Goal: Information Seeking & Learning: Check status

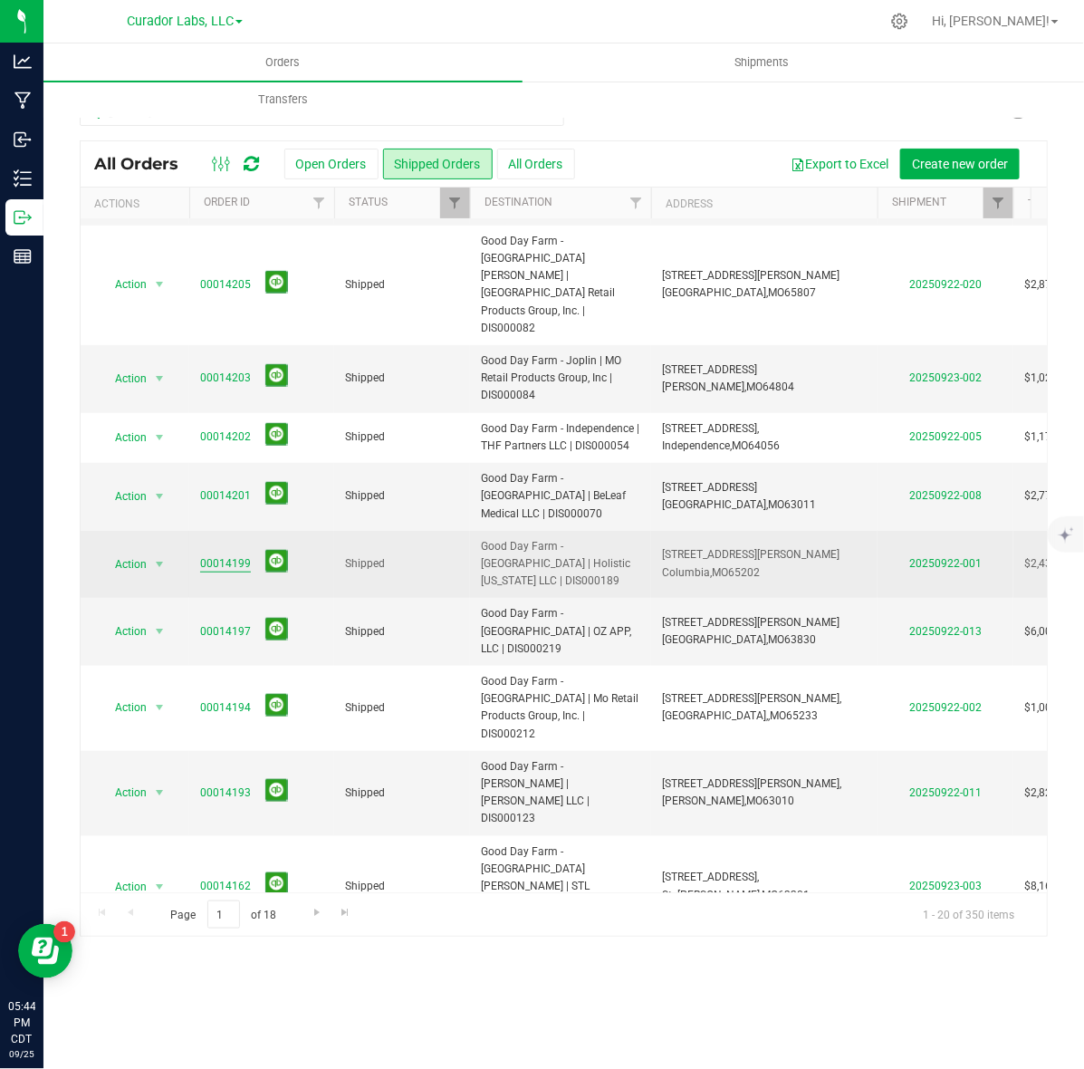
scroll to position [340, 0]
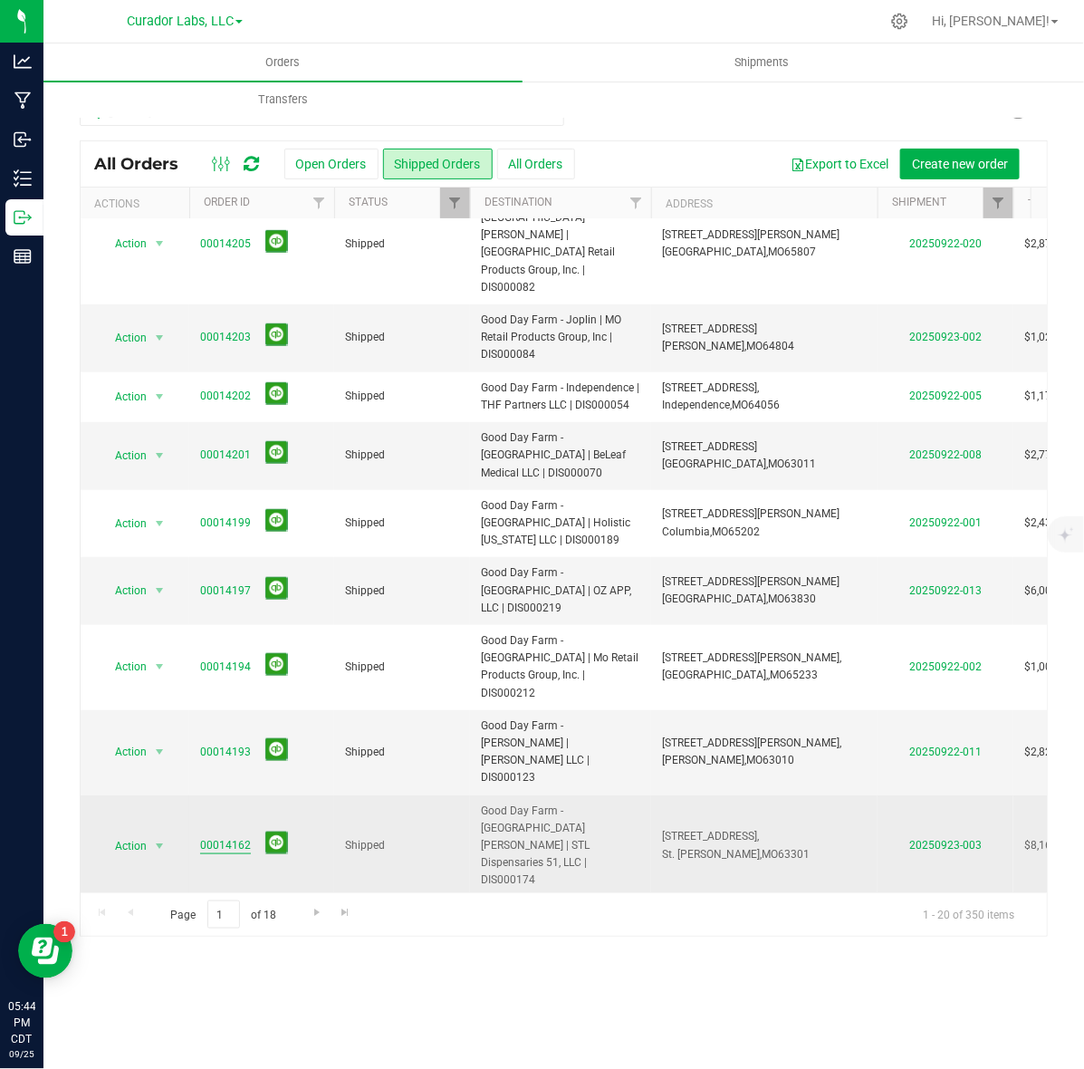
click at [240, 837] on link "00014162" at bounding box center [225, 845] width 51 height 17
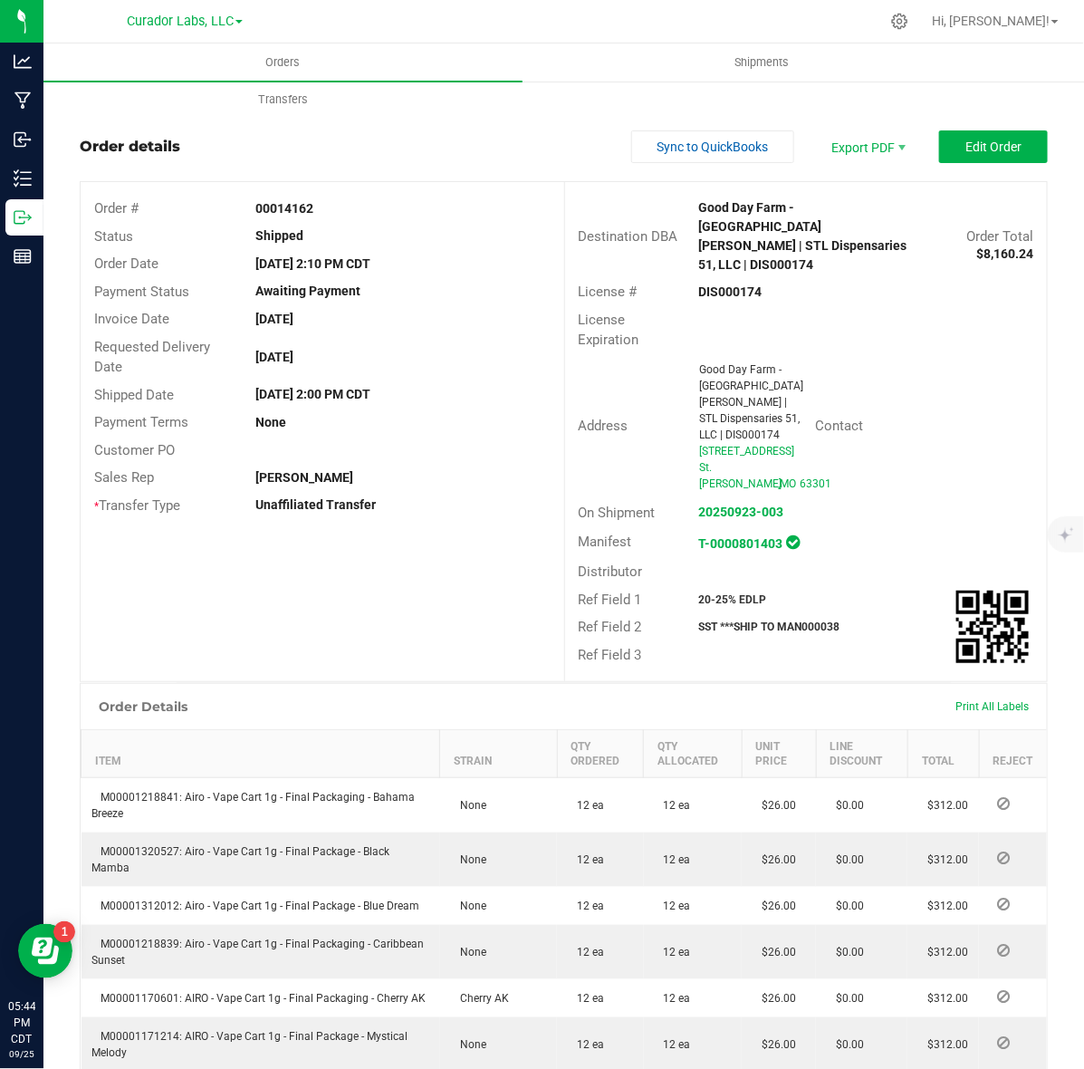
click at [714, 284] on strong "DIS000174" at bounding box center [730, 291] width 63 height 14
copy strong "DIS000174"
click at [287, 197] on div "Order # 00014162" at bounding box center [323, 209] width 484 height 28
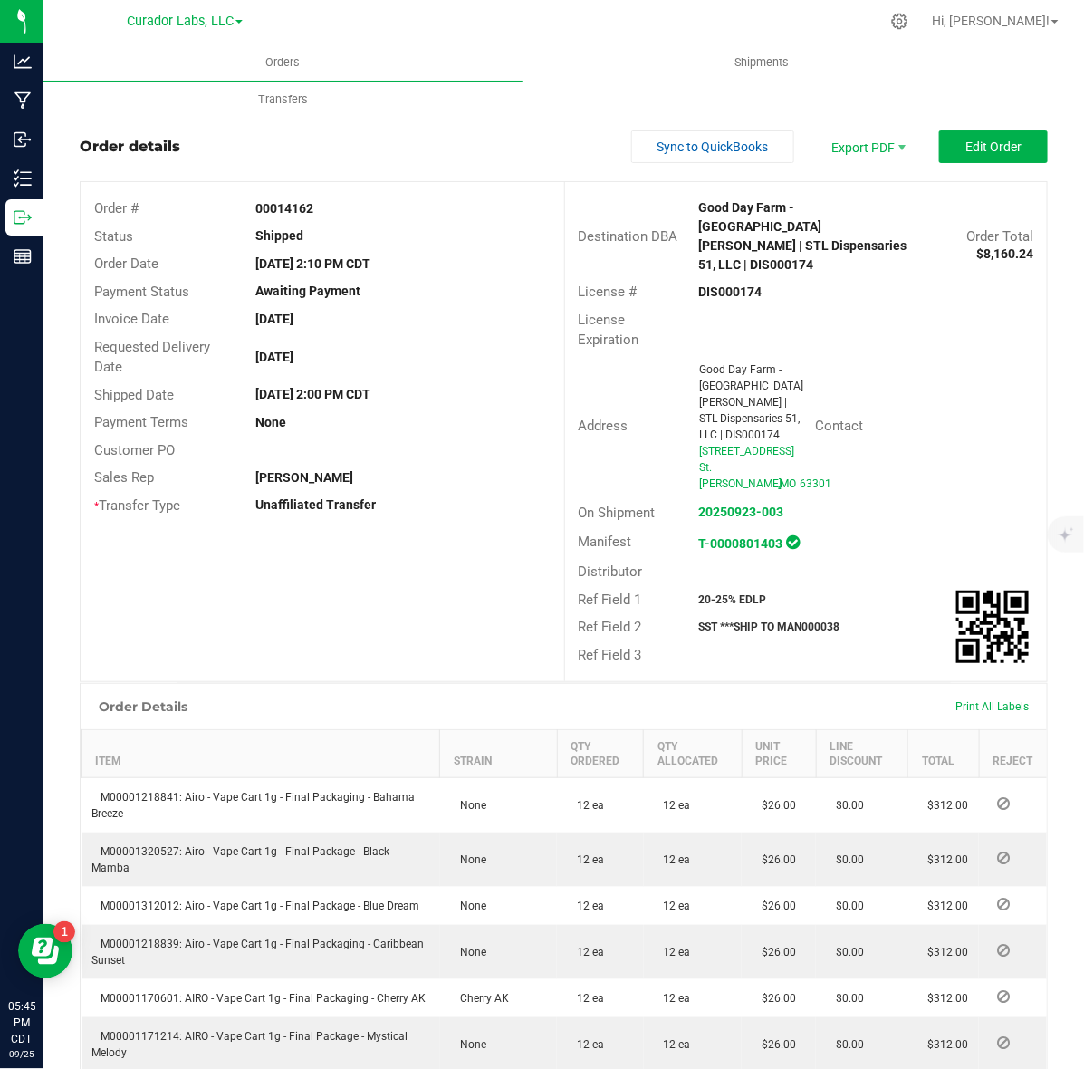
click at [287, 197] on div "Order # 00014162" at bounding box center [323, 209] width 484 height 28
copy strong "00014162"
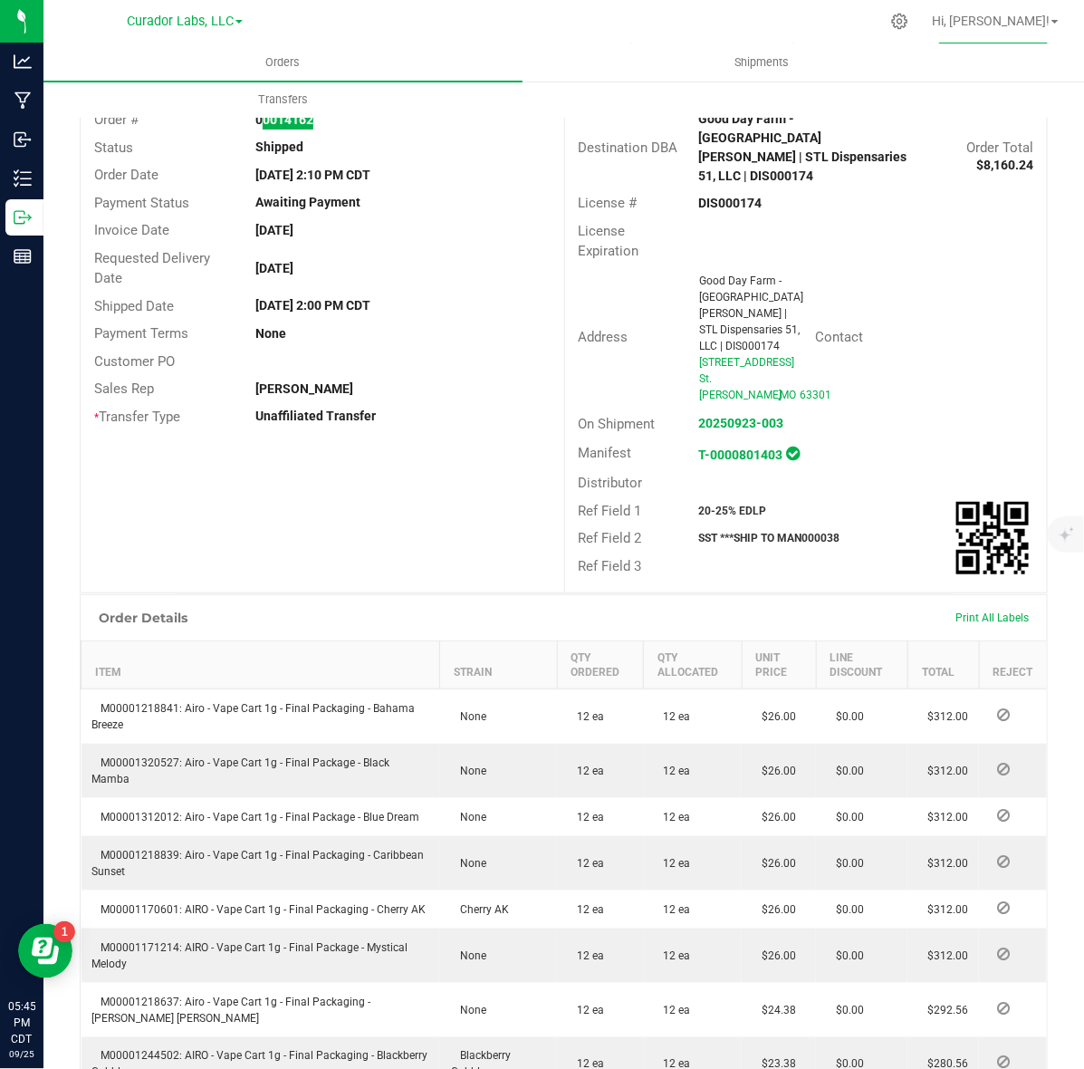
scroll to position [226, 0]
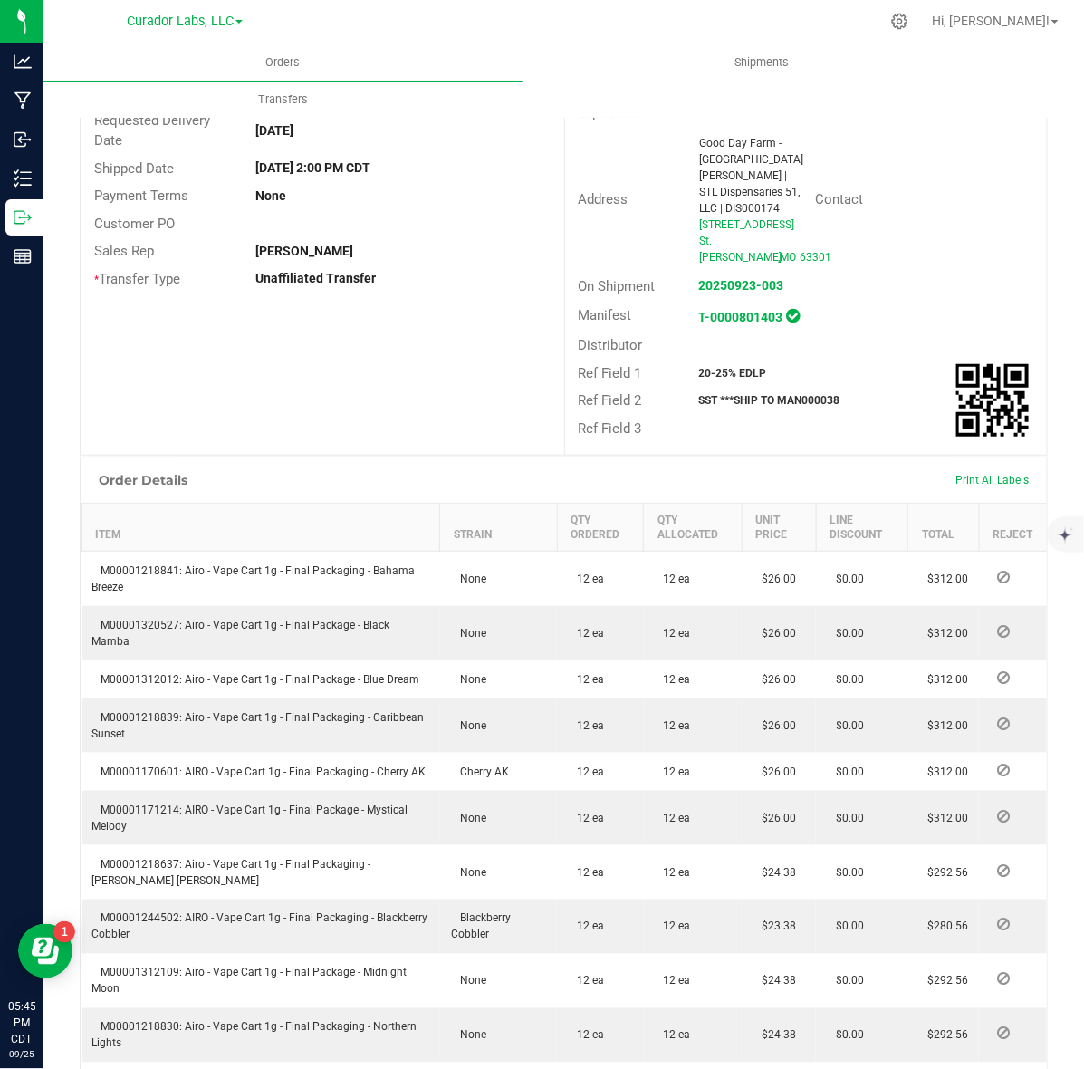
click at [699, 367] on strong "20-25% EDLP" at bounding box center [733, 373] width 68 height 13
copy strong "20-25% EDLP"
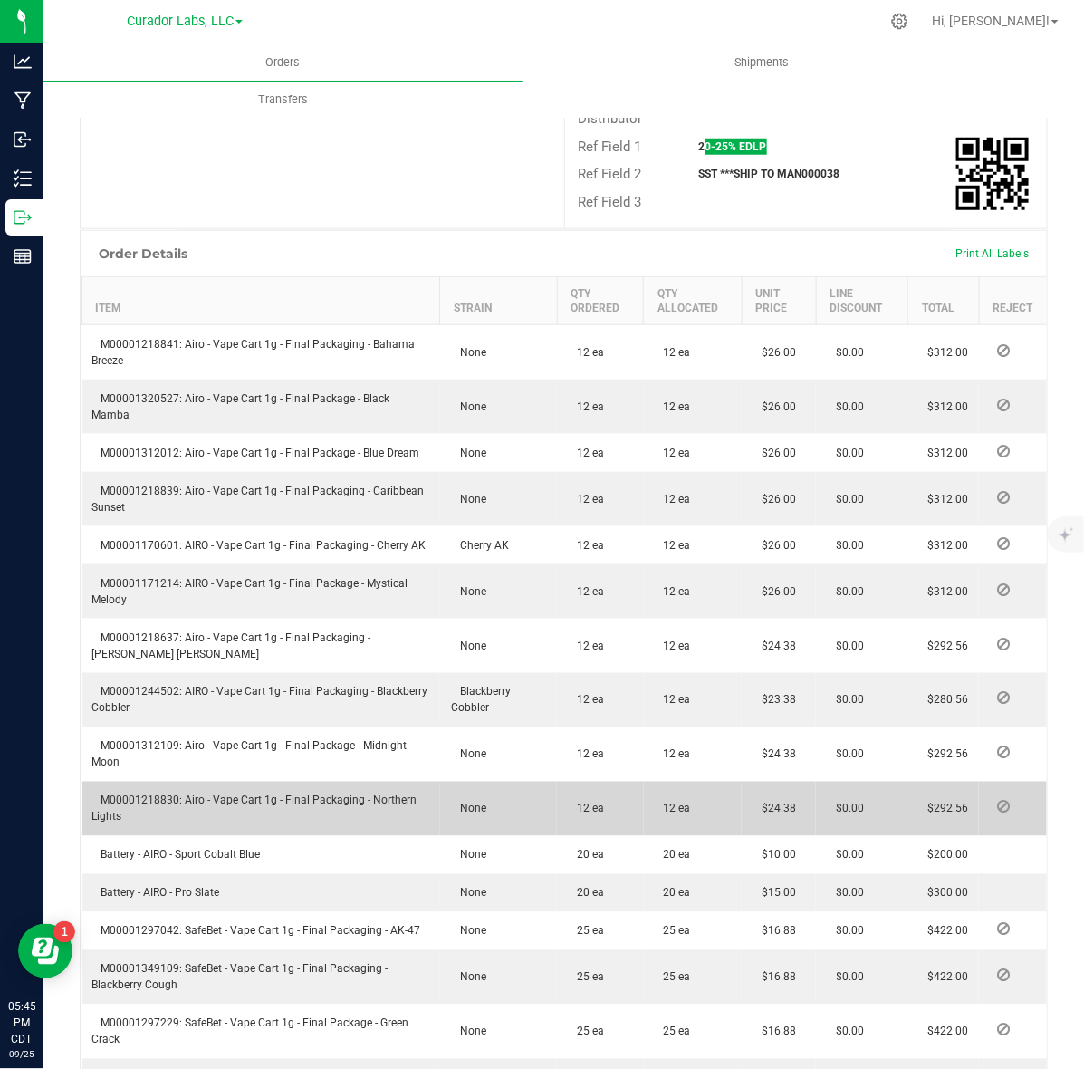
scroll to position [566, 0]
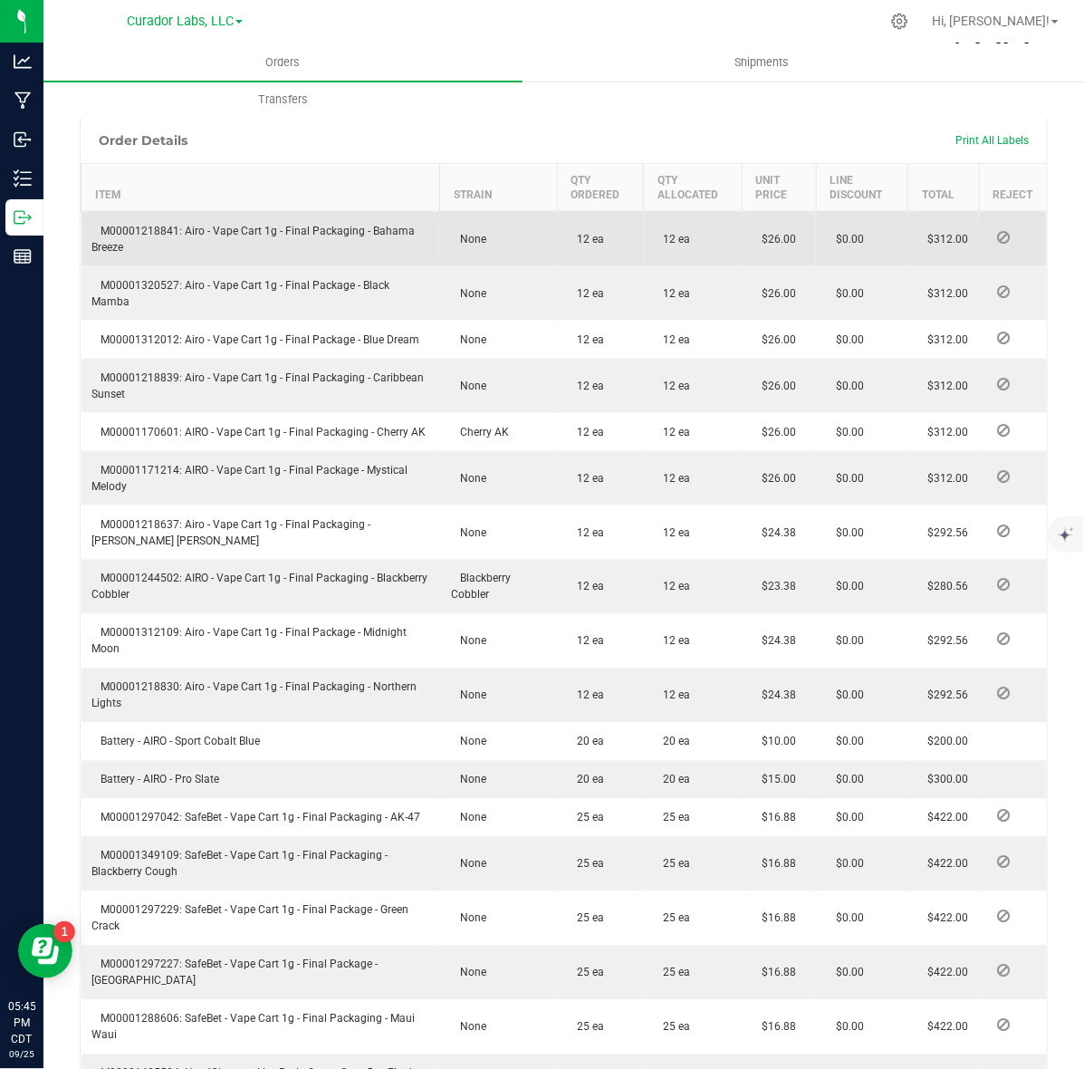
click at [154, 212] on td "M00001218841: Airo - Vape Cart 1g - Final Packaging - Bahama Breeze" at bounding box center [261, 239] width 359 height 55
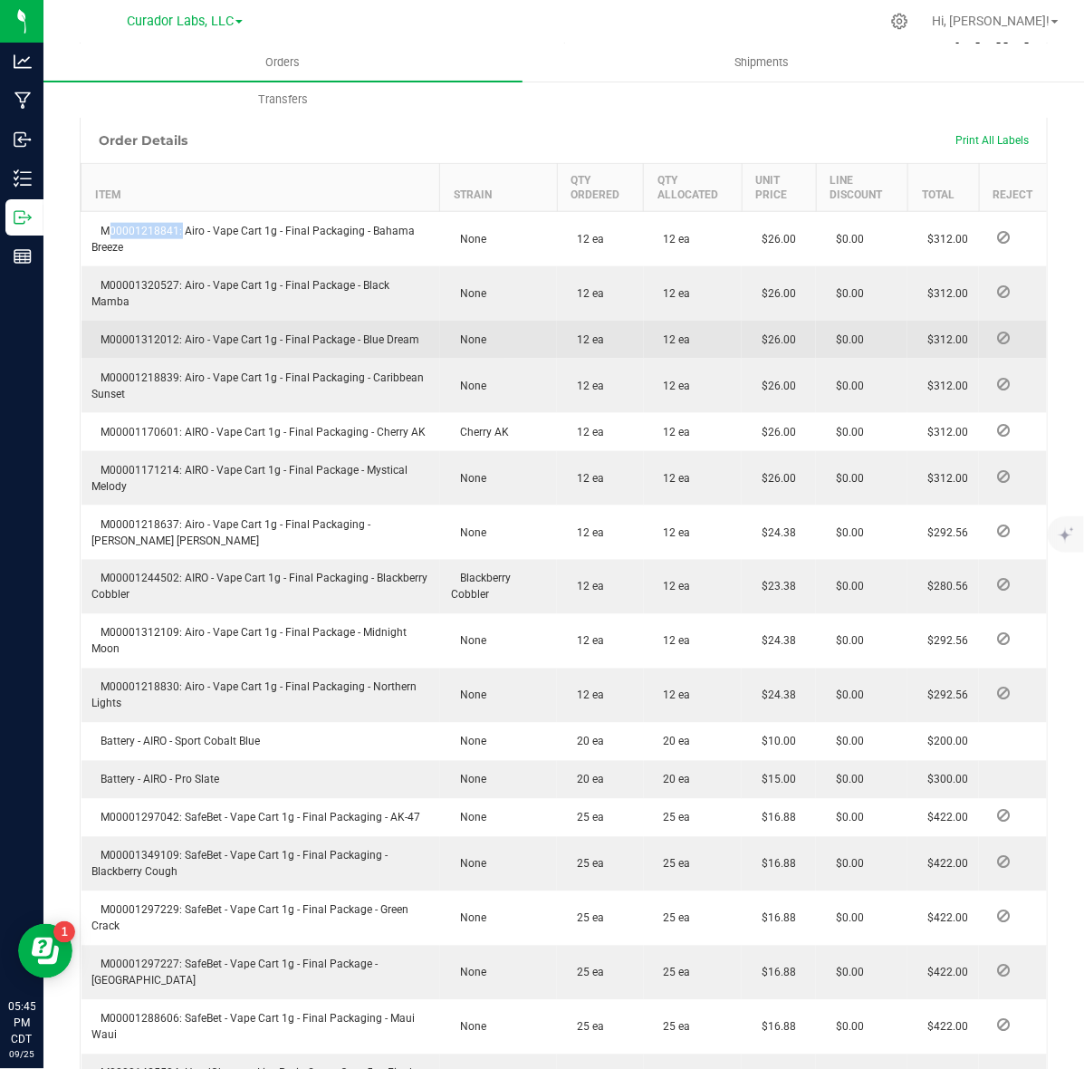
copy span "M00001218841"
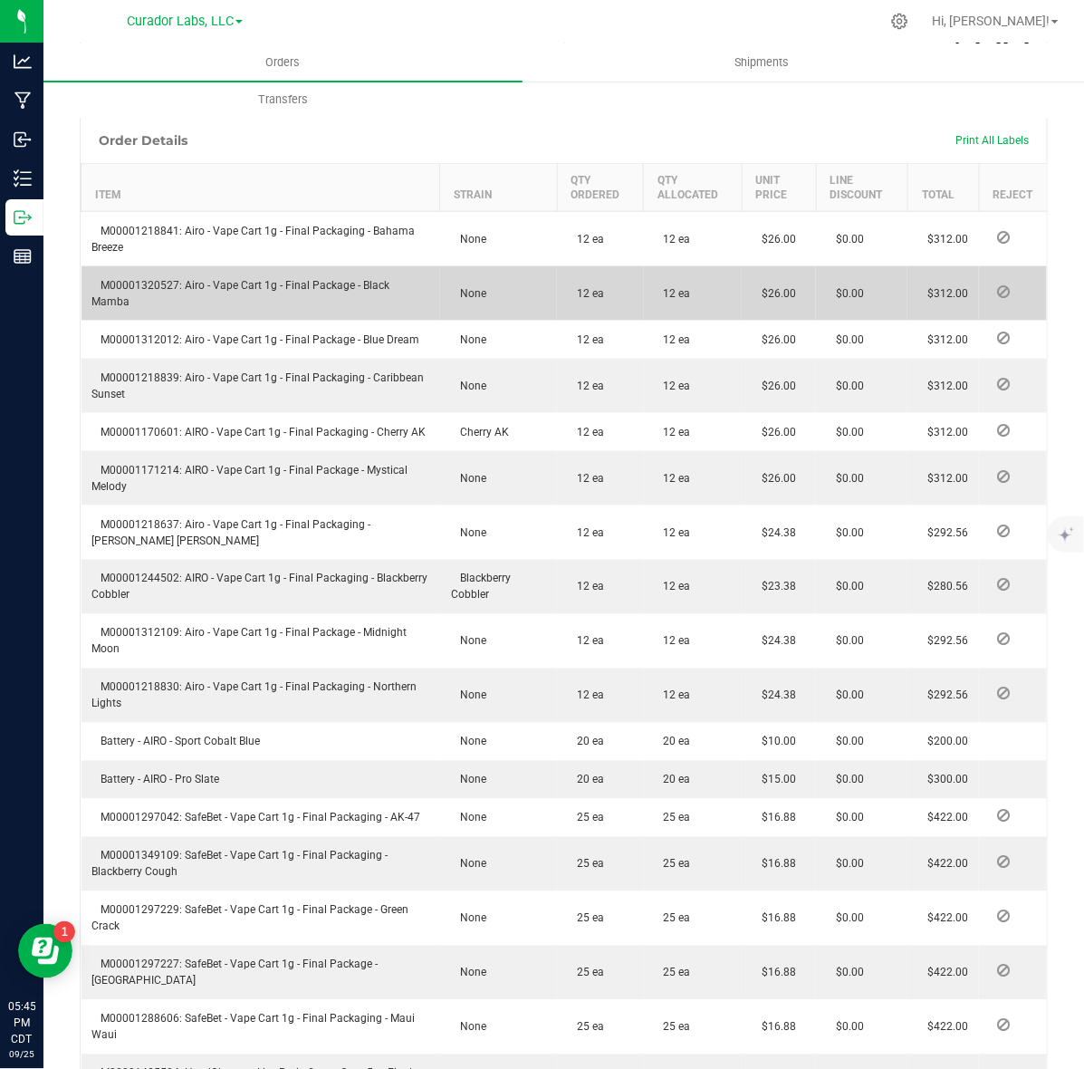
click at [163, 266] on td "M00001320527: Airo - Vape Cart 1g - Final Package - Black Mamba" at bounding box center [261, 293] width 359 height 54
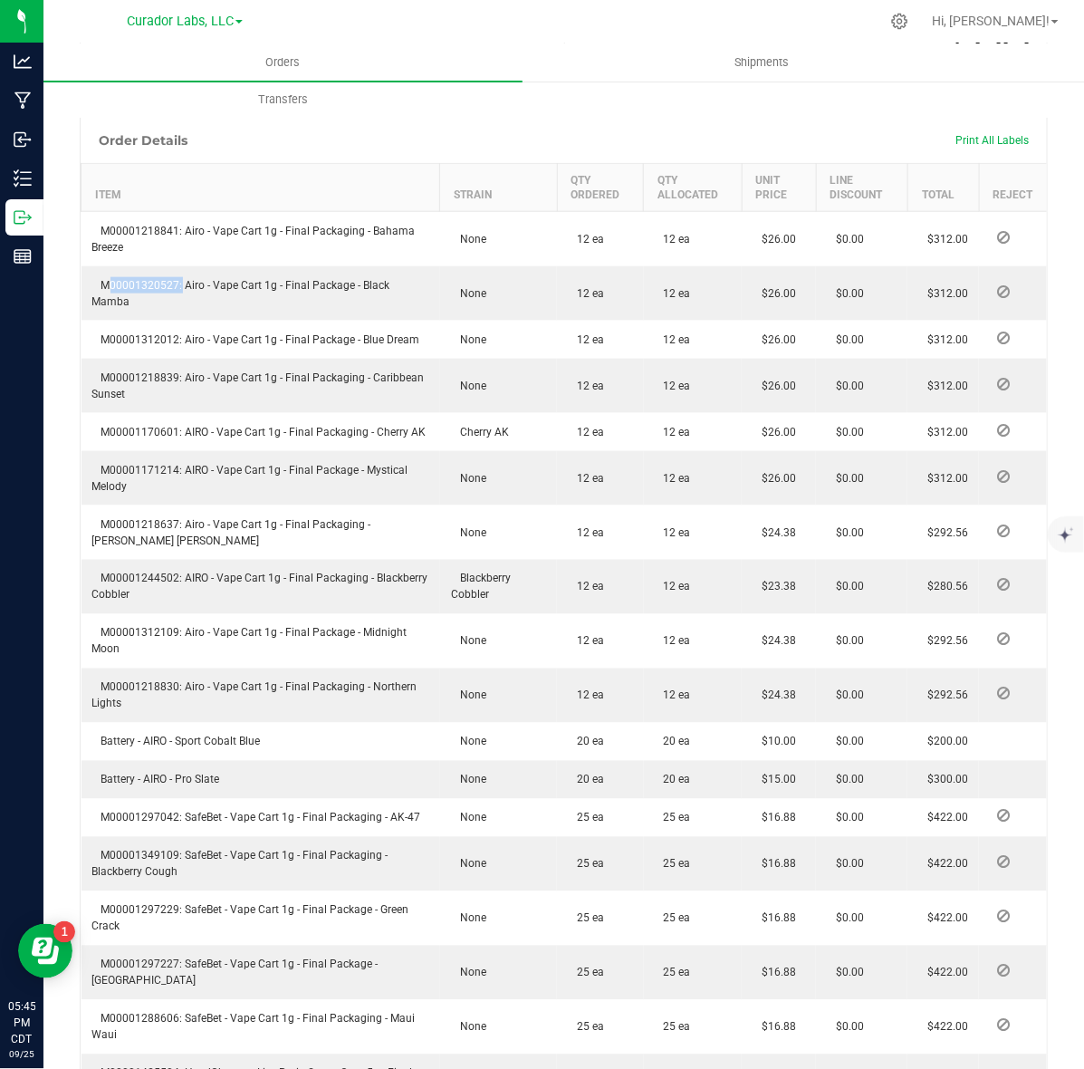
copy span "M00001320527"
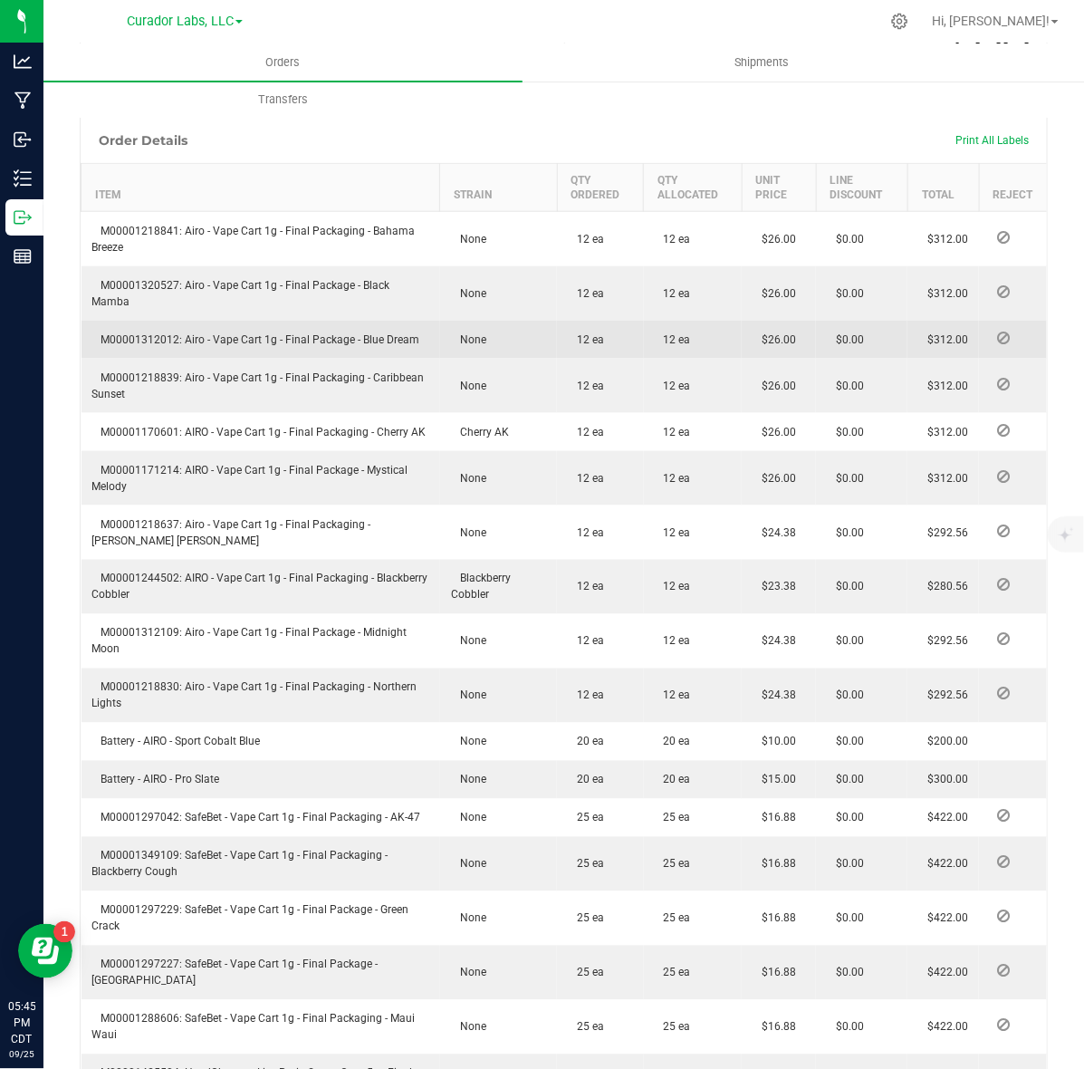
click at [129, 333] on span "M00001312012: Airo - Vape Cart 1g - Final Package - Blue Dream" at bounding box center [256, 339] width 328 height 13
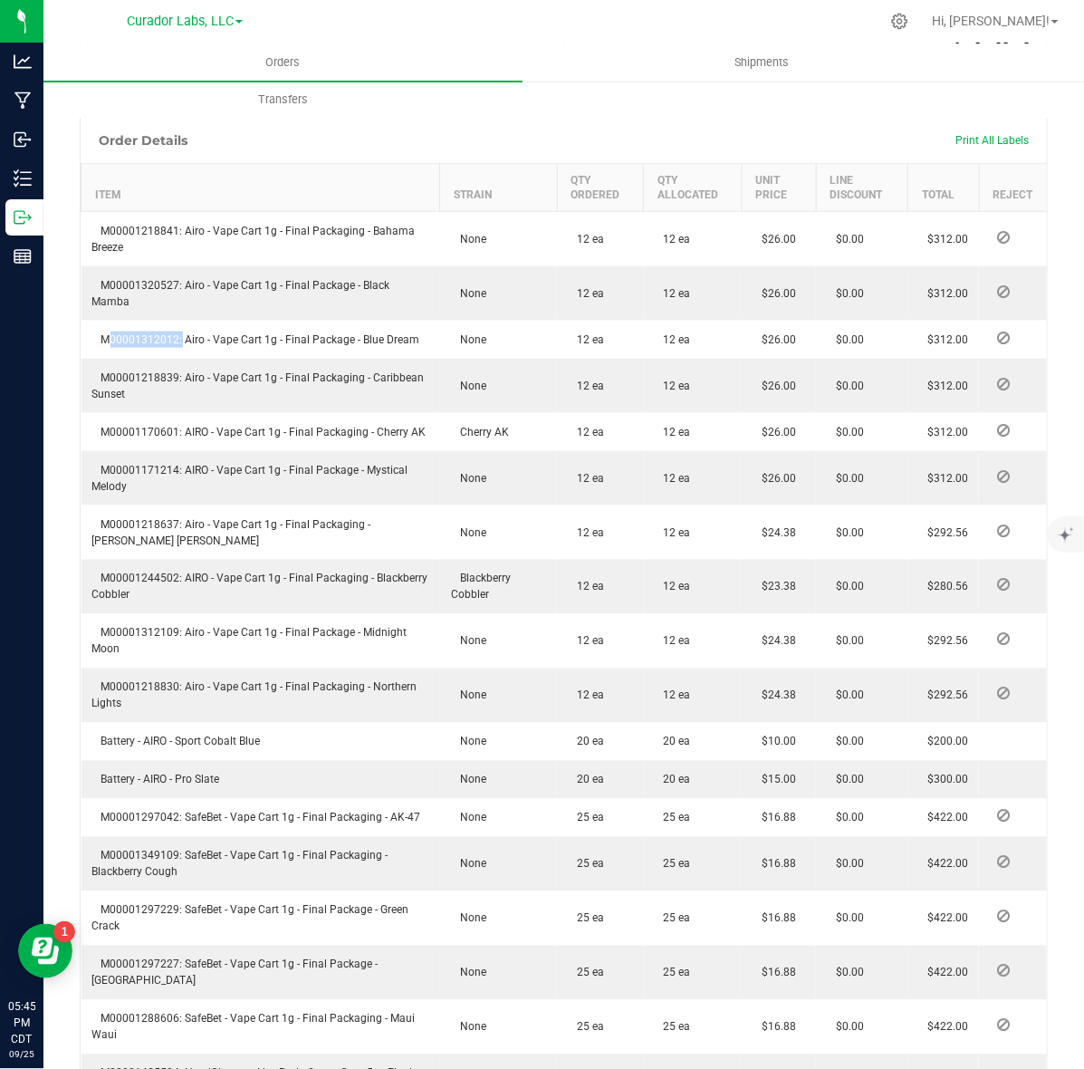
copy span "M00001312012"
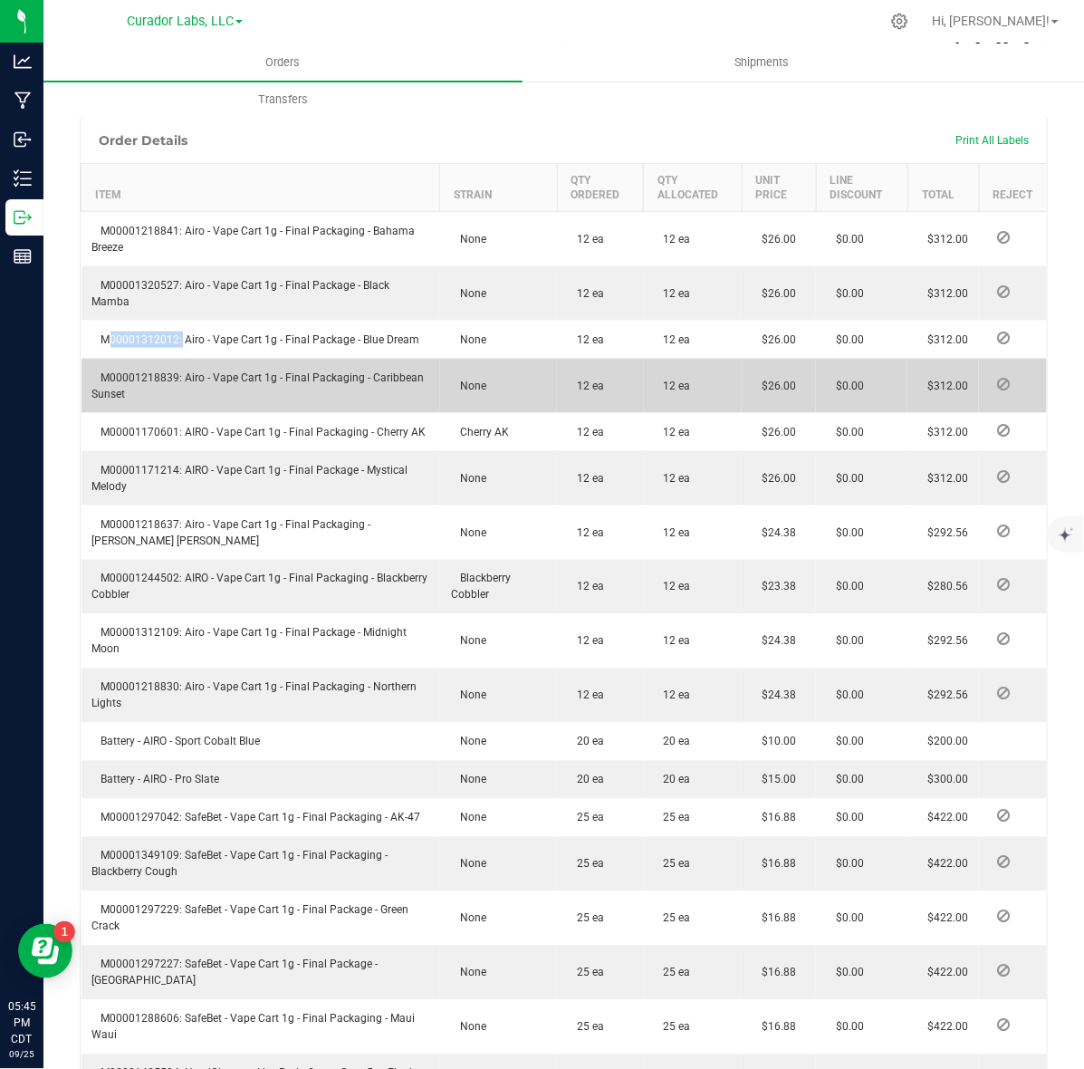
click at [133, 371] on span "M00001218839: Airo - Vape Cart 1g - Final Packaging - Caribbean Sunset" at bounding box center [258, 385] width 332 height 29
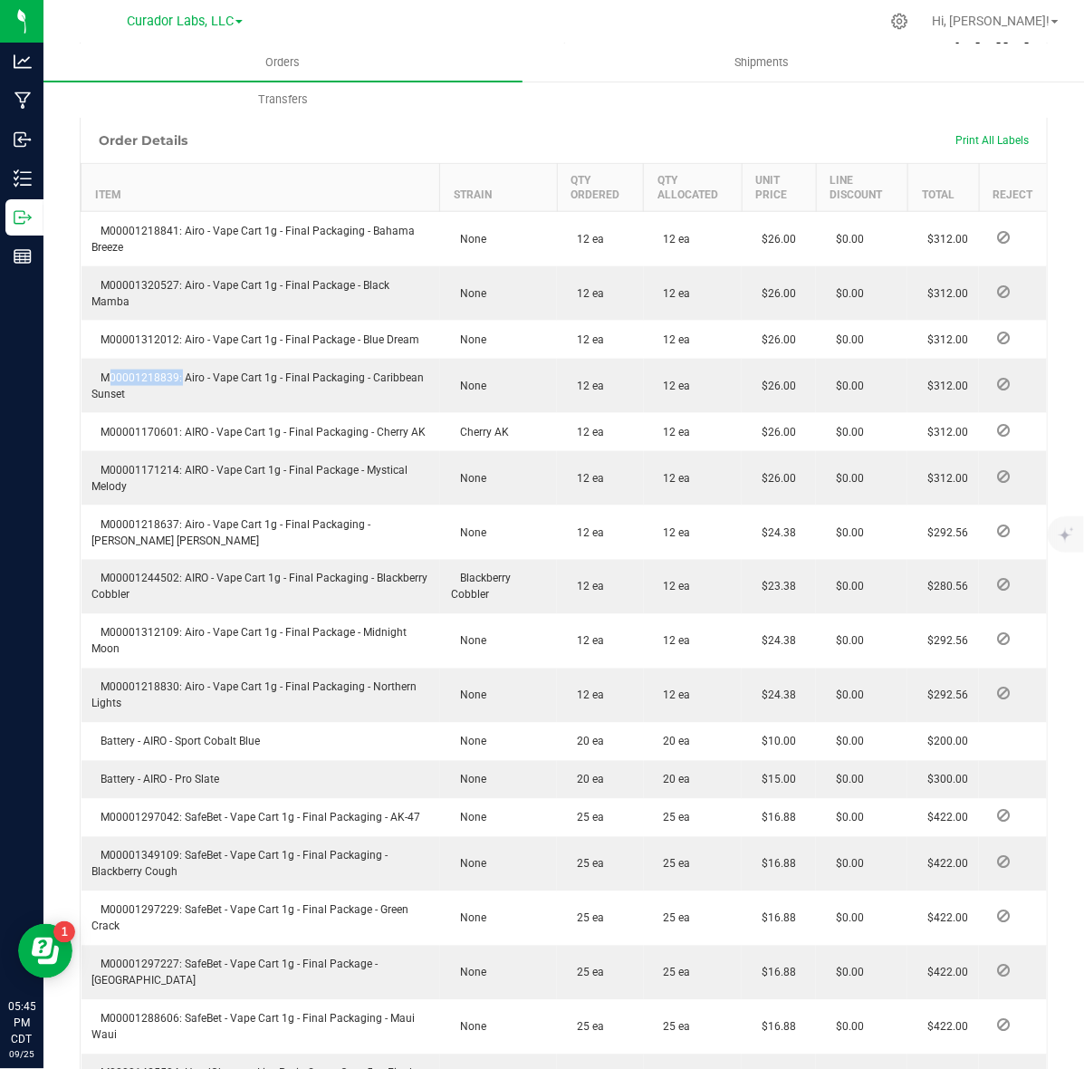
copy span "M00001218839"
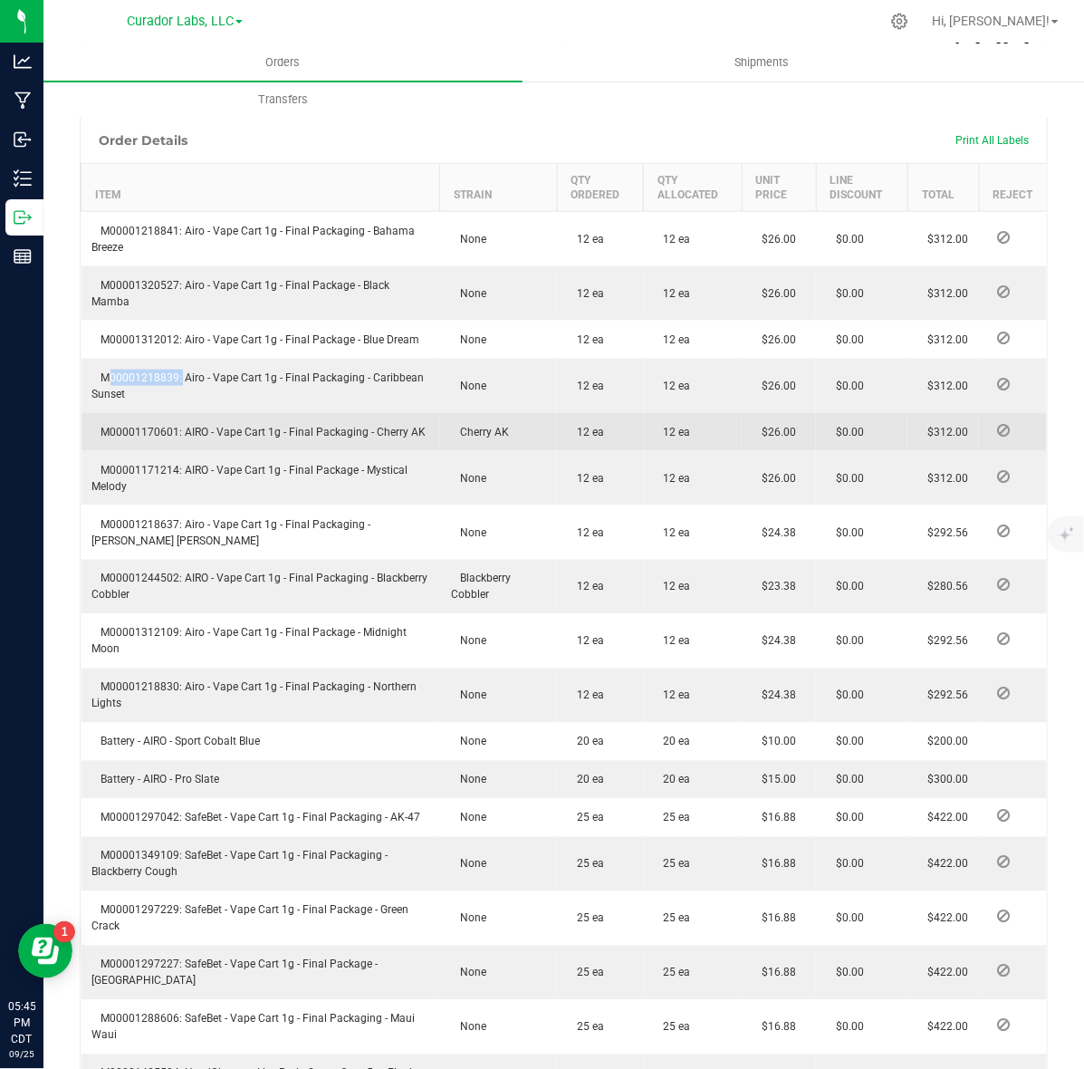
click at [152, 426] on span "M00001170601: AIRO - Vape Cart 1g - Final Packaging - Cherry AK" at bounding box center [259, 432] width 334 height 13
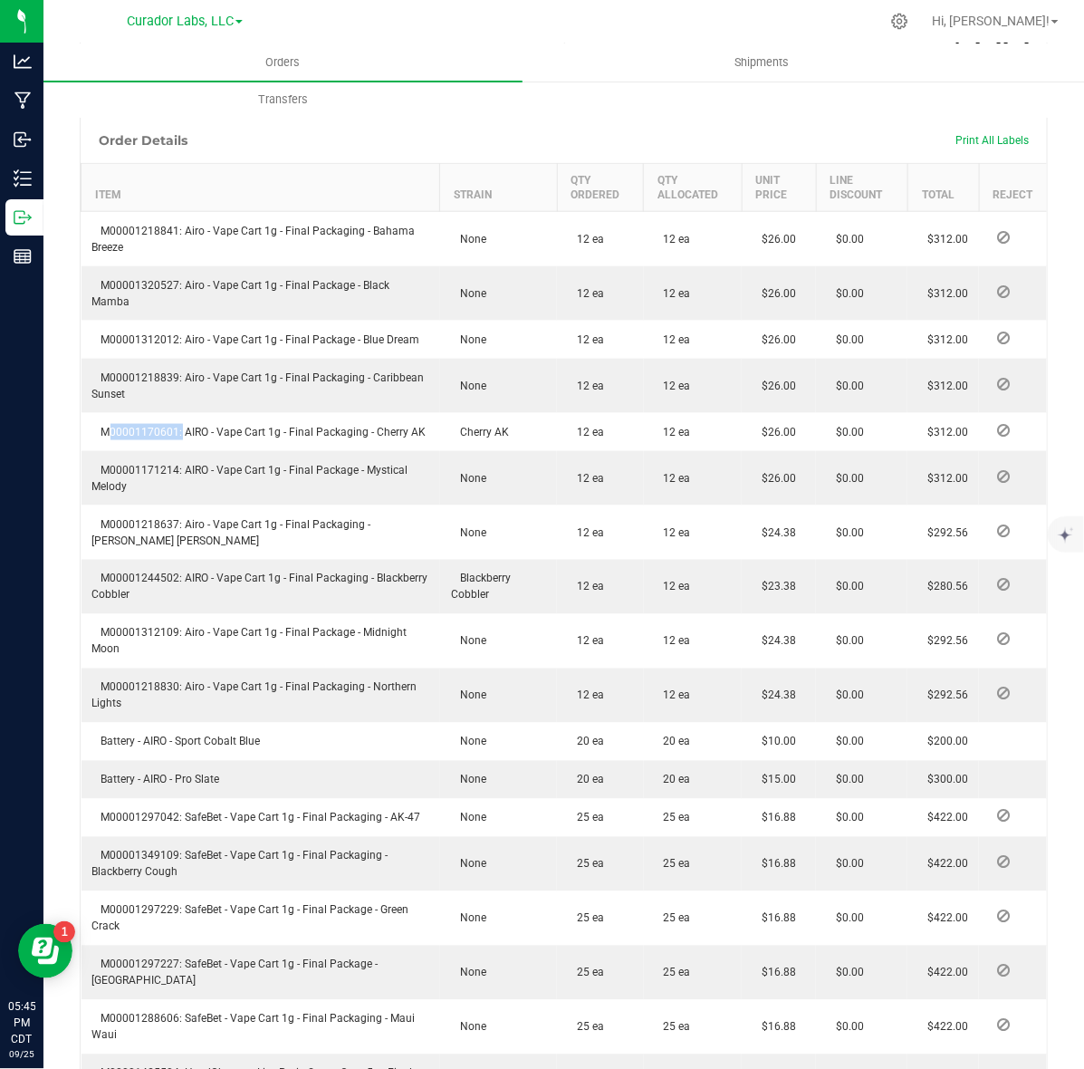
copy span "M00001170601"
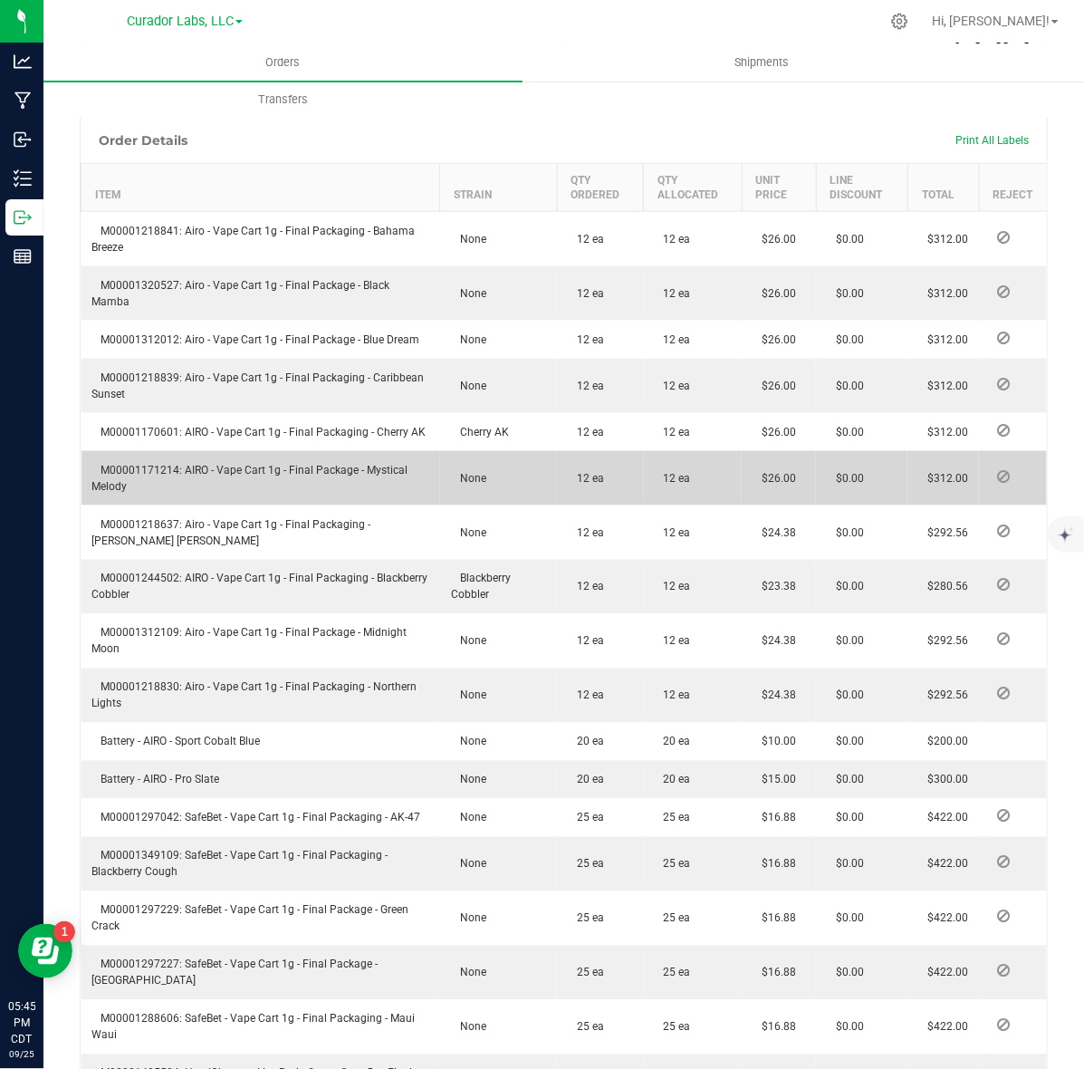
click at [169, 451] on td "M00001171214: AIRO - Vape Cart 1g - Final Package - Mystical Melody" at bounding box center [261, 478] width 359 height 54
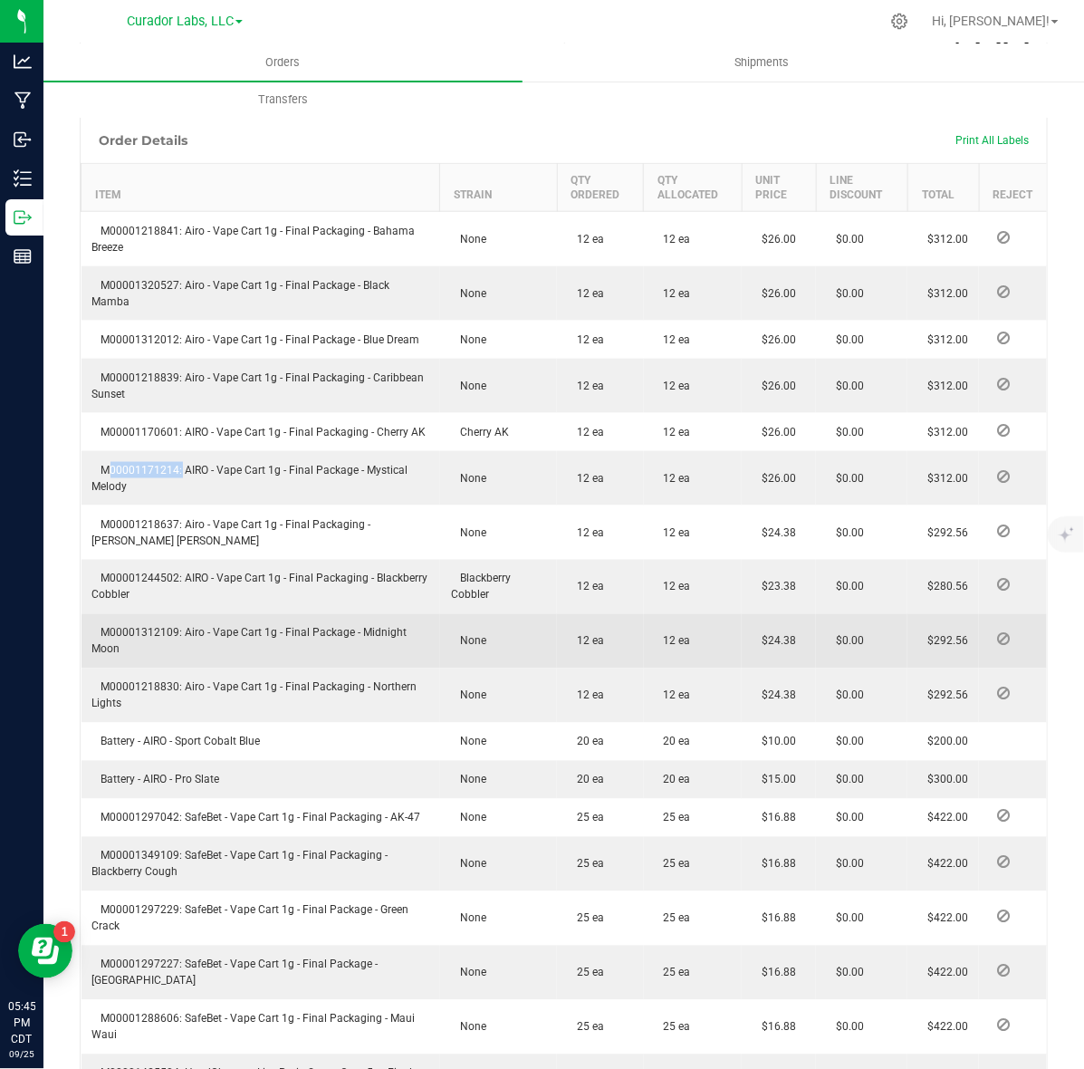
copy span "M00001171214"
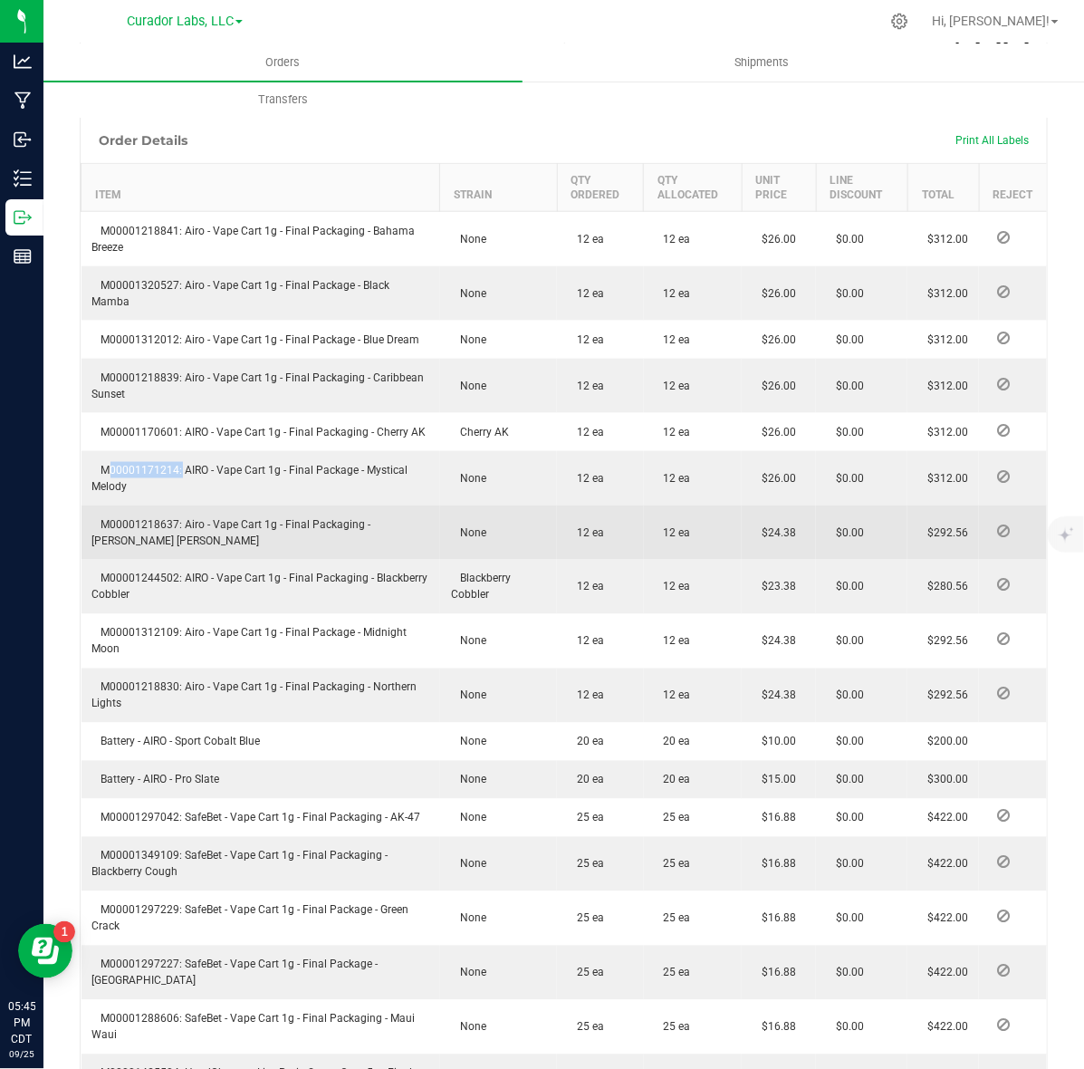
click at [120, 505] on td "M00001218637: Airo - Vape Cart 1g - Final Packaging - [PERSON_NAME] [PERSON_NAM…" at bounding box center [261, 532] width 359 height 54
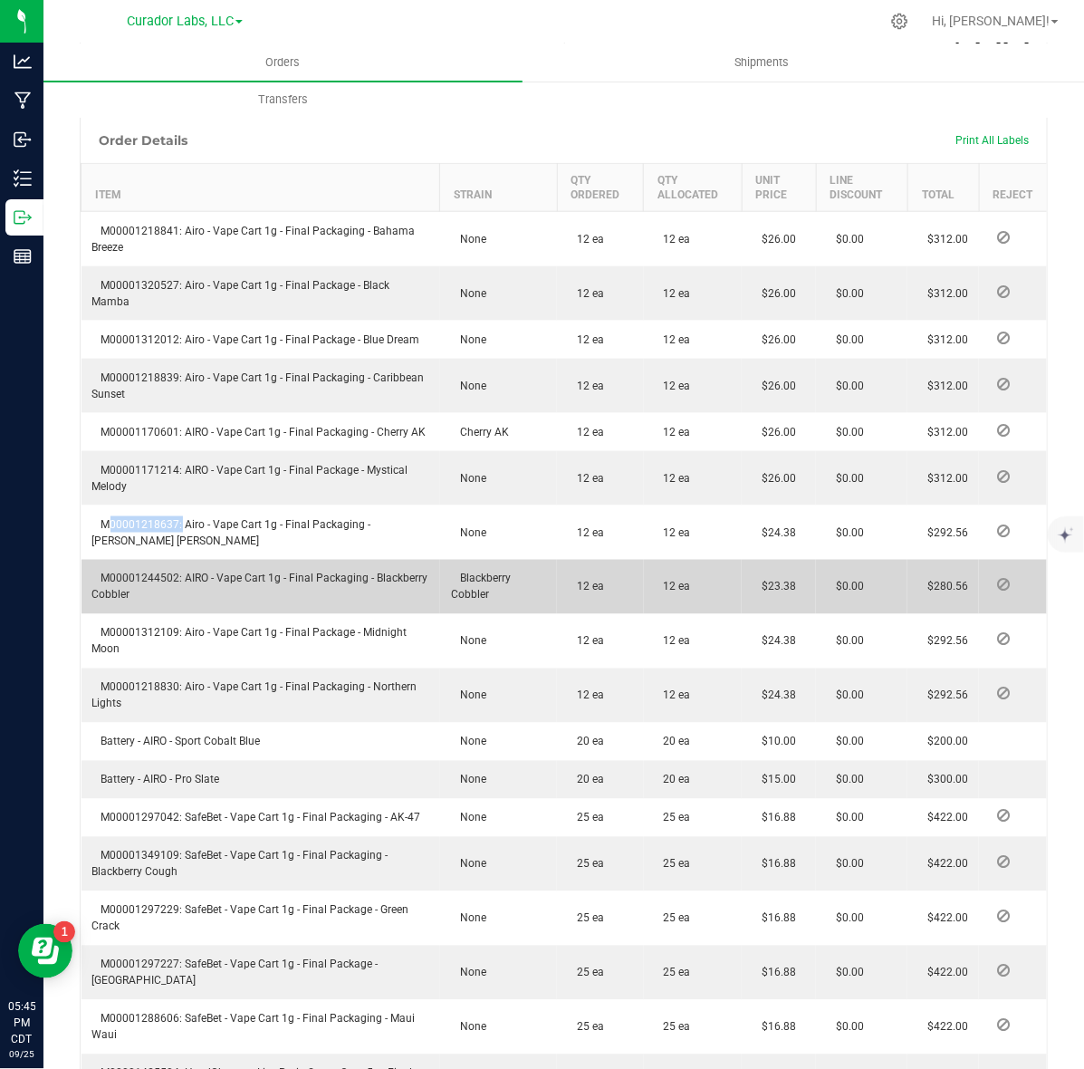
copy span "M00001218637"
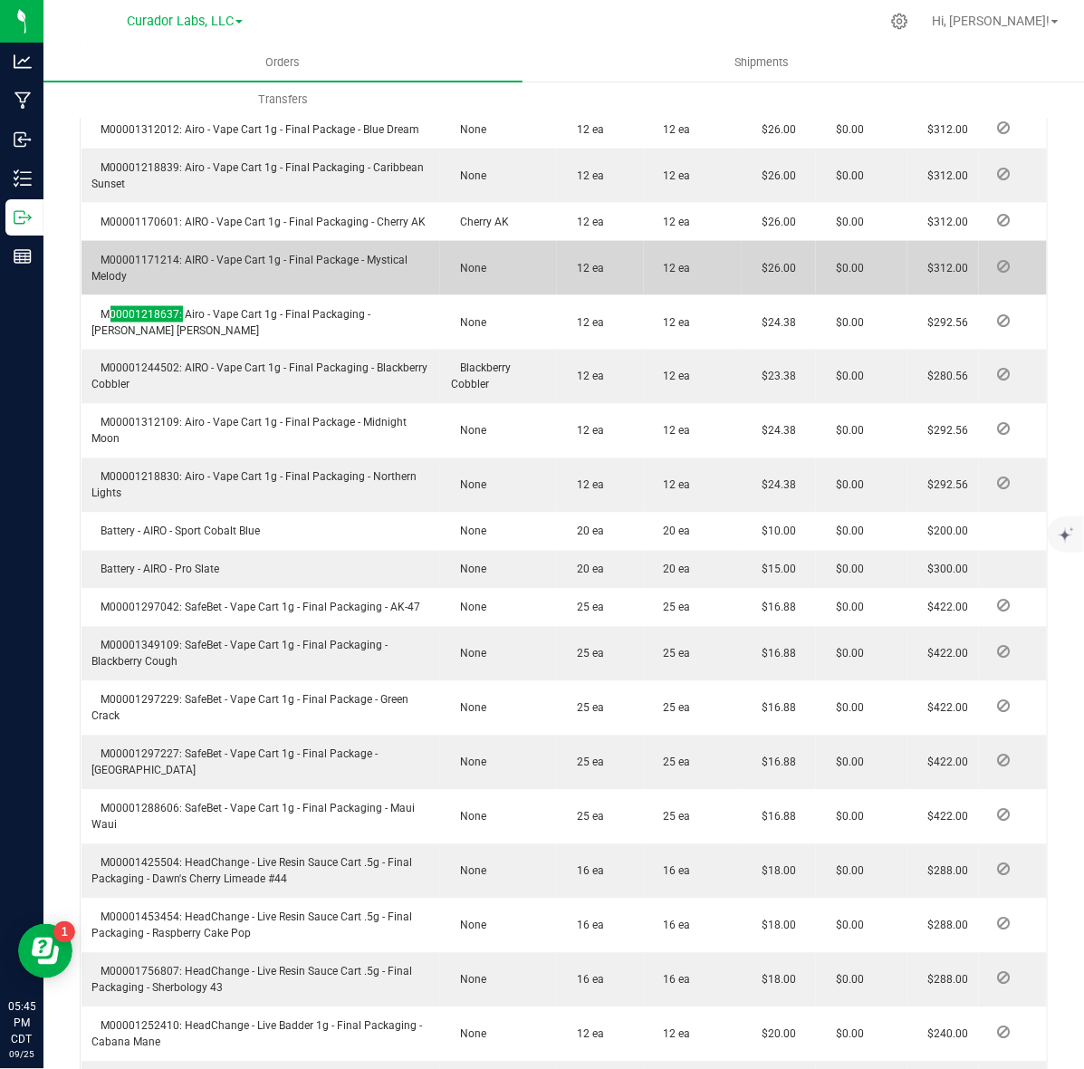
scroll to position [793, 0]
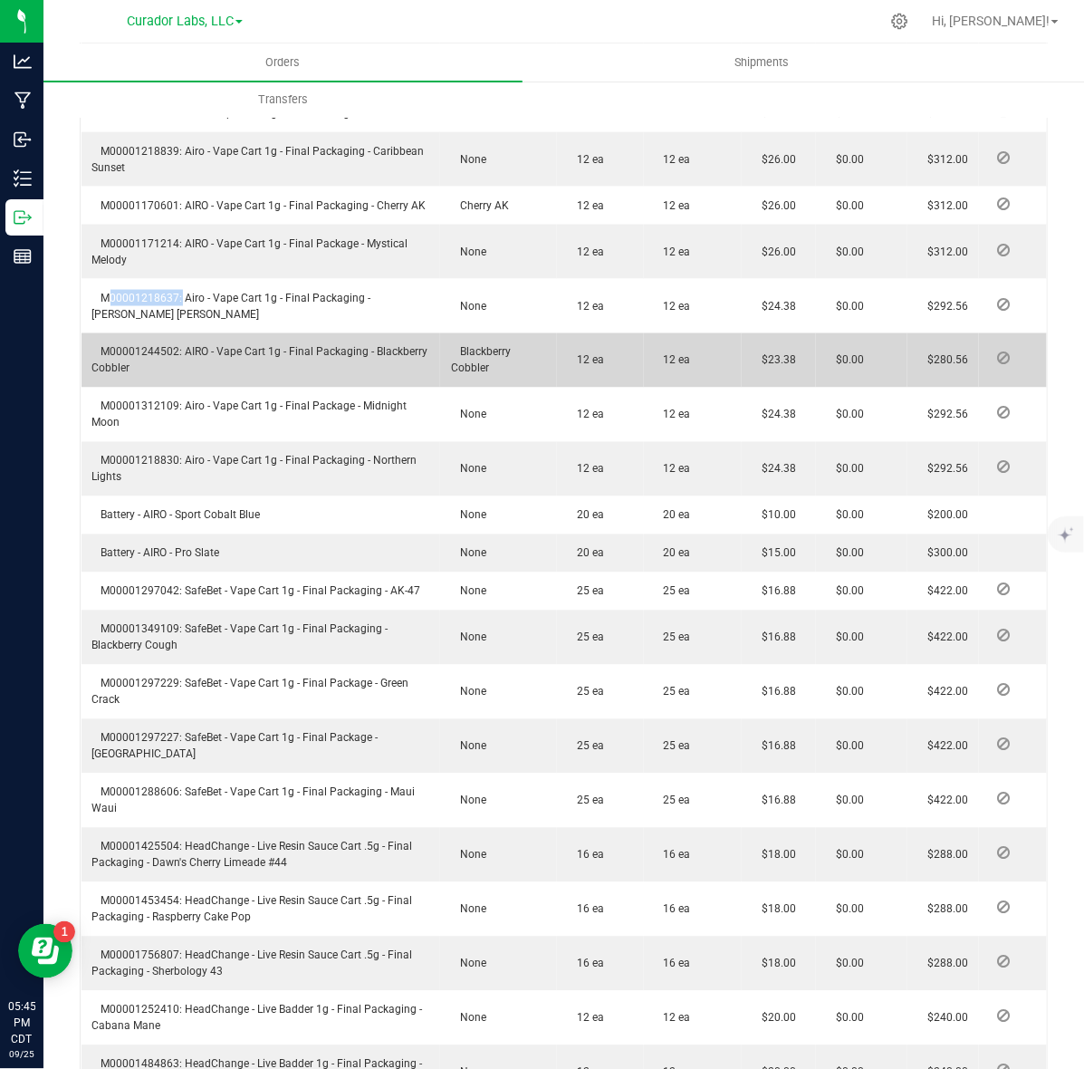
click at [127, 346] on span "M00001244502: AIRO - Vape Cart 1g - Final Packaging - Blackberry Cobbler" at bounding box center [260, 360] width 336 height 29
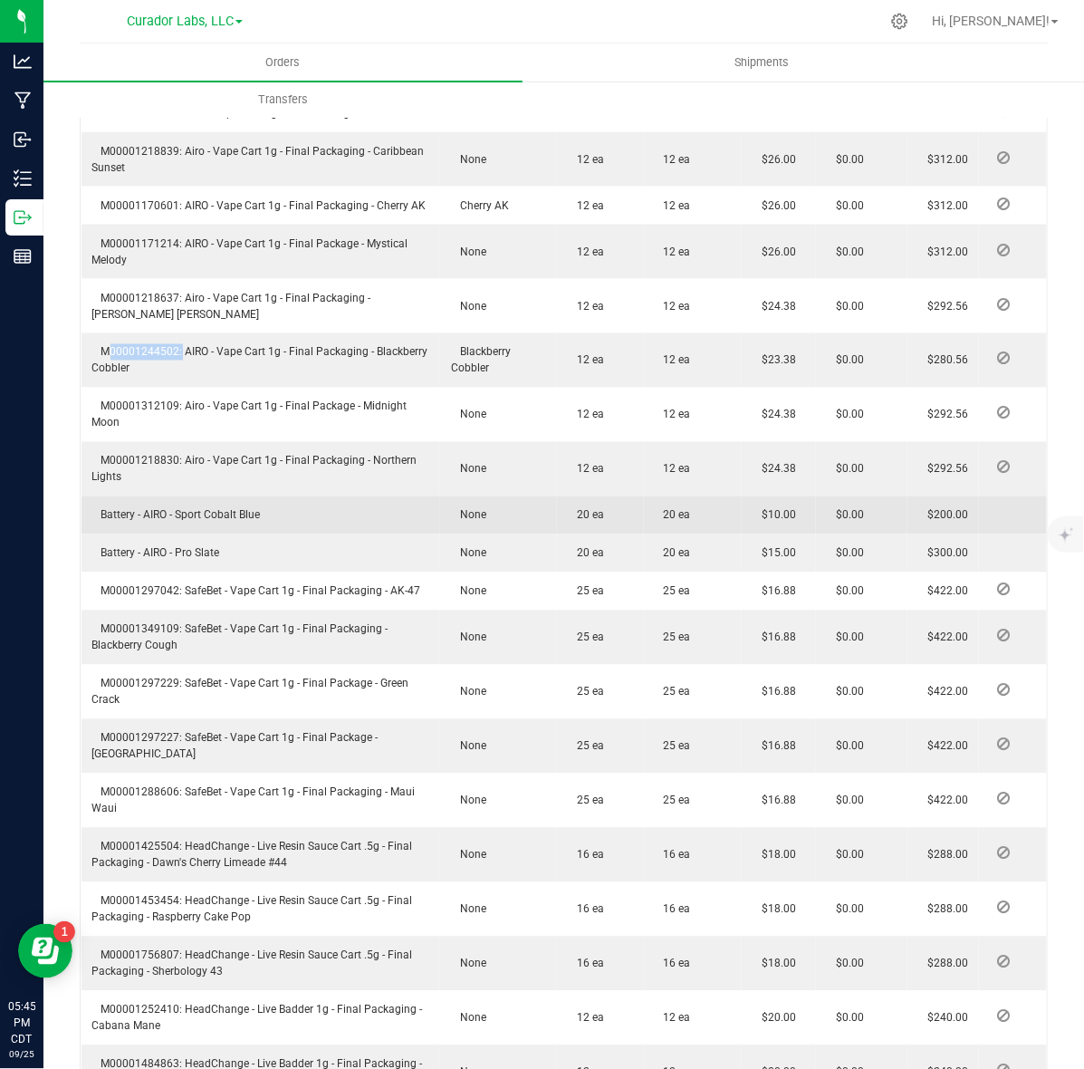
scroll to position [906, 0]
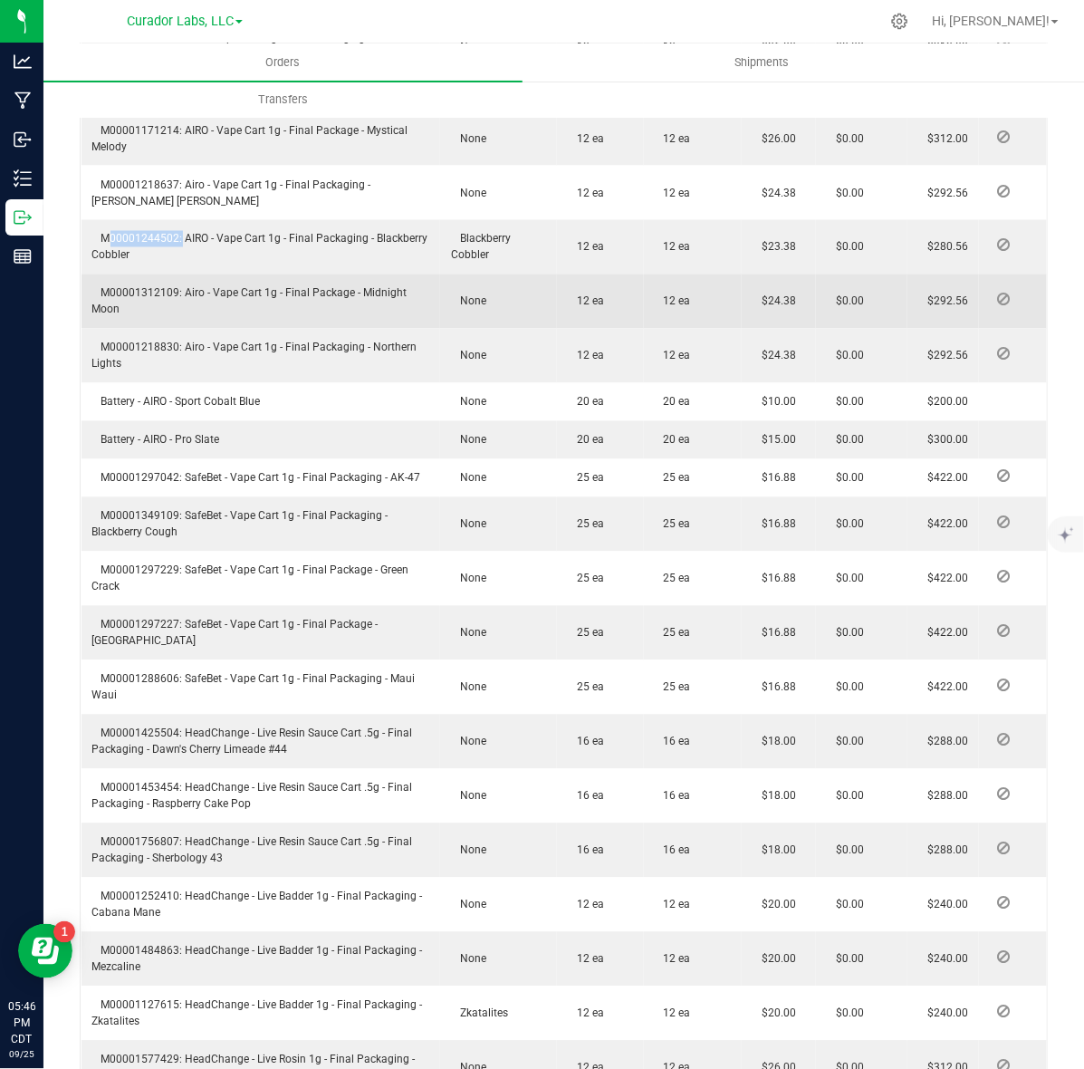
click at [138, 287] on span "M00001312109: Airo - Vape Cart 1g - Final Package - Midnight Moon" at bounding box center [249, 301] width 315 height 29
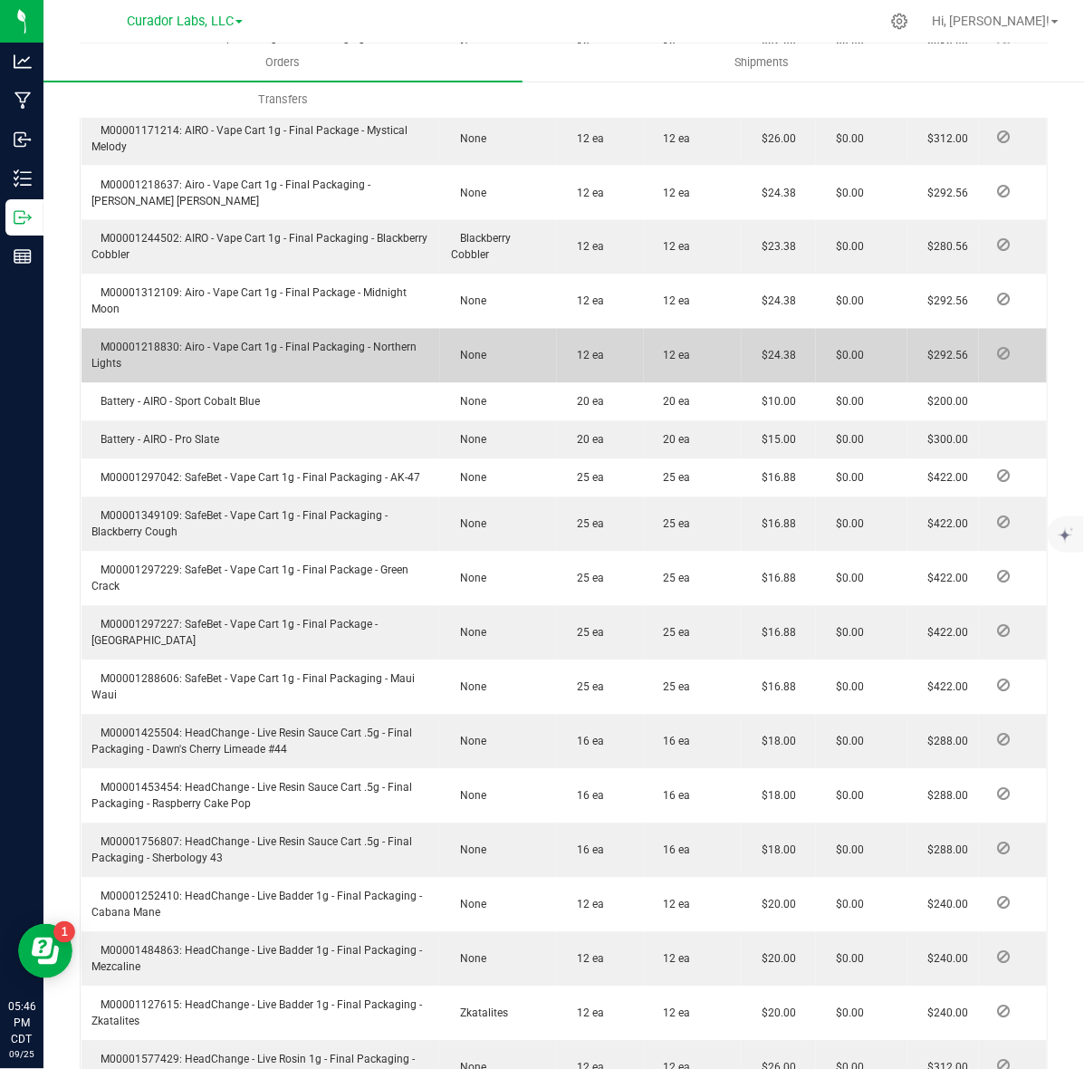
click at [143, 329] on td "M00001218830: Airo - Vape Cart 1g - Final Packaging - Northern Lights" at bounding box center [261, 356] width 359 height 54
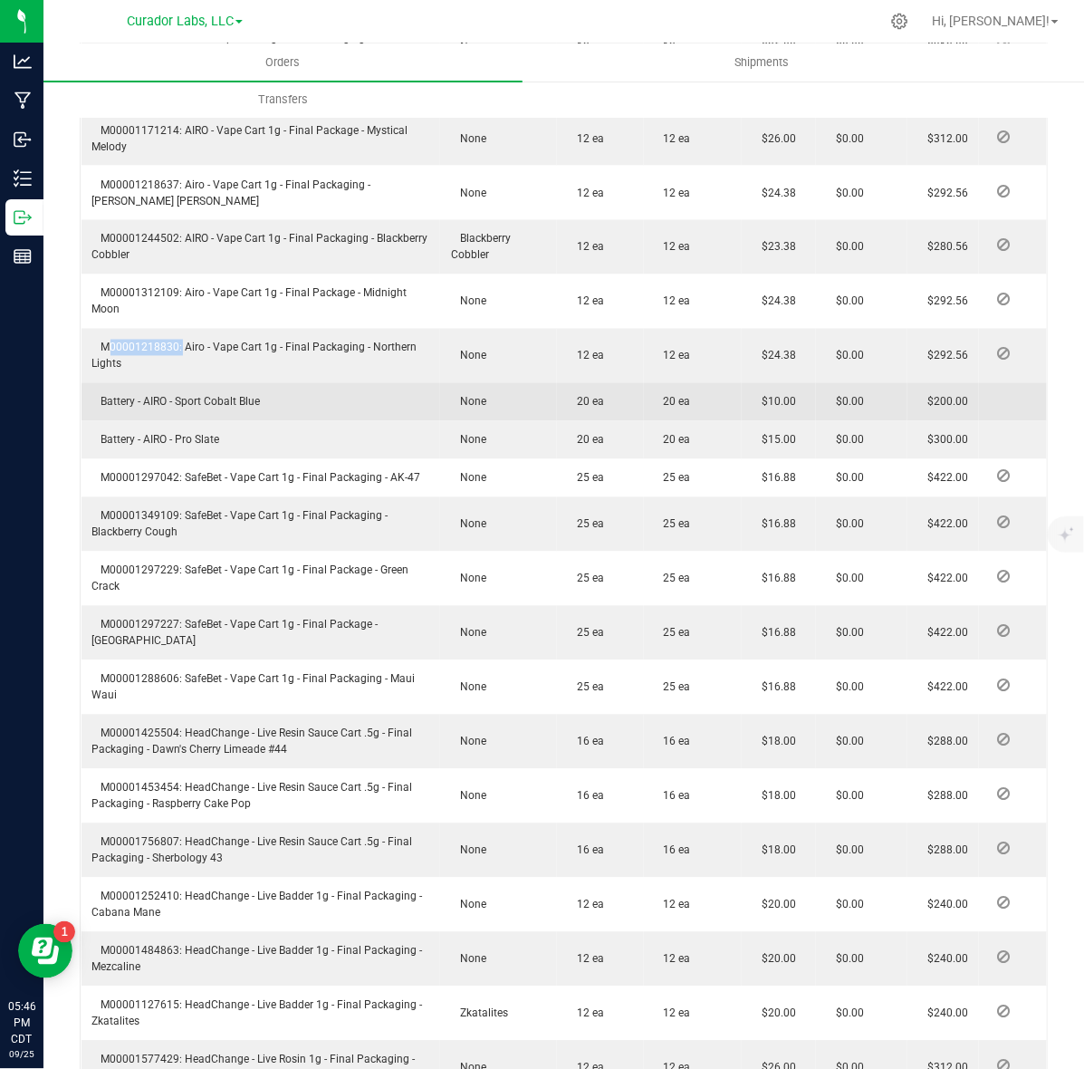
click at [197, 396] on span "Battery - AIRO - Sport Cobalt Blue" at bounding box center [176, 402] width 168 height 13
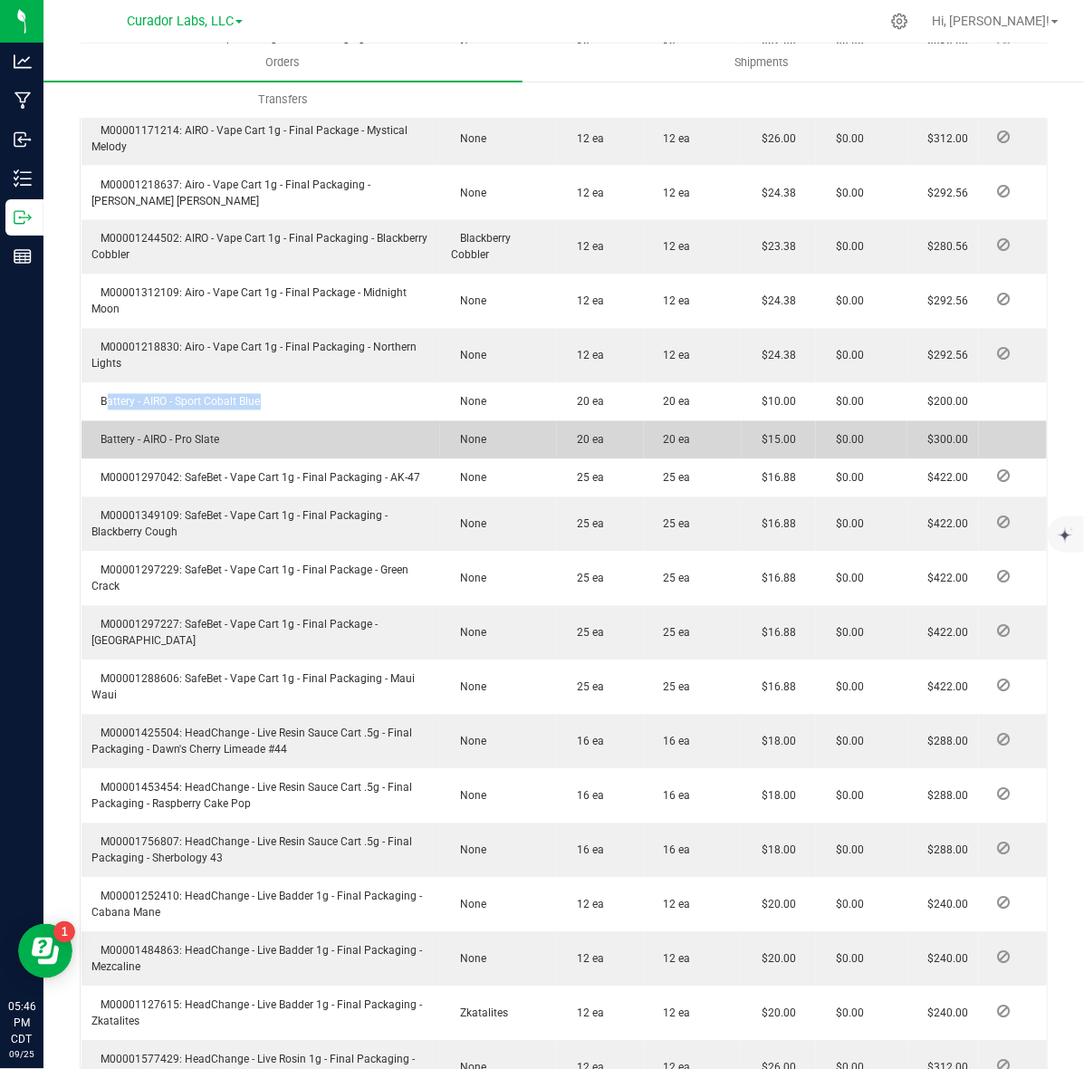
click at [149, 421] on td "Battery - AIRO - Pro Slate" at bounding box center [261, 440] width 359 height 38
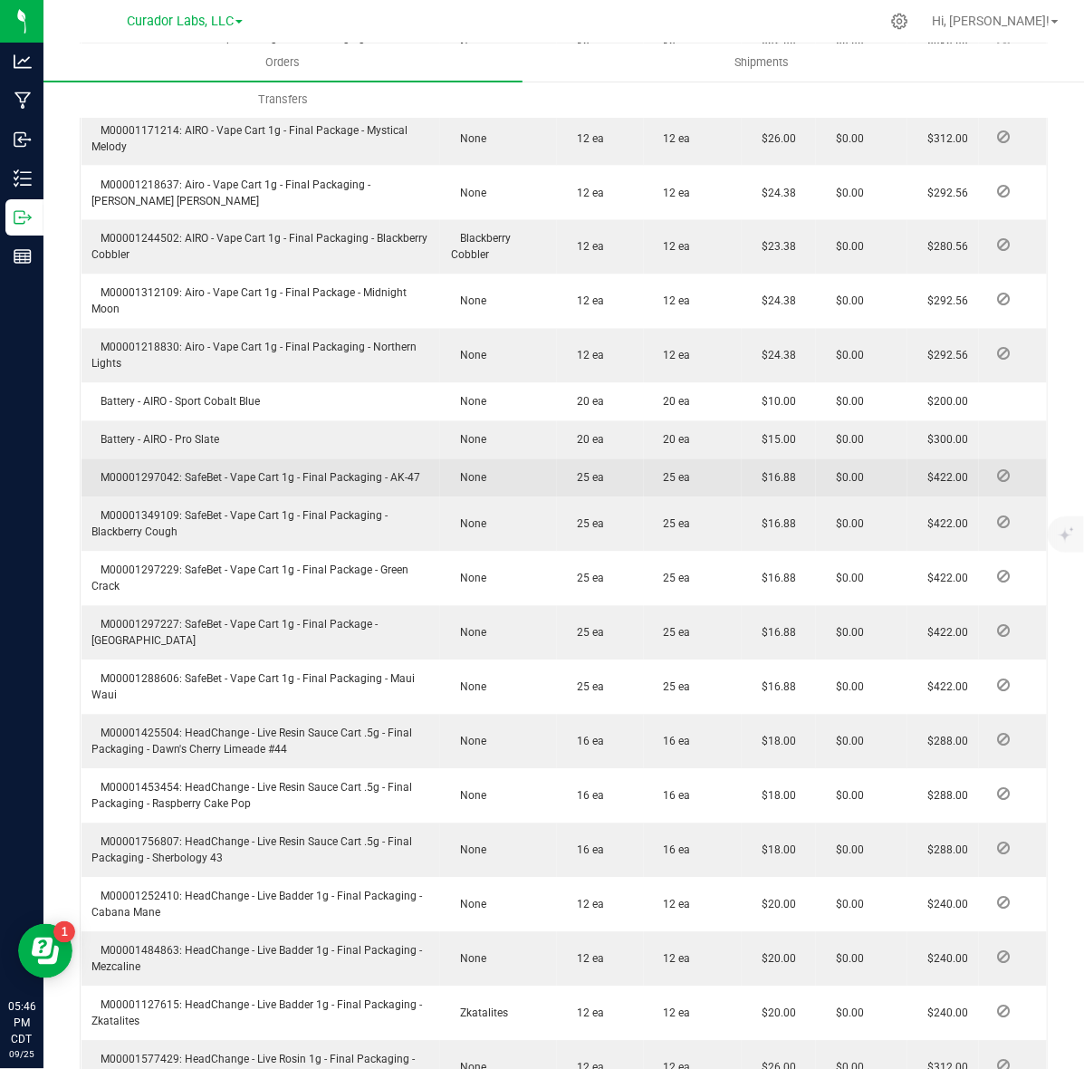
click at [147, 472] on span "M00001297042: SafeBet - Vape Cart 1g - Final Packaging - AK-47" at bounding box center [256, 478] width 329 height 13
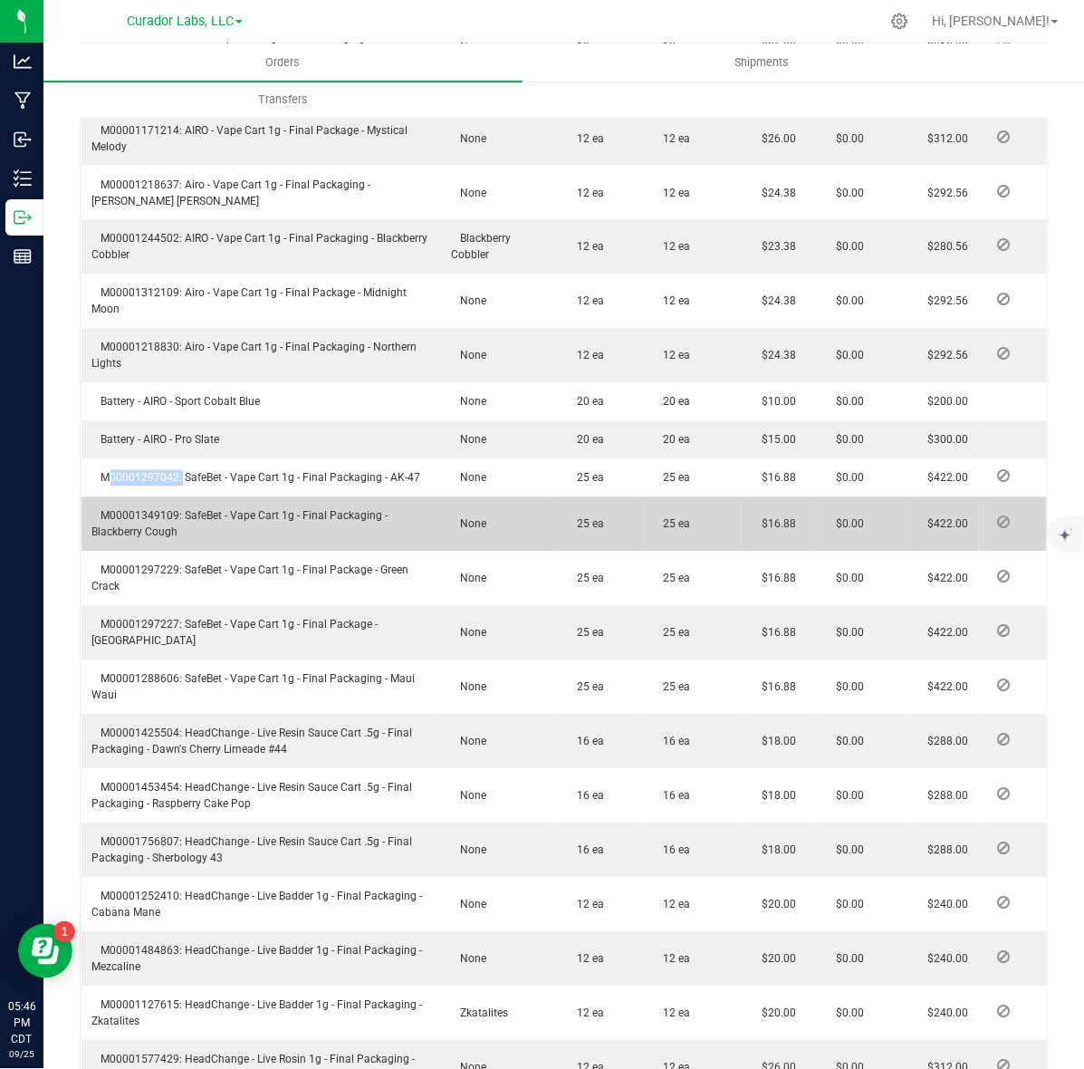
click at [149, 510] on span "M00001349109: SafeBet - Vape Cart 1g - Final Packaging - Blackberry Cough" at bounding box center [240, 524] width 296 height 29
click at [143, 510] on span "M00001349109: SafeBet - Vape Cart 1g - Final Packaging - Blackberry Cough" at bounding box center [240, 524] width 296 height 29
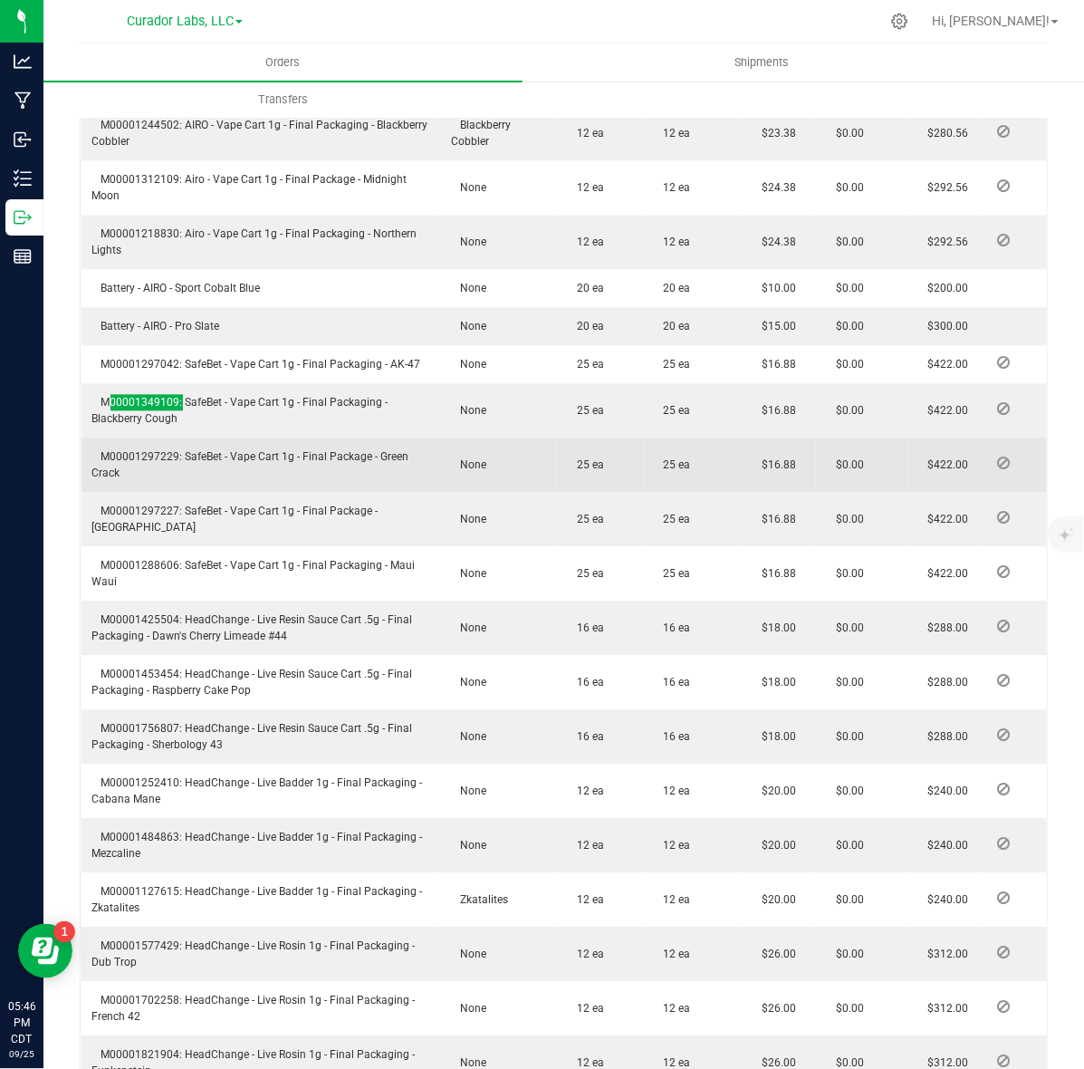
scroll to position [1132, 0]
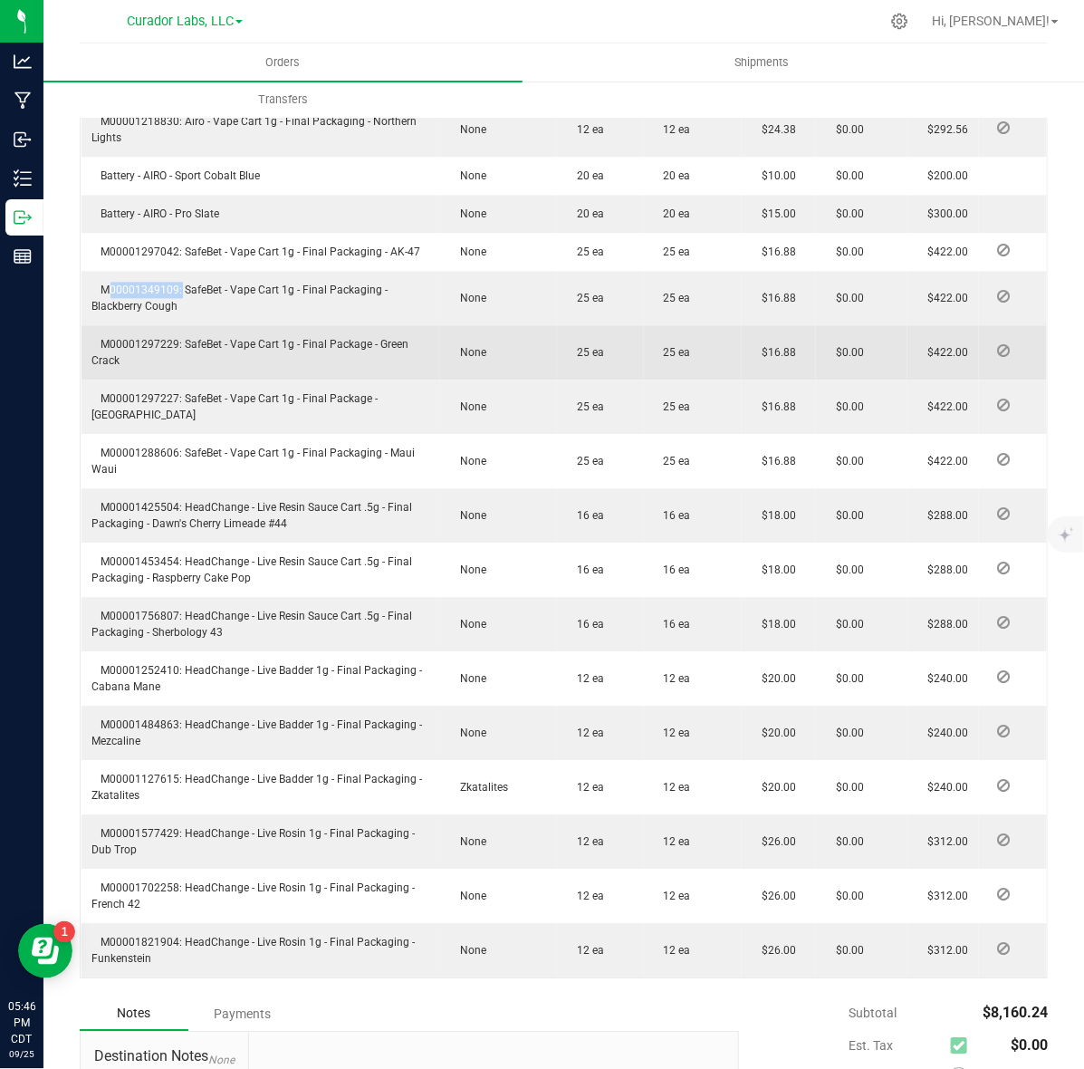
click at [160, 338] on span "M00001297229: SafeBet - Vape Cart 1g - Final Package - Green Crack" at bounding box center [250, 352] width 317 height 29
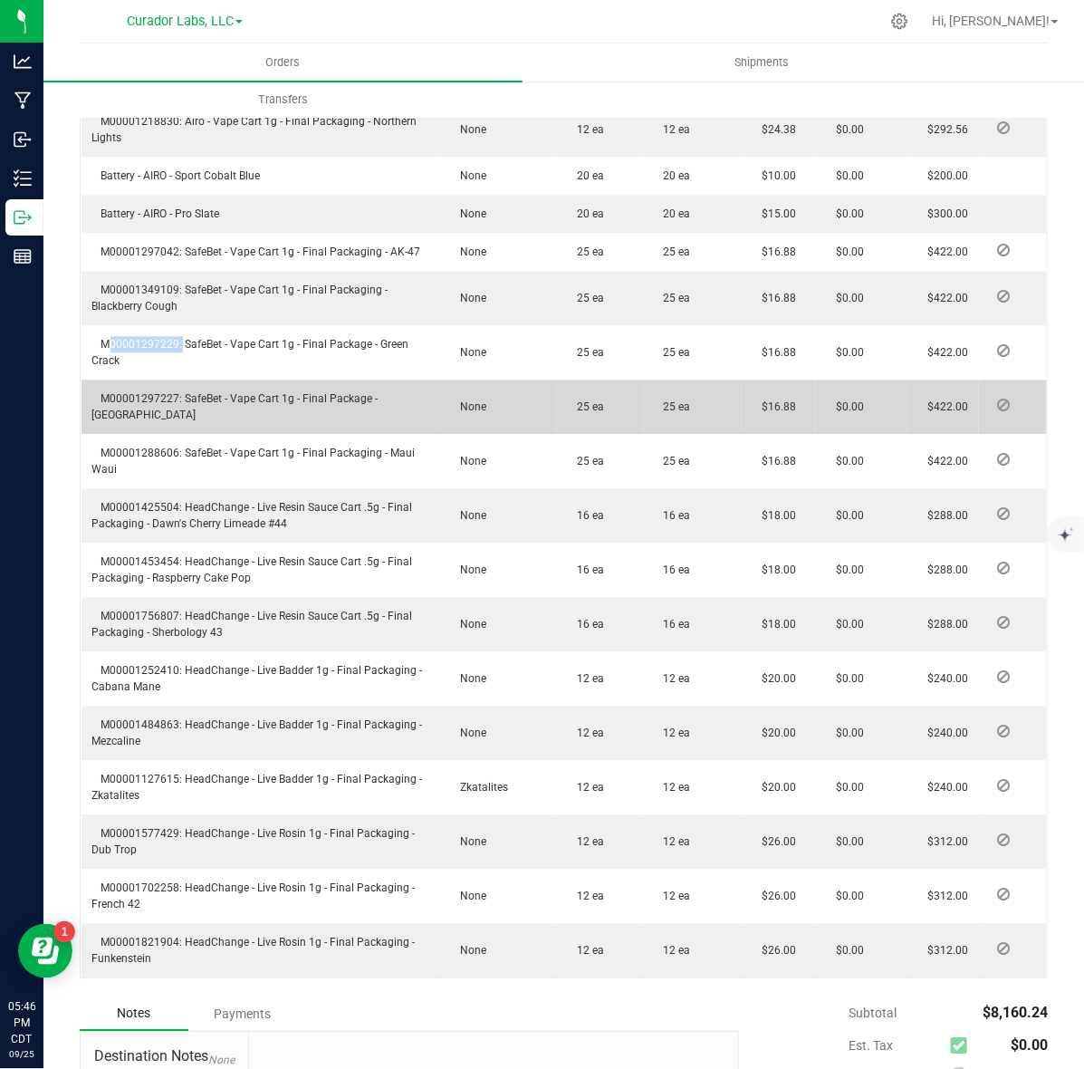
click at [124, 392] on span "M00001297227: SafeBet - Vape Cart 1g - Final Package - [GEOGRAPHIC_DATA]" at bounding box center [235, 406] width 286 height 29
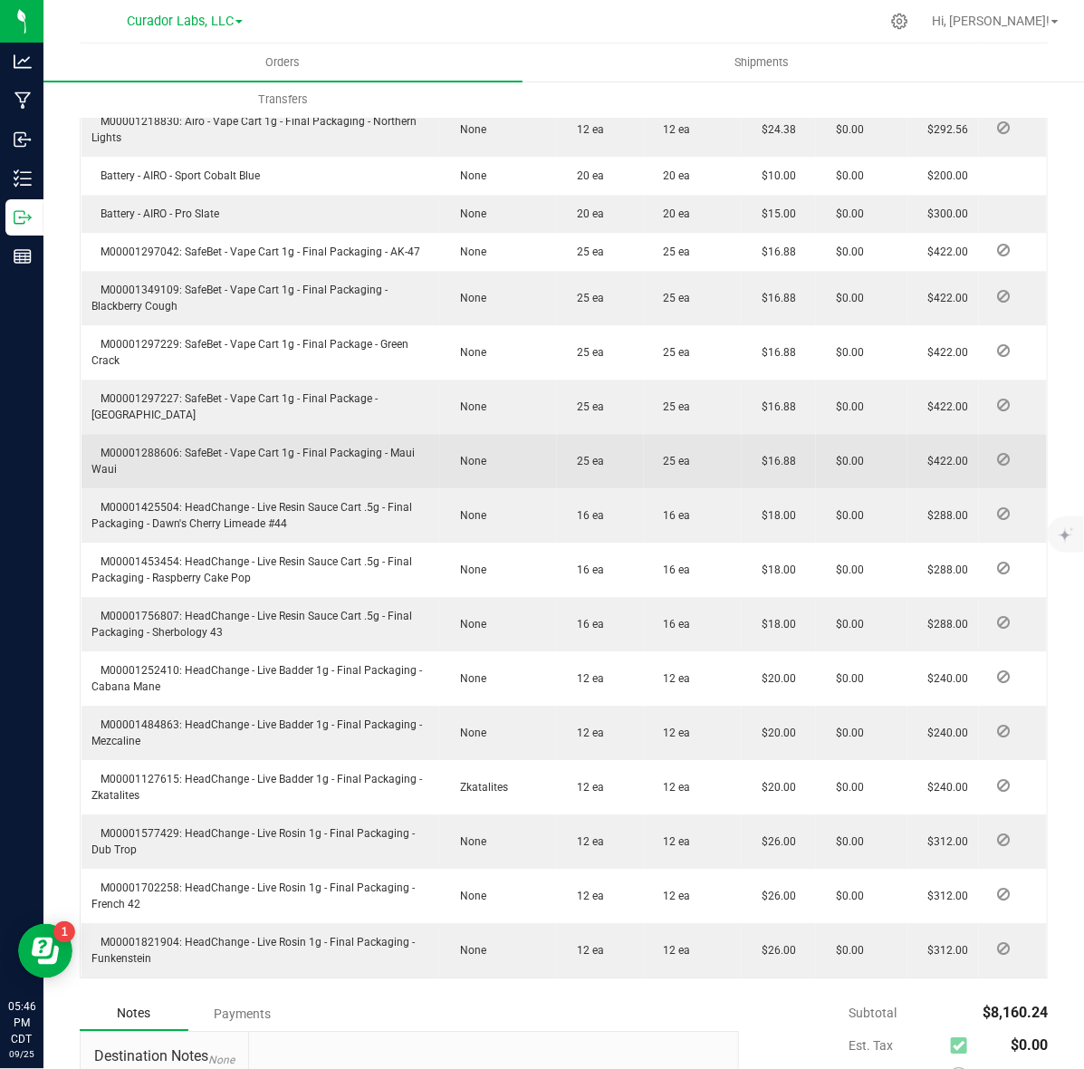
click at [154, 447] on span "M00001288606: SafeBet - Vape Cart 1g - Final Packaging - Maui Waui" at bounding box center [253, 461] width 323 height 29
click at [152, 447] on span "M00001288606: SafeBet - Vape Cart 1g - Final Packaging - Maui Waui" at bounding box center [253, 461] width 323 height 29
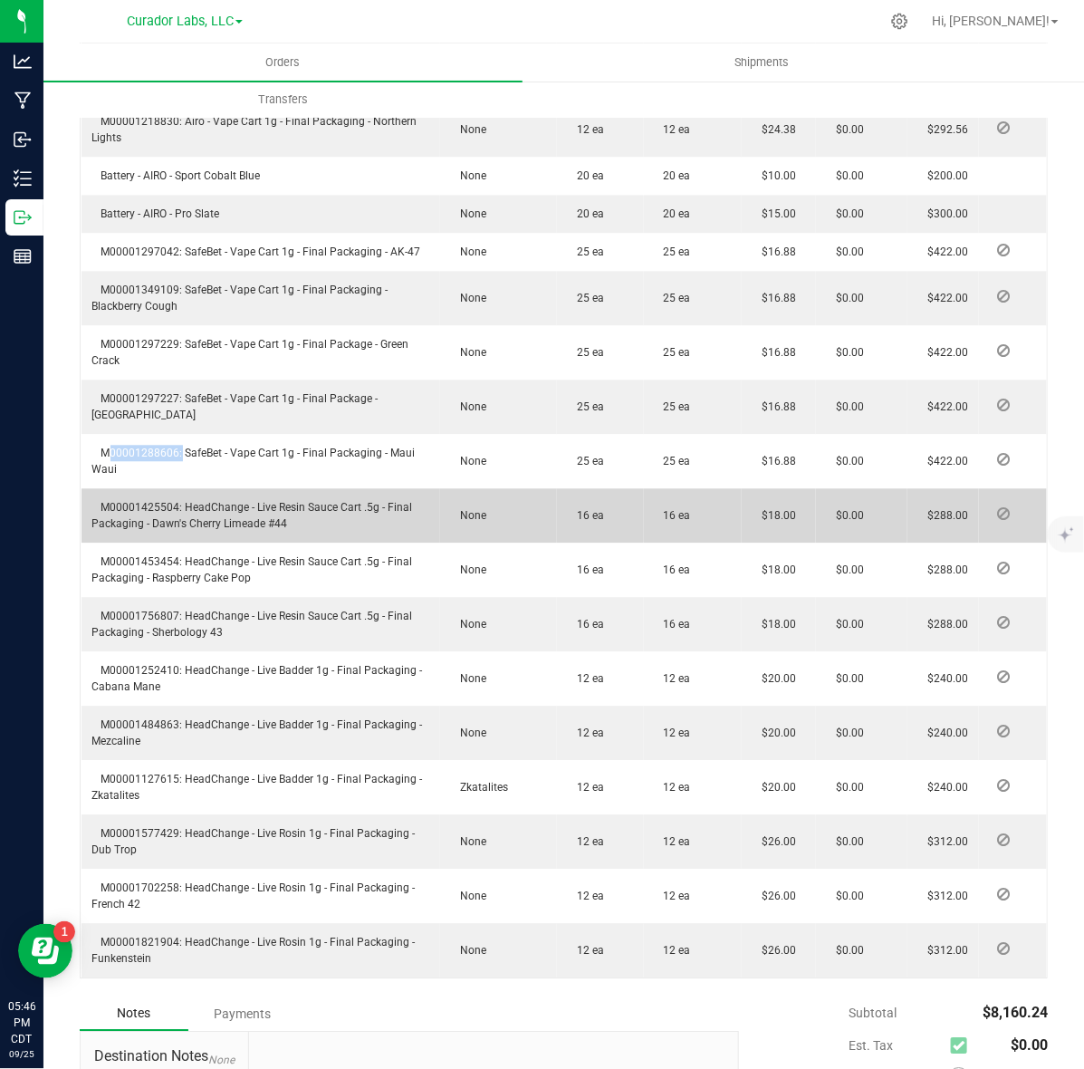
click at [141, 501] on span "M00001425504: HeadChange - Live Resin Sauce Cart .5g - Final Packaging - Dawn's…" at bounding box center [252, 515] width 321 height 29
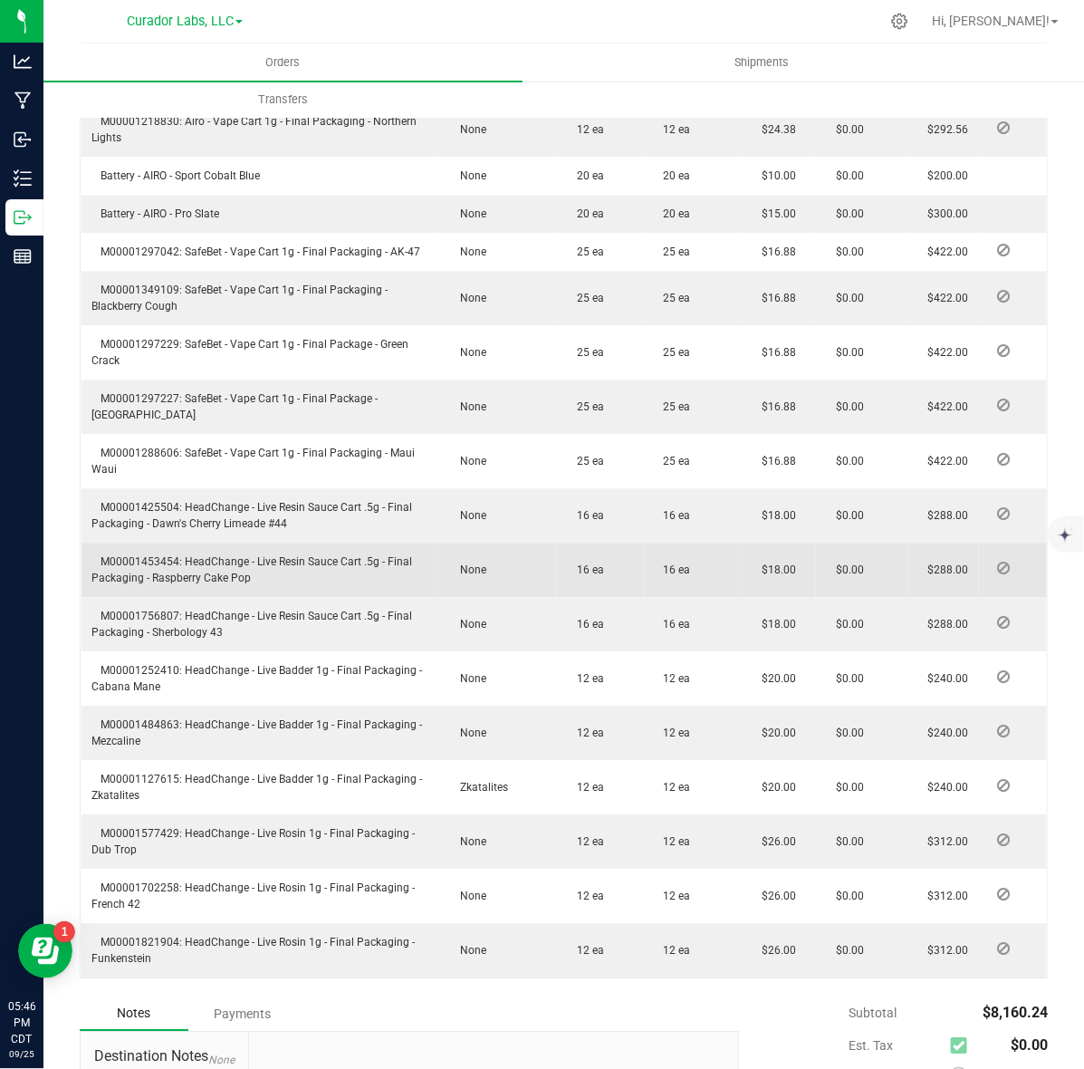
click at [159, 555] on span "M00001453454: HeadChange - Live Resin Sauce Cart .5g - Final Packaging - Raspbe…" at bounding box center [252, 569] width 321 height 29
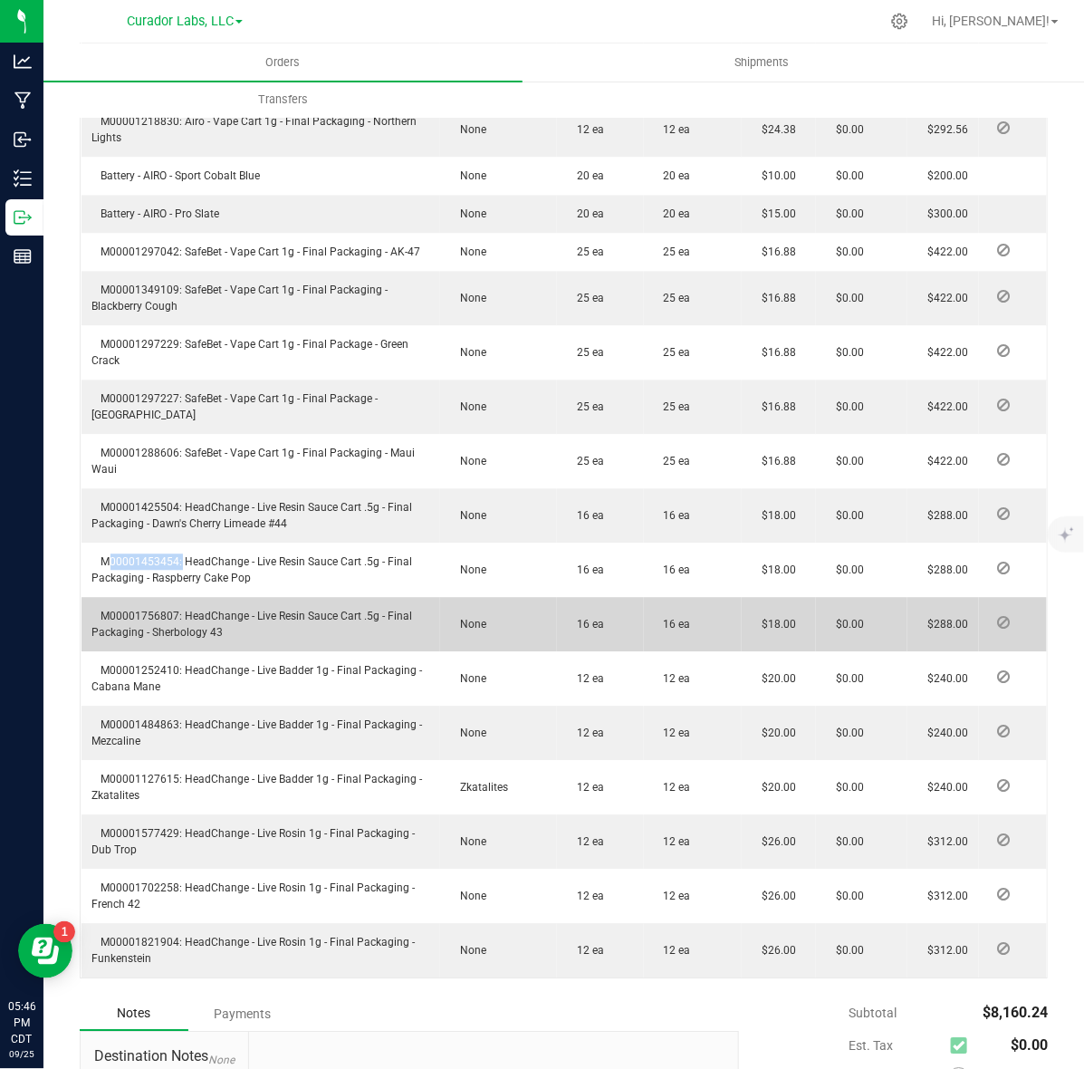
click at [146, 610] on span "M00001756807: HeadChange - Live Resin Sauce Cart .5g - Final Packaging - Sherbo…" at bounding box center [252, 624] width 321 height 29
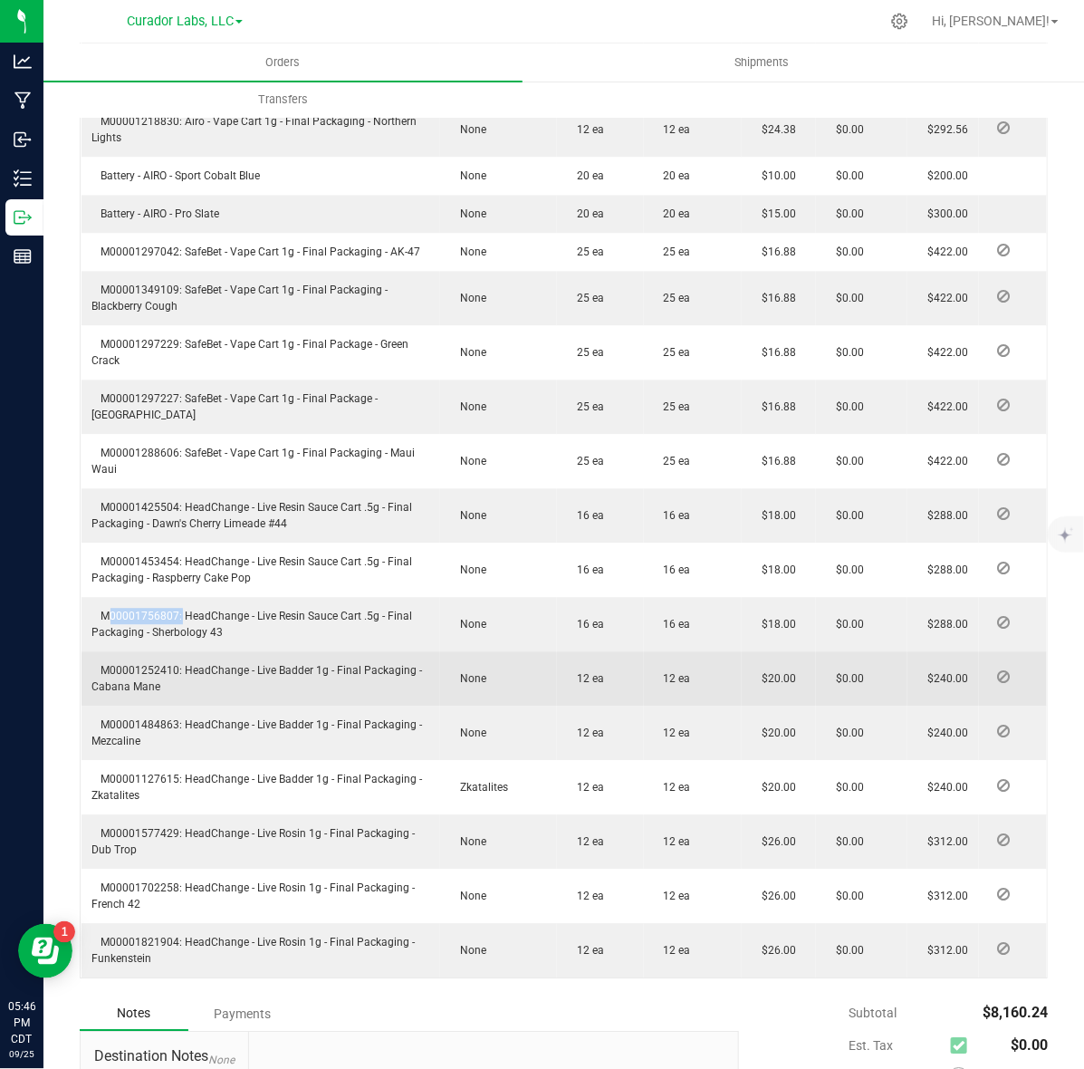
click at [148, 664] on span "M00001252410: HeadChange - Live Badder 1g - Final Packaging - Cabana Mane" at bounding box center [257, 678] width 331 height 29
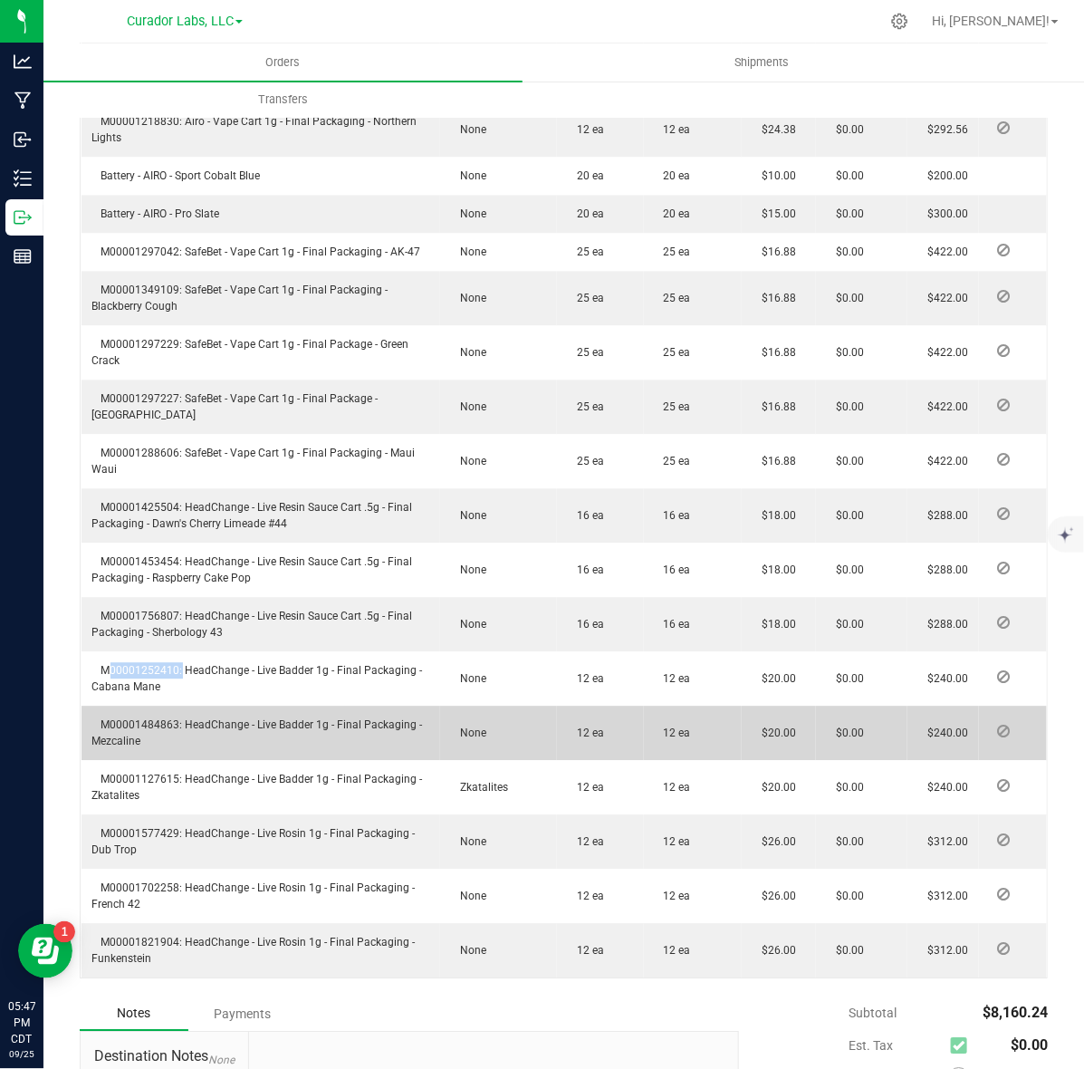
click at [156, 718] on span "M00001484863: HeadChange - Live Badder 1g - Final Packaging - Mezcaline" at bounding box center [257, 732] width 331 height 29
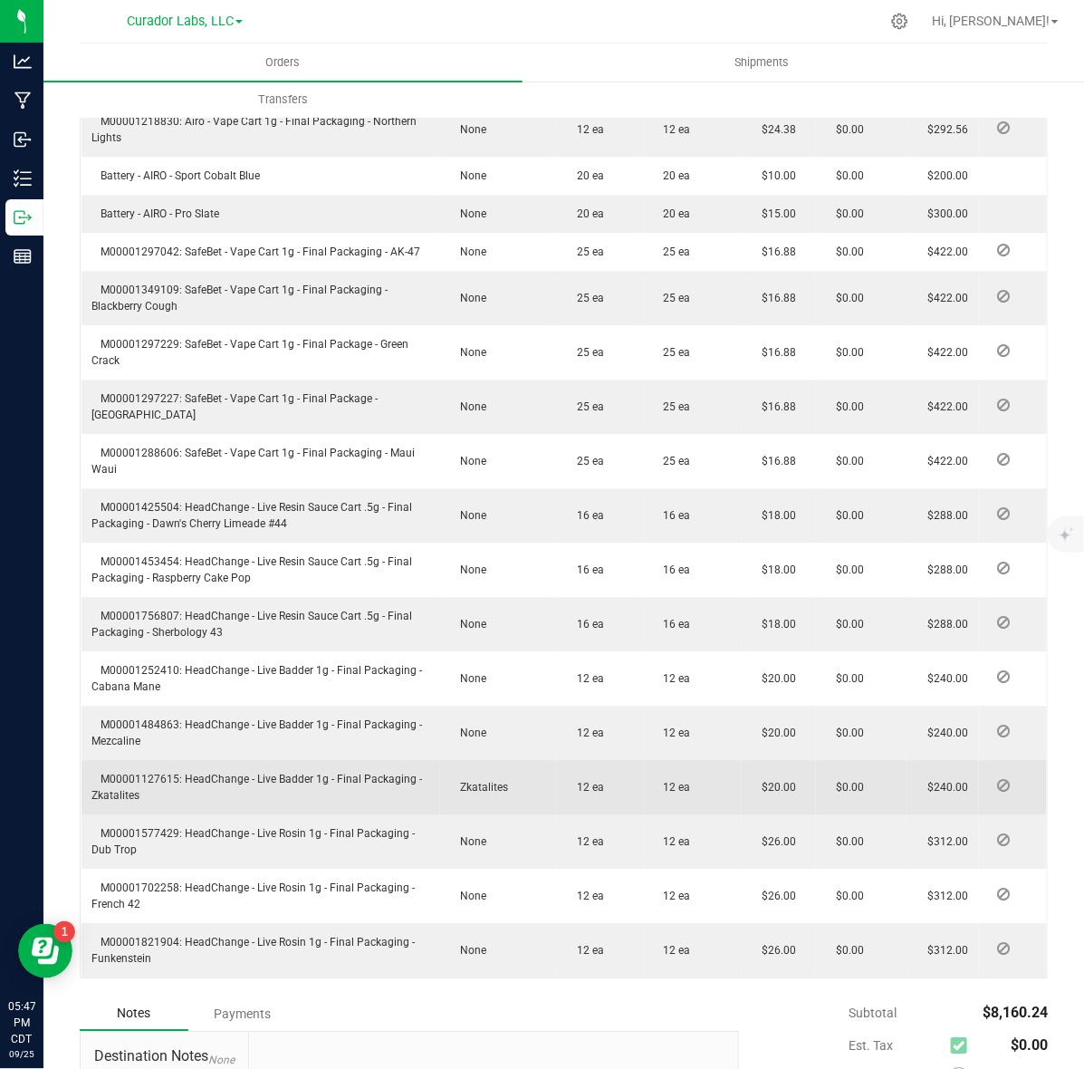
click at [147, 760] on td "M00001127615: HeadChange - Live Badder 1g - Final Packaging - Zkatalites" at bounding box center [261, 787] width 359 height 54
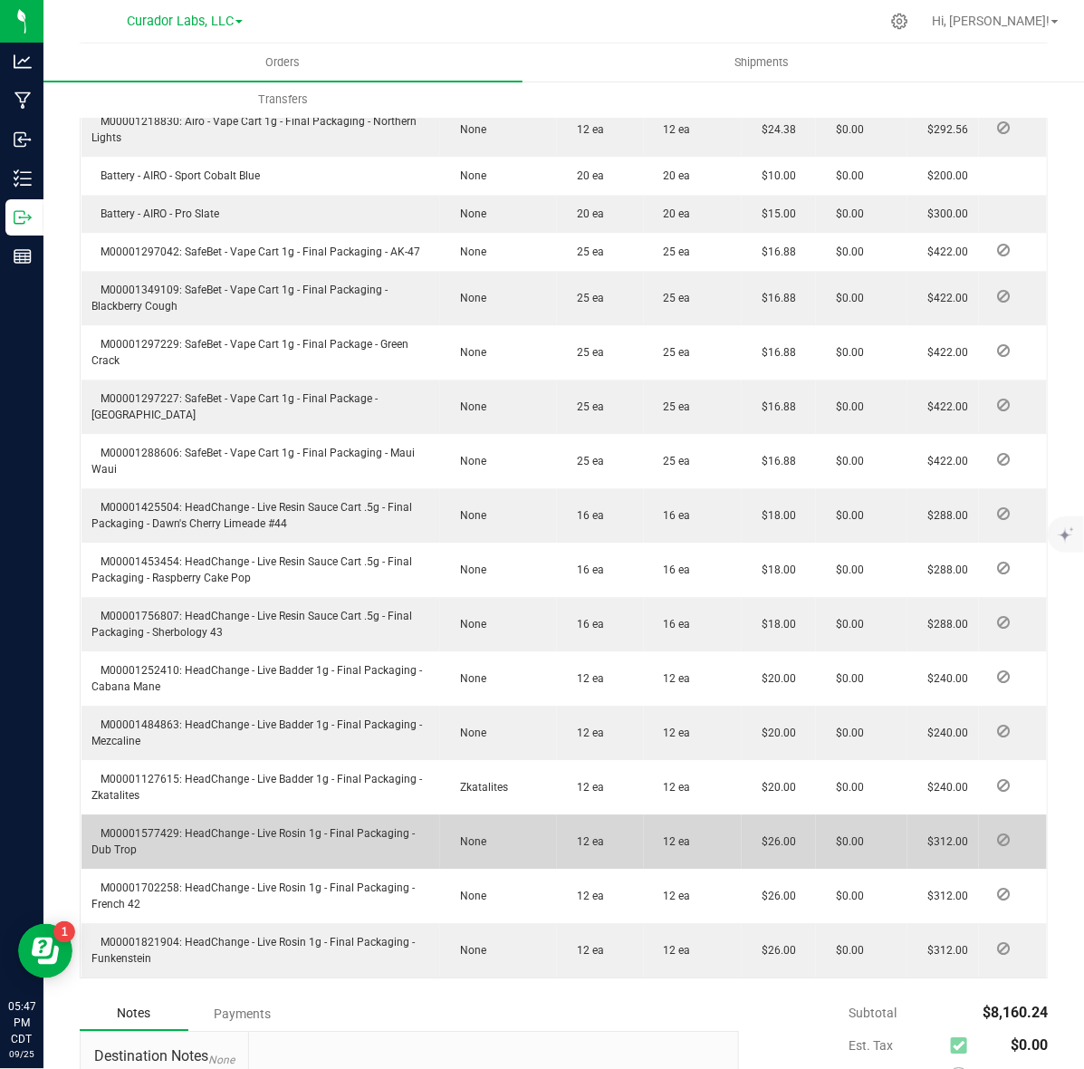
click at [134, 827] on span "M00001577429: HeadChange - Live Rosin 1g - Final Packaging - Dub Trop" at bounding box center [253, 841] width 323 height 29
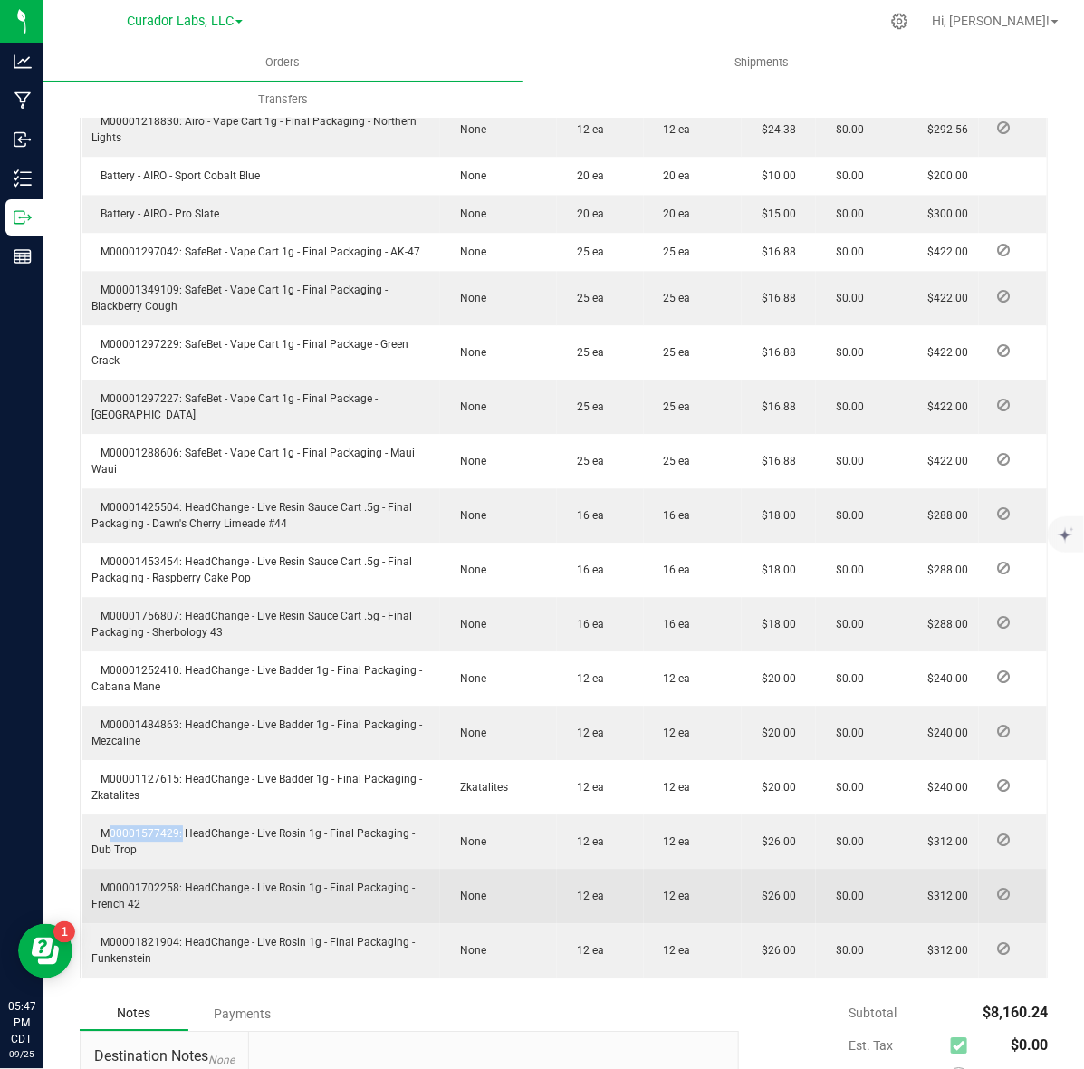
click at [125, 881] on span "M00001702258: HeadChange - Live Rosin 1g - Final Packaging - French 42" at bounding box center [253, 895] width 323 height 29
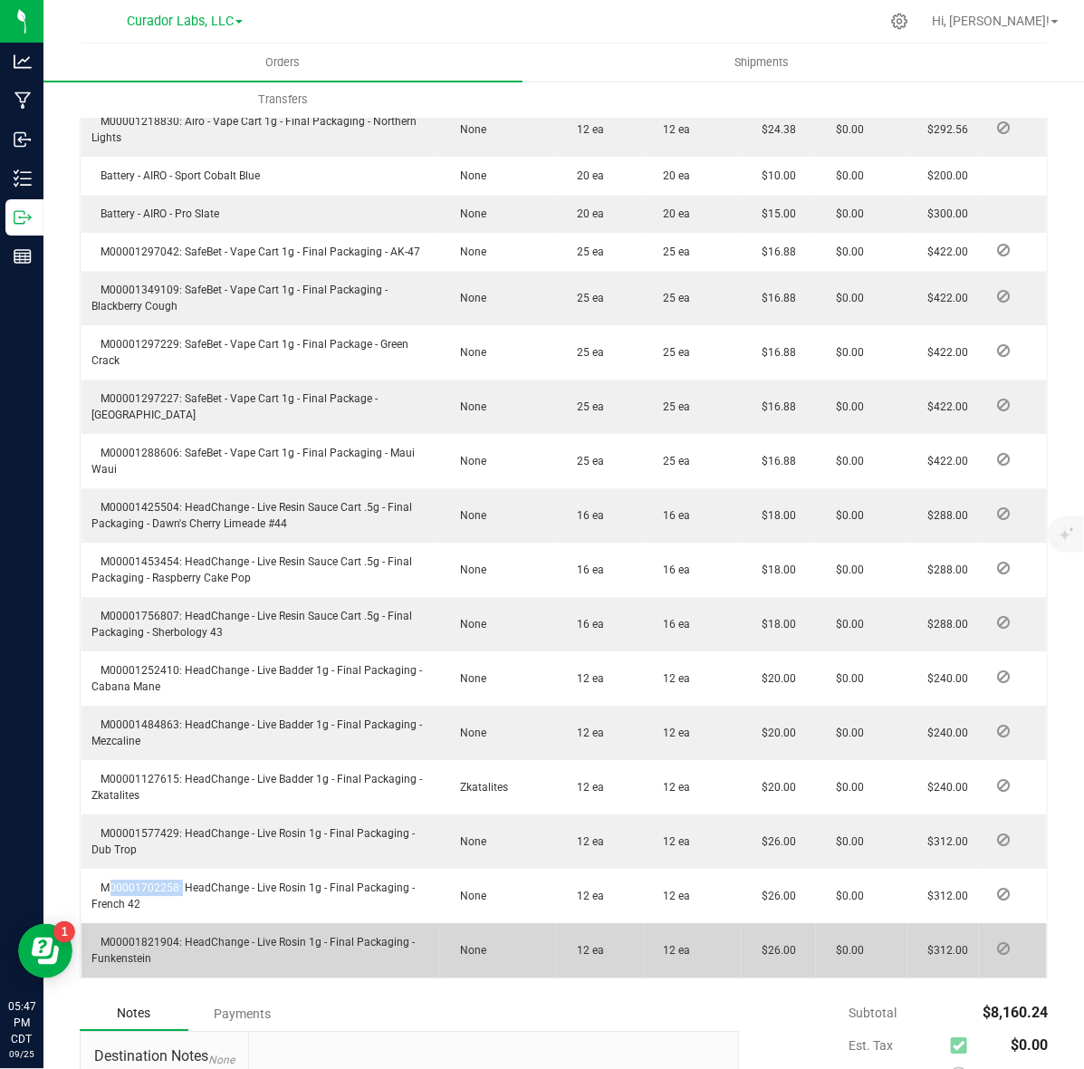
click at [163, 936] on span "M00001821904: HeadChange - Live Rosin 1g - Final Packaging - Funkenstein" at bounding box center [253, 950] width 323 height 29
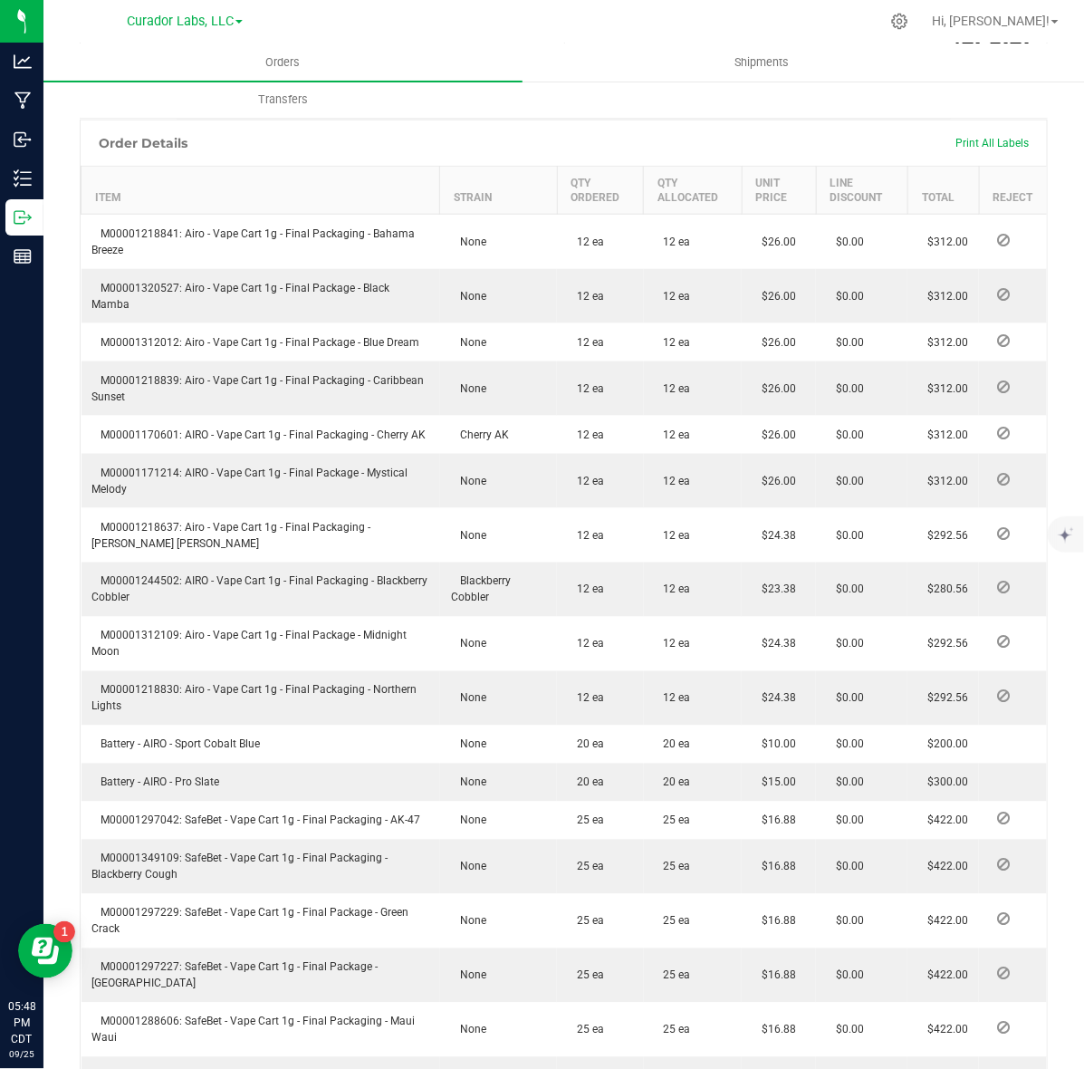
scroll to position [525, 0]
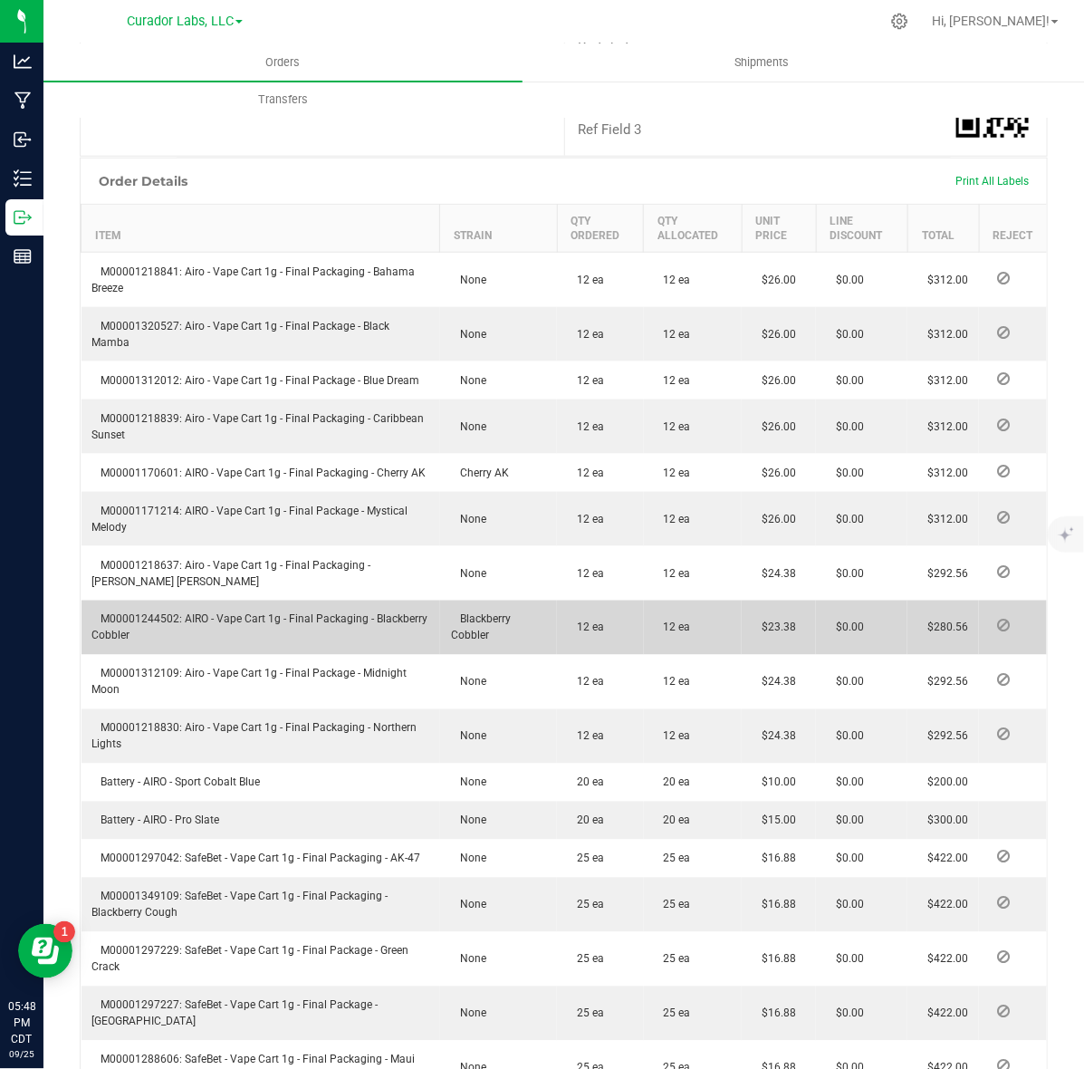
click at [816, 601] on td "$0.00" at bounding box center [861, 628] width 91 height 54
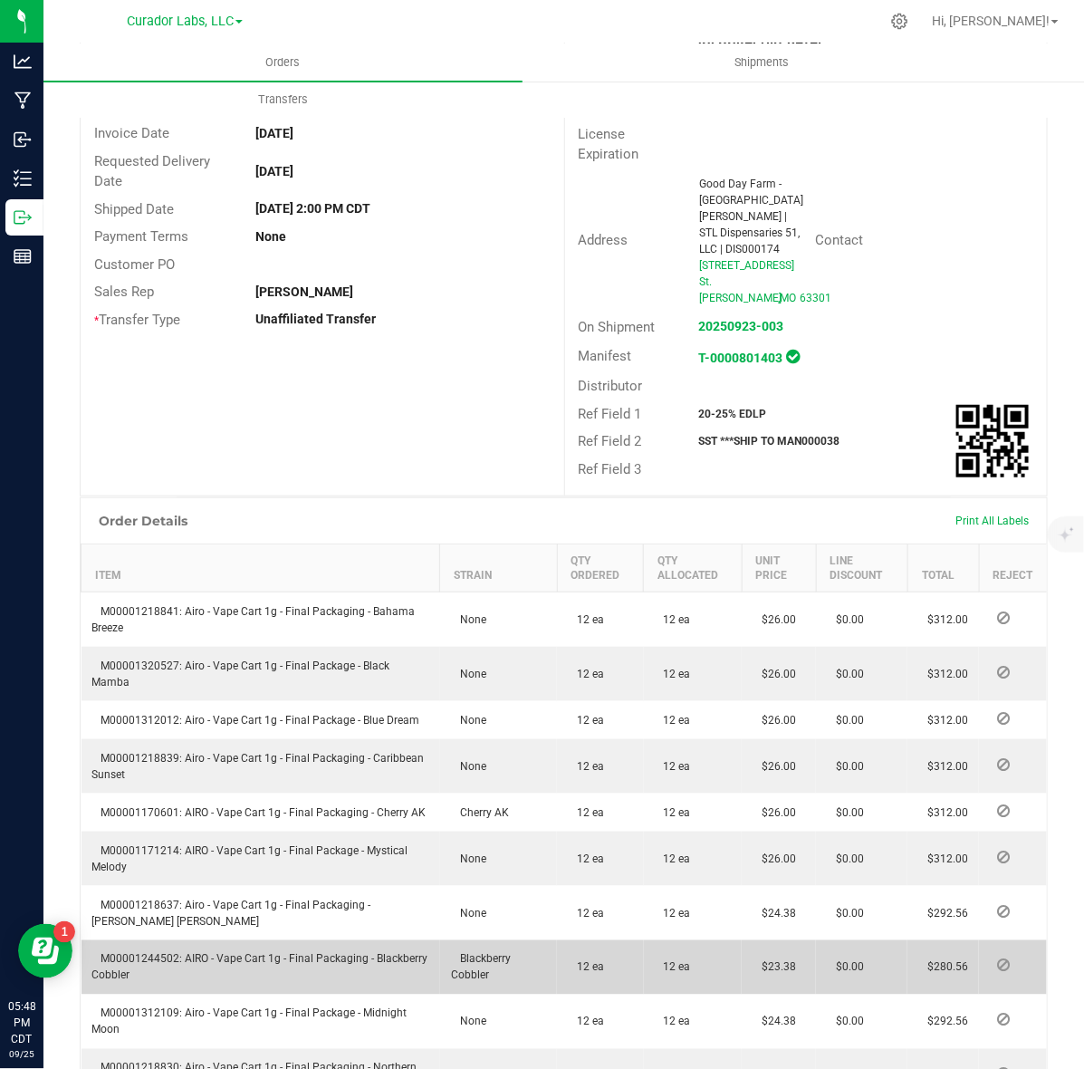
scroll to position [0, 0]
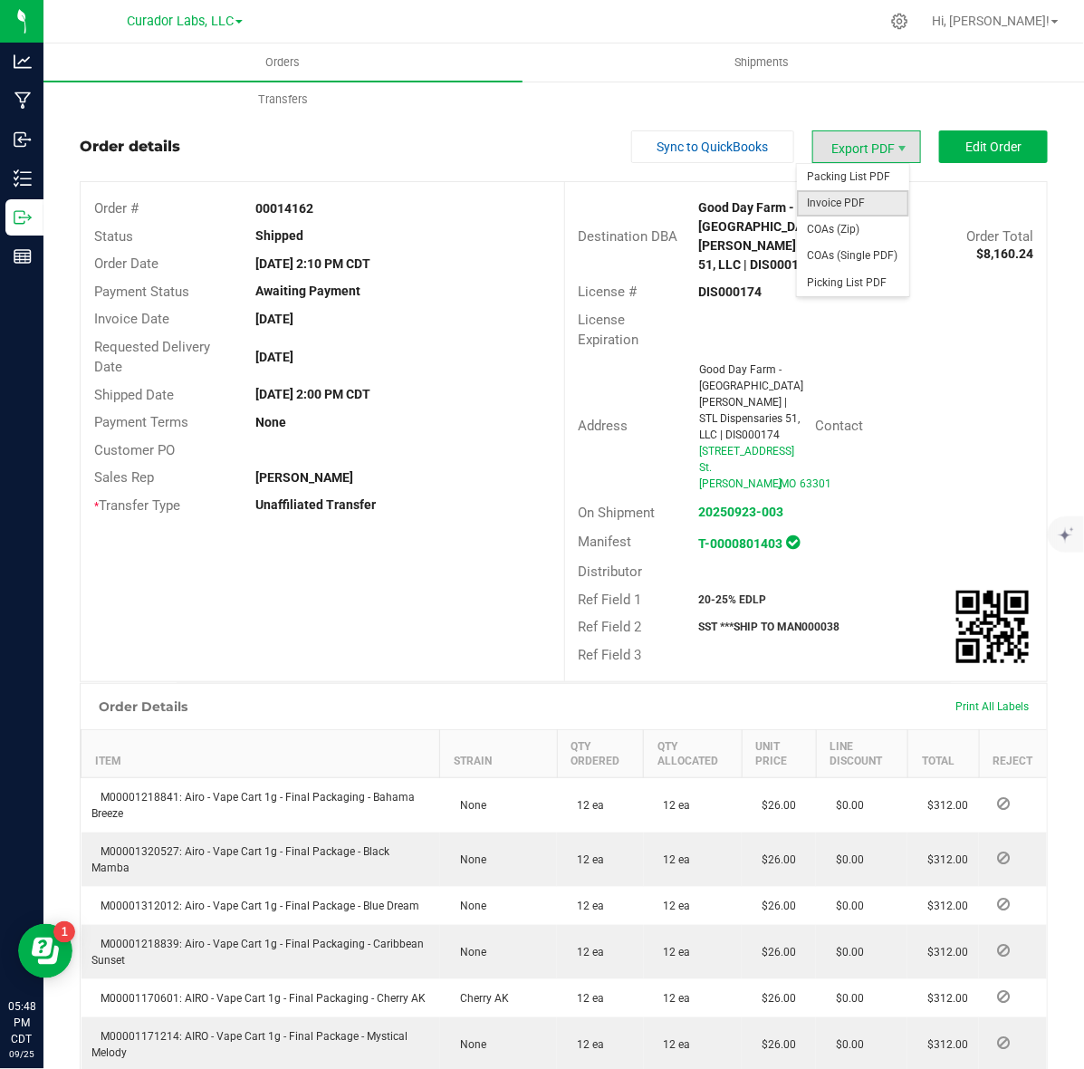
click at [858, 210] on span "Invoice PDF" at bounding box center [853, 203] width 112 height 26
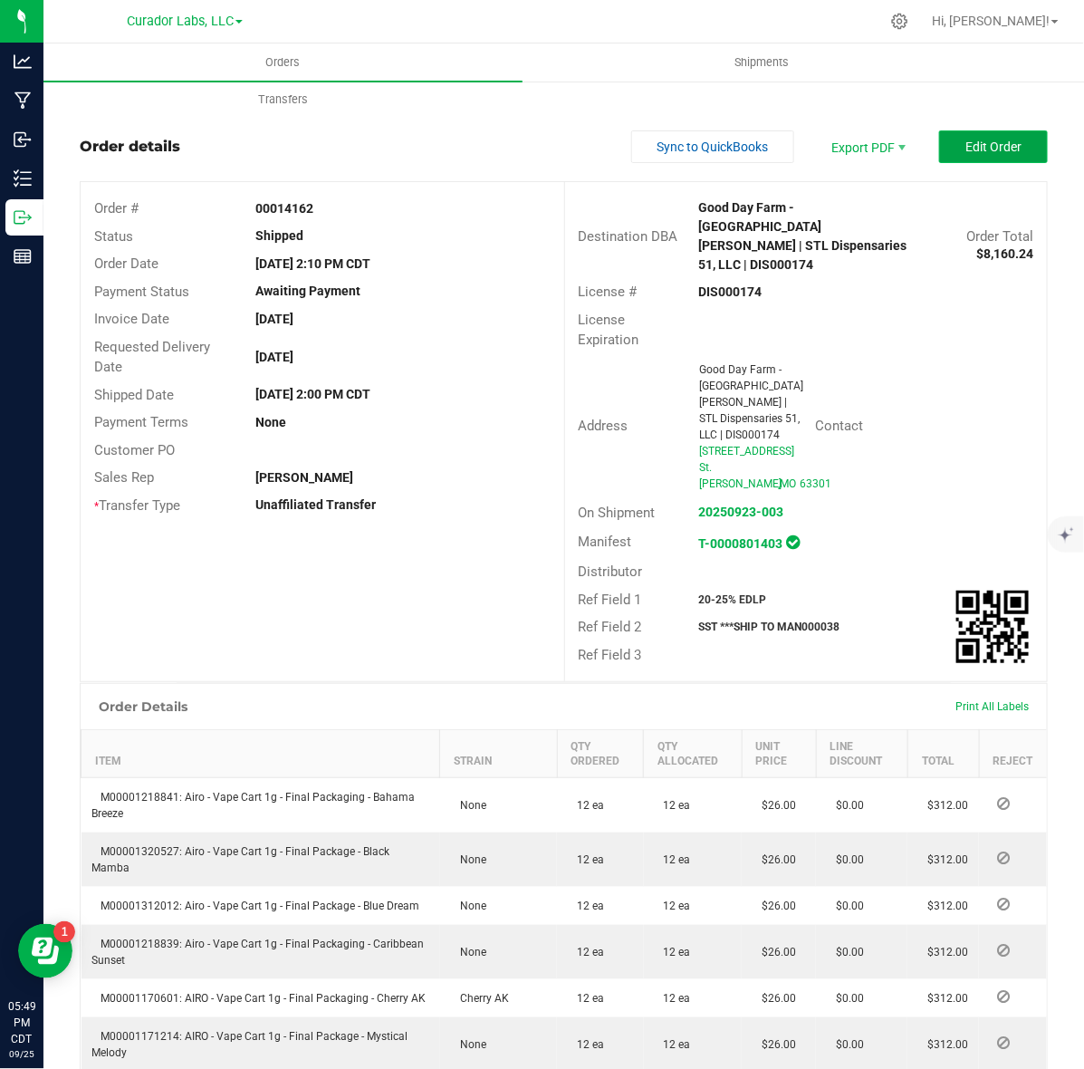
click at [948, 151] on button "Edit Order" at bounding box center [993, 146] width 109 height 33
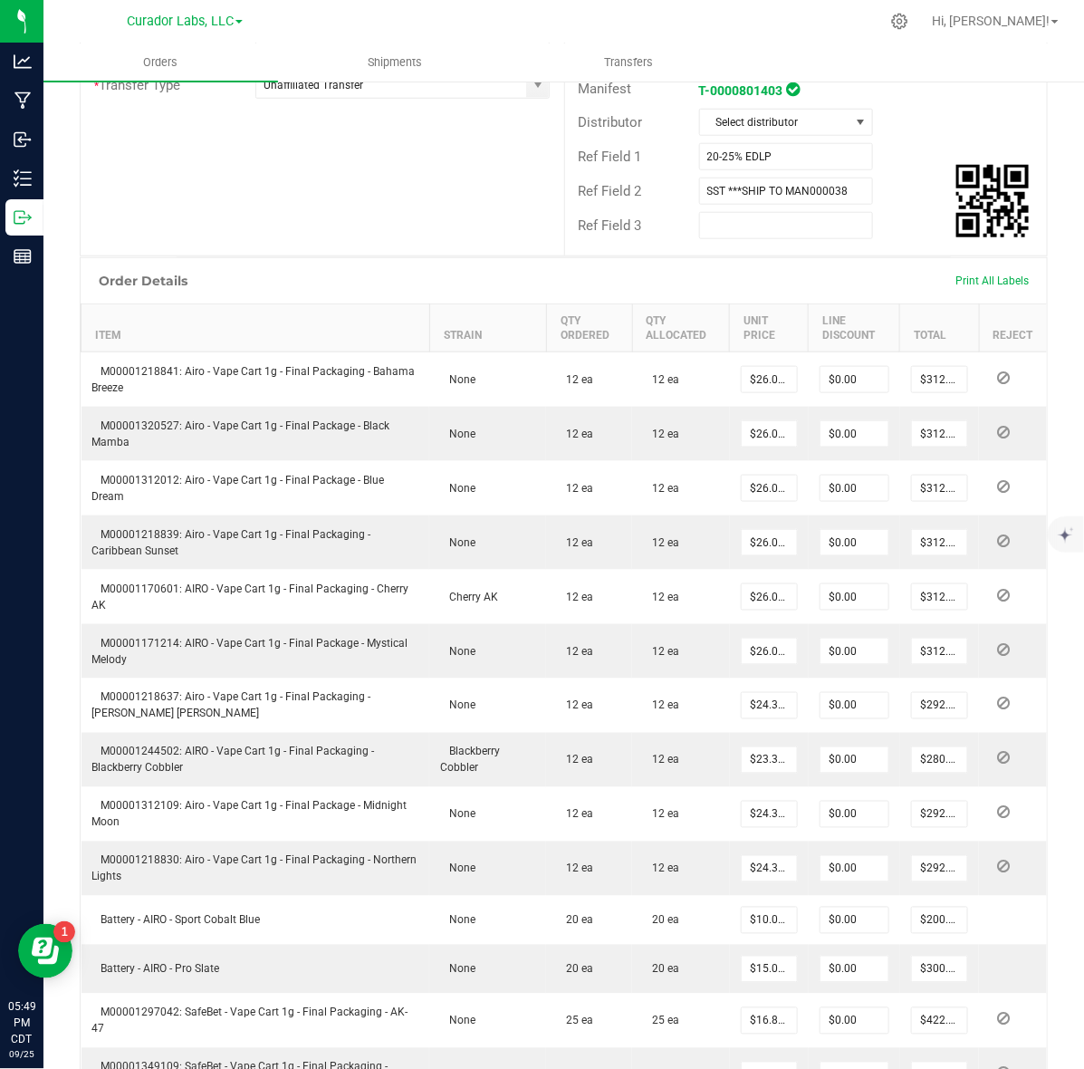
scroll to position [566, 0]
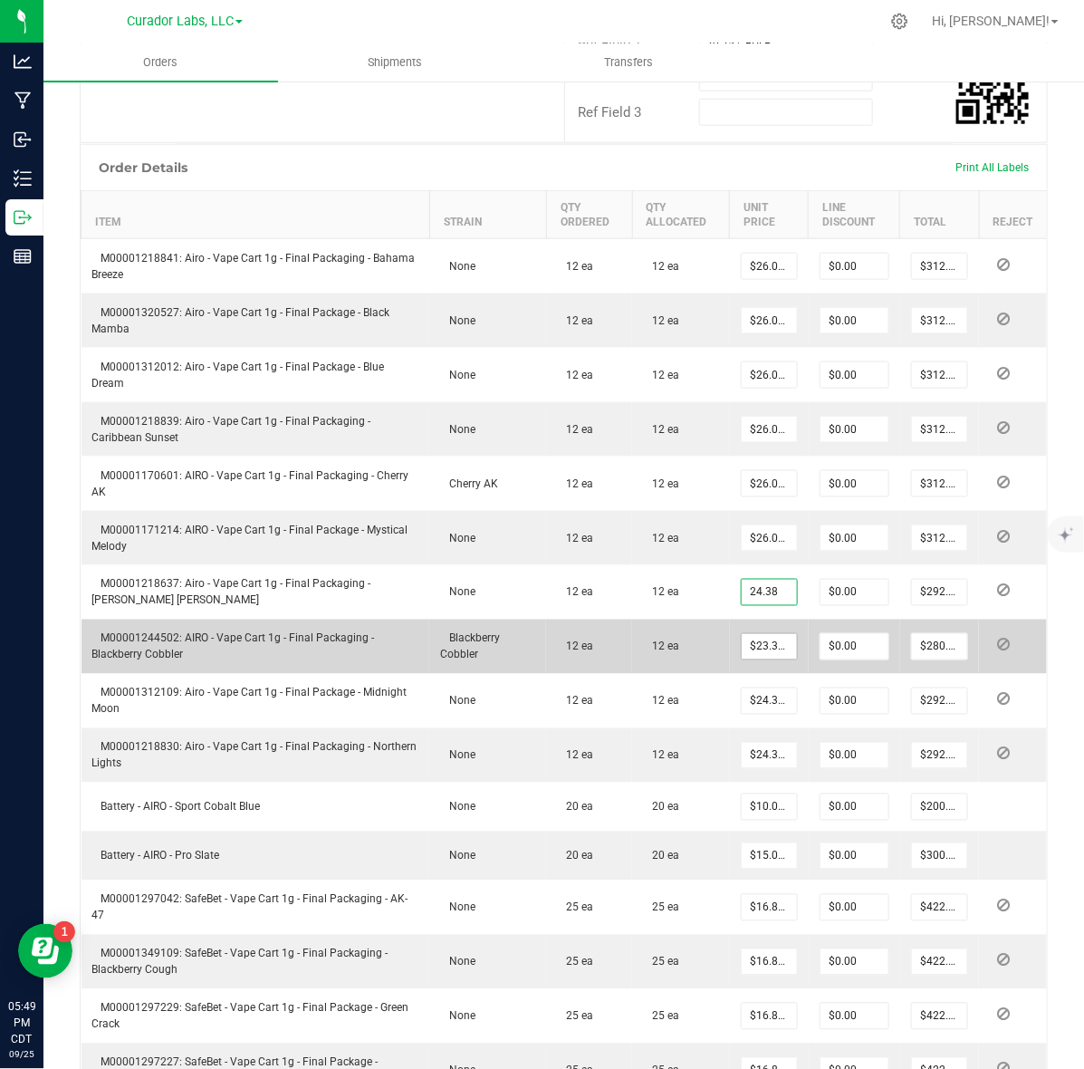
type input "$24.38000"
click at [762, 634] on input "23.38" at bounding box center [769, 646] width 55 height 25
paste input "4"
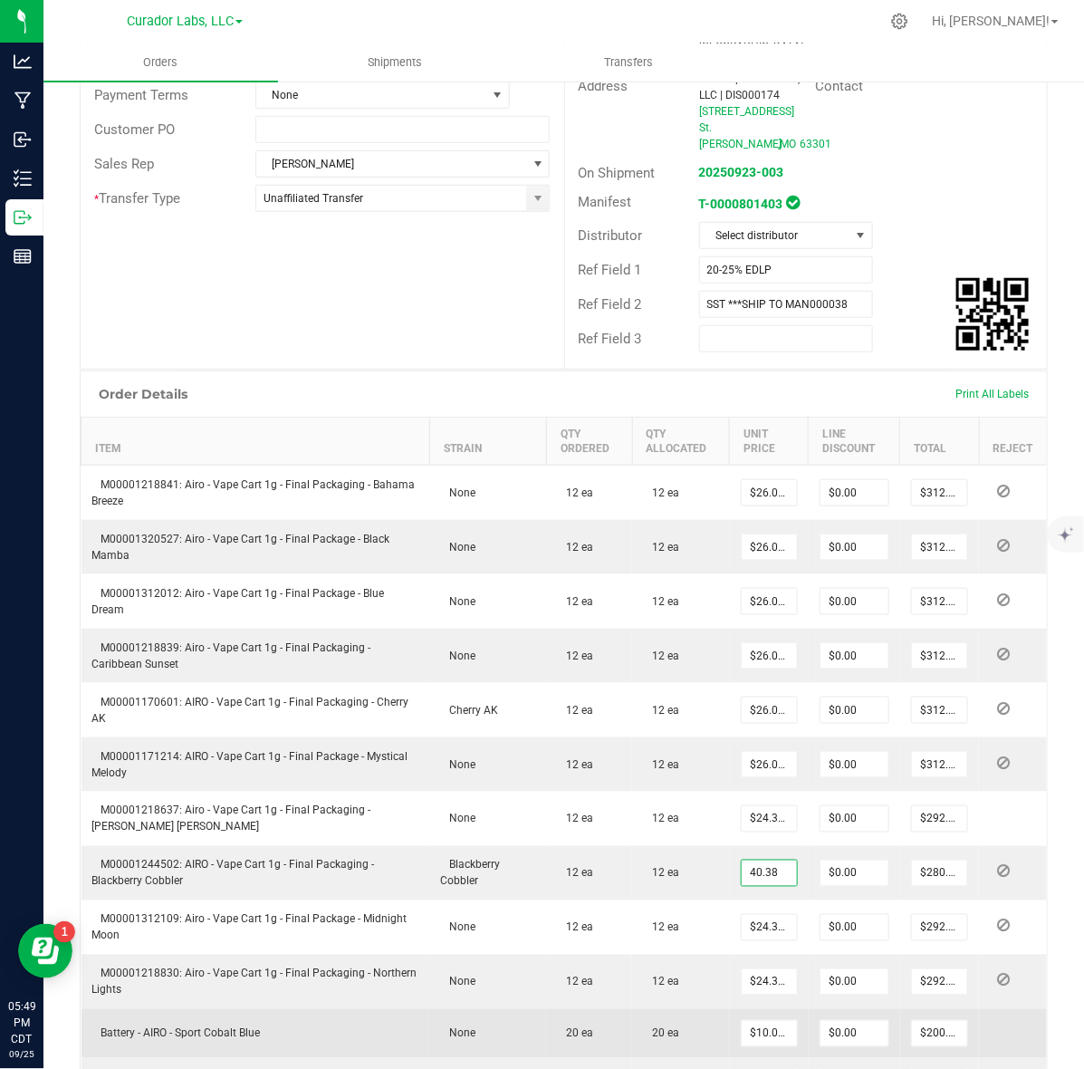
scroll to position [0, 0]
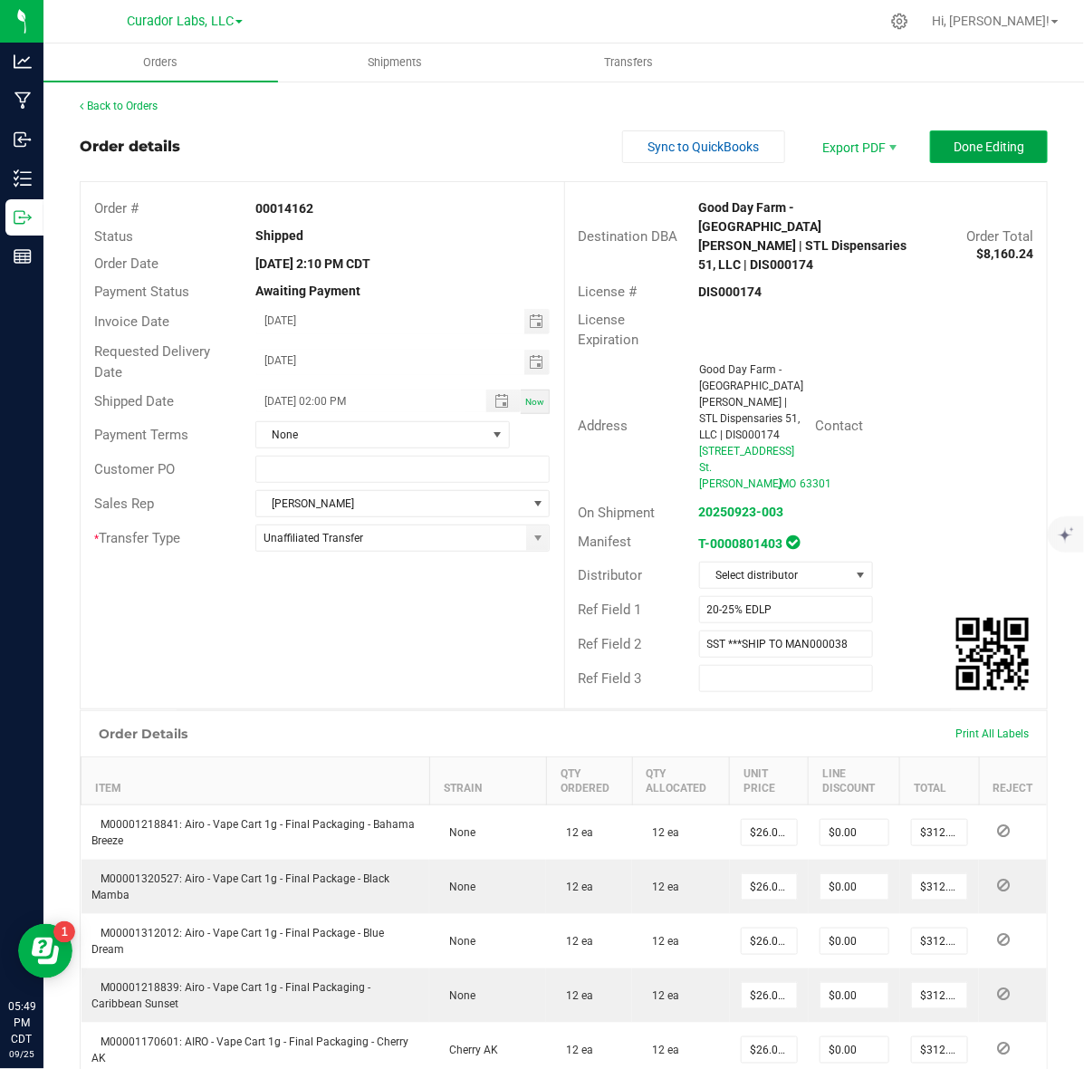
type input "$40.38000"
type input "$484.56"
click at [954, 140] on span "Done Editing" at bounding box center [989, 147] width 71 height 14
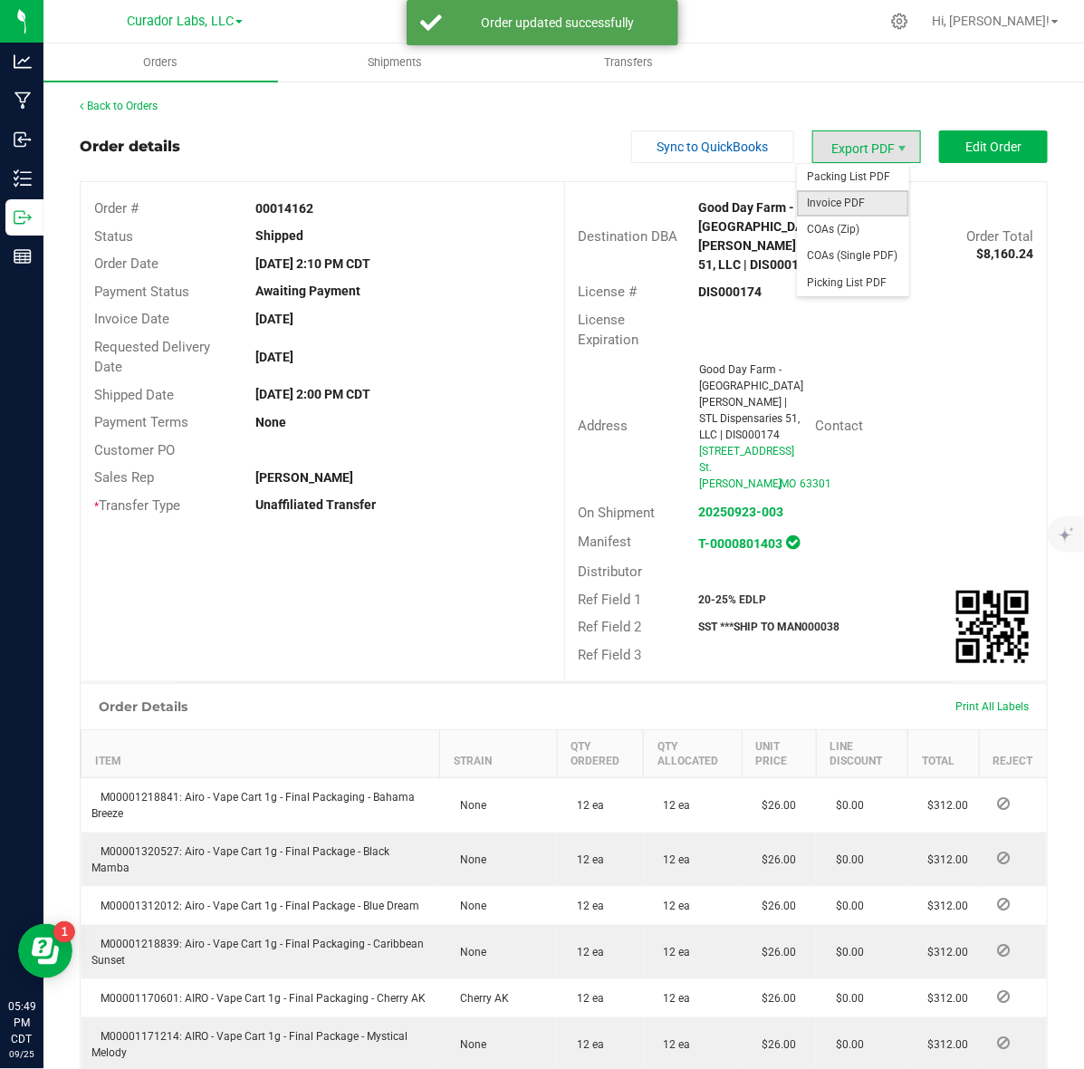
click at [842, 207] on span "Invoice PDF" at bounding box center [853, 203] width 112 height 26
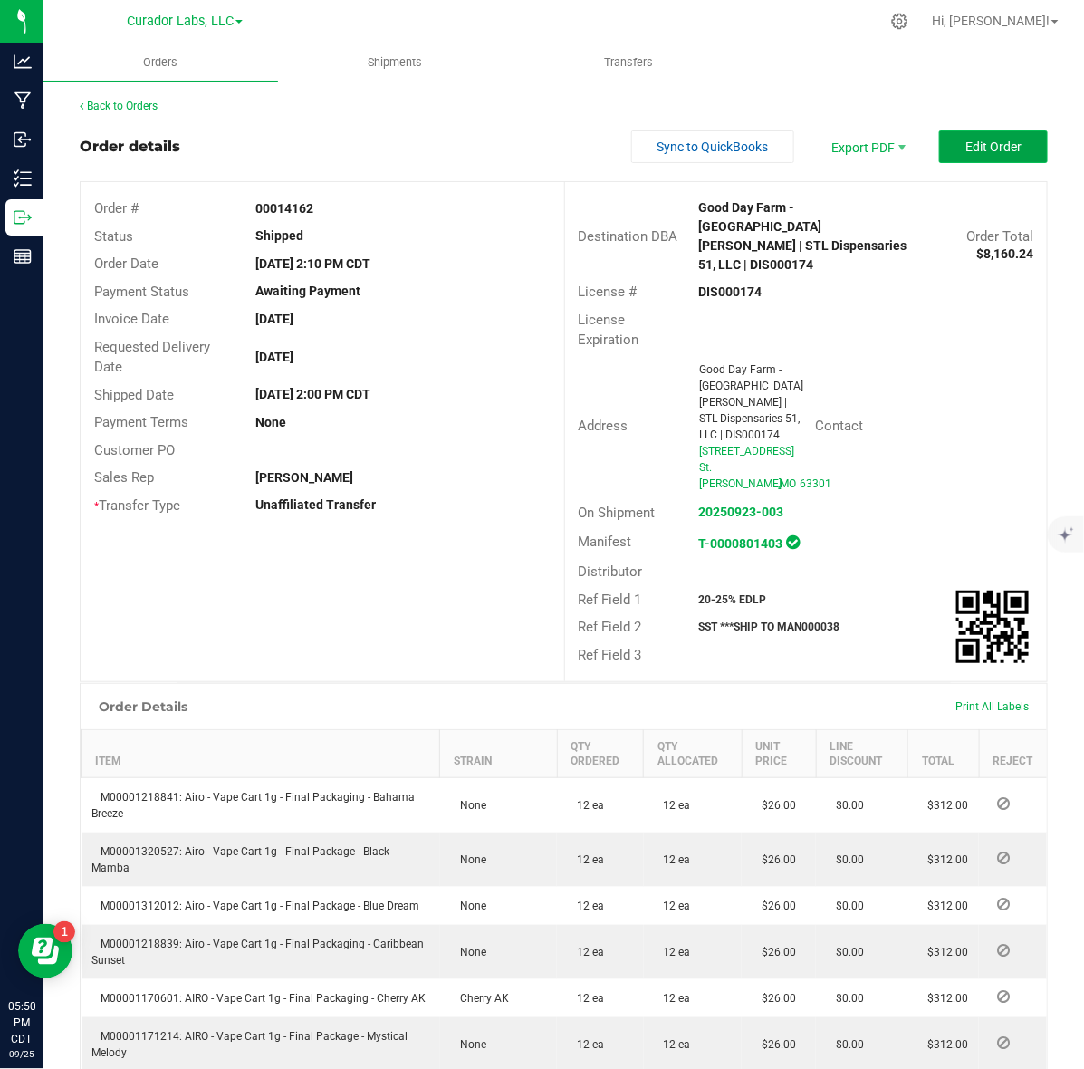
click at [956, 137] on button "Edit Order" at bounding box center [993, 146] width 109 height 33
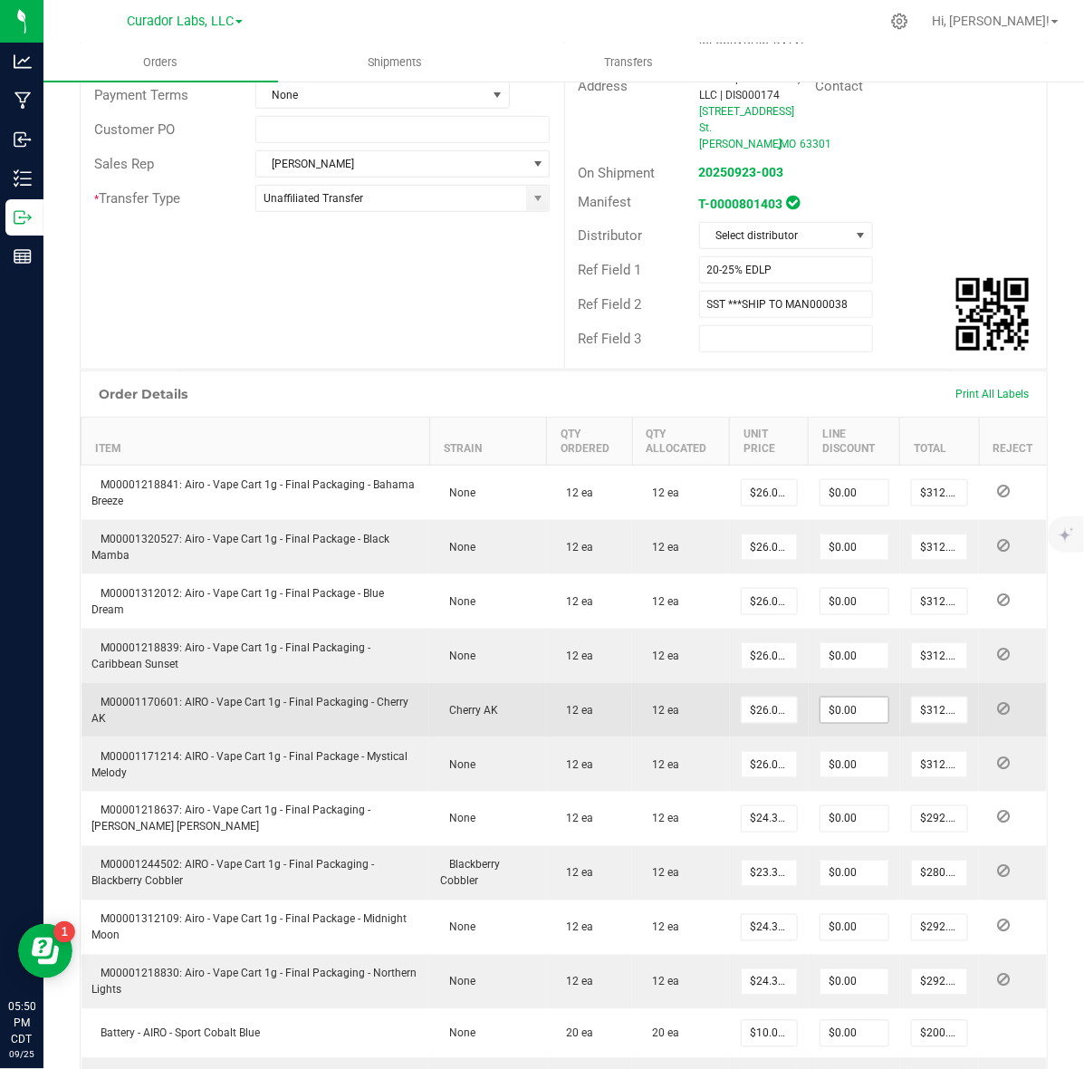
scroll to position [453, 0]
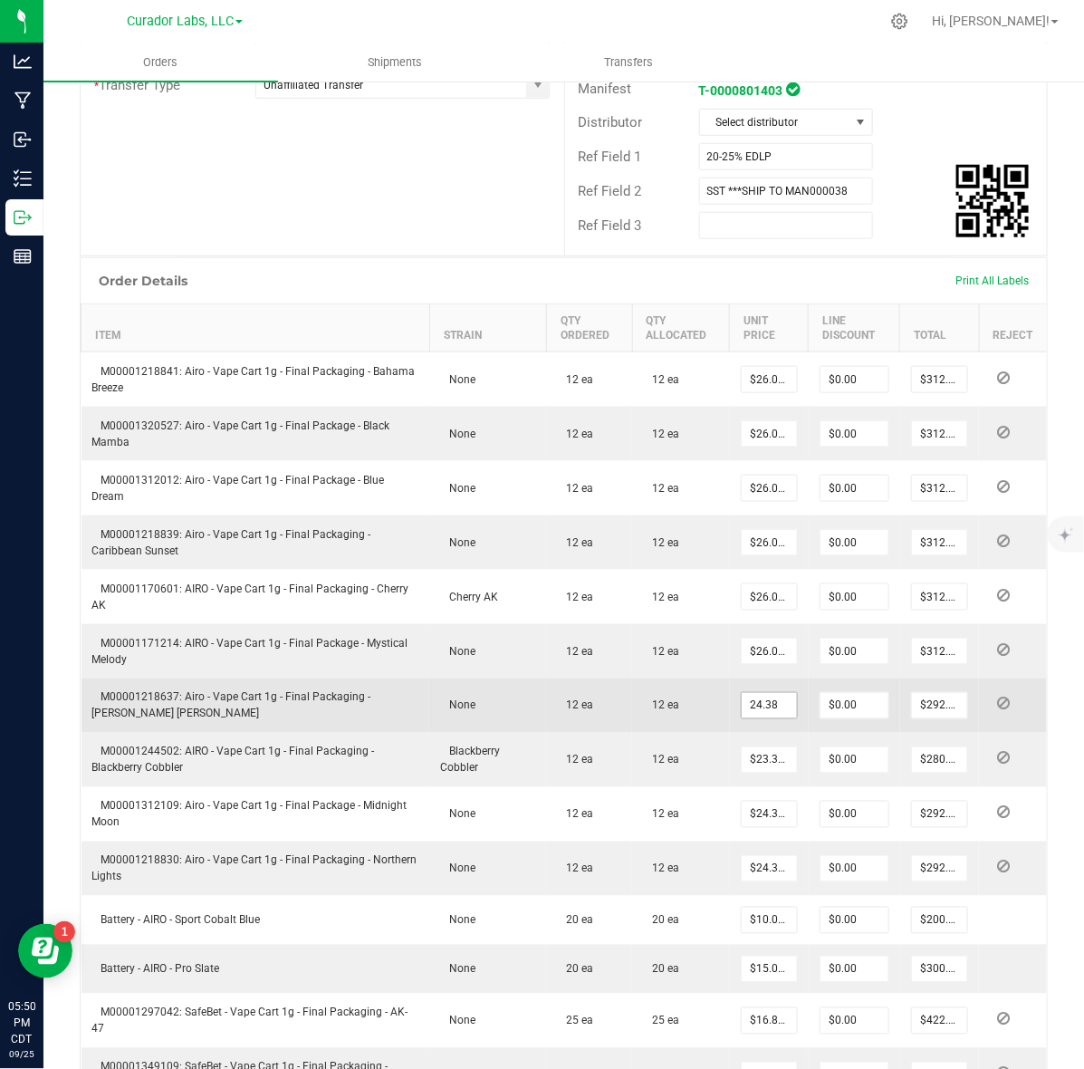
click at [753, 693] on input "24.38" at bounding box center [769, 705] width 55 height 25
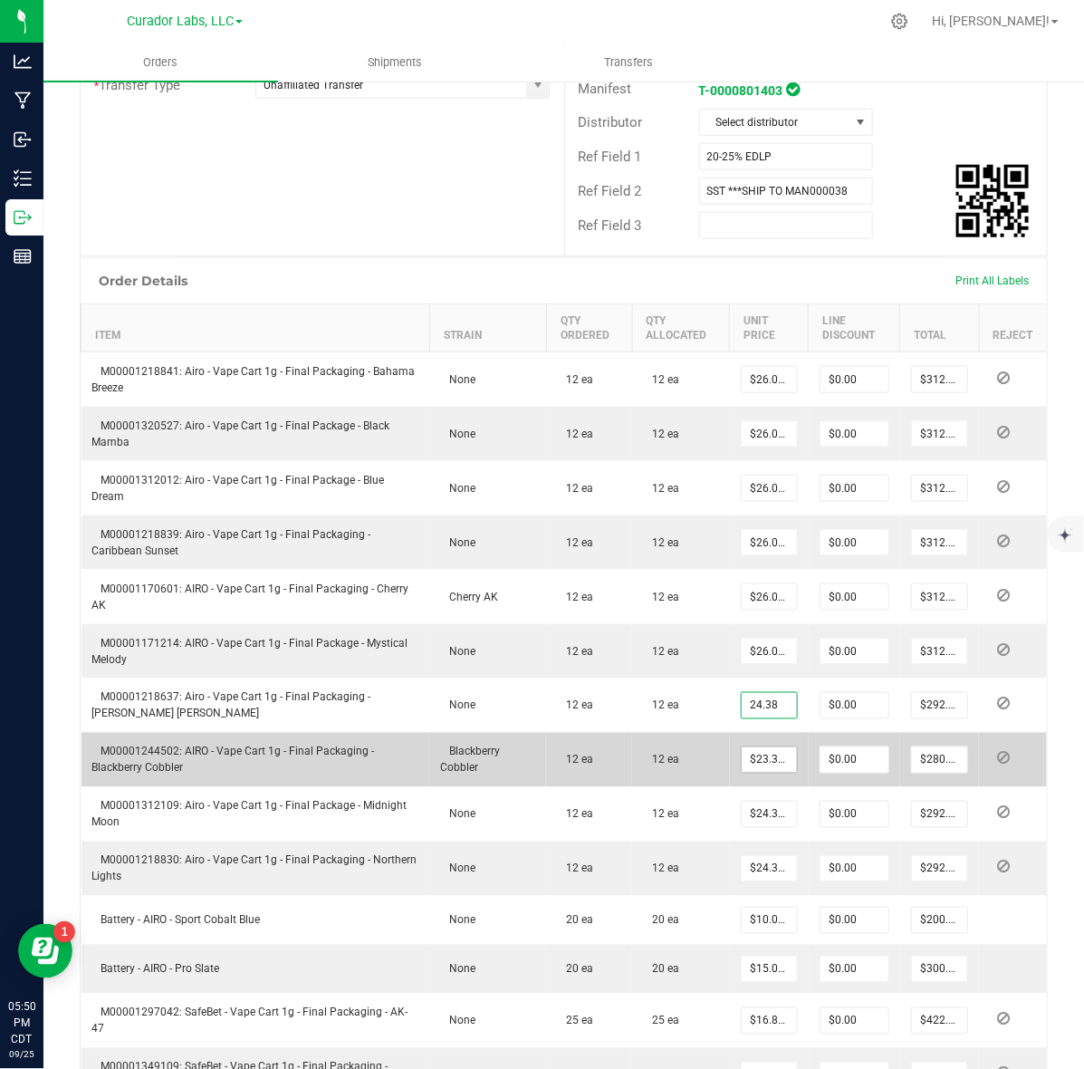
type input "$24.38000"
click at [764, 747] on input "23.38" at bounding box center [769, 759] width 55 height 25
paste input "4"
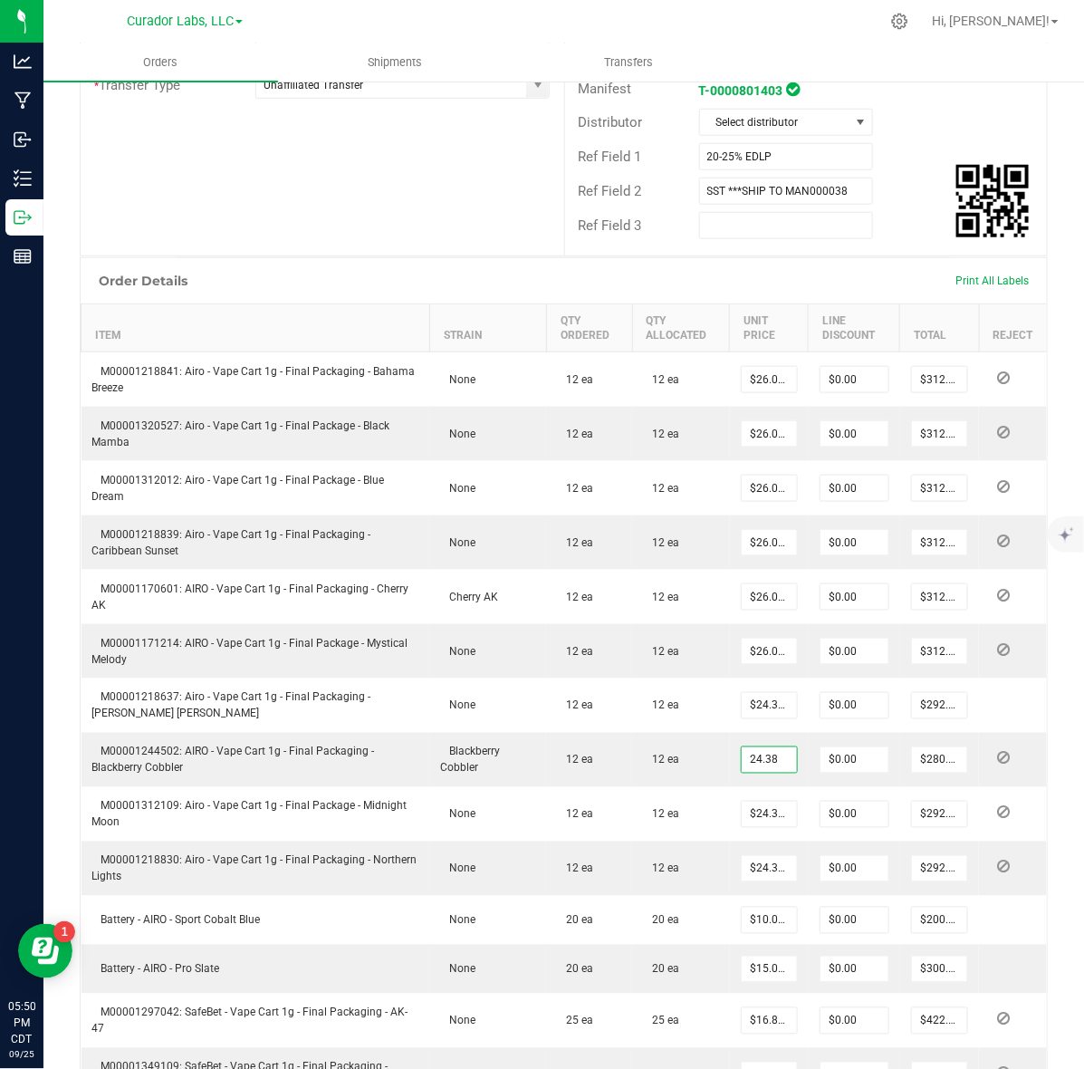
type input "$24.38000"
type input "$292.56"
click at [798, 258] on div "Order Details Print All Labels" at bounding box center [564, 280] width 967 height 45
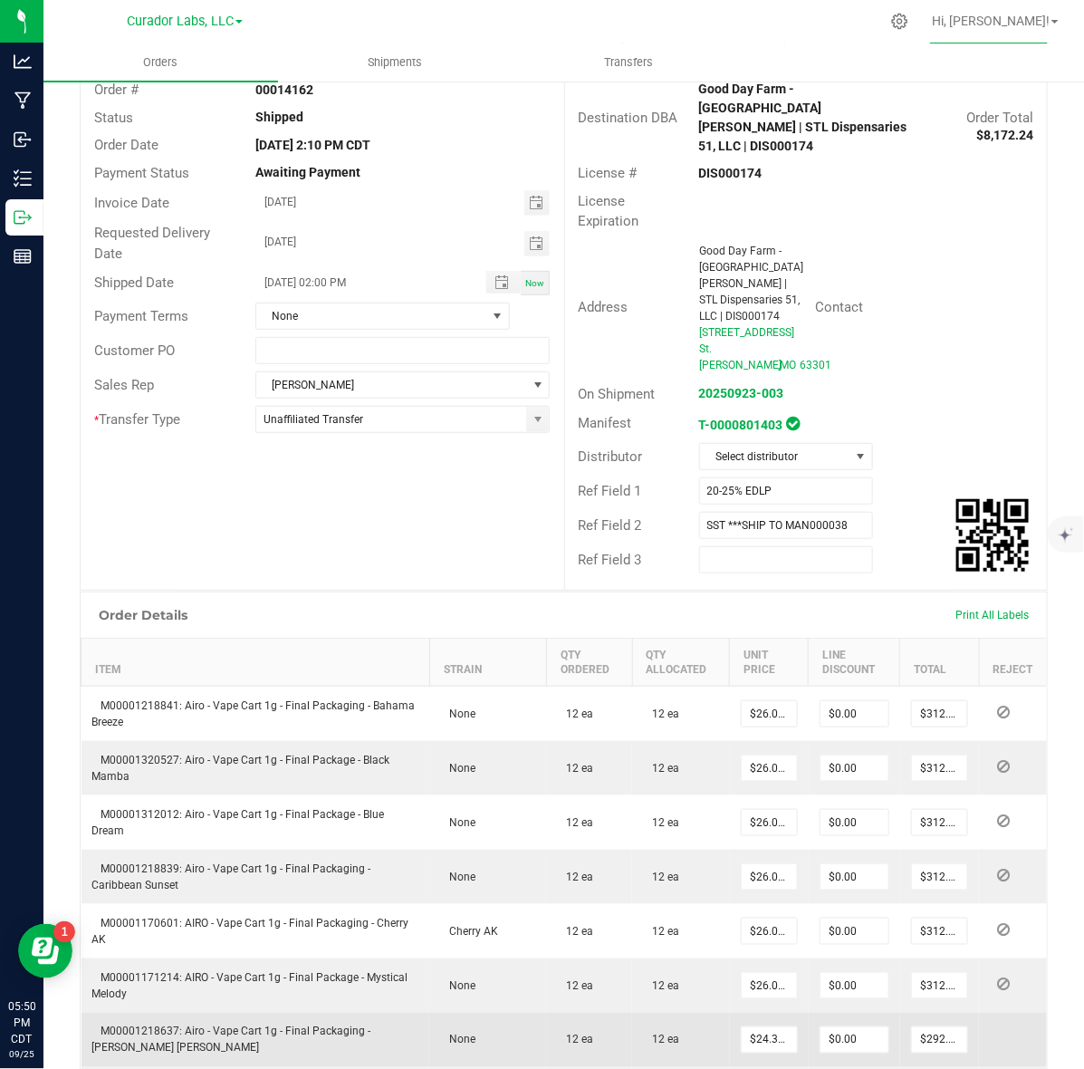
scroll to position [0, 0]
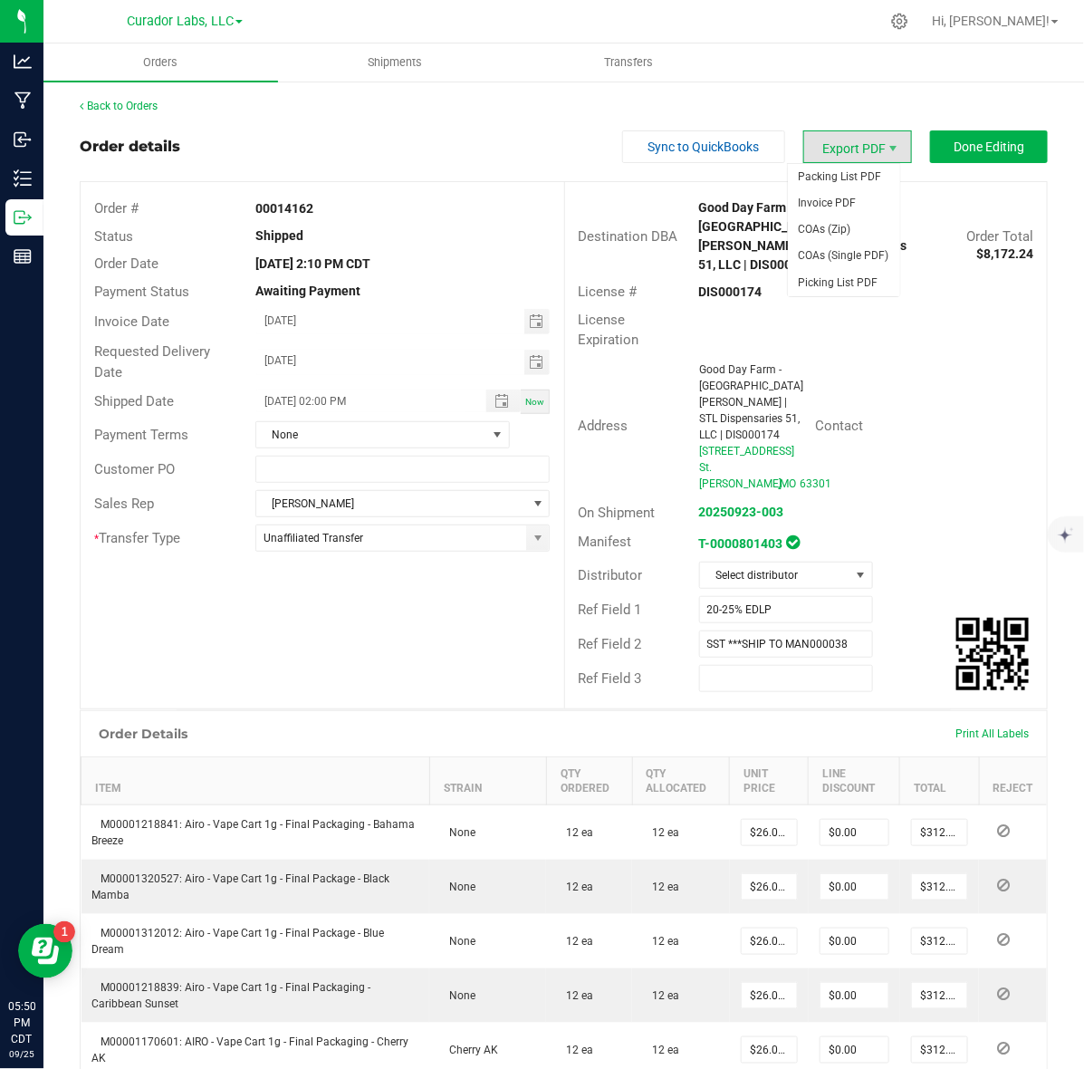
click at [865, 142] on span "Export PDF" at bounding box center [858, 146] width 109 height 33
click at [958, 145] on span "Done Editing" at bounding box center [989, 147] width 71 height 14
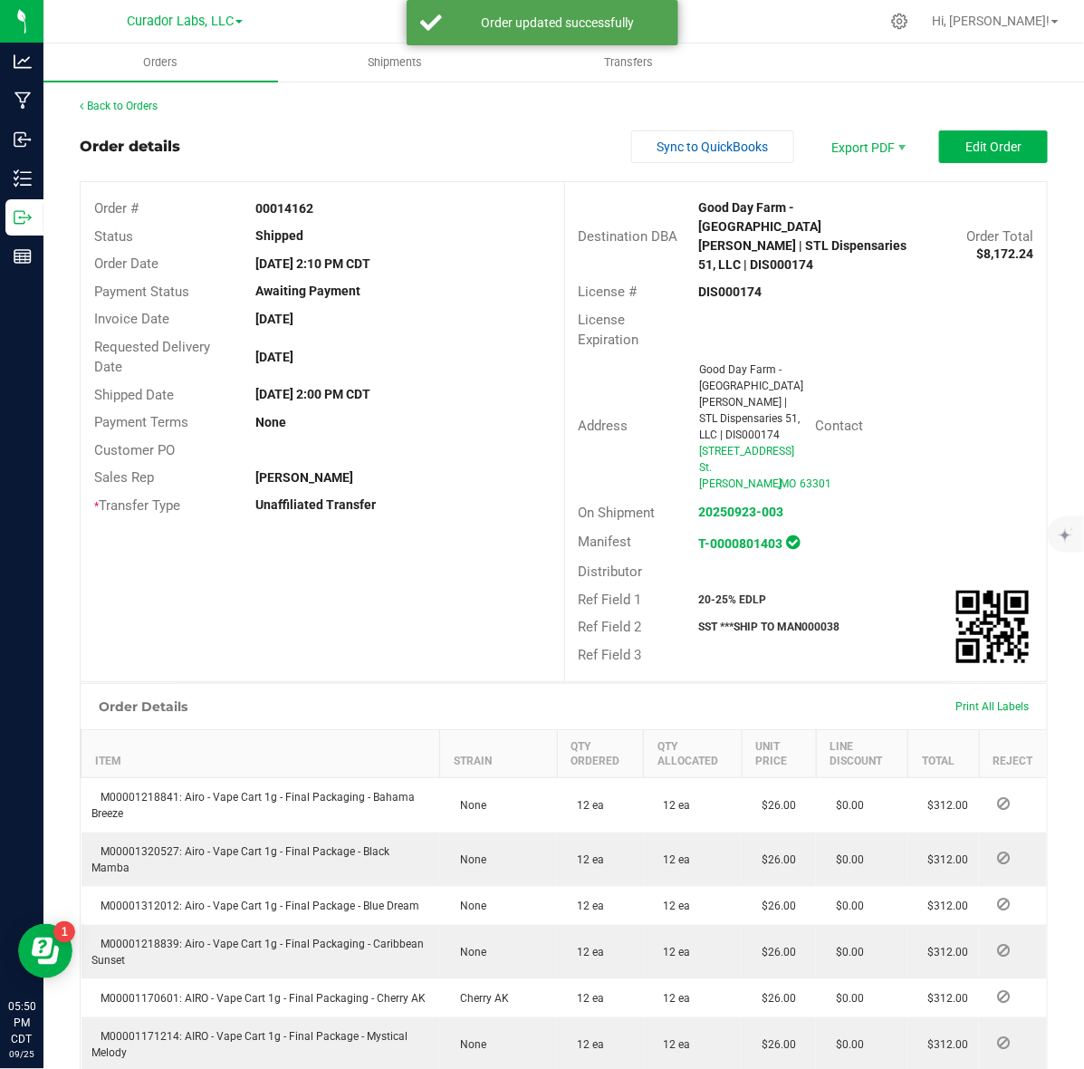
click at [978, 246] on strong "$8,172.24" at bounding box center [1005, 253] width 57 height 14
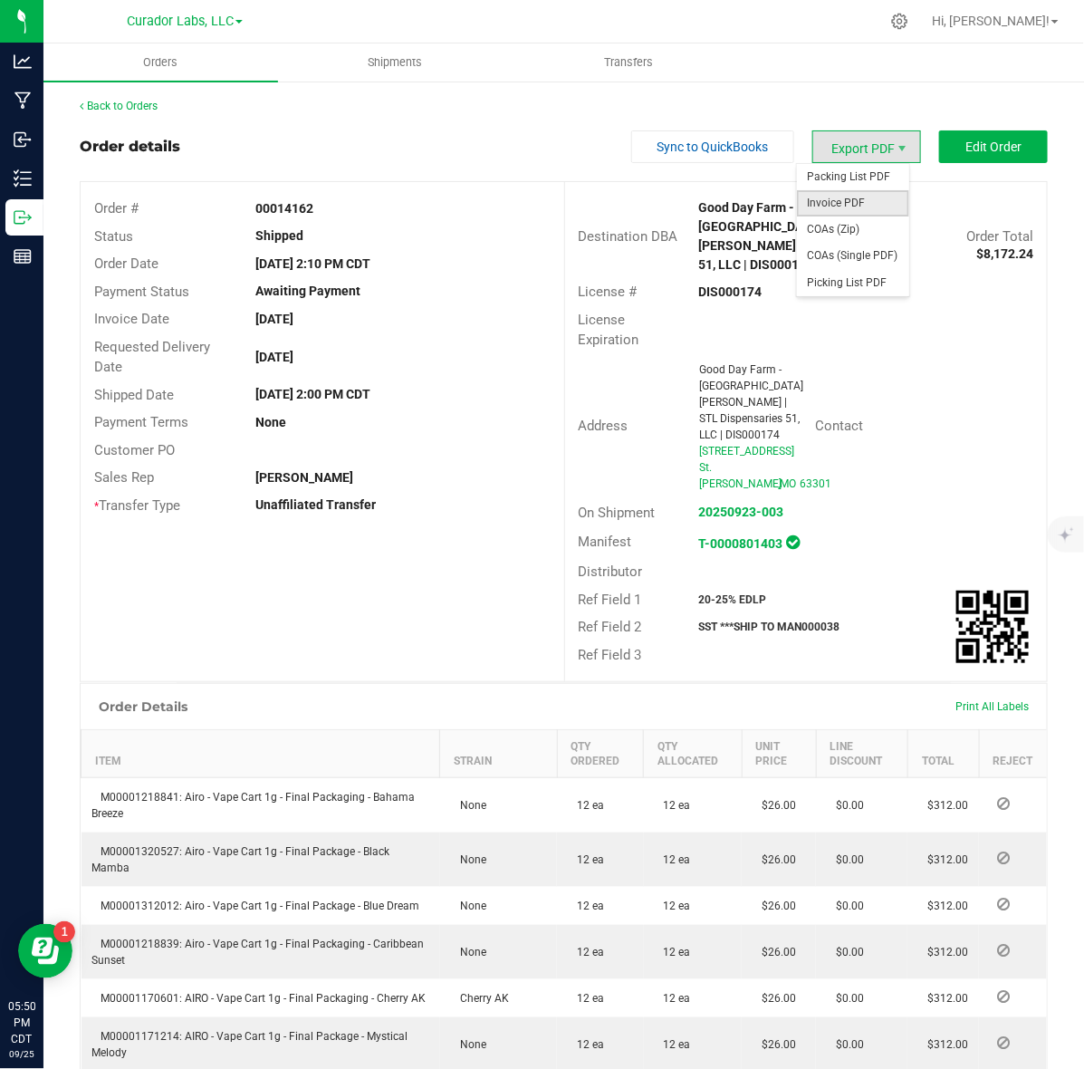
click at [863, 197] on span "Invoice PDF" at bounding box center [853, 203] width 112 height 26
click at [137, 109] on link "Back to Orders" at bounding box center [119, 106] width 78 height 13
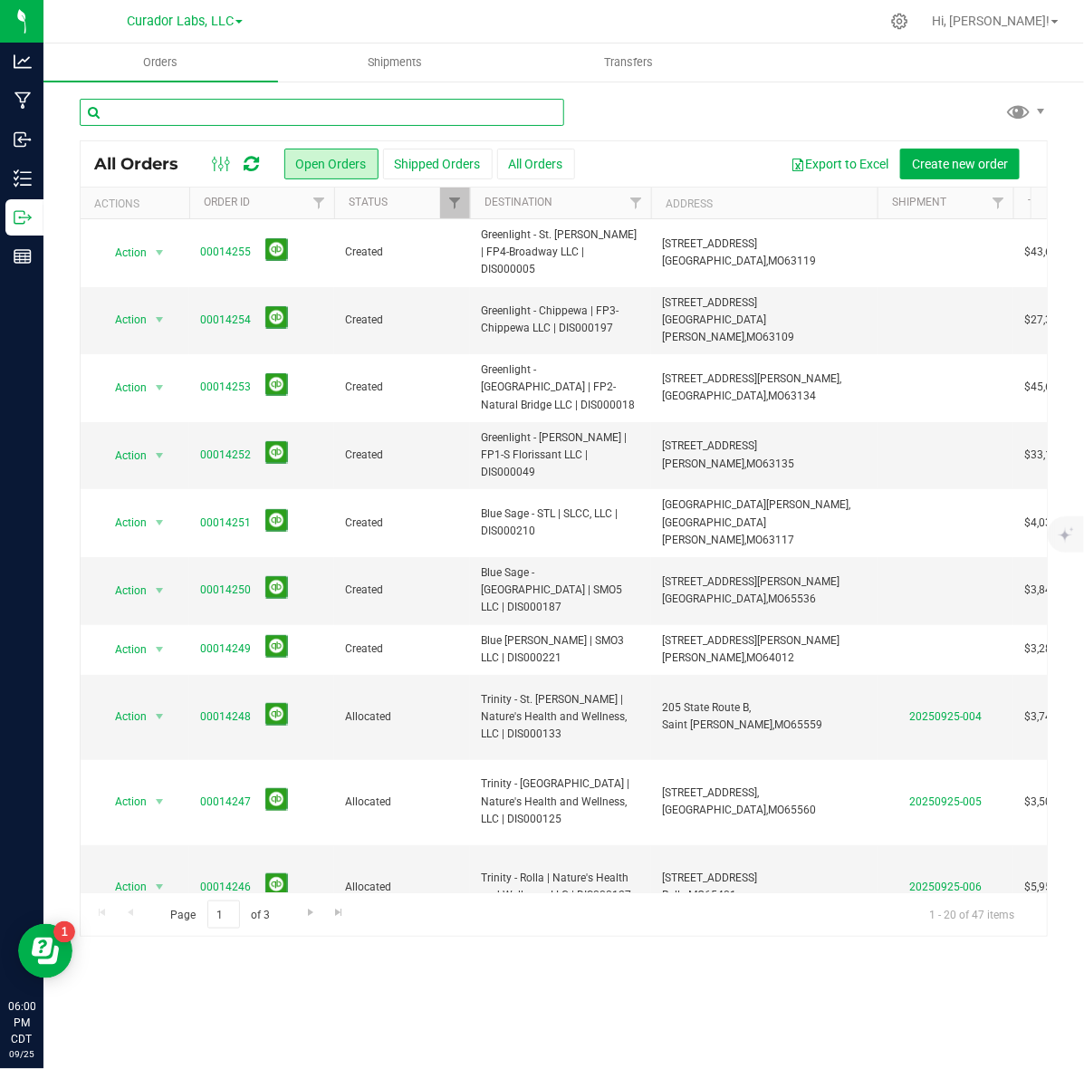
click at [209, 105] on input "text" at bounding box center [322, 112] width 485 height 27
type input "good day farm"
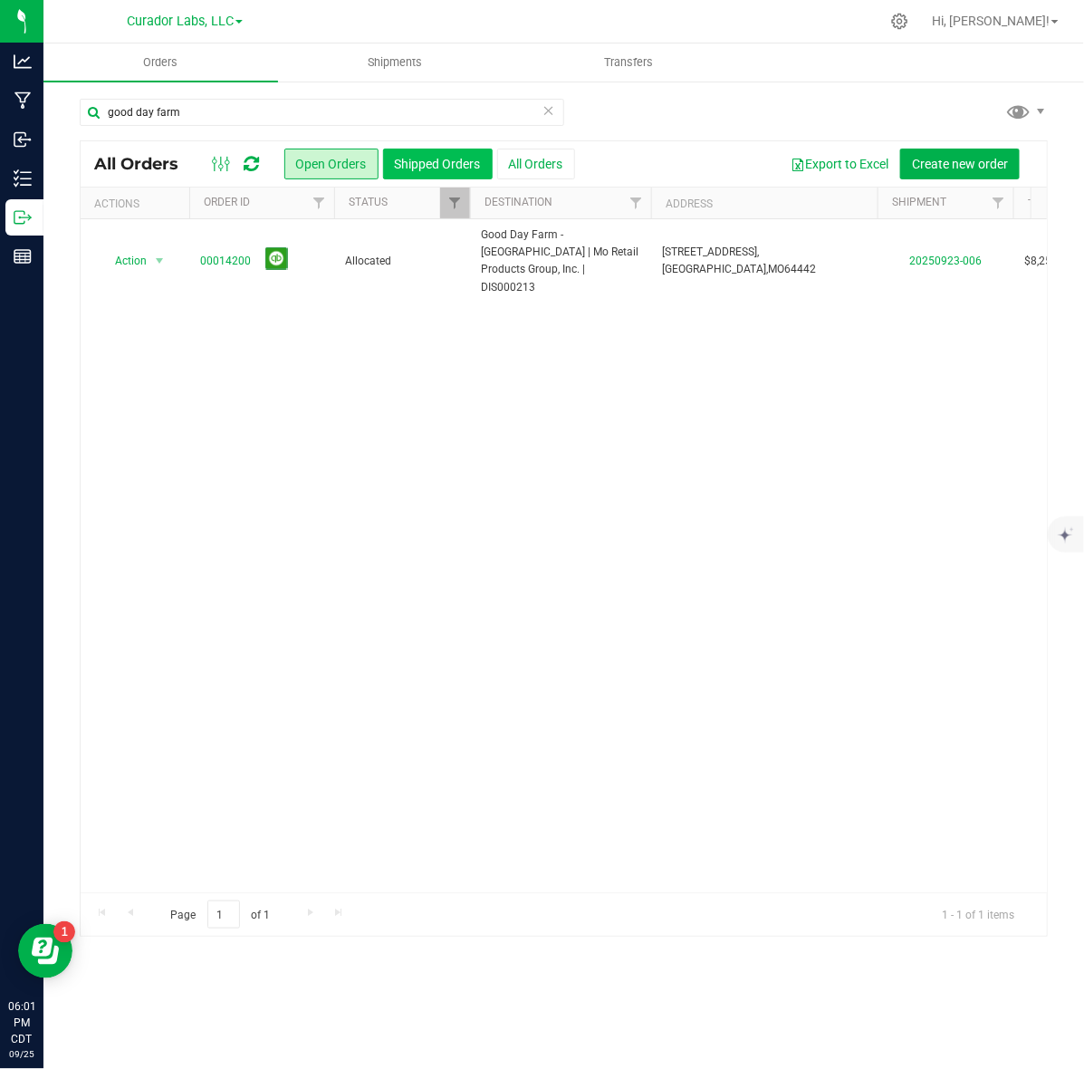
click at [459, 152] on button "Shipped Orders" at bounding box center [438, 164] width 110 height 31
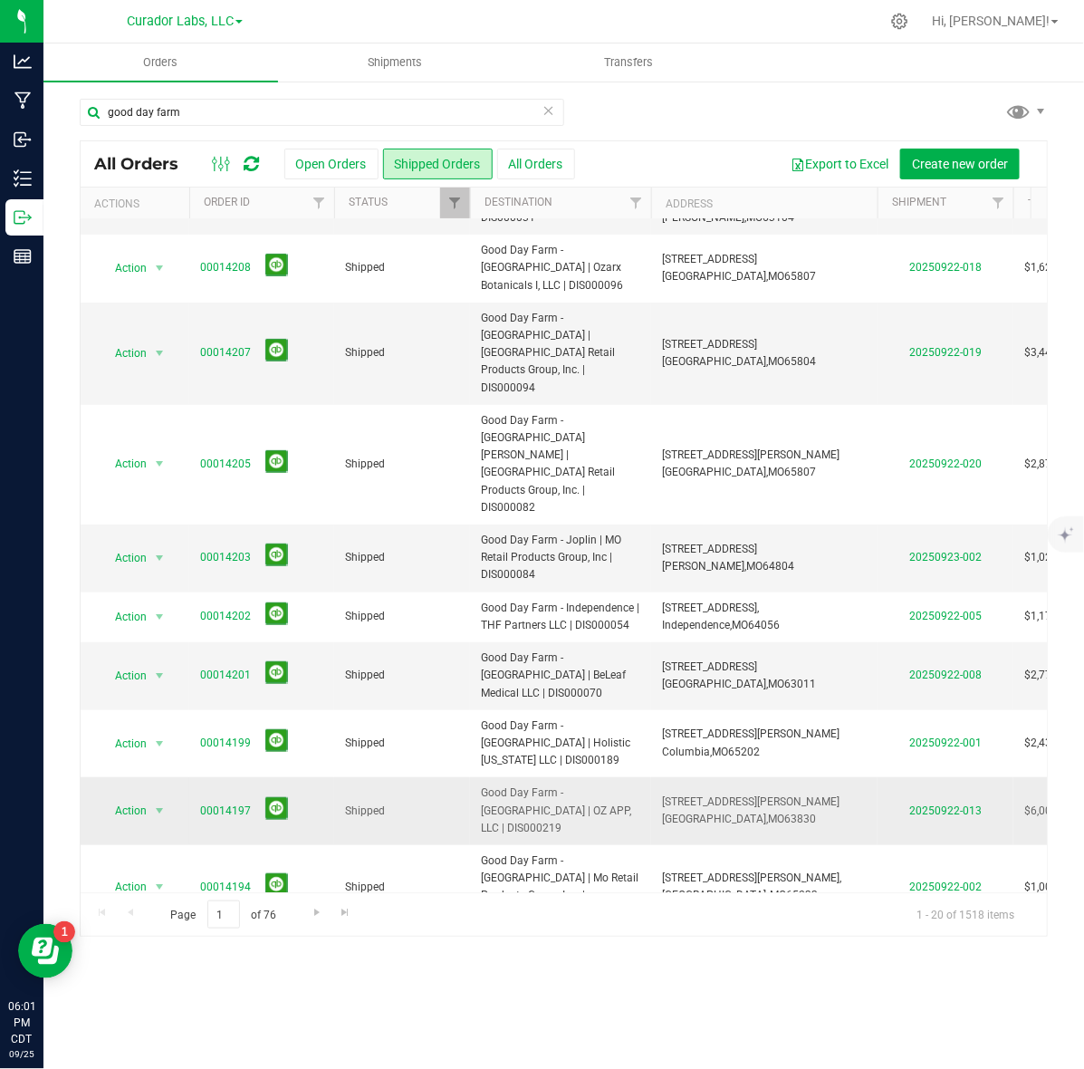
scroll to position [113, 0]
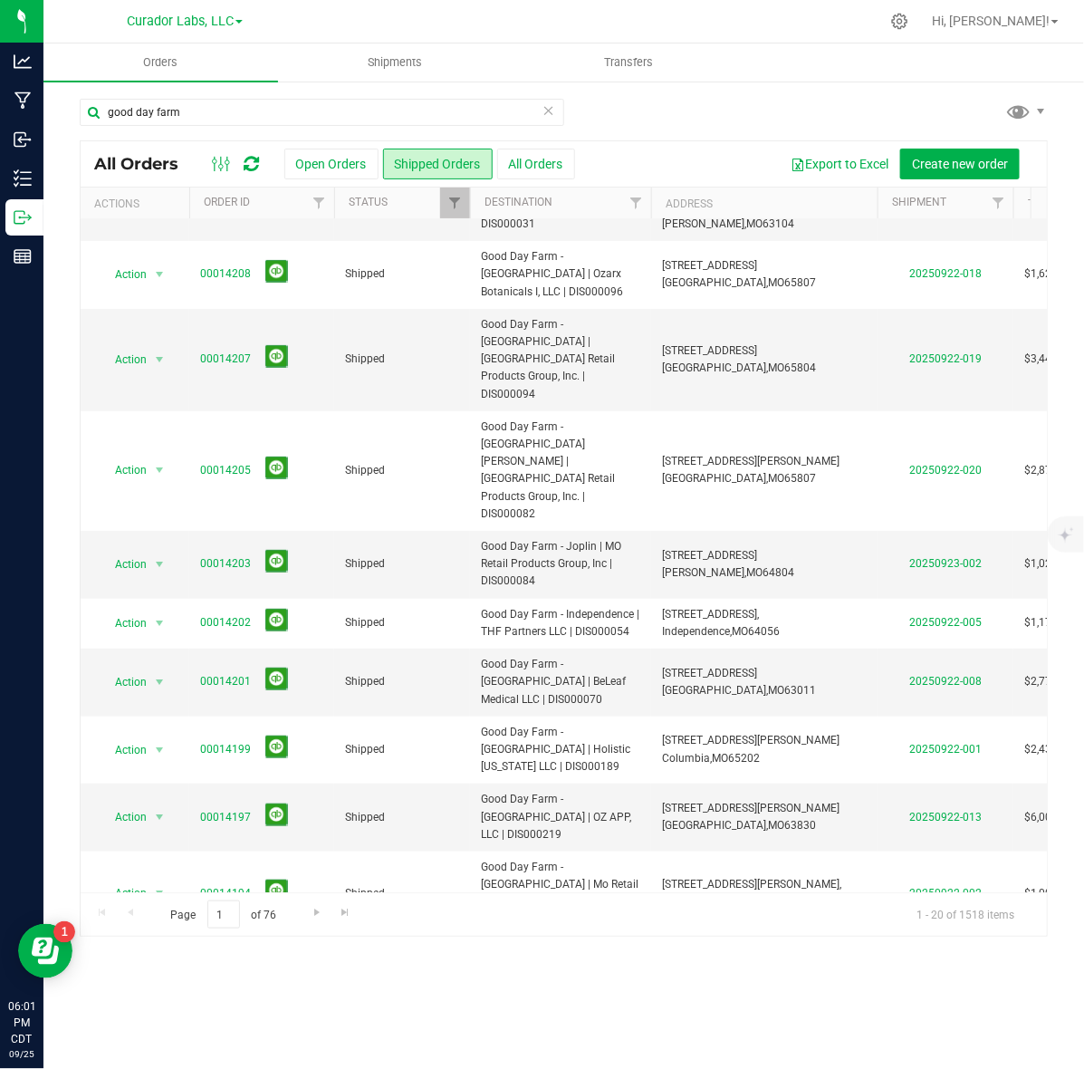
click at [249, 970] on link "00014193" at bounding box center [225, 978] width 51 height 17
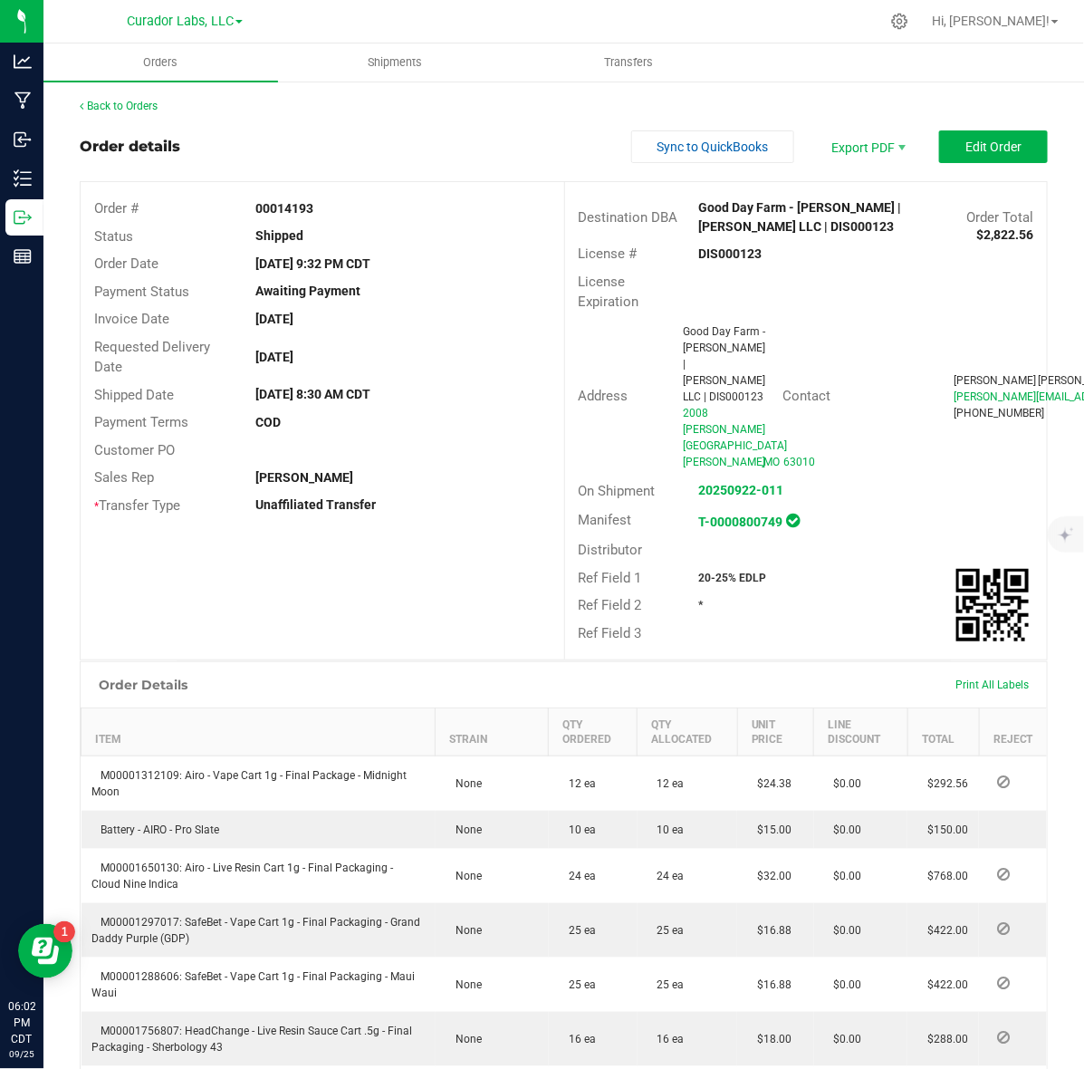
click at [707, 256] on strong "DIS000123" at bounding box center [730, 253] width 63 height 14
click at [285, 218] on div "Order # 00014193" at bounding box center [323, 209] width 484 height 28
click at [285, 204] on strong "00014193" at bounding box center [284, 208] width 58 height 14
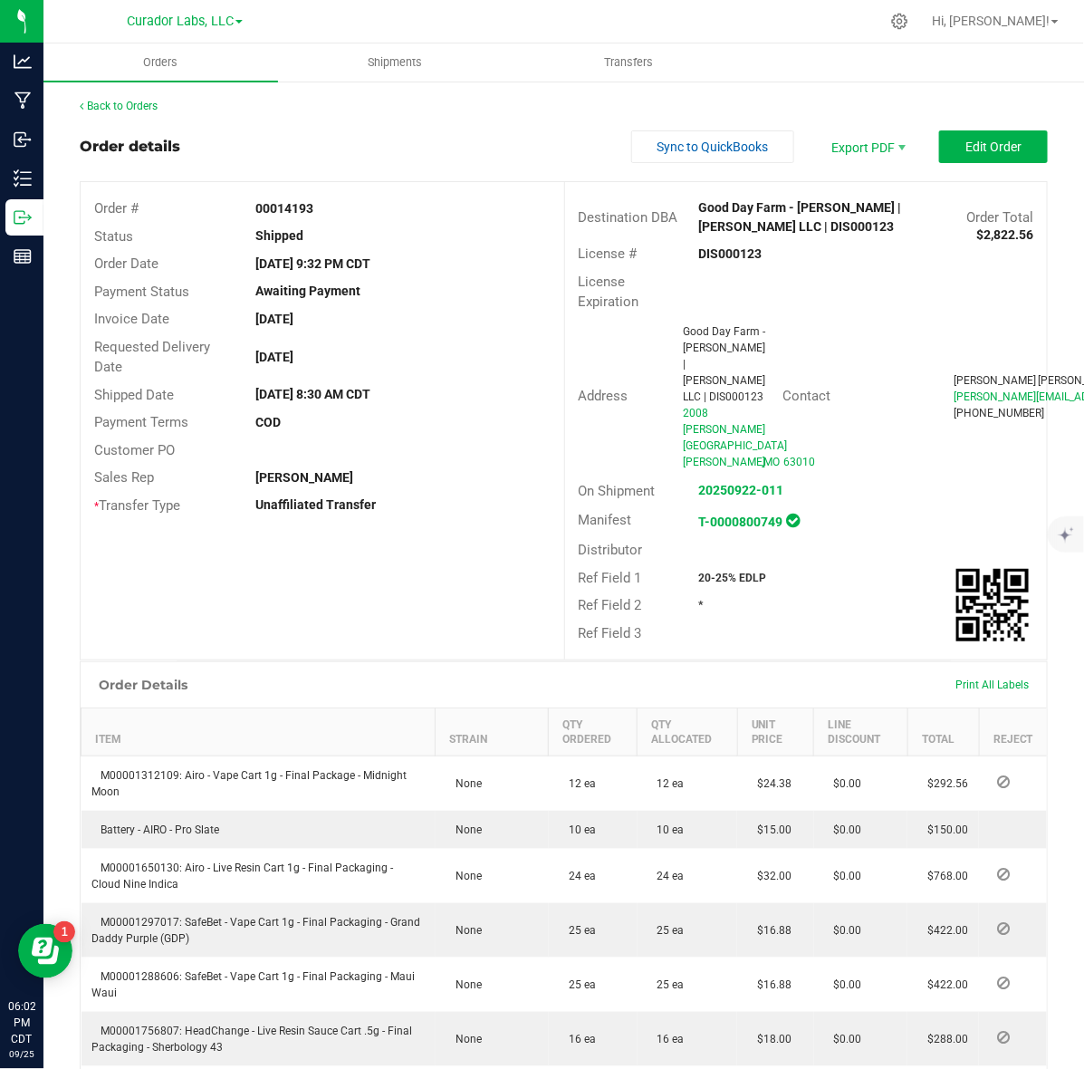
click at [711, 572] on strong "20-25% EDLP" at bounding box center [733, 578] width 68 height 13
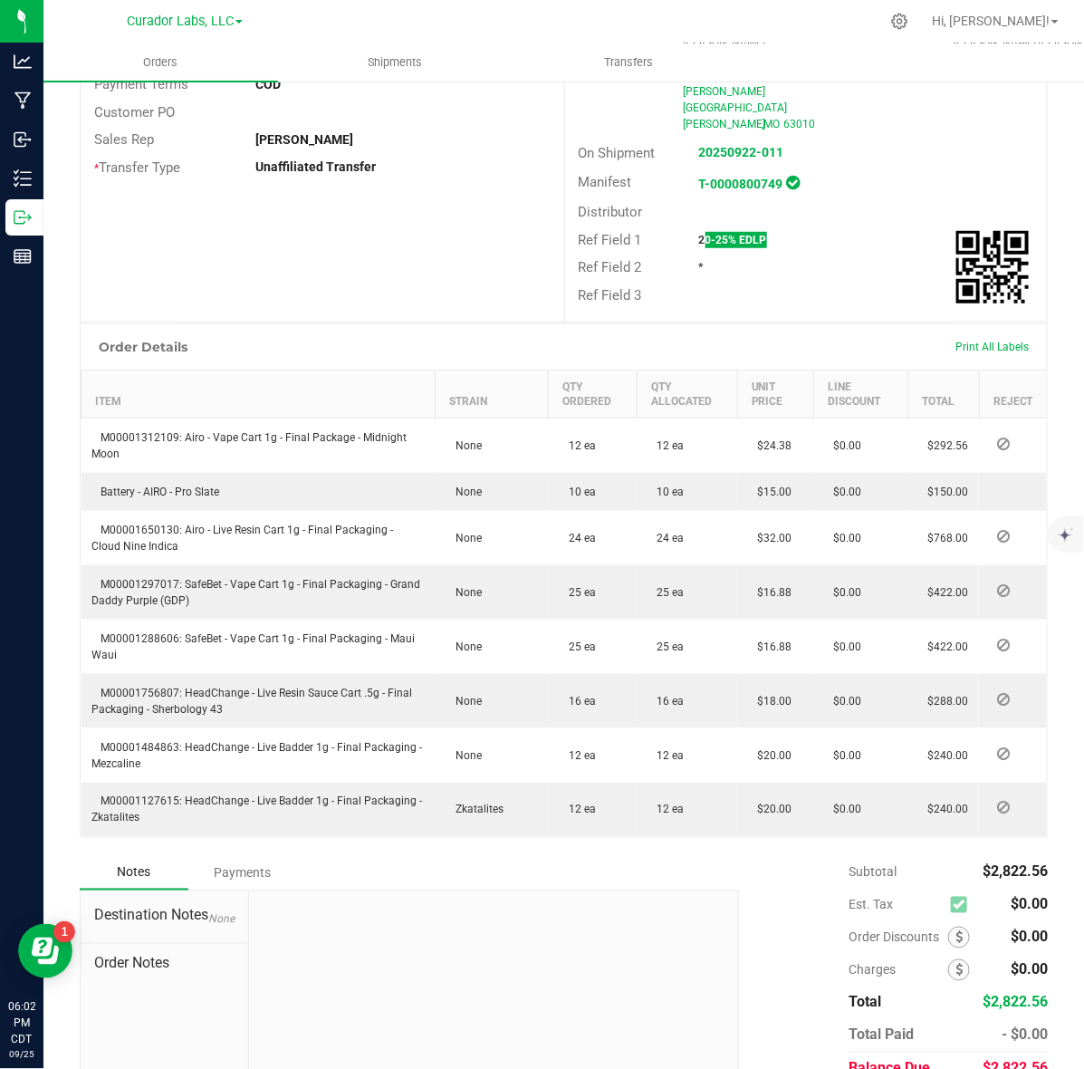
scroll to position [340, 0]
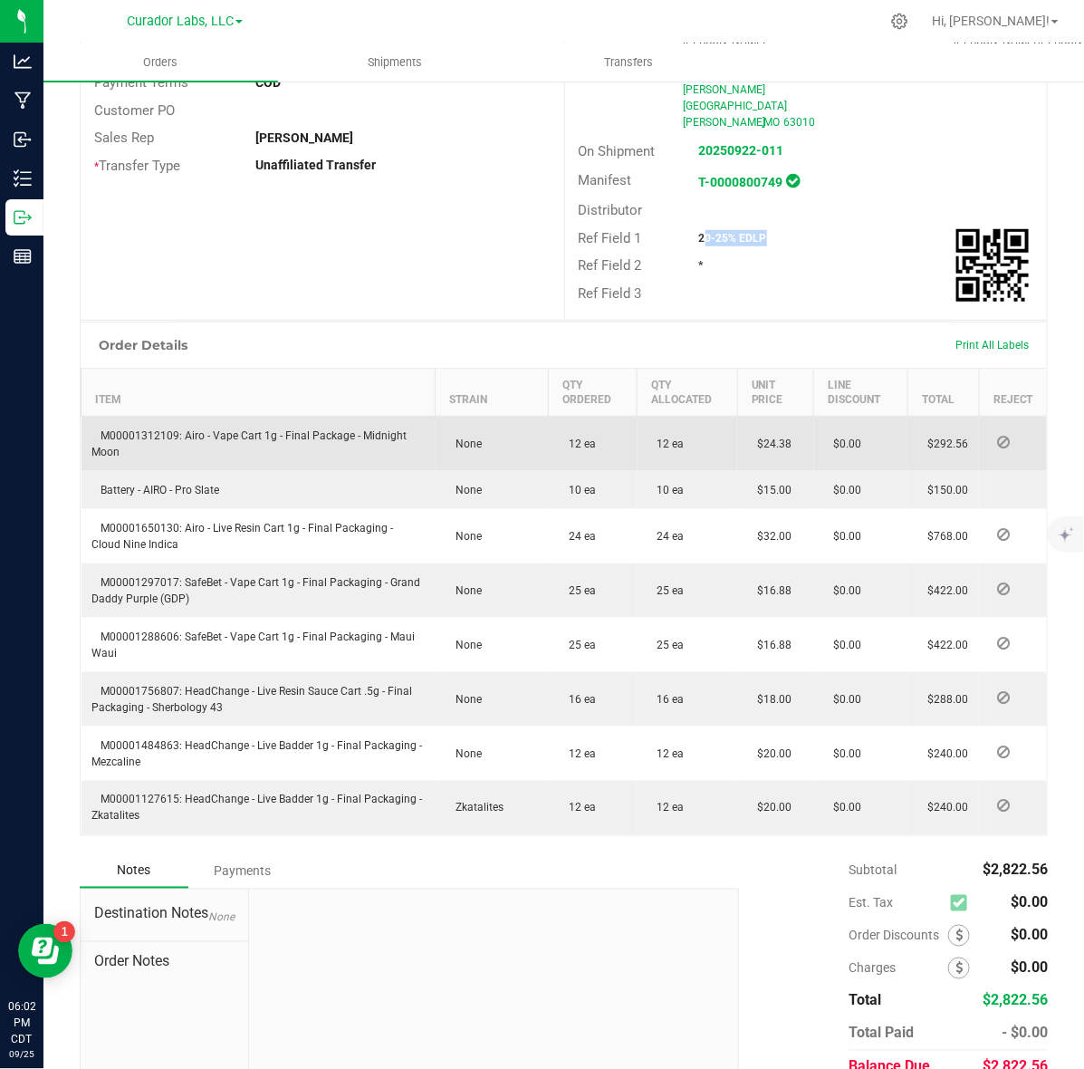
drag, startPoint x: 120, startPoint y: 383, endPoint x: 128, endPoint y: 390, distance: 9.6
click at [120, 417] on td "M00001312109: Airo - Vape Cart 1g - Final Package - Midnight Moon" at bounding box center [259, 444] width 354 height 55
click at [142, 429] on span "M00001312109: Airo - Vape Cart 1g - Final Package - Midnight Moon" at bounding box center [249, 443] width 315 height 29
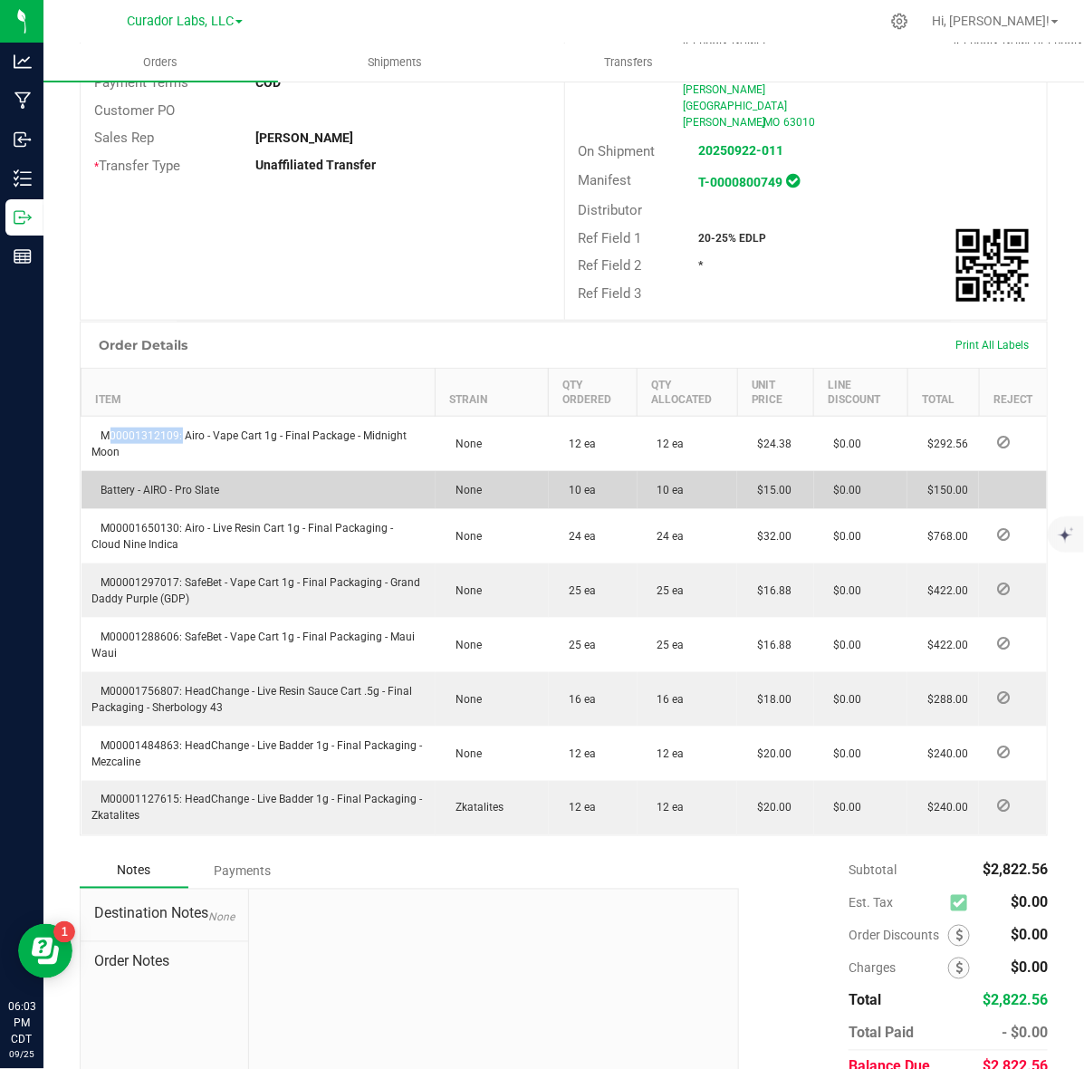
click at [92, 484] on span "Battery - AIRO - Pro Slate" at bounding box center [156, 490] width 128 height 13
click at [104, 484] on span "Battery - AIRO - Pro Slate" at bounding box center [156, 490] width 128 height 13
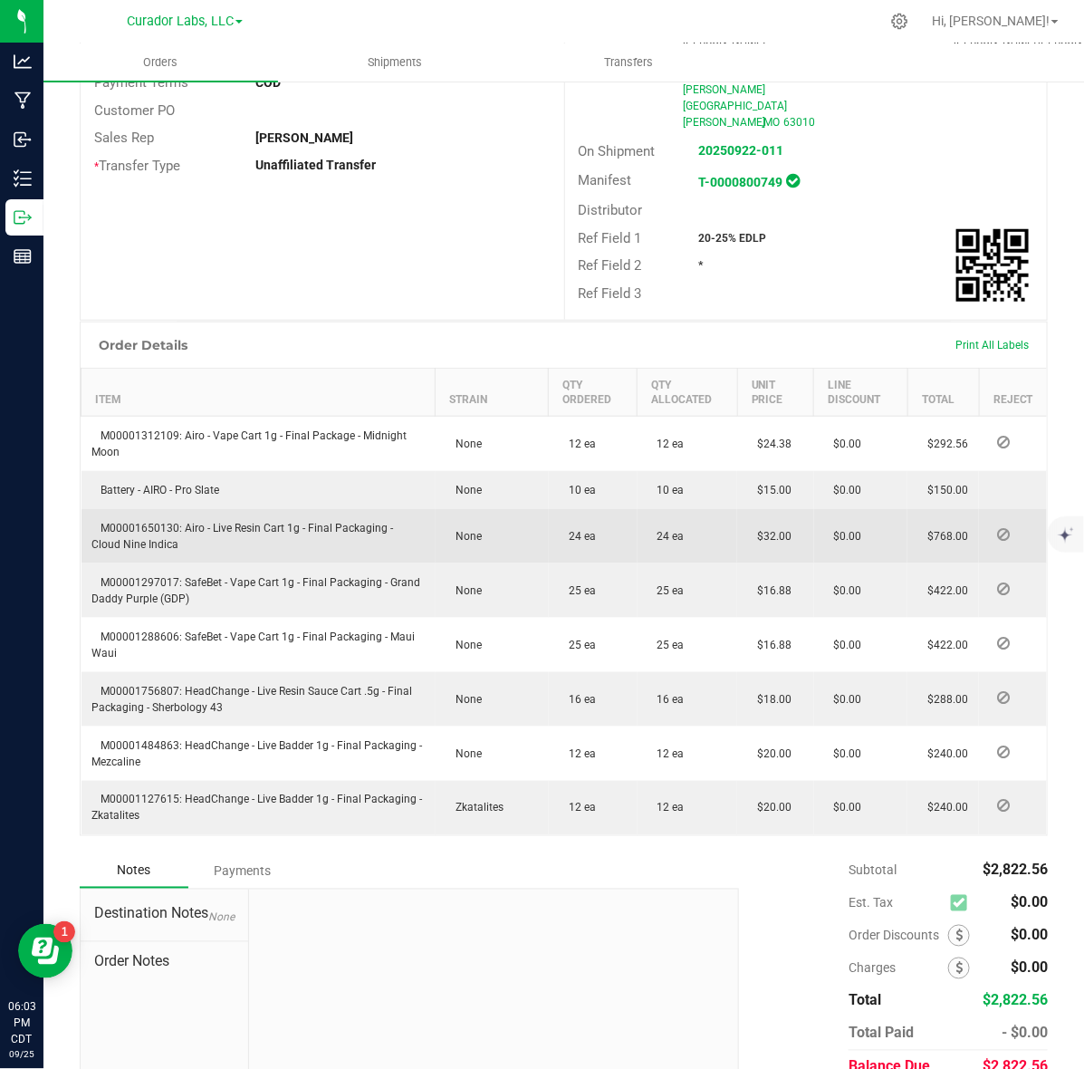
click at [160, 522] on span "M00001650130: Airo - Live Resin Cart 1g - Final Packaging - Cloud Nine Indica" at bounding box center [243, 536] width 302 height 29
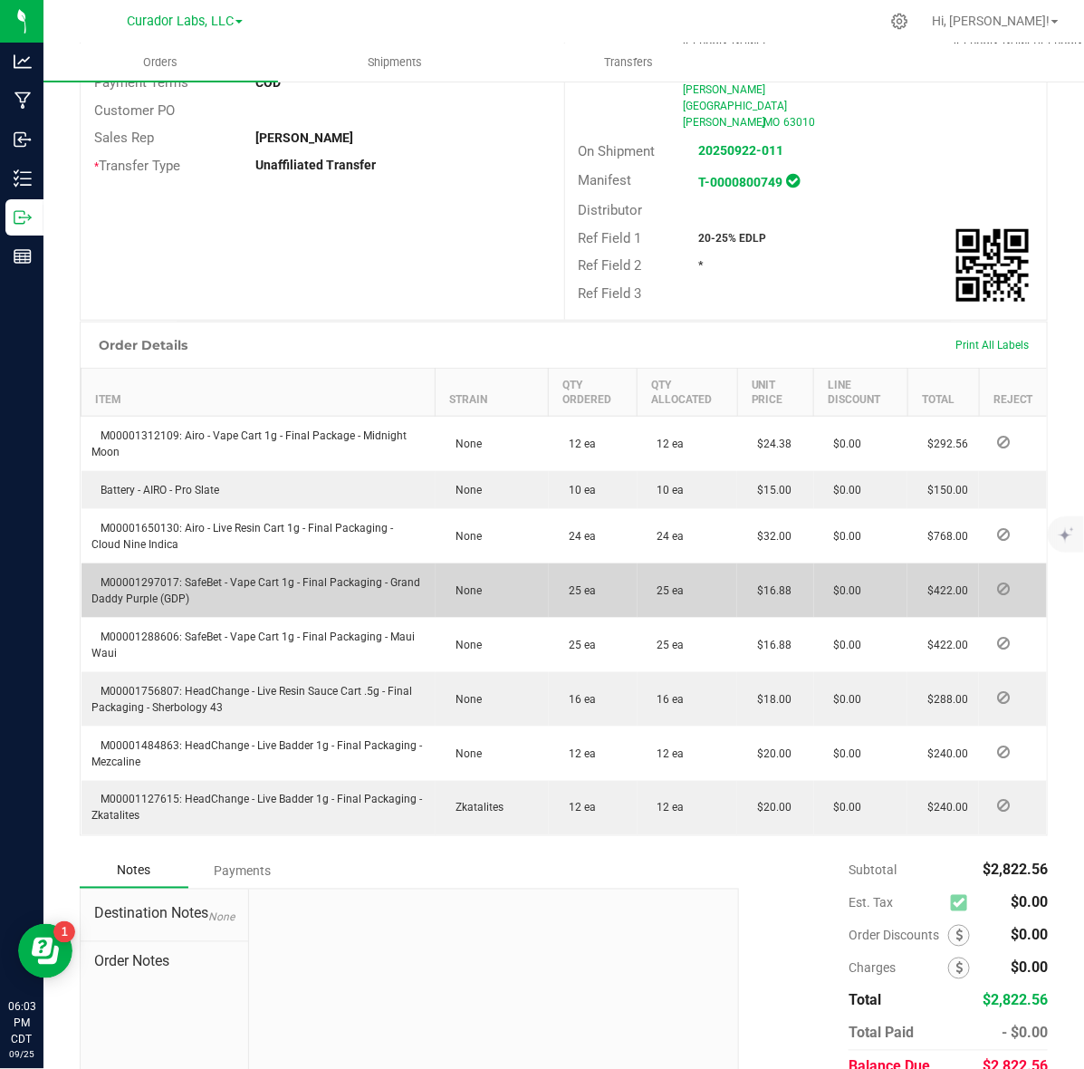
click at [165, 576] on span "M00001297017: SafeBet - Vape Cart 1g - Final Packaging - Grand Daddy Purple (GD…" at bounding box center [256, 590] width 329 height 29
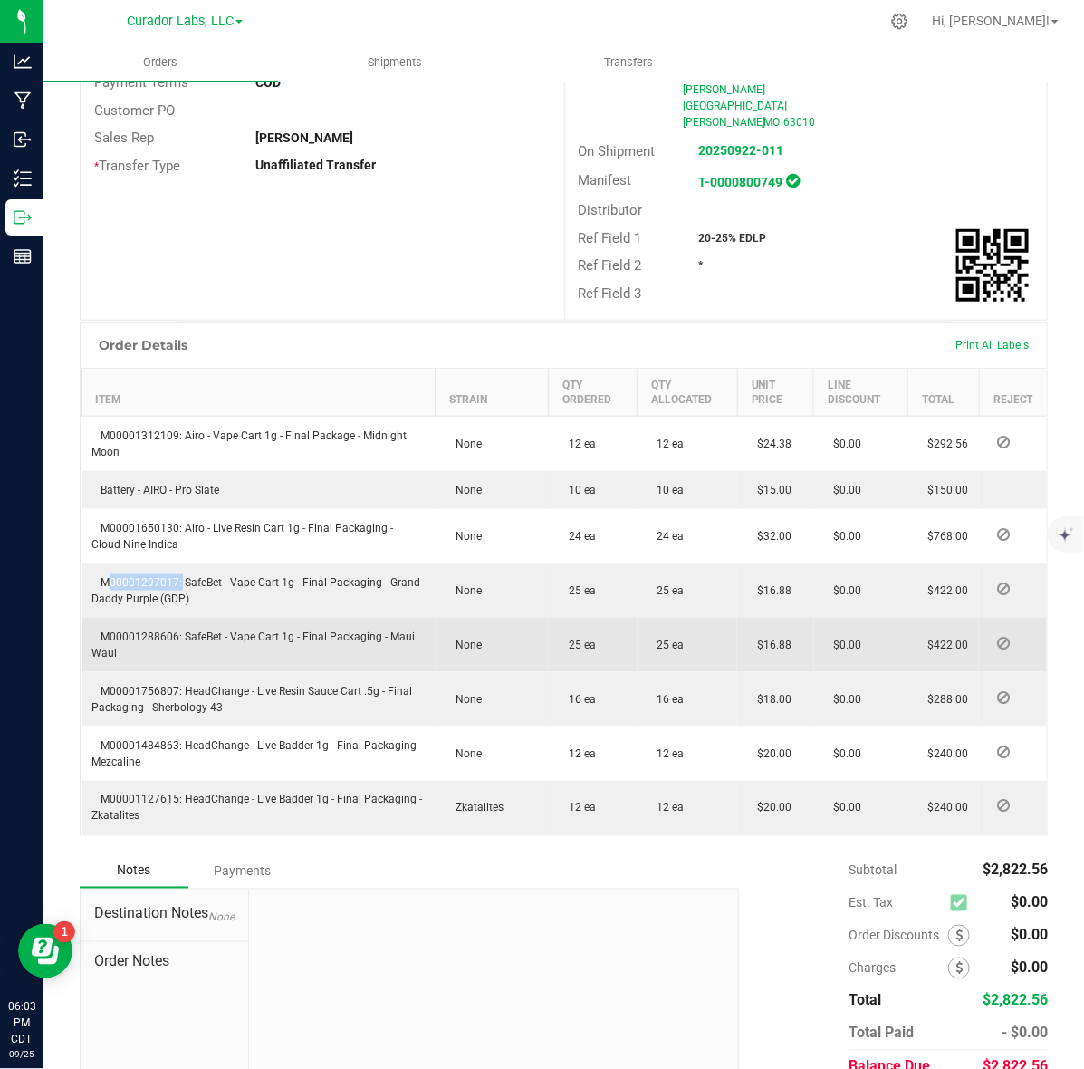
click at [156, 630] on span "M00001288606: SafeBet - Vape Cart 1g - Final Packaging - Maui Waui" at bounding box center [253, 644] width 323 height 29
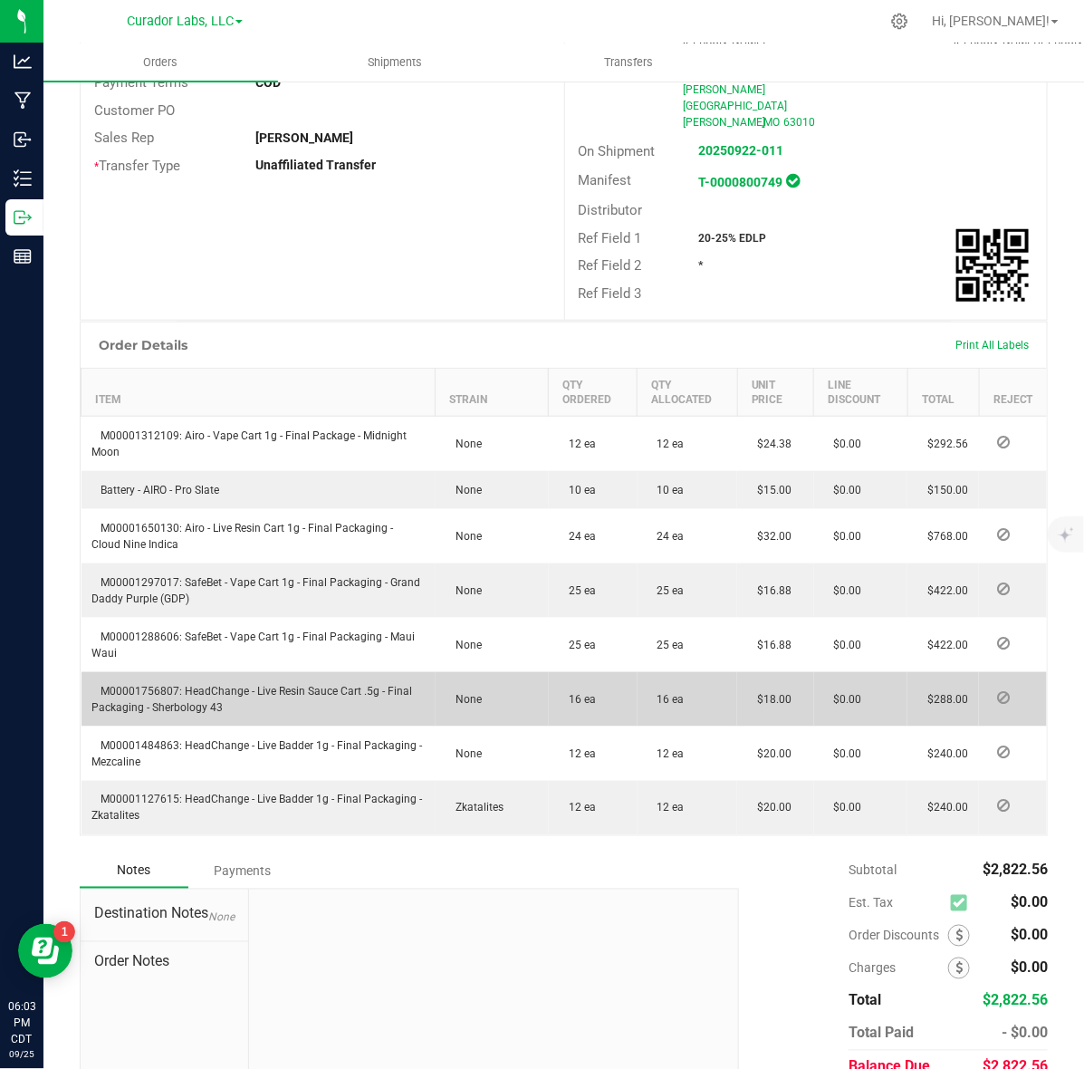
click at [157, 685] on span "M00001756807: HeadChange - Live Resin Sauce Cart .5g - Final Packaging - Sherbo…" at bounding box center [252, 699] width 321 height 29
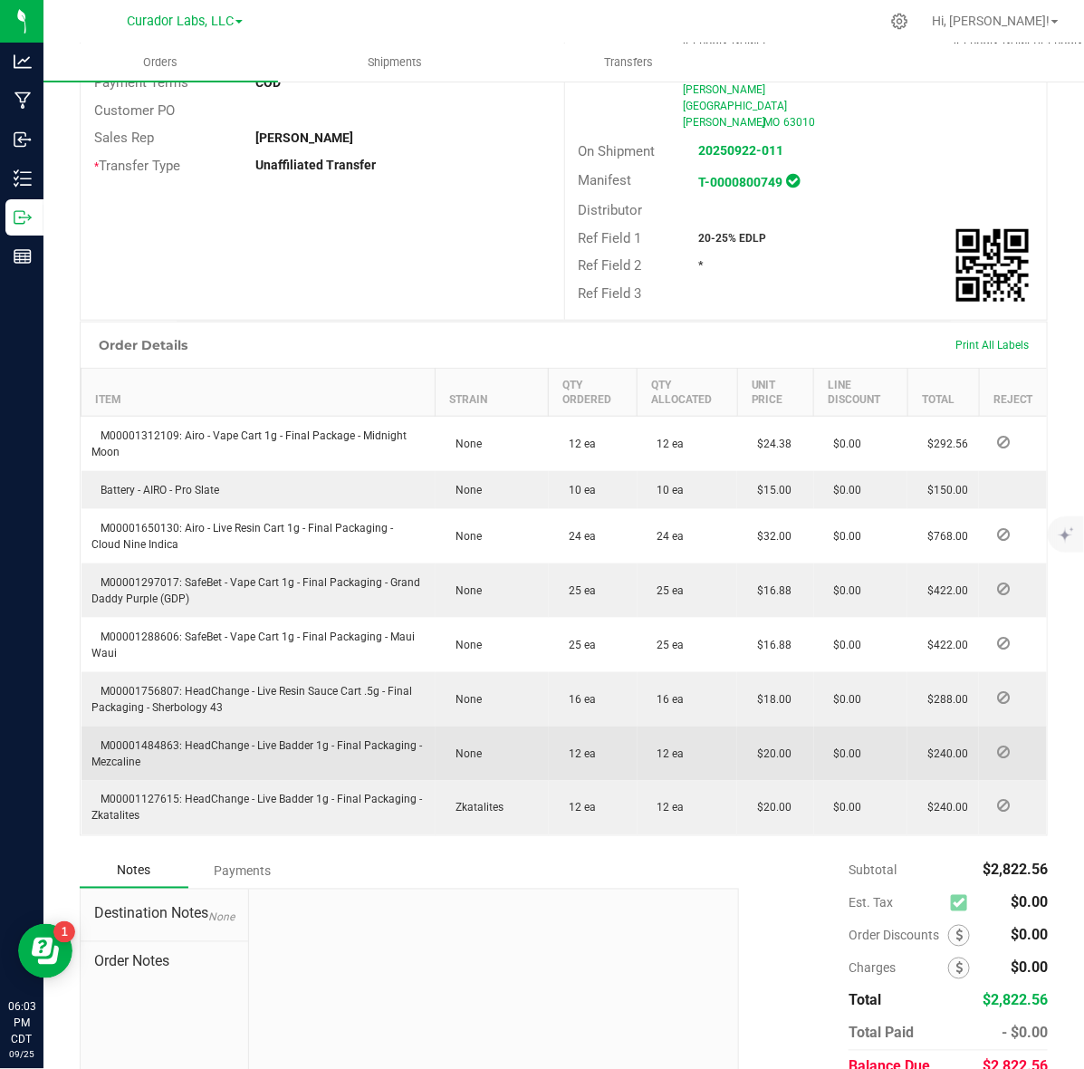
click at [156, 739] on span "M00001484863: HeadChange - Live Badder 1g - Final Packaging - Mezcaline" at bounding box center [257, 753] width 331 height 29
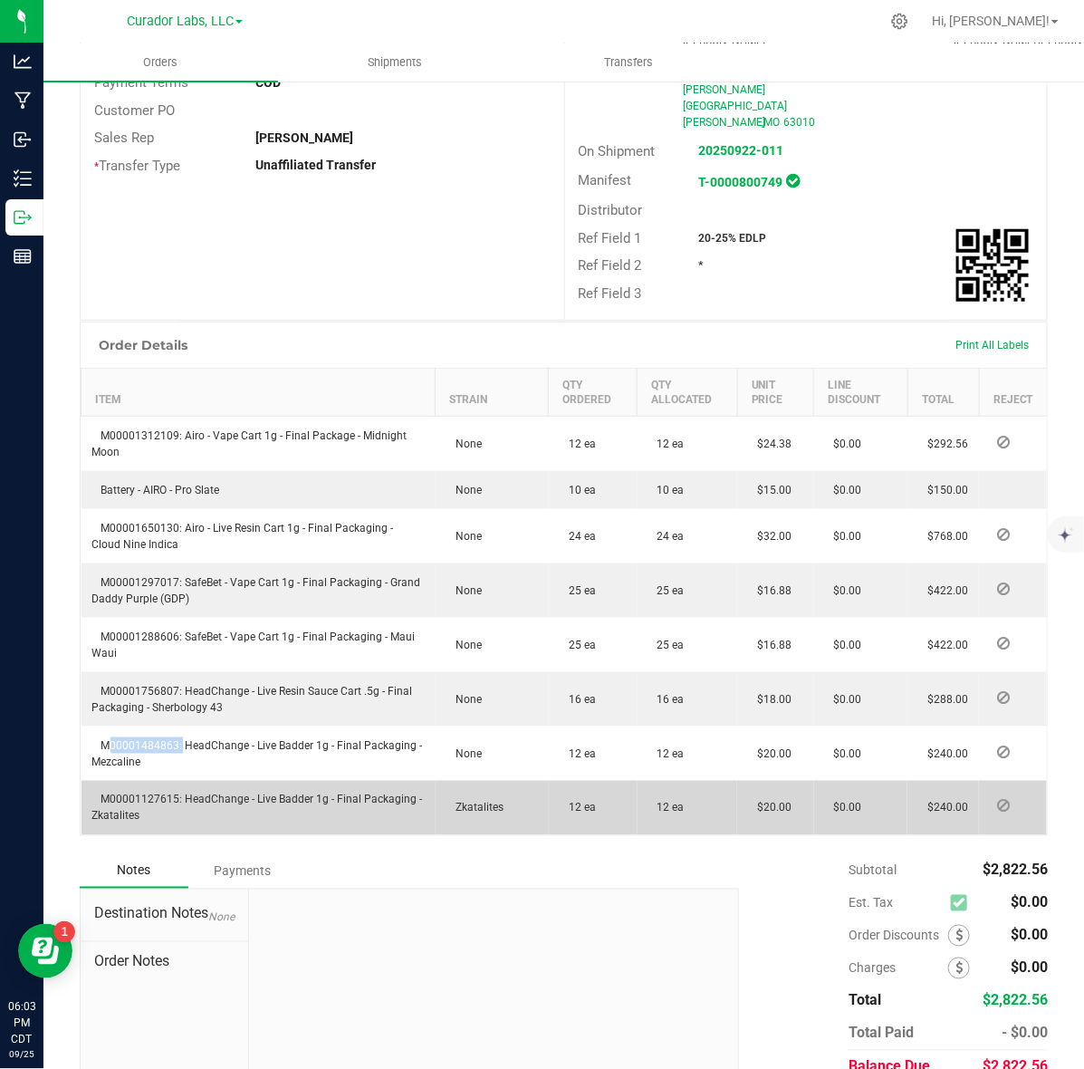
click at [168, 781] on td "M00001127615: HeadChange - Live Badder 1g - Final Packaging - Zkatalites" at bounding box center [259, 808] width 354 height 54
click at [166, 794] on span "M00001127615: HeadChange - Live Badder 1g - Final Packaging - Zkatalites" at bounding box center [257, 808] width 331 height 29
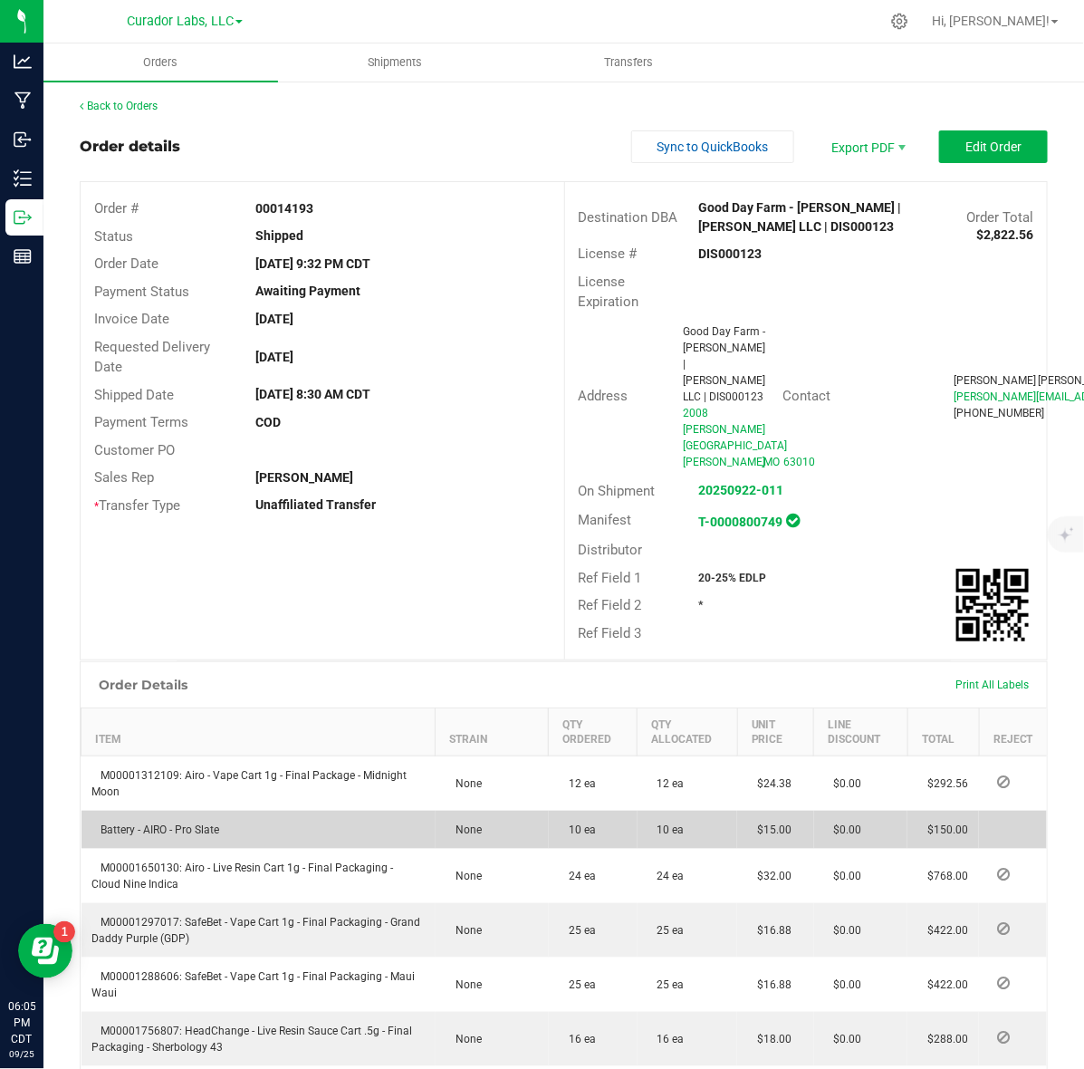
scroll to position [390, 0]
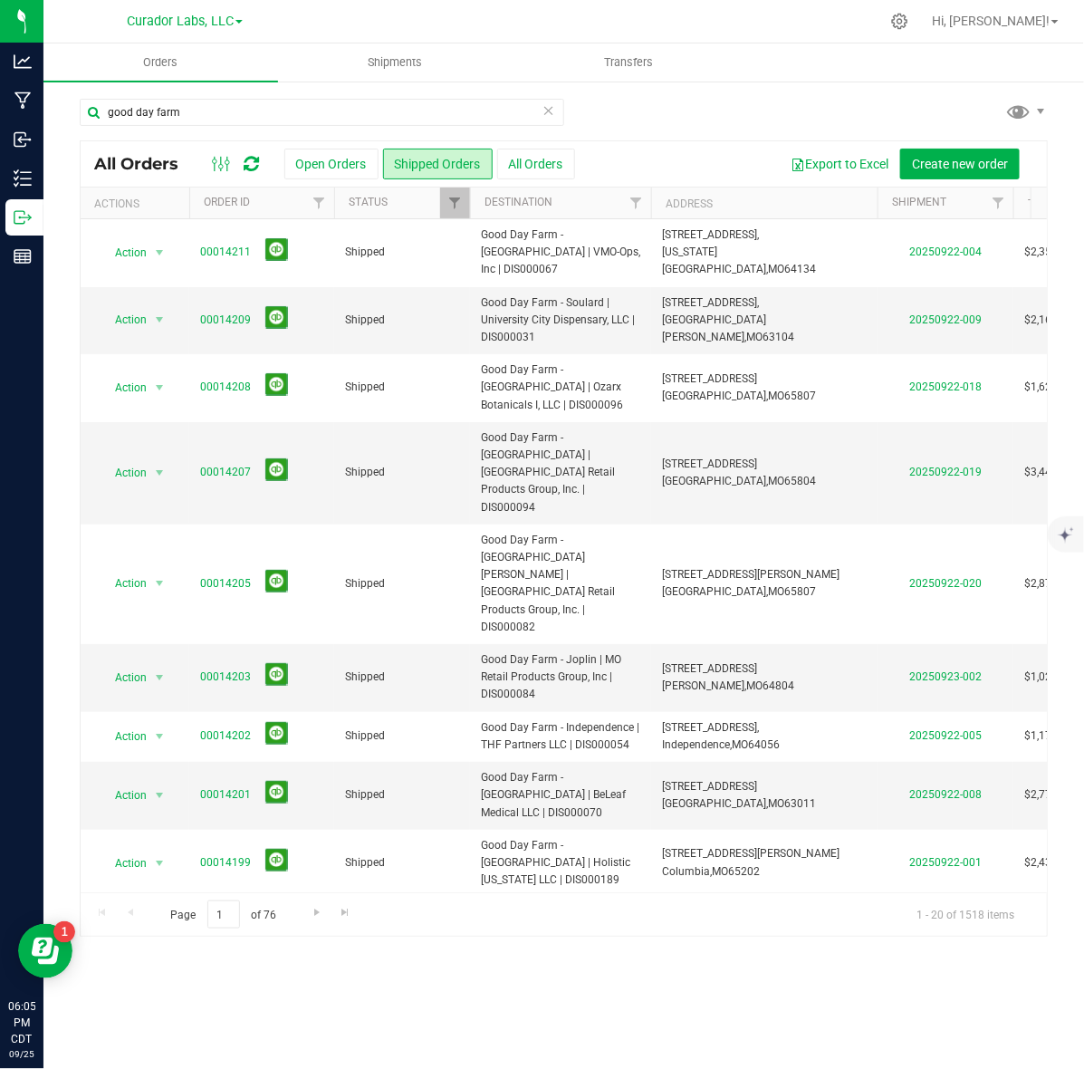
click at [240, 998] on link "00014194" at bounding box center [225, 1006] width 51 height 17
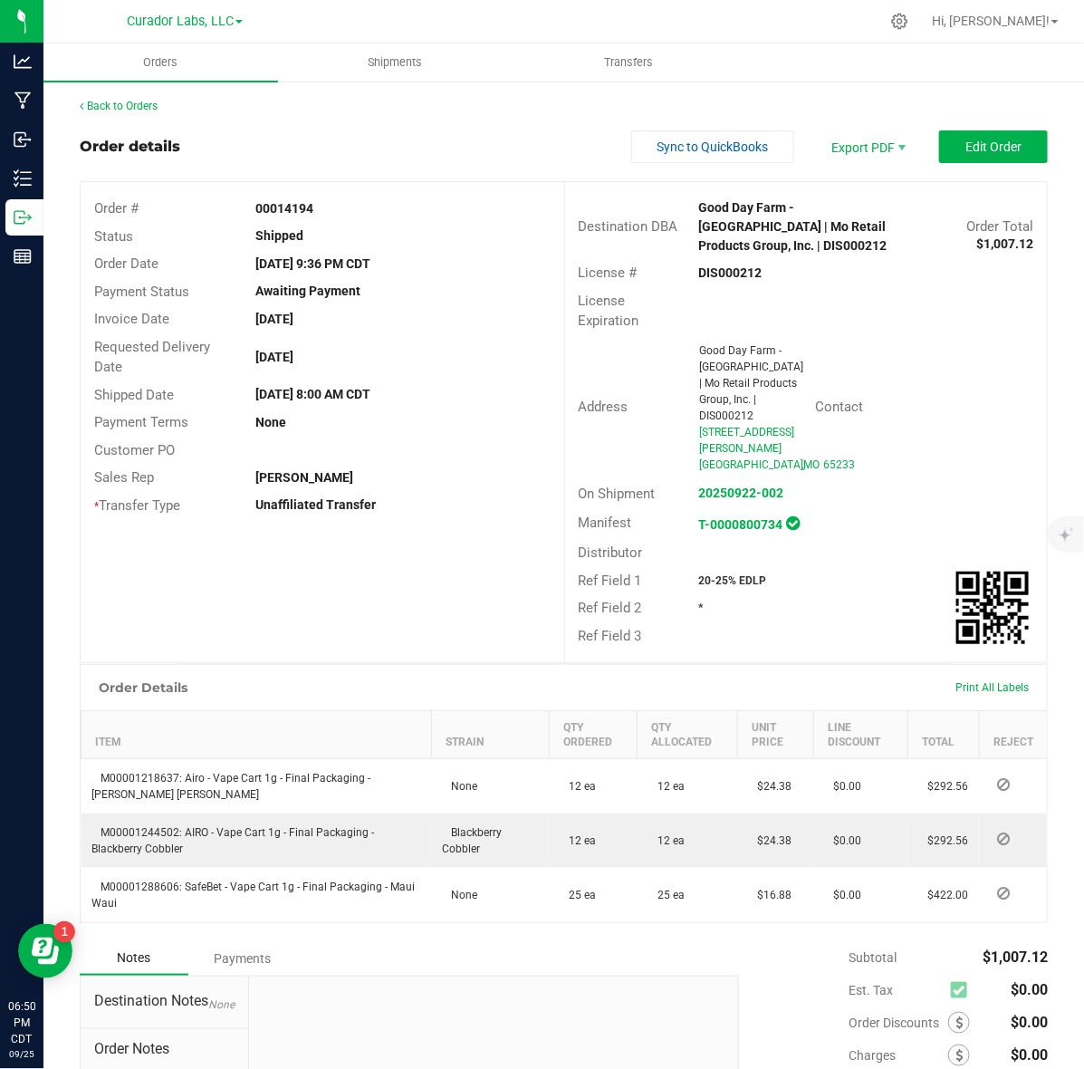
click at [939, 419] on div "Contact" at bounding box center [925, 407] width 245 height 28
click at [744, 277] on strong "DIS000212" at bounding box center [730, 272] width 63 height 14
click at [716, 277] on strong "DIS000212" at bounding box center [730, 272] width 63 height 14
click at [714, 277] on strong "DIS000212" at bounding box center [730, 272] width 63 height 14
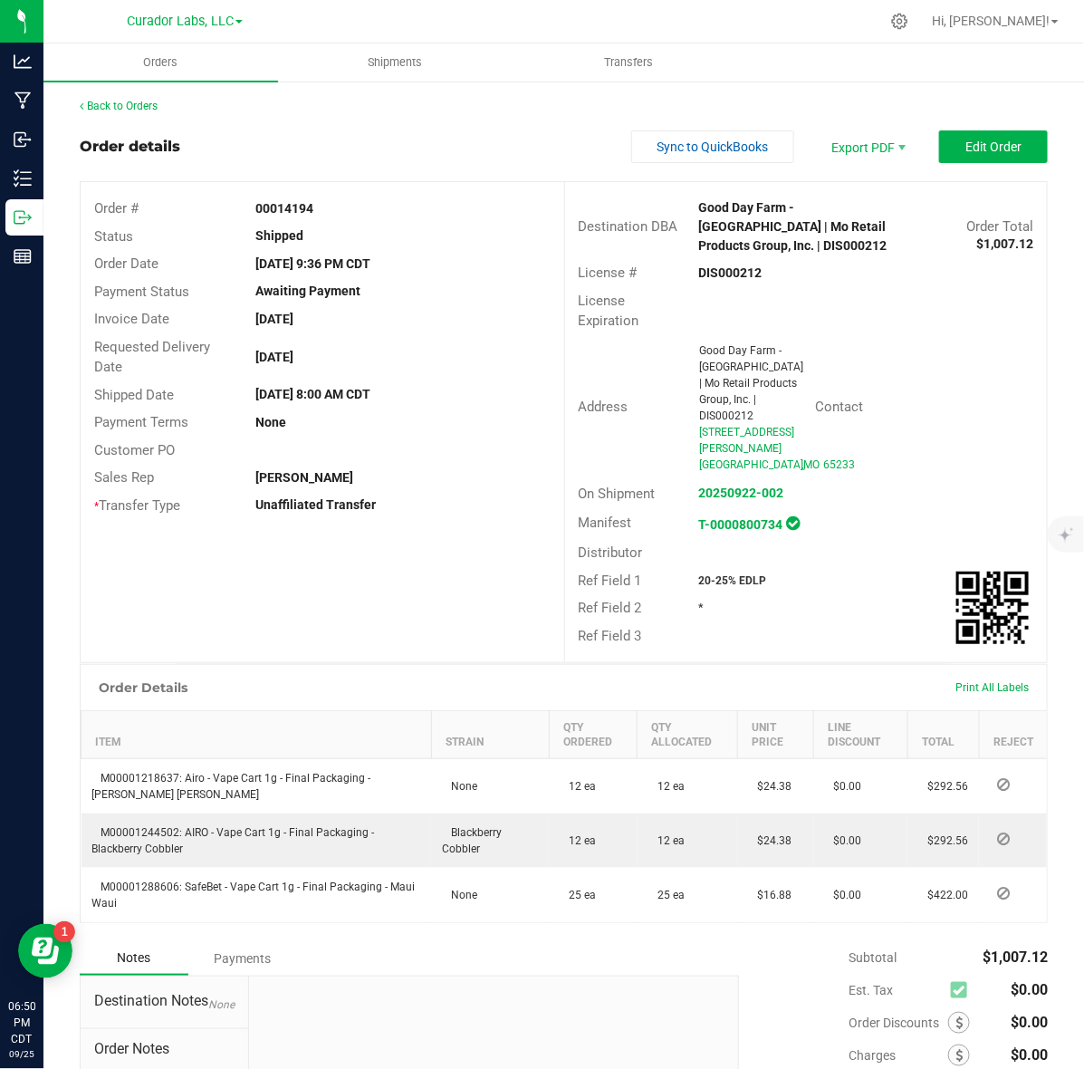
click at [286, 213] on strong "00014194" at bounding box center [284, 208] width 58 height 14
click at [725, 577] on strong "20-25% EDLP" at bounding box center [733, 580] width 68 height 13
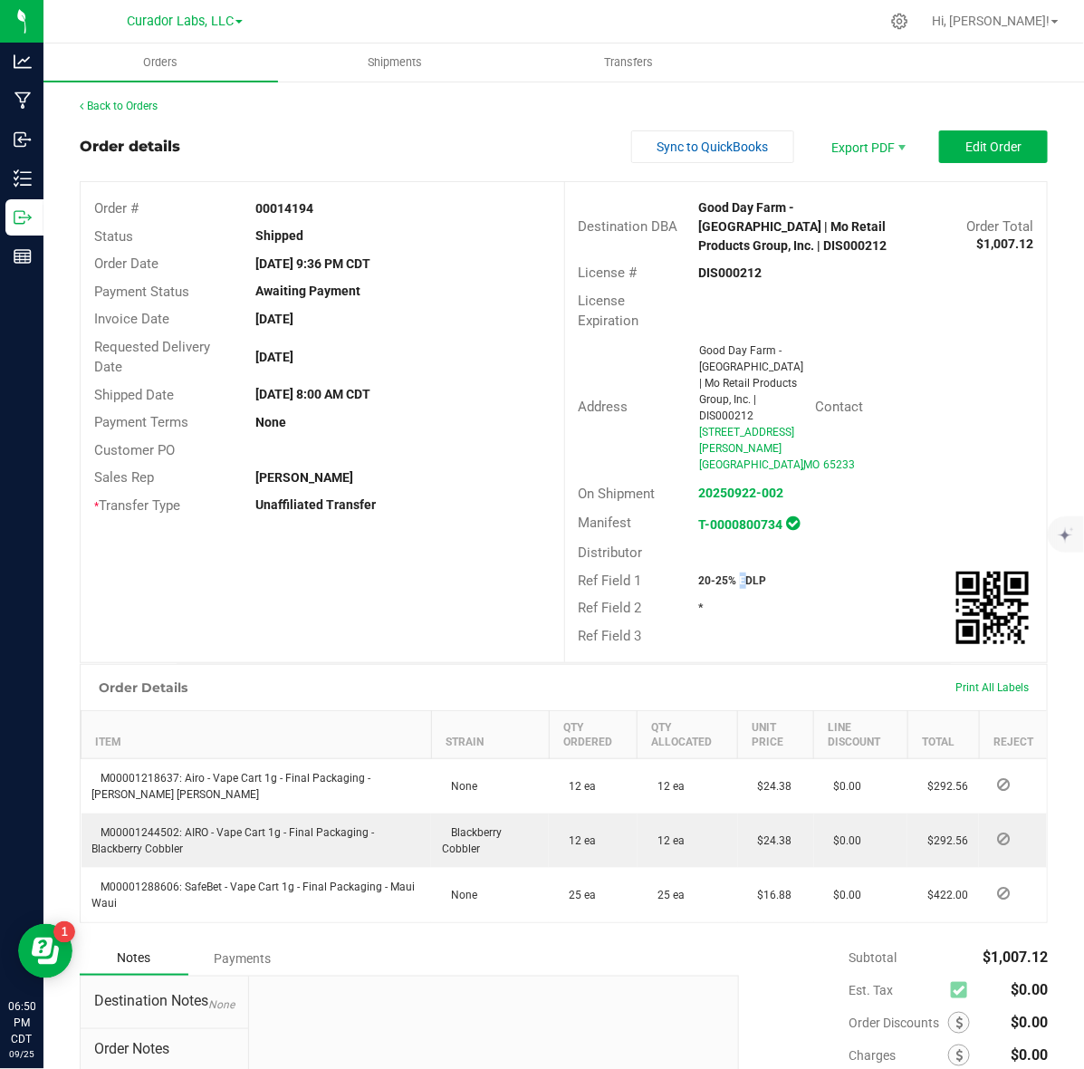
click at [725, 577] on strong "20-25% EDLP" at bounding box center [733, 580] width 68 height 13
click at [736, 580] on strong "20-25% EDLP" at bounding box center [733, 580] width 68 height 13
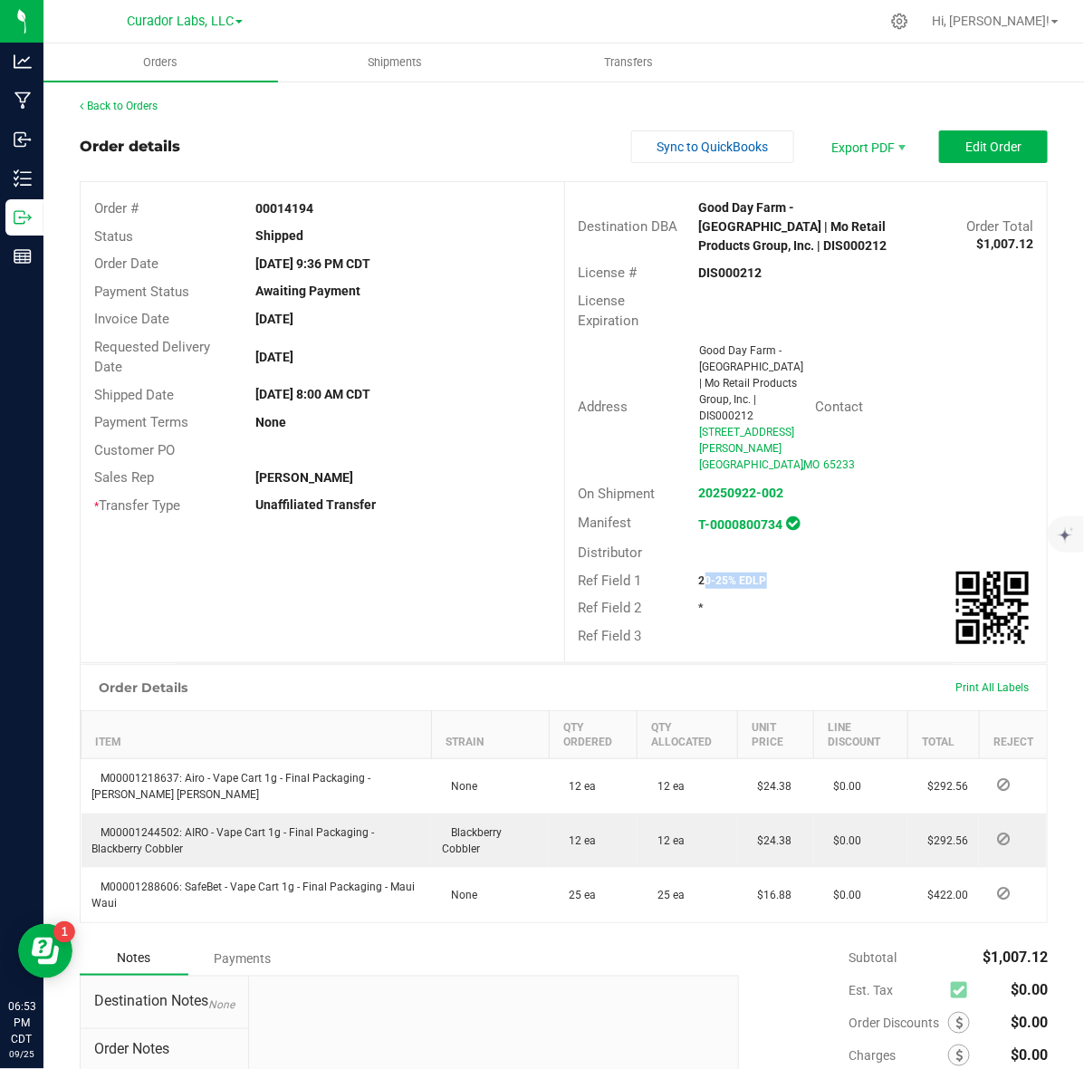
click at [736, 580] on strong "20-25% EDLP" at bounding box center [733, 580] width 68 height 13
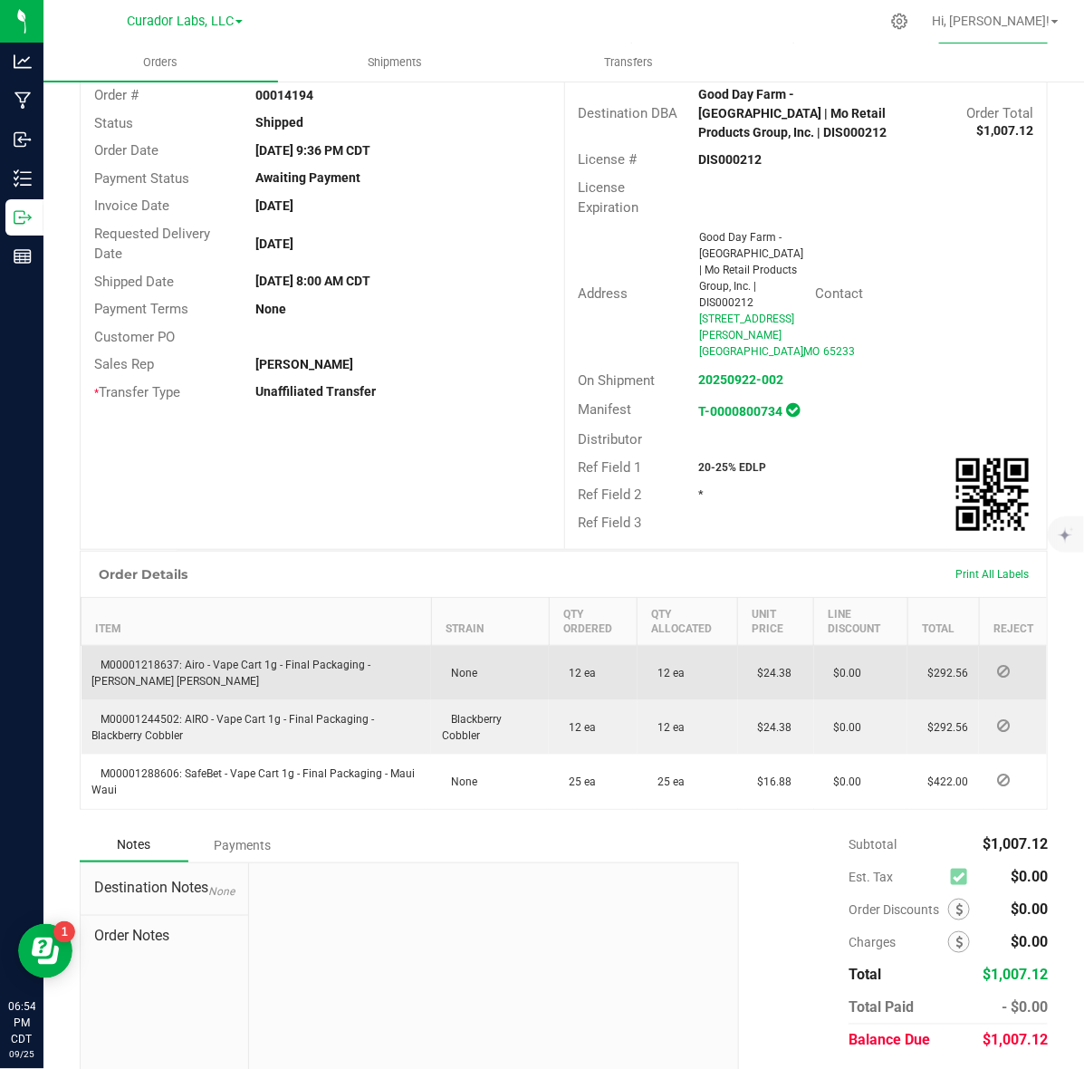
click at [160, 667] on span "M00001218637: Airo - Vape Cart 1g - Final Packaging - [PERSON_NAME] [PERSON_NAM…" at bounding box center [231, 673] width 279 height 29
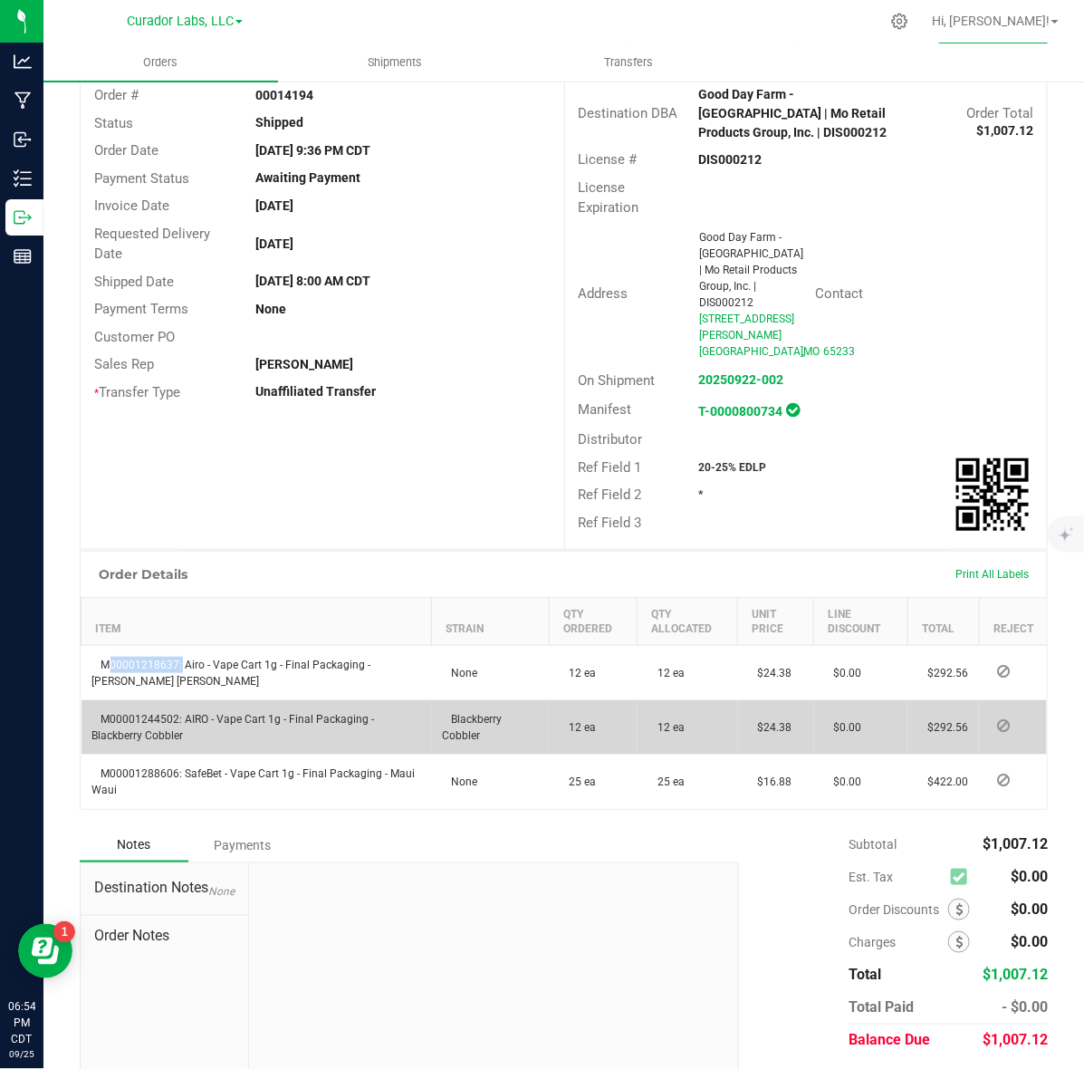
click at [161, 723] on span "M00001244502: AIRO - Vape Cart 1g - Final Packaging - Blackberry Cobbler" at bounding box center [233, 727] width 283 height 29
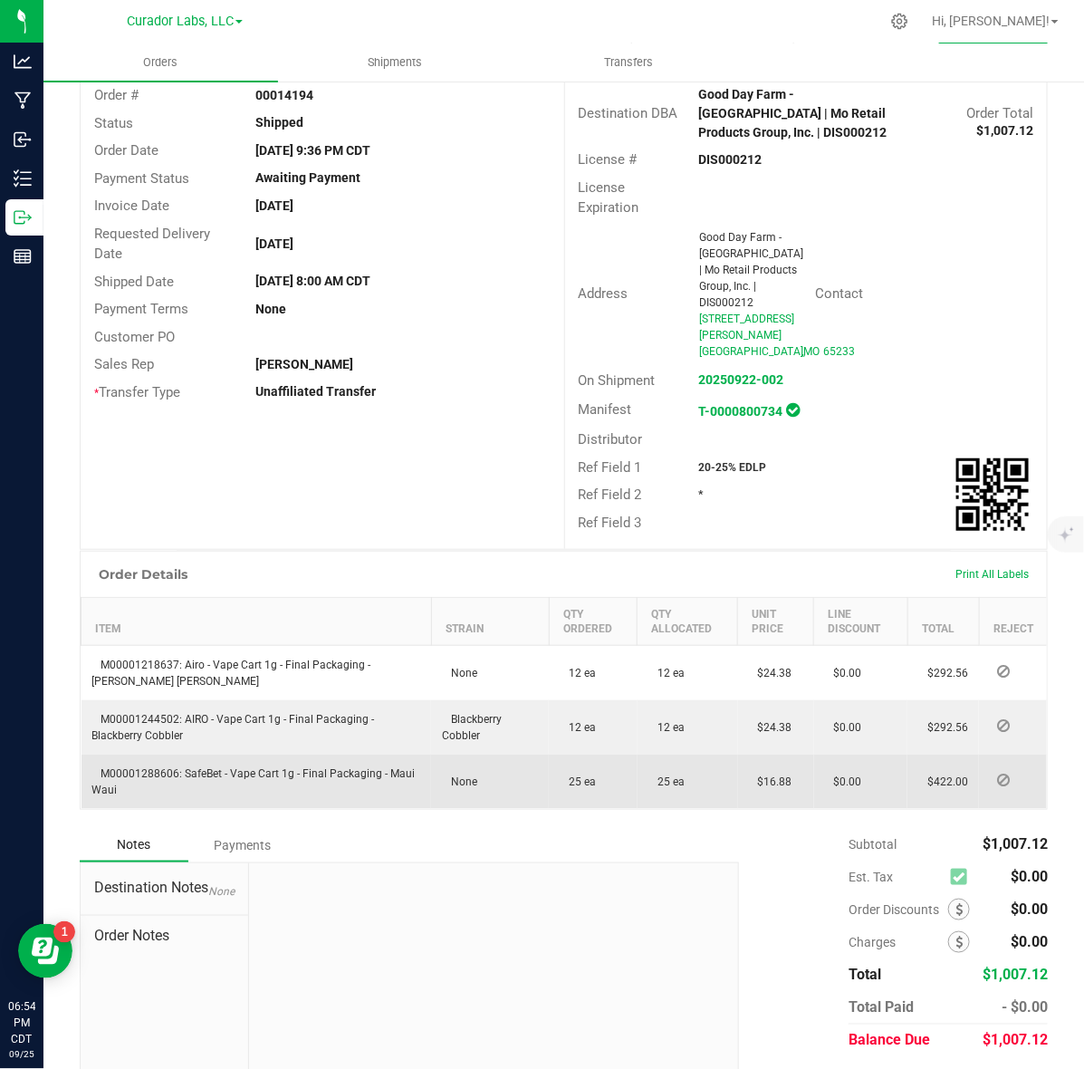
click at [136, 764] on td "M00001288606: SafeBet - Vape Cart 1g - Final Packaging - Maui Waui" at bounding box center [257, 782] width 351 height 54
click at [138, 772] on span "M00001288606: SafeBet - Vape Cart 1g - Final Packaging - Maui Waui" at bounding box center [253, 781] width 323 height 29
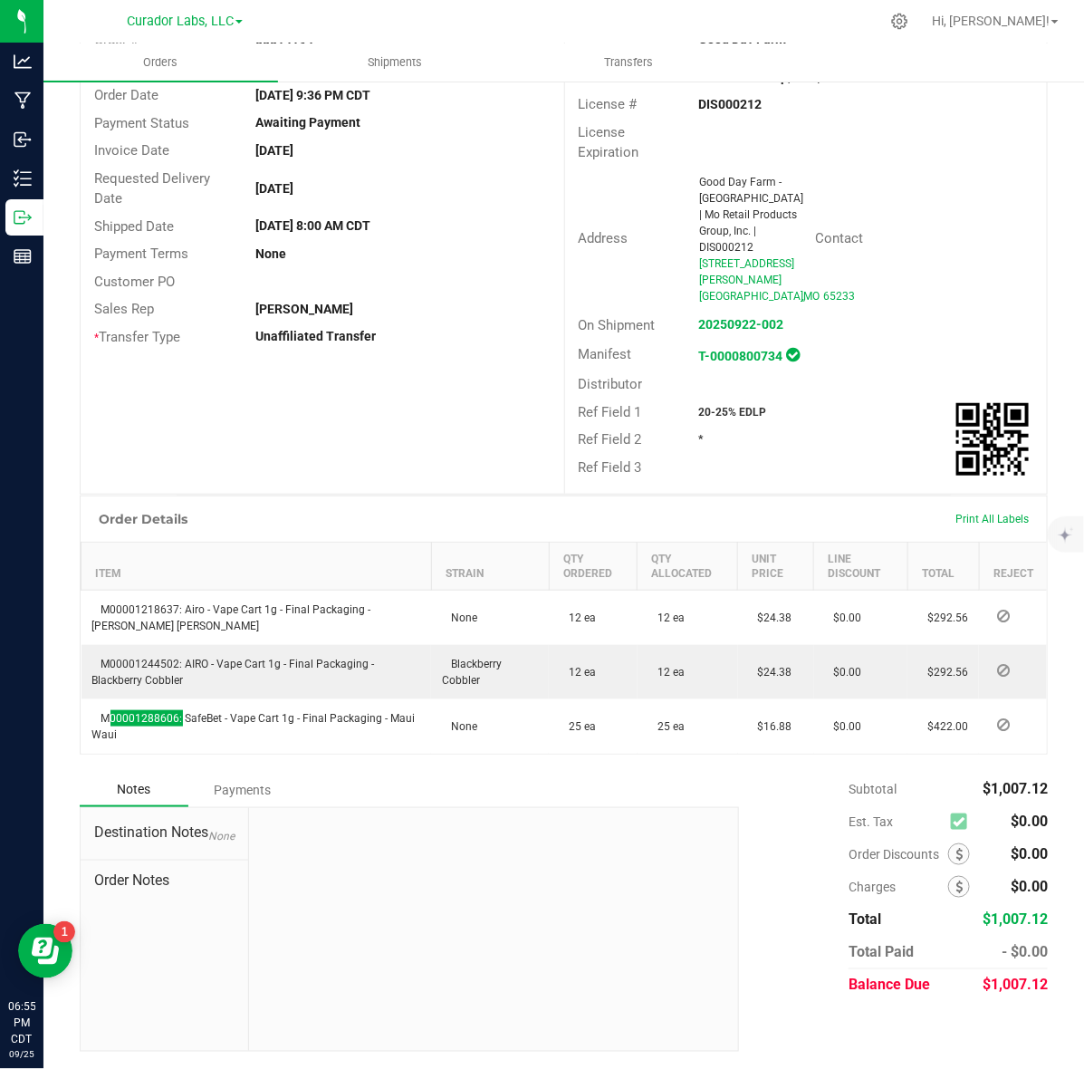
scroll to position [0, 0]
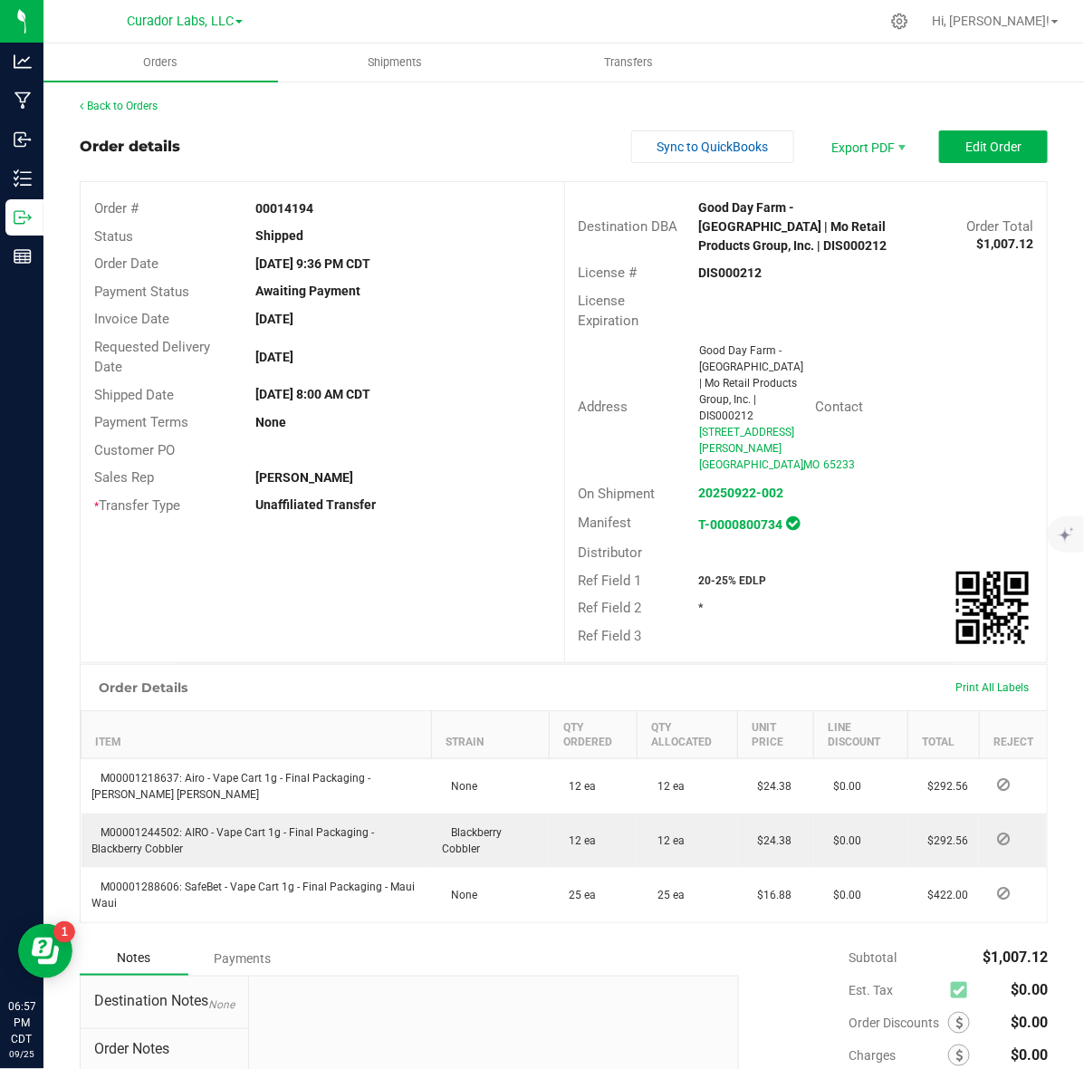
click at [288, 207] on strong "00014194" at bounding box center [284, 208] width 58 height 14
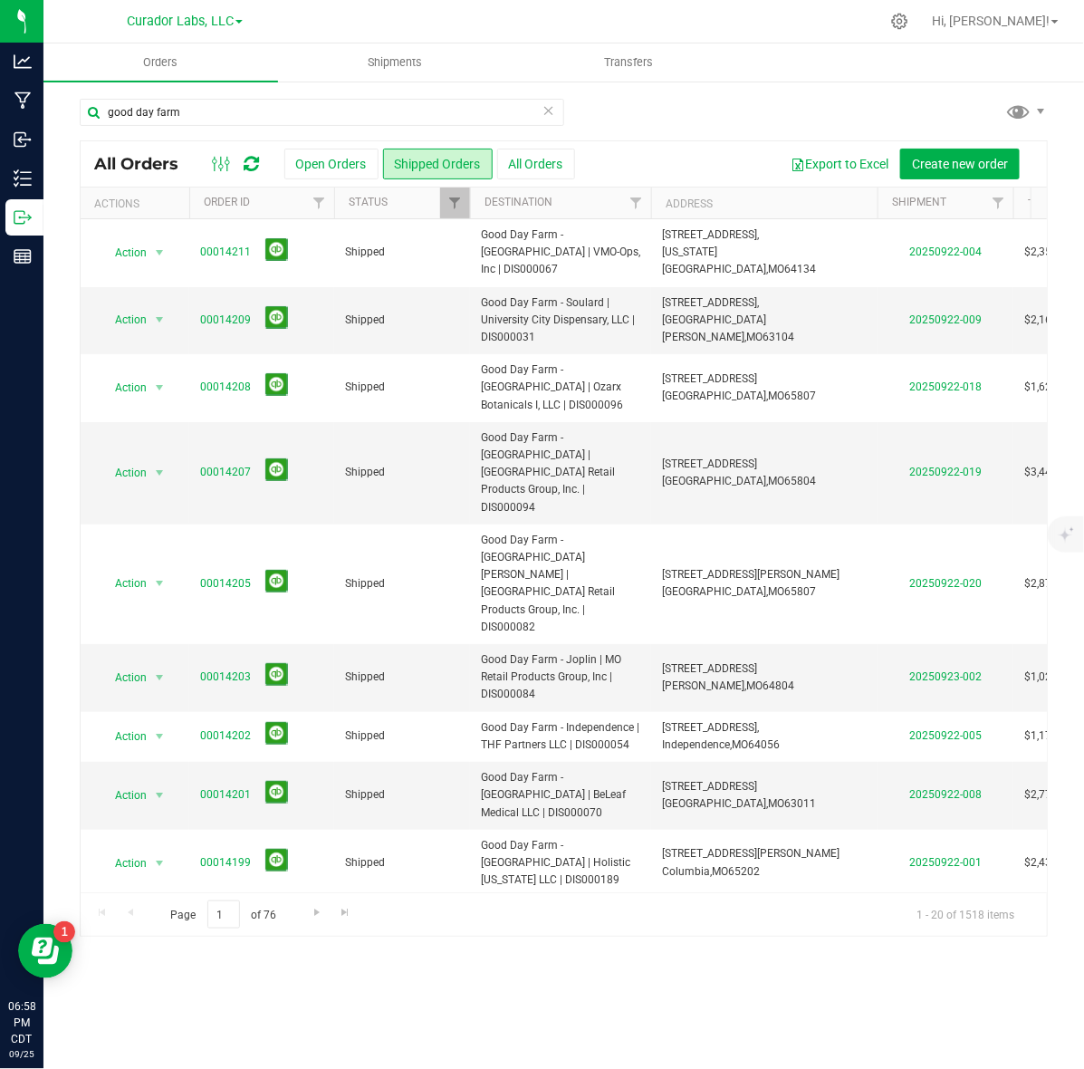
click at [204, 922] on link "00014197" at bounding box center [225, 930] width 51 height 17
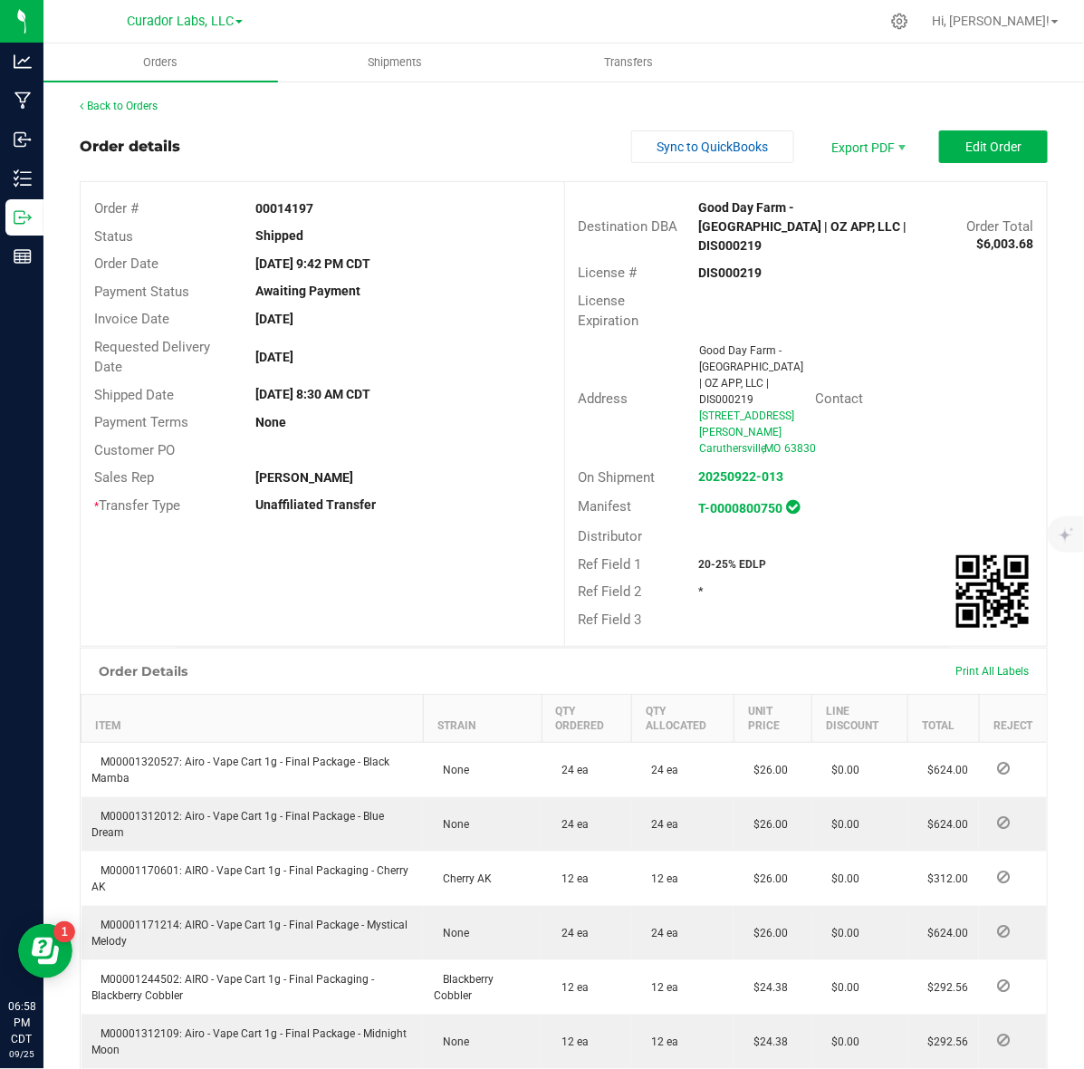
click at [700, 265] on strong "DIS000219" at bounding box center [730, 272] width 63 height 14
click at [286, 204] on strong "00014197" at bounding box center [284, 208] width 58 height 14
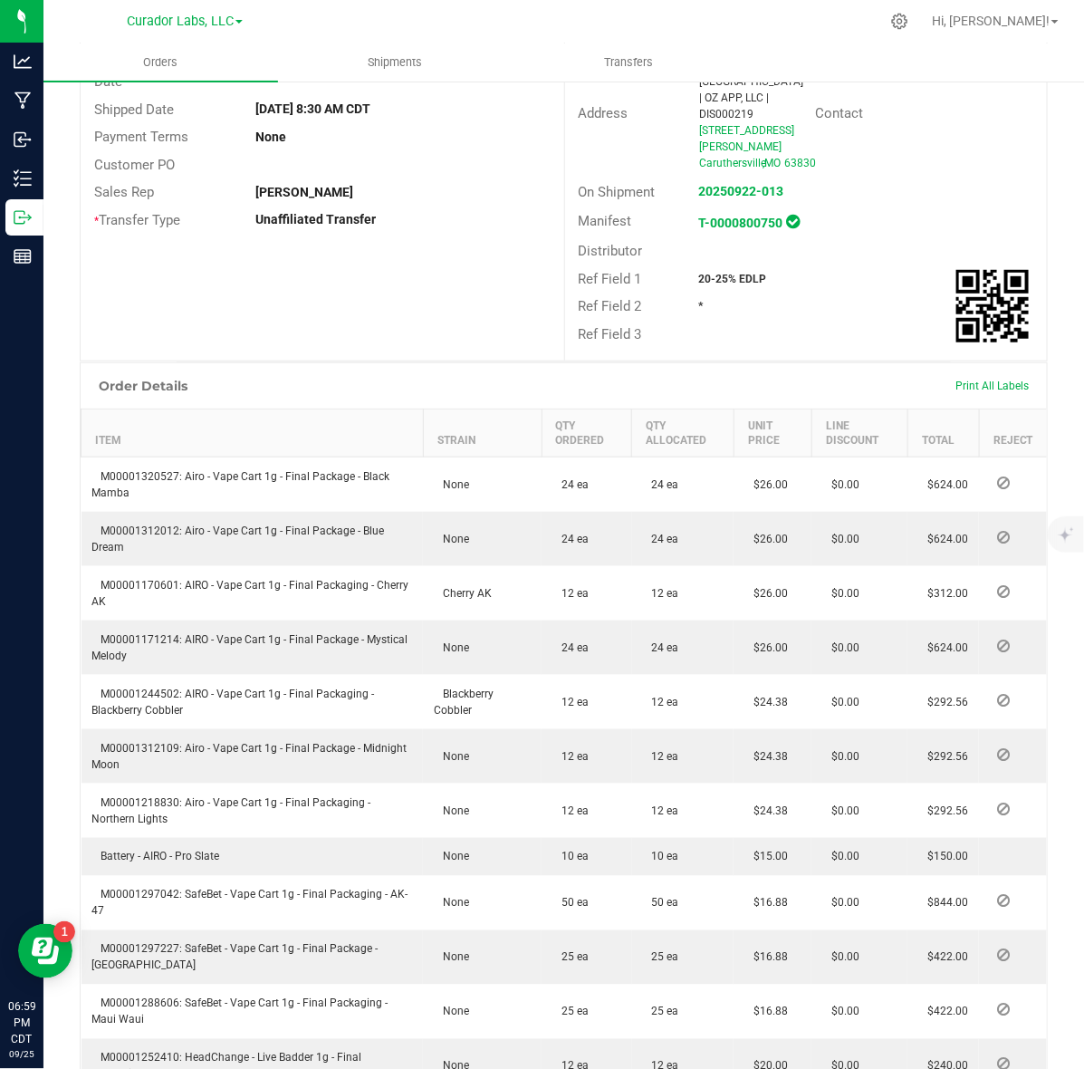
scroll to position [340, 0]
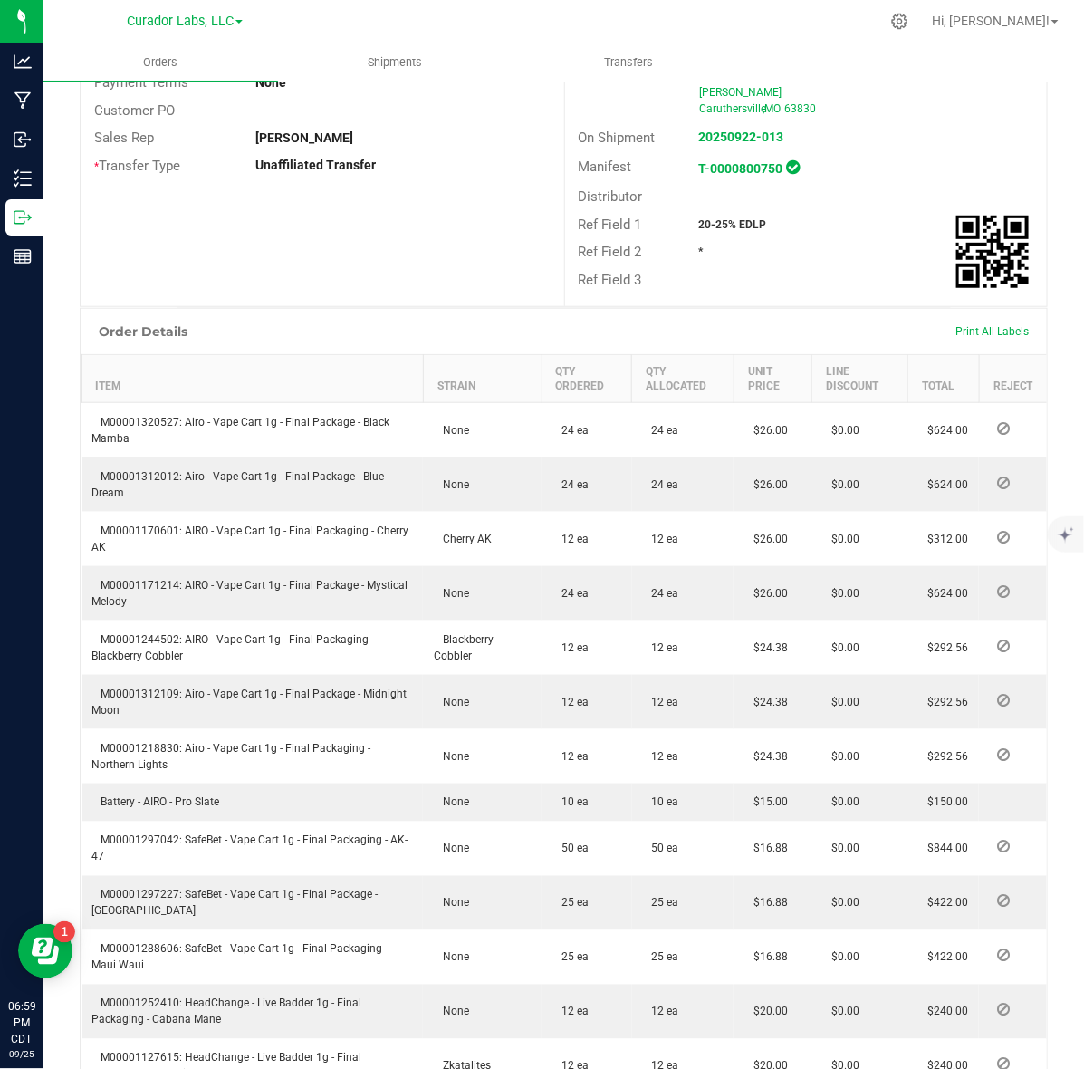
click at [723, 218] on strong "20-25% EDLP" at bounding box center [733, 224] width 68 height 13
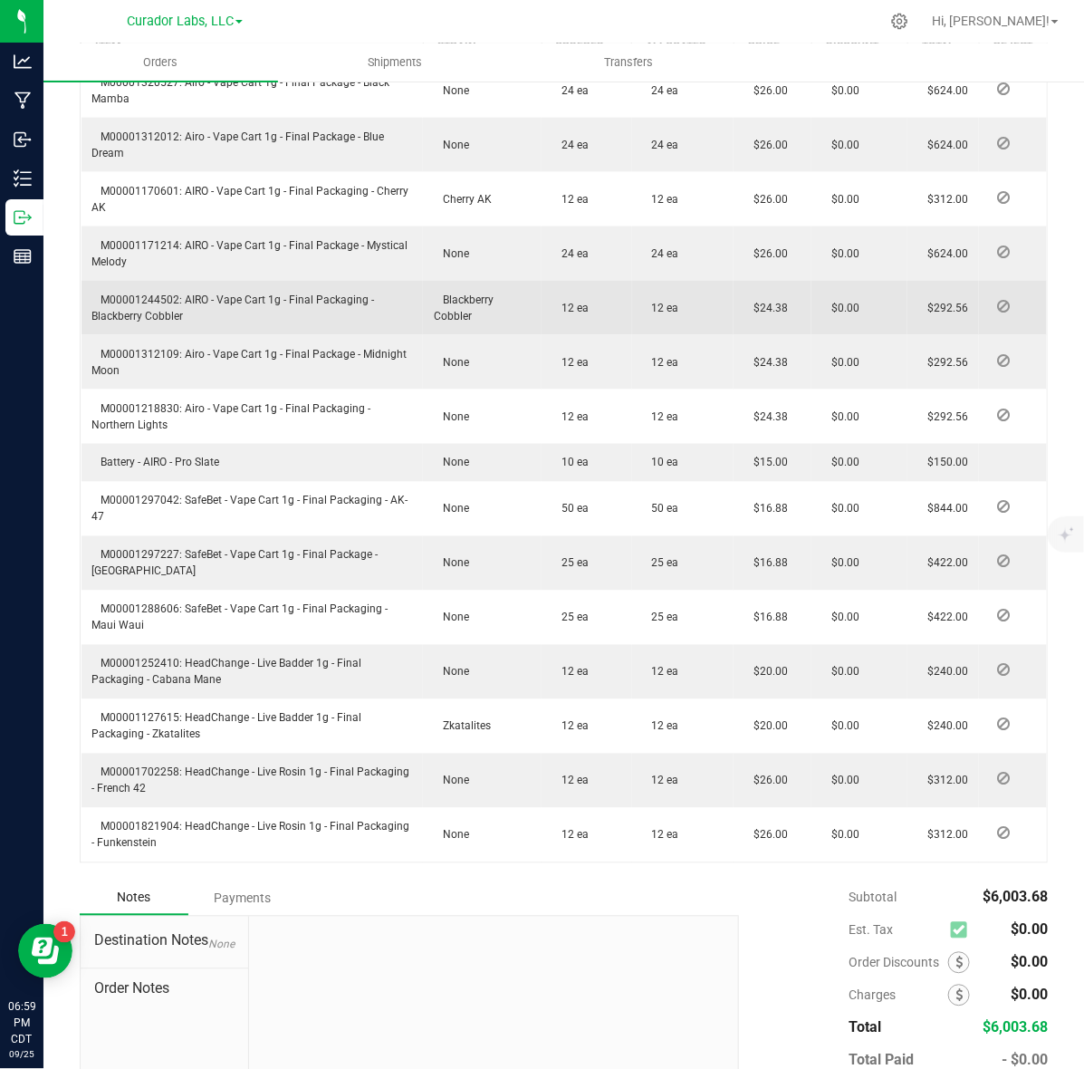
scroll to position [566, 0]
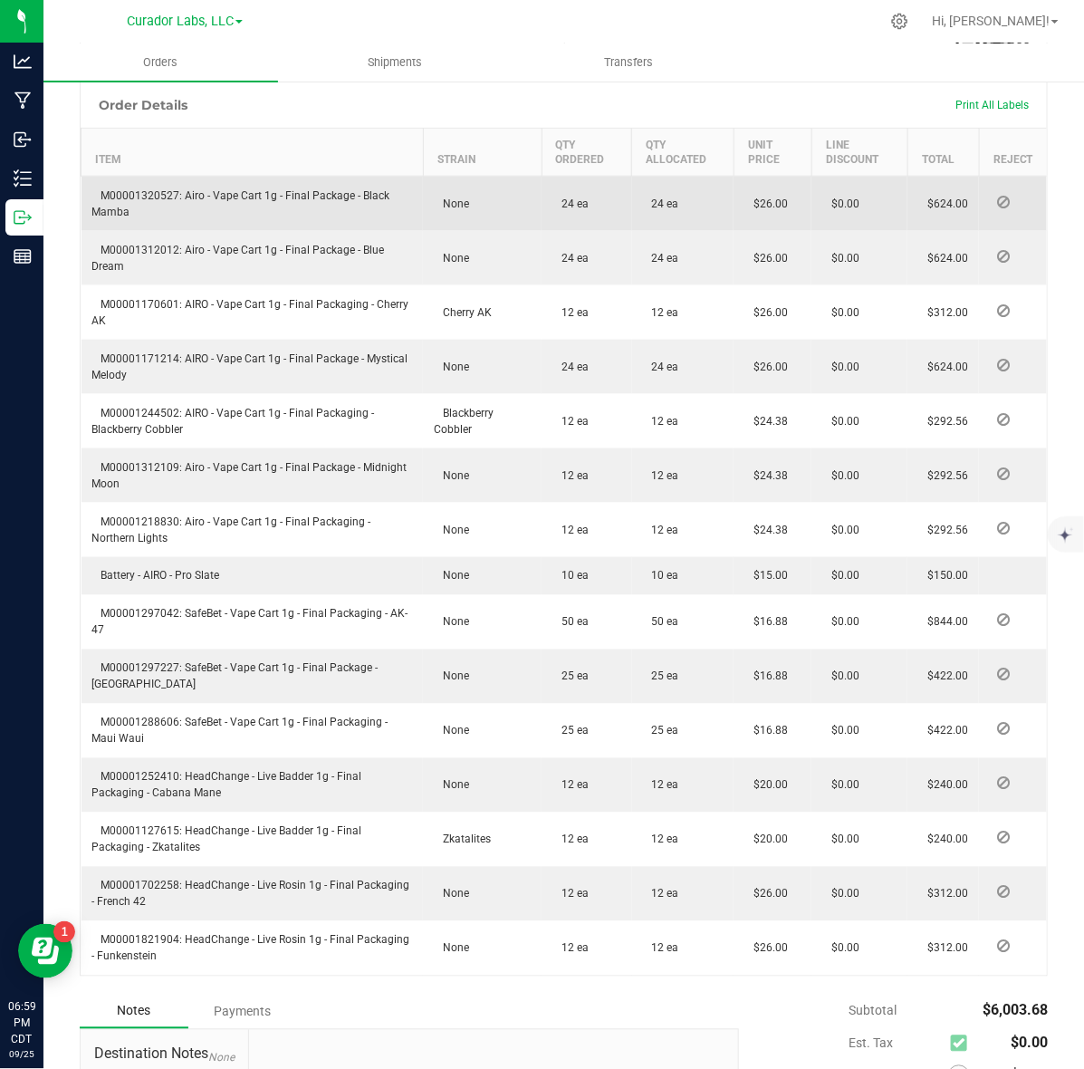
click at [160, 177] on td "M00001320527: Airo - Vape Cart 1g - Final Package - Black Mamba" at bounding box center [253, 204] width 342 height 55
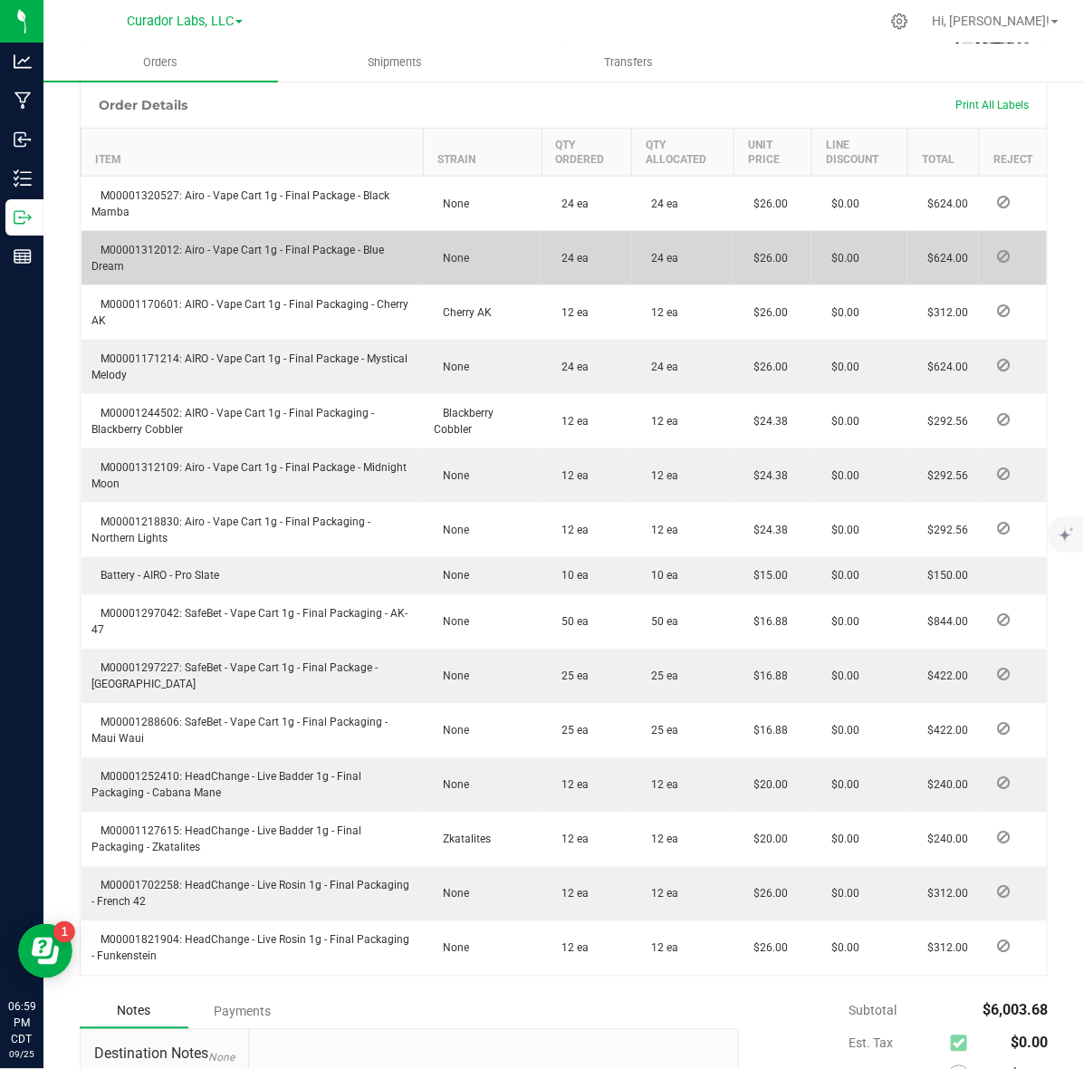
click at [172, 244] on span "M00001312012: Airo - Vape Cart 1g - Final Package - Blue Dream" at bounding box center [238, 258] width 293 height 29
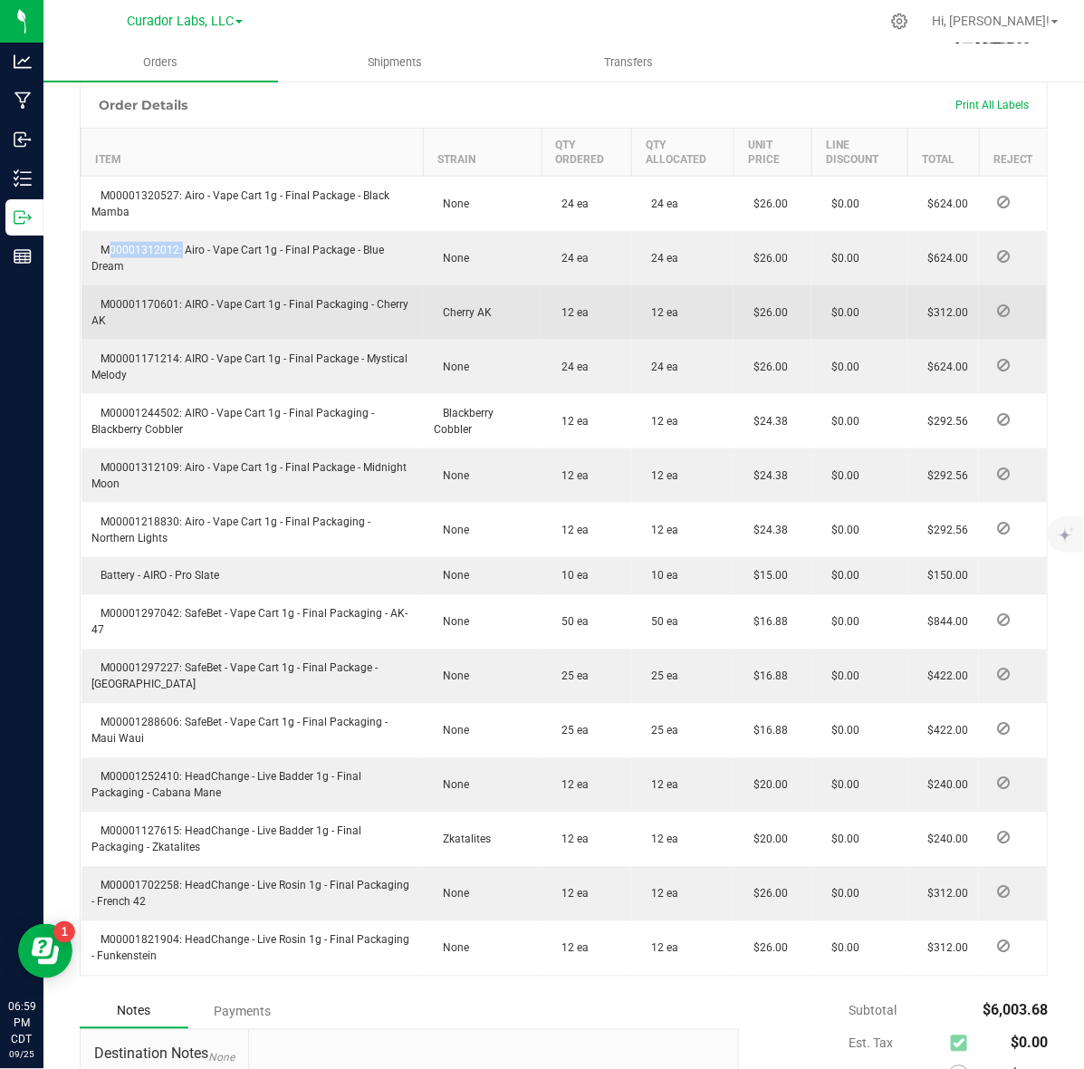
click at [159, 292] on td "M00001170601: AIRO - Vape Cart 1g - Final Packaging - Cherry AK" at bounding box center [253, 312] width 342 height 54
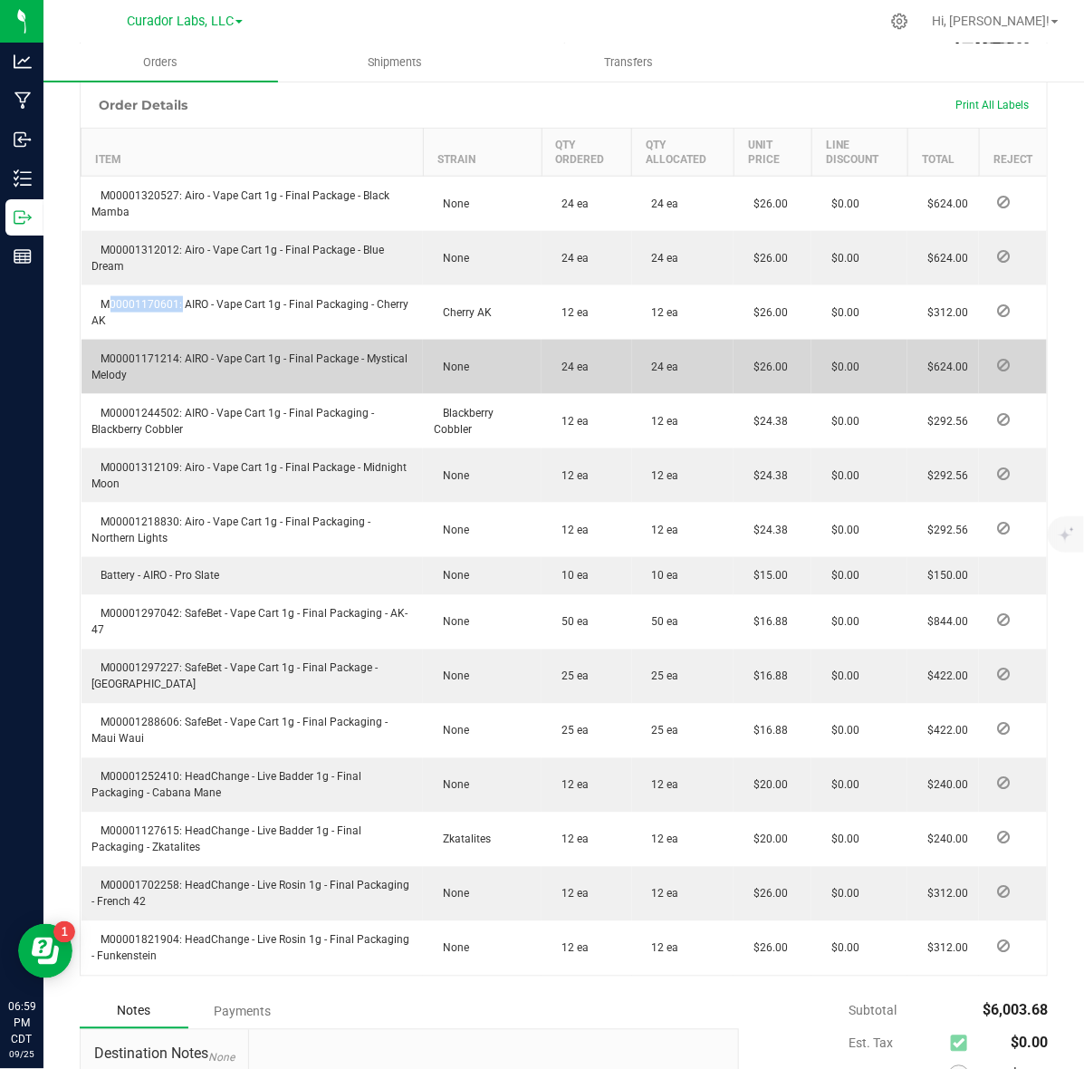
click at [129, 352] on span "M00001171214: AIRO - Vape Cart 1g - Final Package - Mystical Melody" at bounding box center [250, 366] width 316 height 29
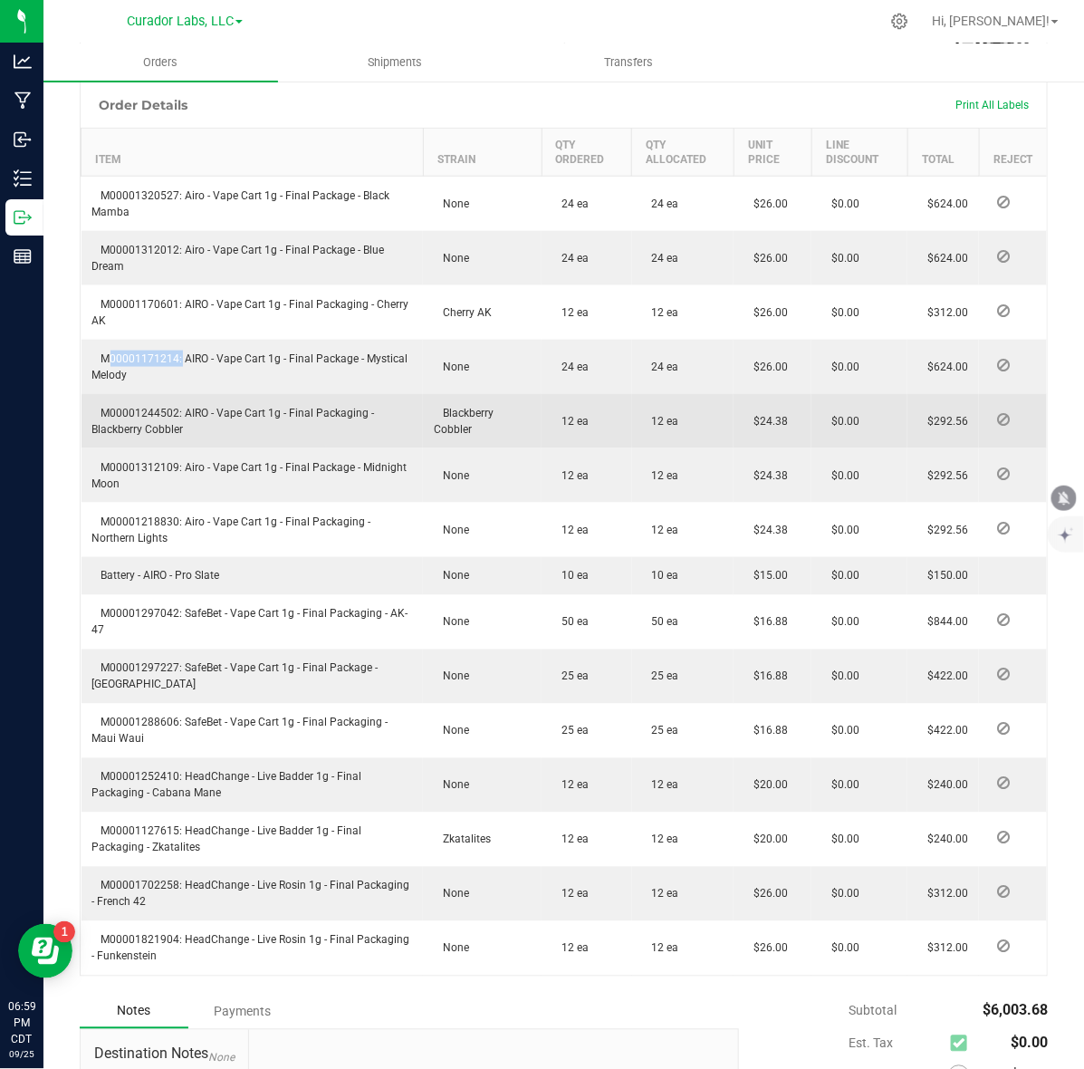
click at [148, 407] on span "M00001244502: AIRO - Vape Cart 1g - Final Packaging - Blackberry Cobbler" at bounding box center [233, 421] width 283 height 29
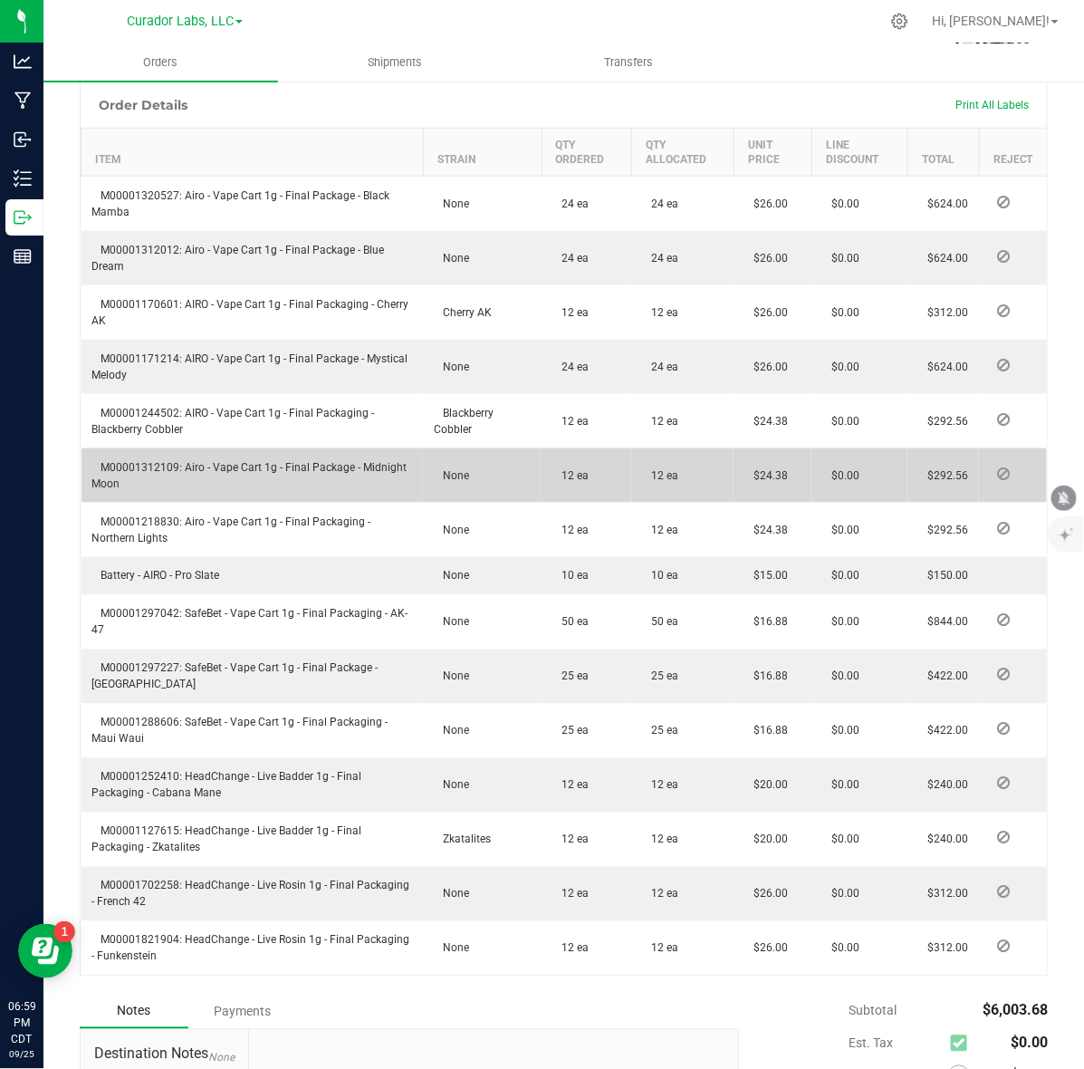
click at [165, 461] on span "M00001312109: Airo - Vape Cart 1g - Final Package - Midnight Moon" at bounding box center [249, 475] width 315 height 29
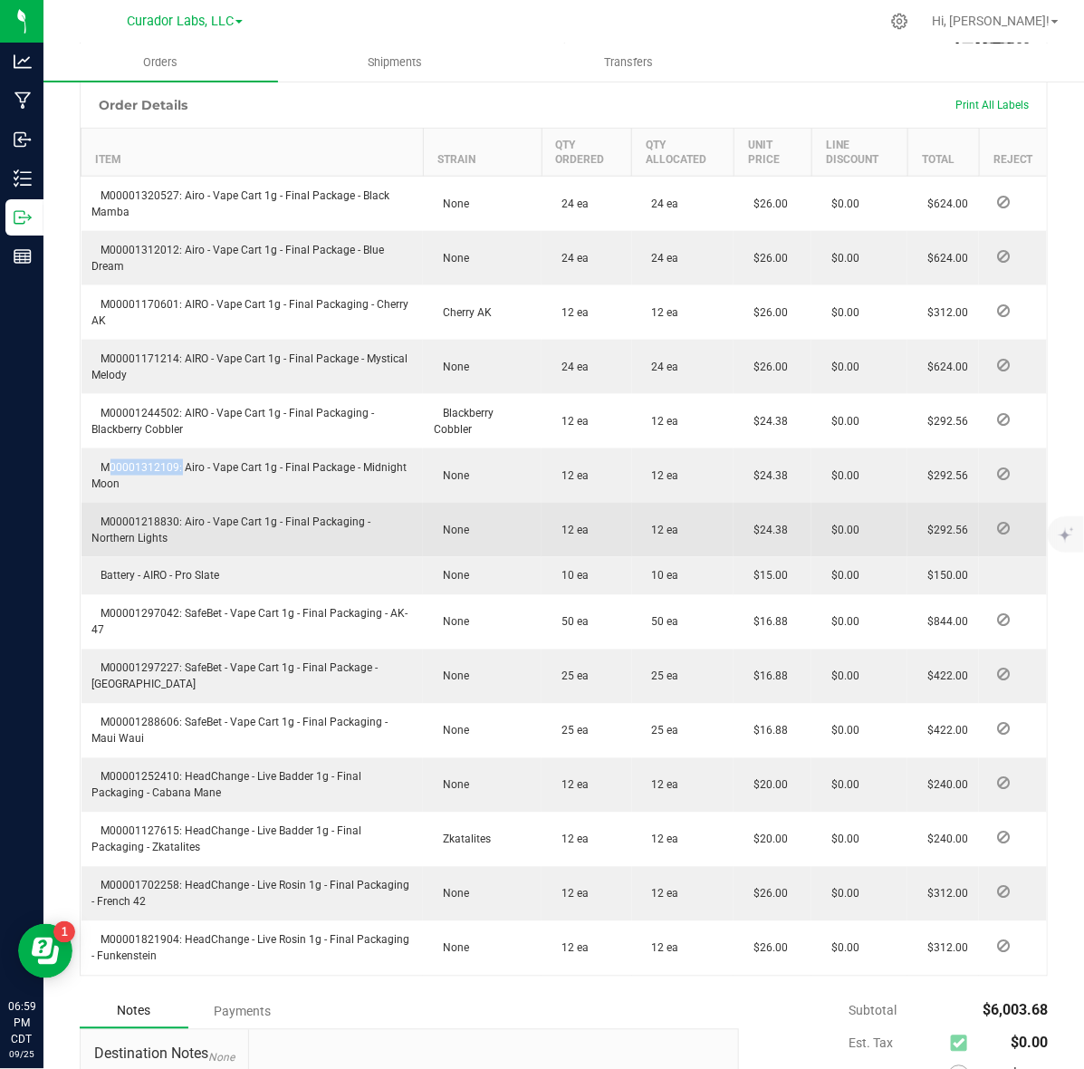
click at [151, 515] on span "M00001218830: Airo - Vape Cart 1g - Final Packaging - Northern Lights" at bounding box center [231, 529] width 279 height 29
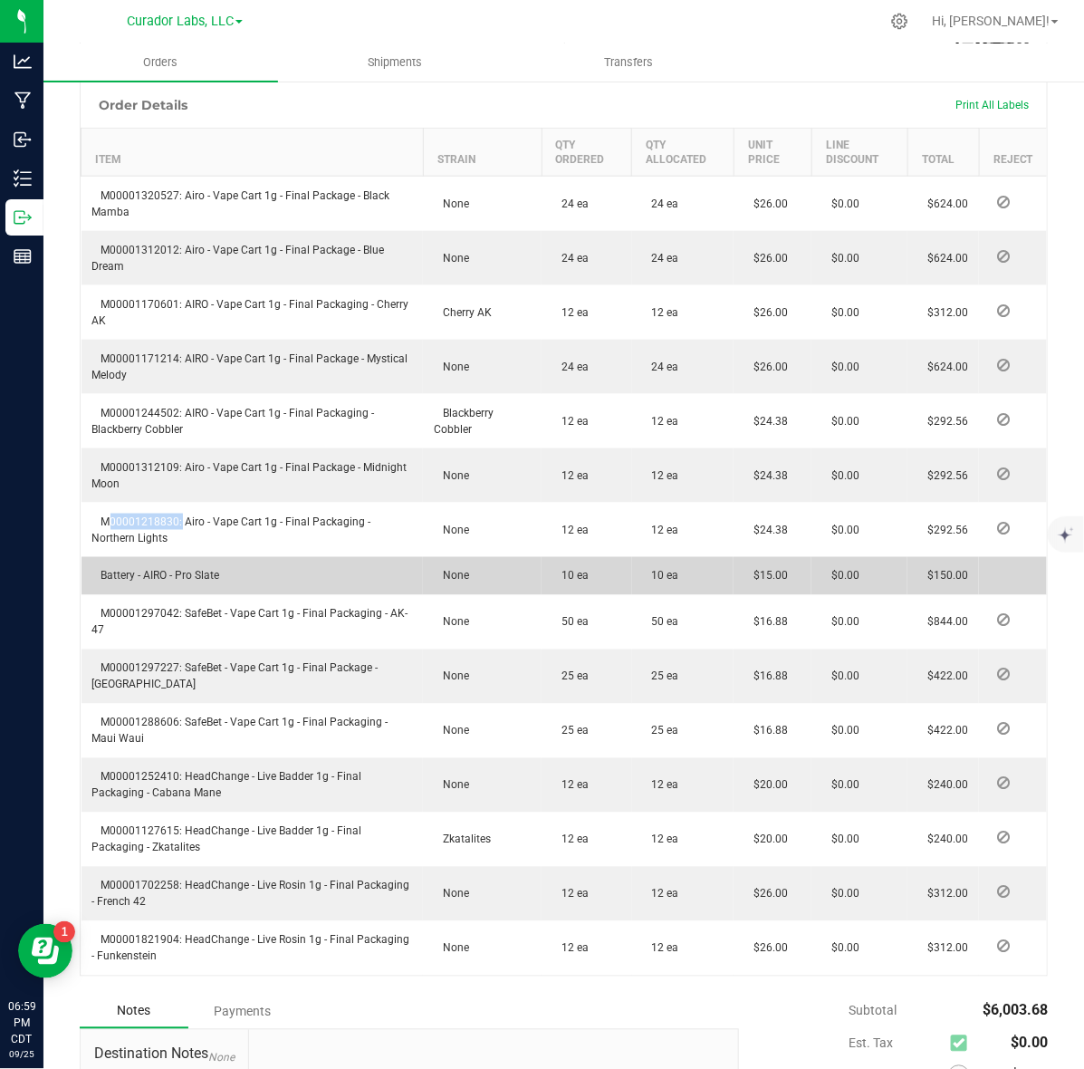
click at [140, 570] on span "Battery - AIRO - Pro Slate" at bounding box center [156, 576] width 128 height 13
click at [139, 570] on span "Battery - AIRO - Pro Slate" at bounding box center [156, 576] width 128 height 13
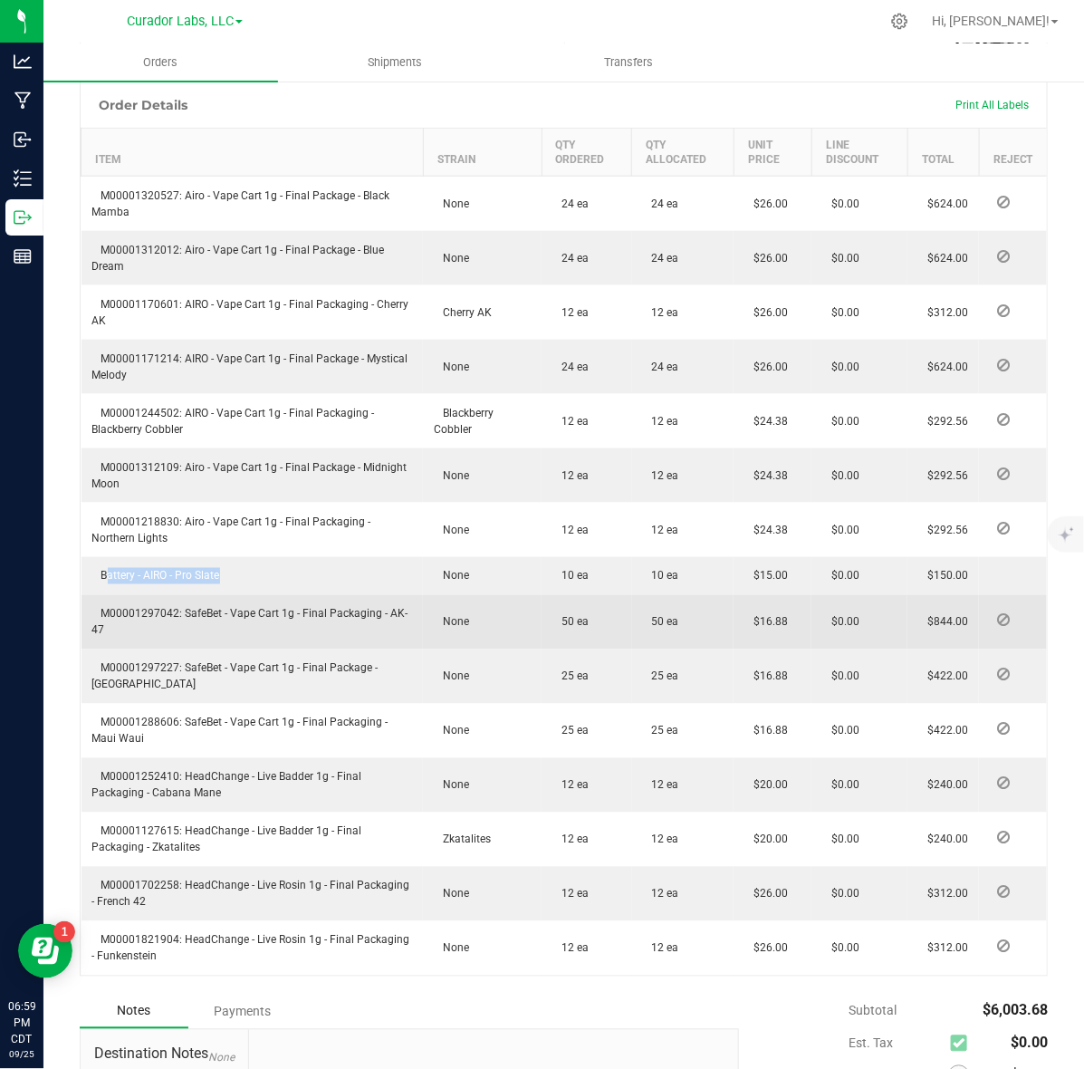
click at [148, 608] on span "M00001297042: SafeBet - Vape Cart 1g - Final Packaging - AK-47" at bounding box center [250, 622] width 316 height 29
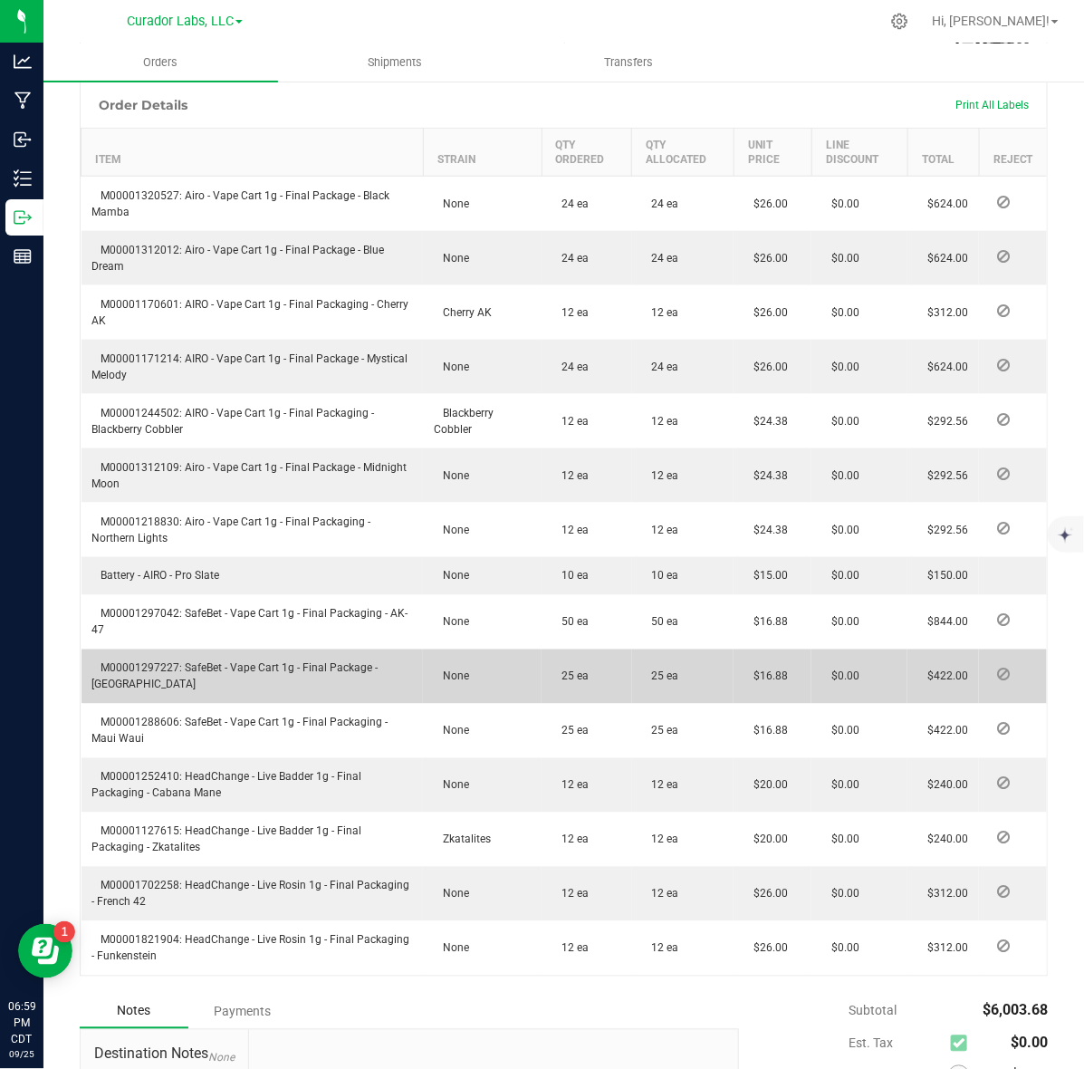
click at [140, 662] on span "M00001297227: SafeBet - Vape Cart 1g - Final Package - [GEOGRAPHIC_DATA]" at bounding box center [235, 676] width 286 height 29
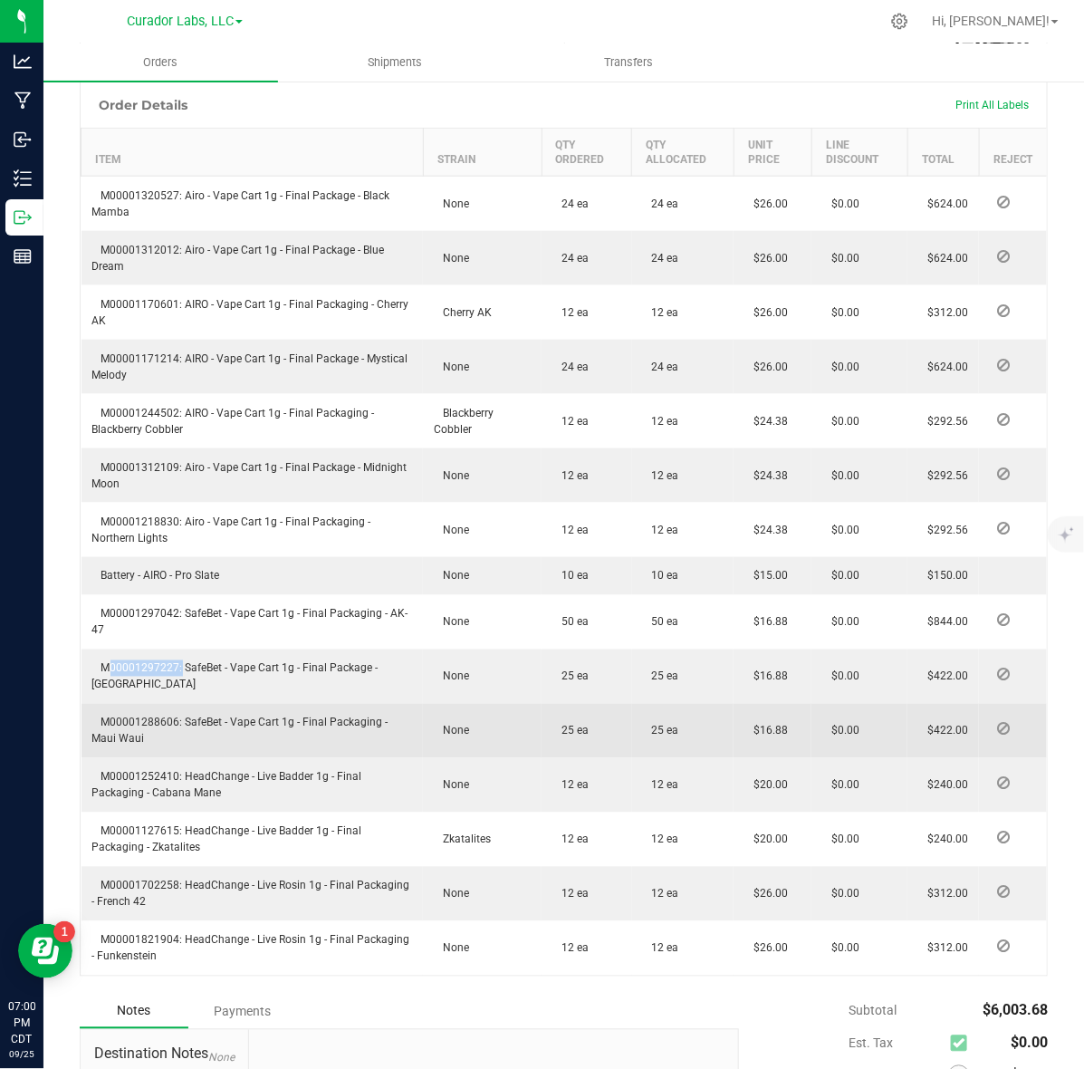
click at [164, 717] on span "M00001288606: SafeBet - Vape Cart 1g - Final Packaging - Maui Waui" at bounding box center [240, 731] width 296 height 29
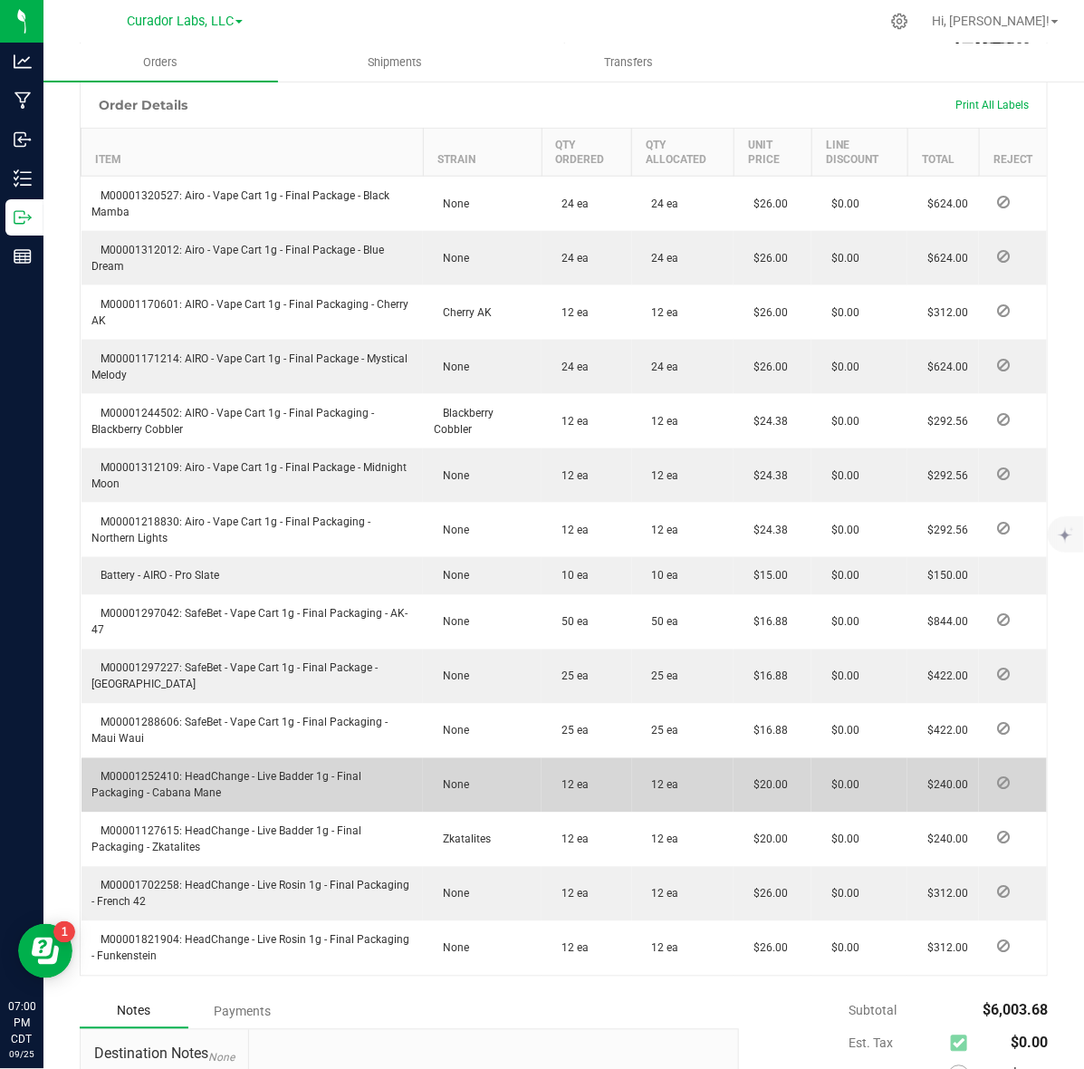
click at [127, 758] on td "M00001252410: HeadChange - Live Badder 1g - Final Packaging - Cabana Mane" at bounding box center [253, 785] width 342 height 54
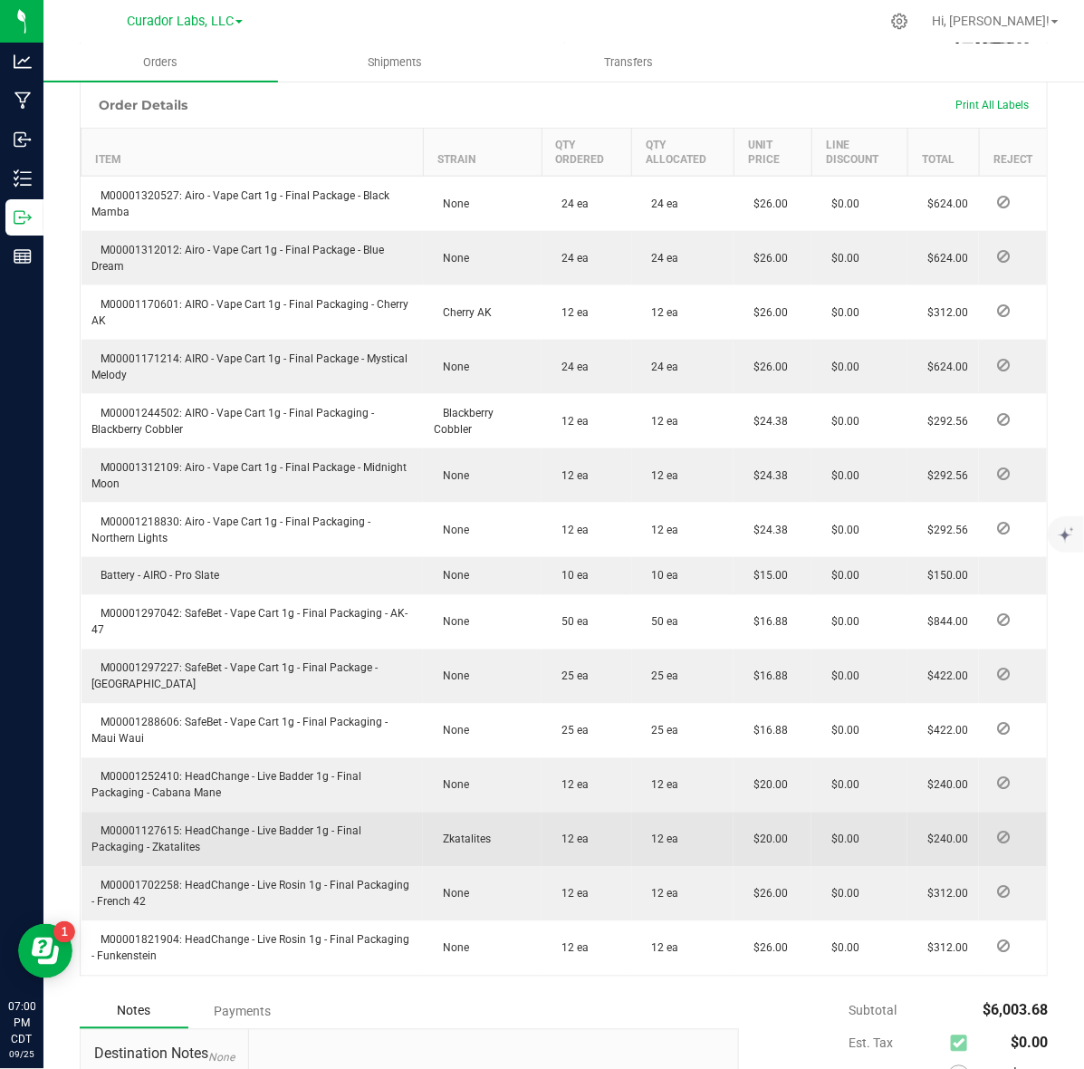
click at [134, 825] on span "M00001127615: HeadChange - Live Badder 1g - Final Packaging - Zkatalites" at bounding box center [227, 839] width 270 height 29
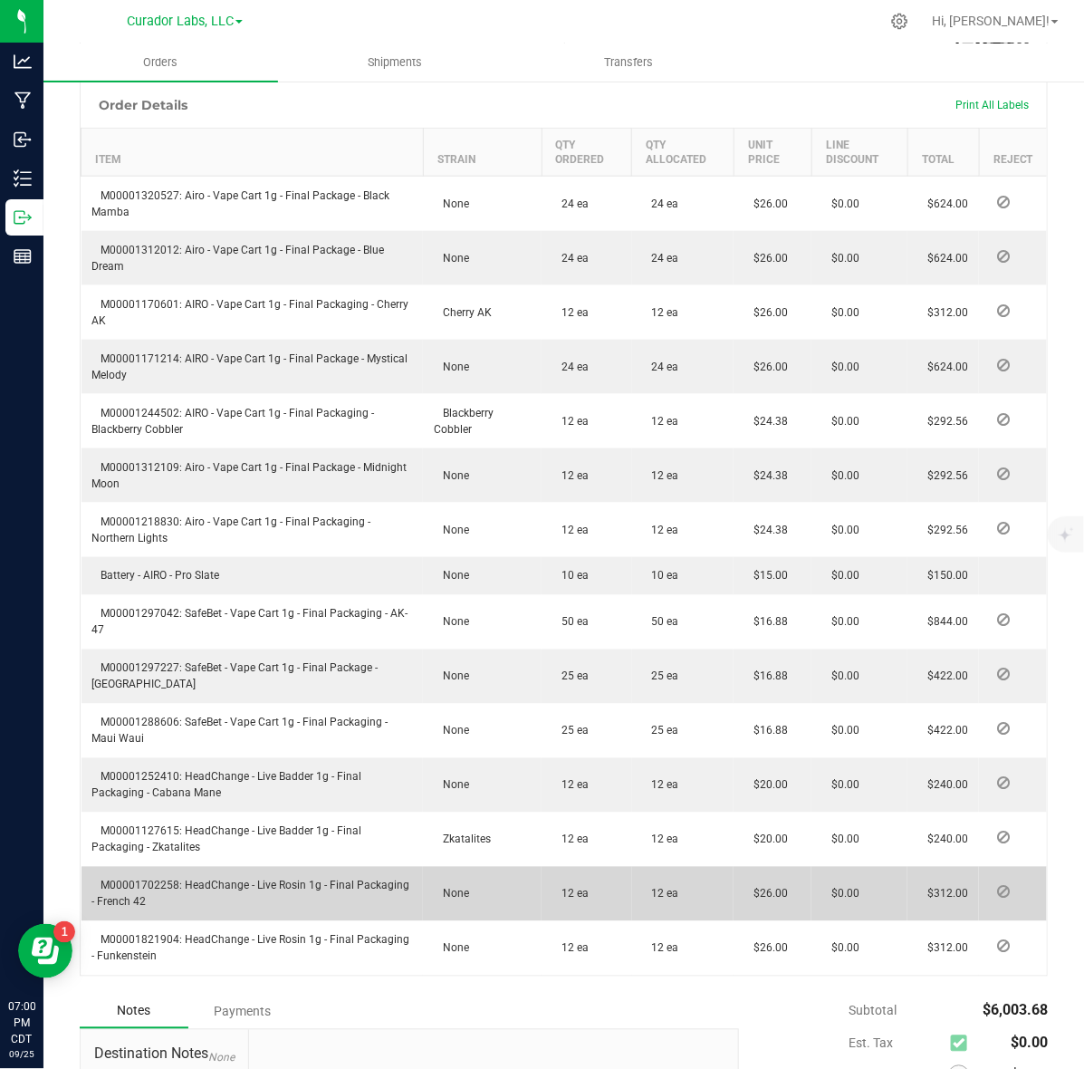
click at [146, 880] on span "M00001702258: HeadChange - Live Rosin 1g - Final Packaging - French 42" at bounding box center [251, 894] width 318 height 29
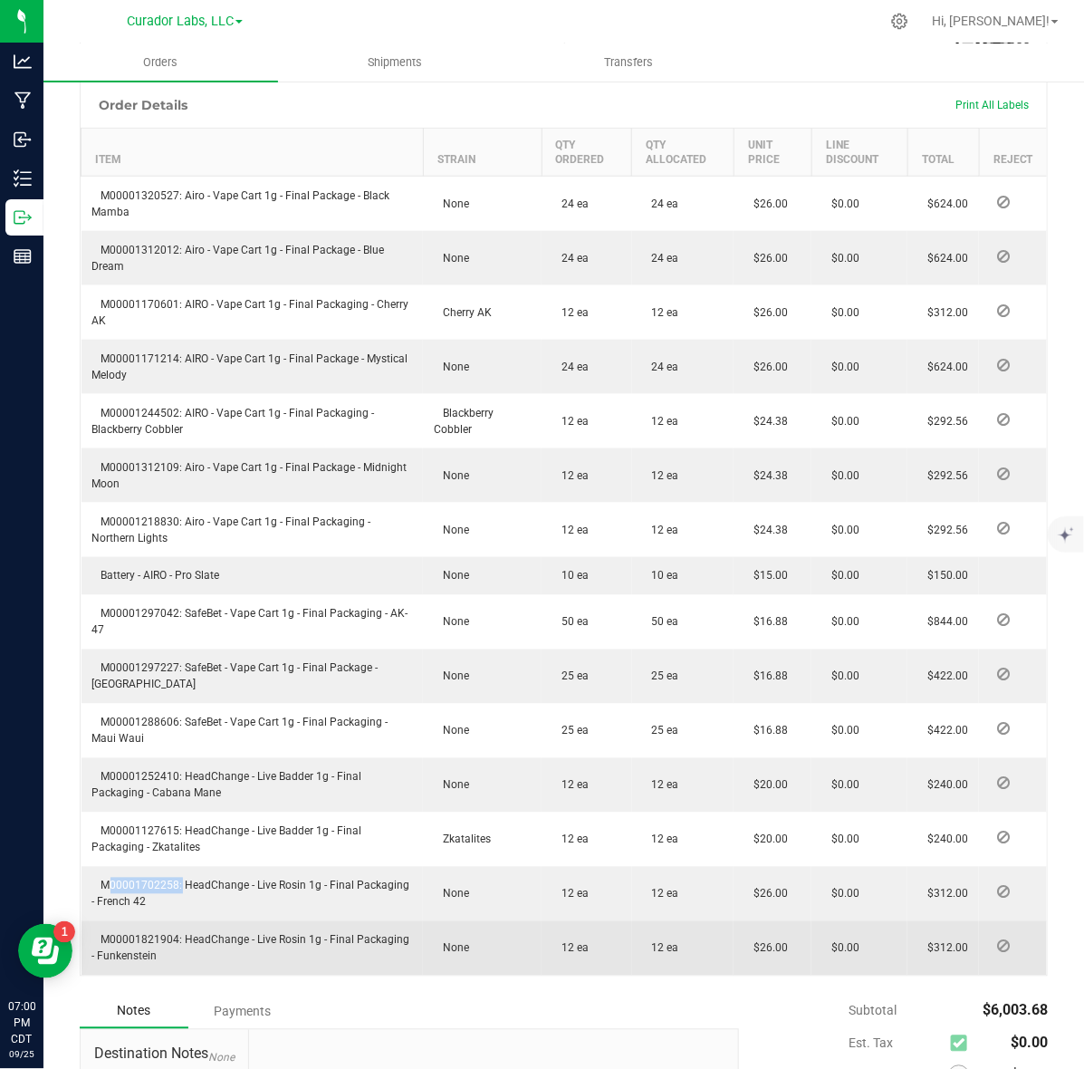
click at [163, 934] on span "M00001821904: HeadChange - Live Rosin 1g - Final Packaging - Funkenstein" at bounding box center [251, 948] width 318 height 29
click at [160, 934] on span "M00001821904: HeadChange - Live Rosin 1g - Final Packaging - Funkenstein" at bounding box center [251, 948] width 318 height 29
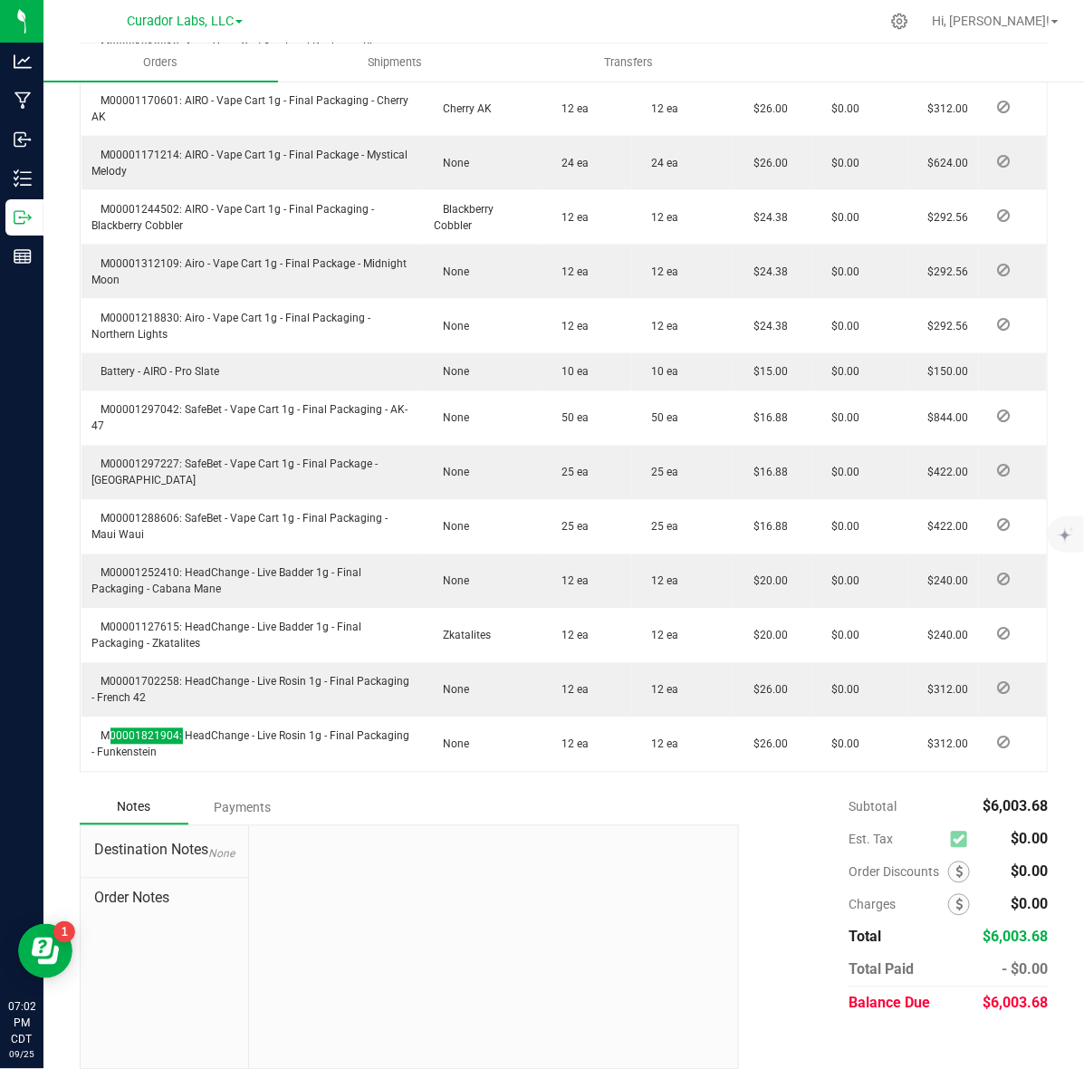
scroll to position [0, 0]
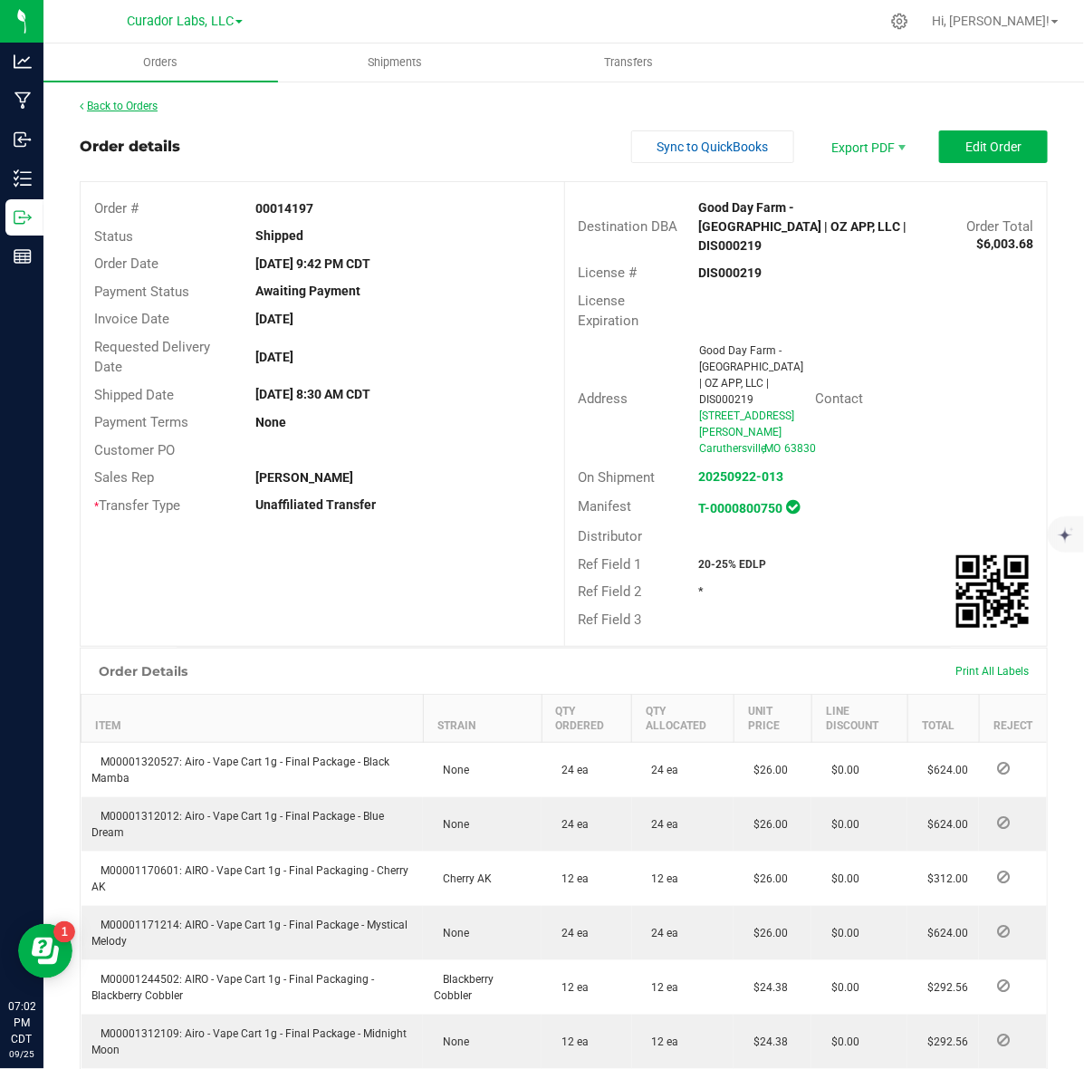
click at [136, 109] on link "Back to Orders" at bounding box center [119, 106] width 78 height 13
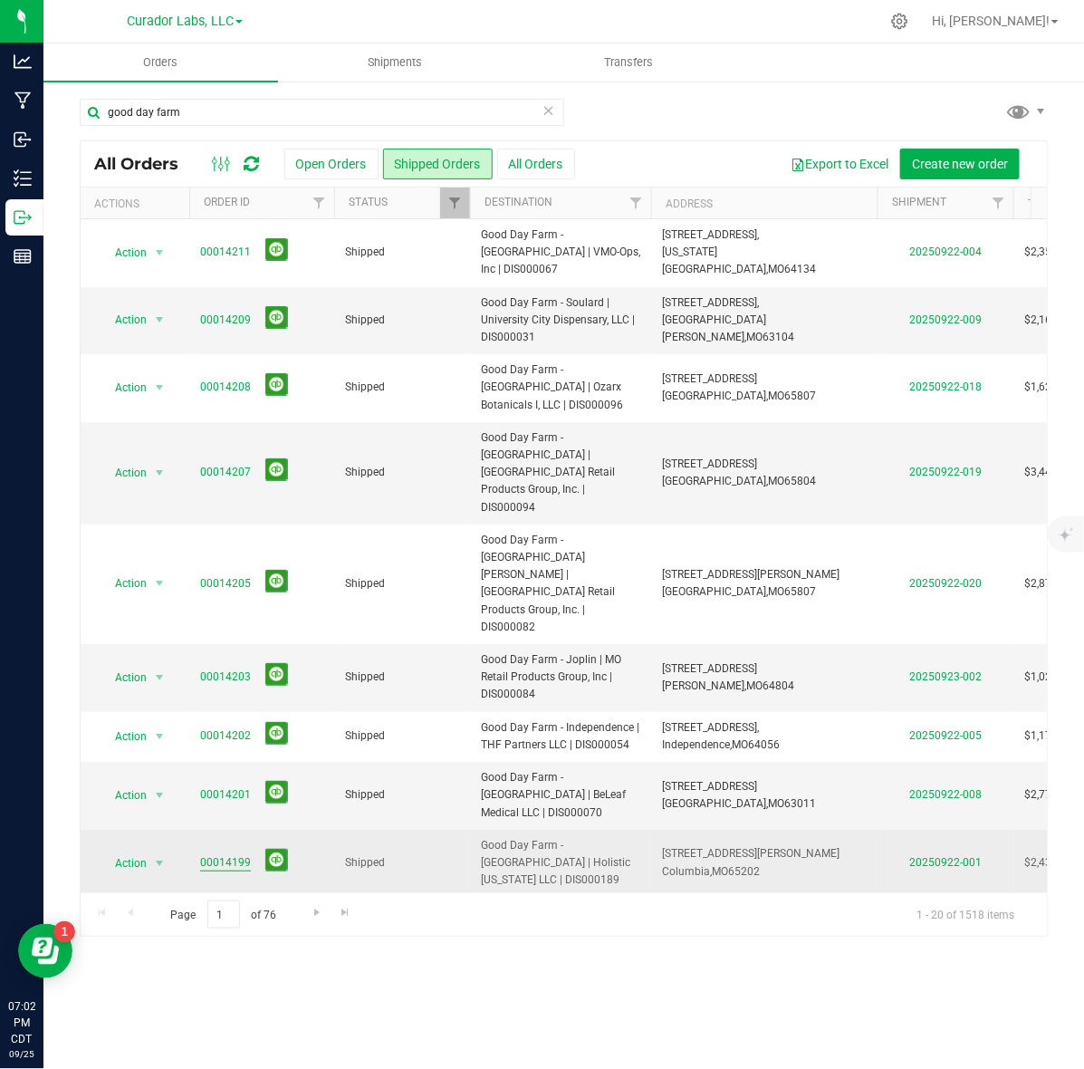
click at [207, 854] on link "00014199" at bounding box center [225, 862] width 51 height 17
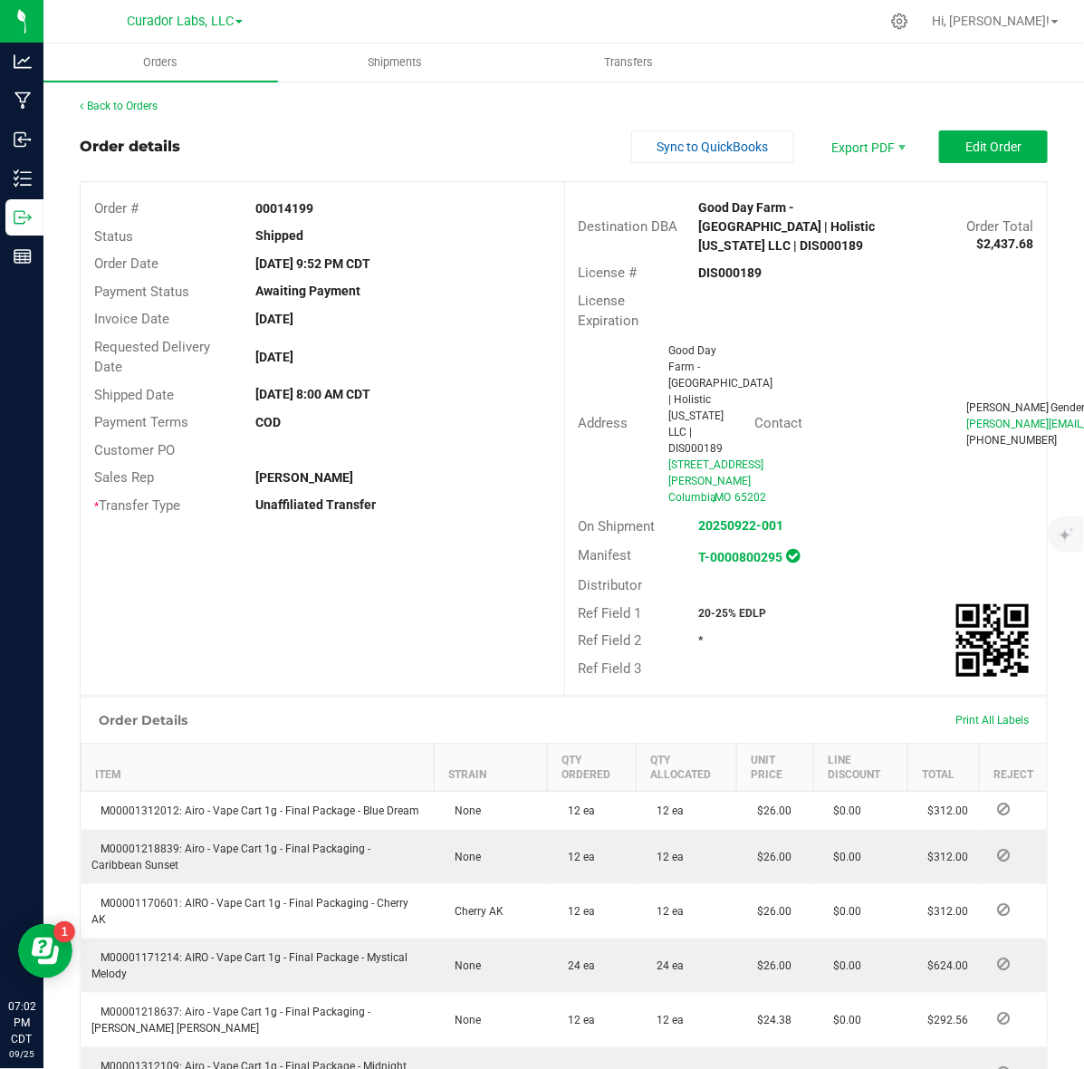
click at [732, 265] on strong "DIS000189" at bounding box center [730, 272] width 63 height 14
click at [292, 208] on strong "00014199" at bounding box center [284, 208] width 58 height 14
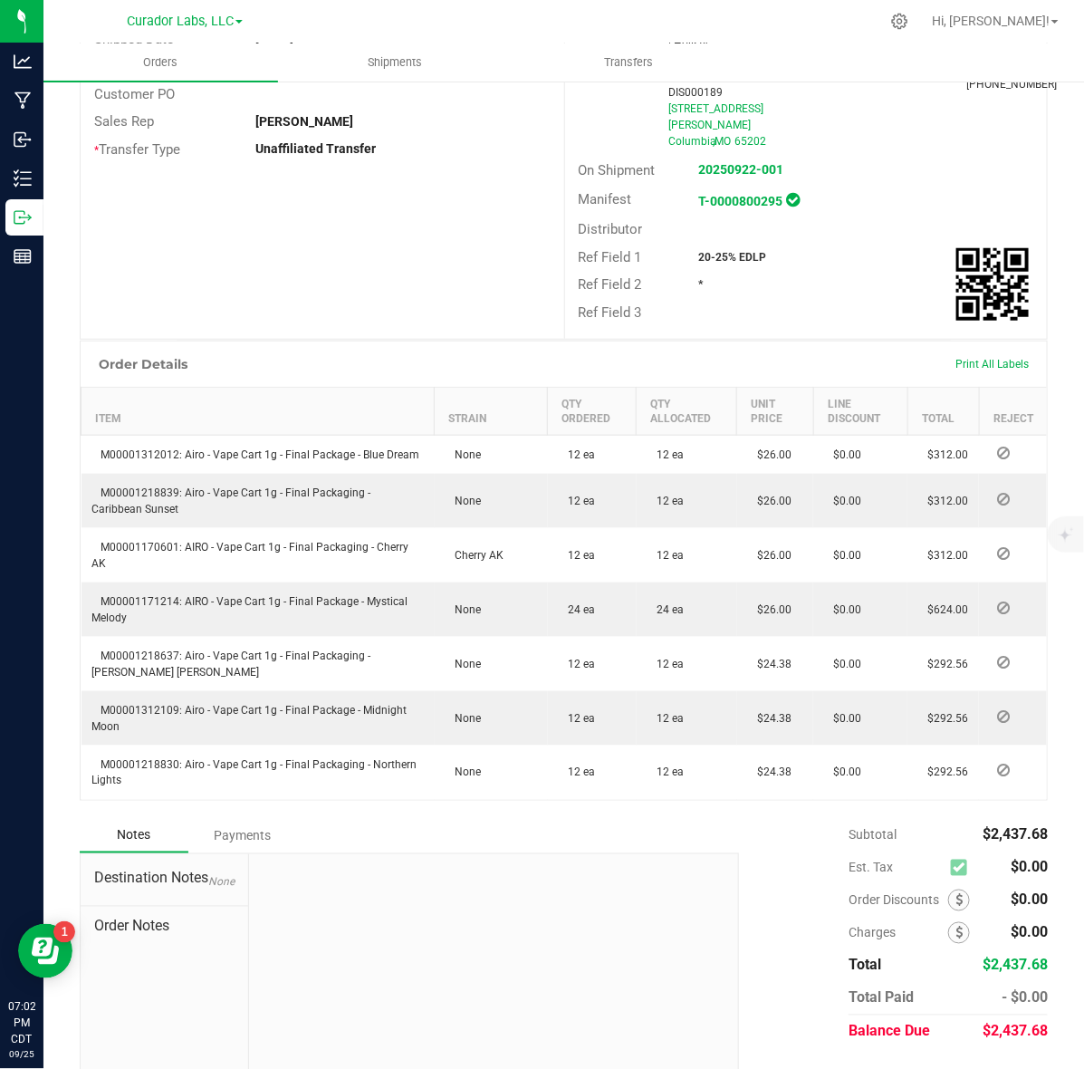
scroll to position [368, 0]
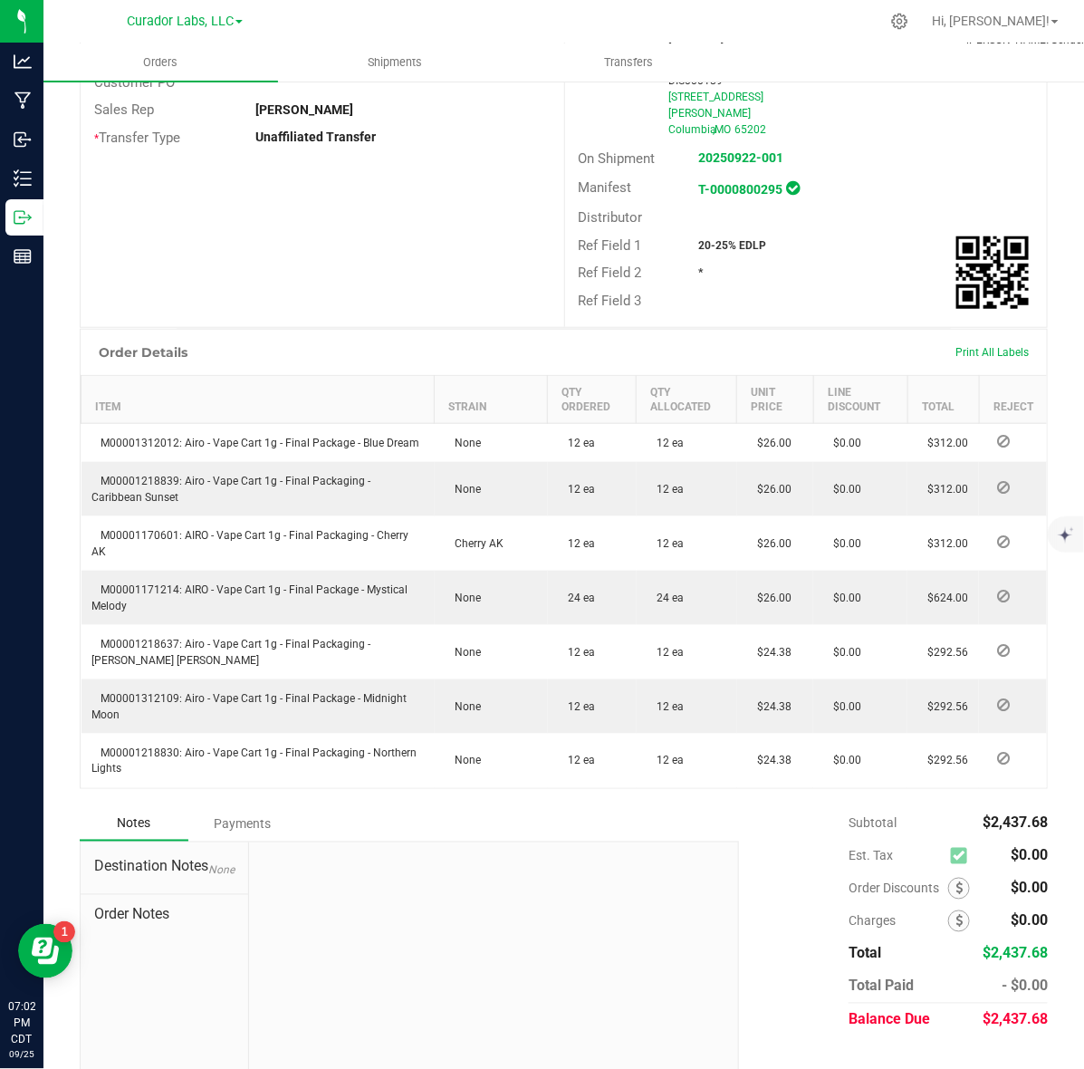
click at [686, 237] on div "20-25% EDLP" at bounding box center [786, 245] width 201 height 16
click at [699, 239] on strong "20-25% EDLP" at bounding box center [733, 245] width 68 height 13
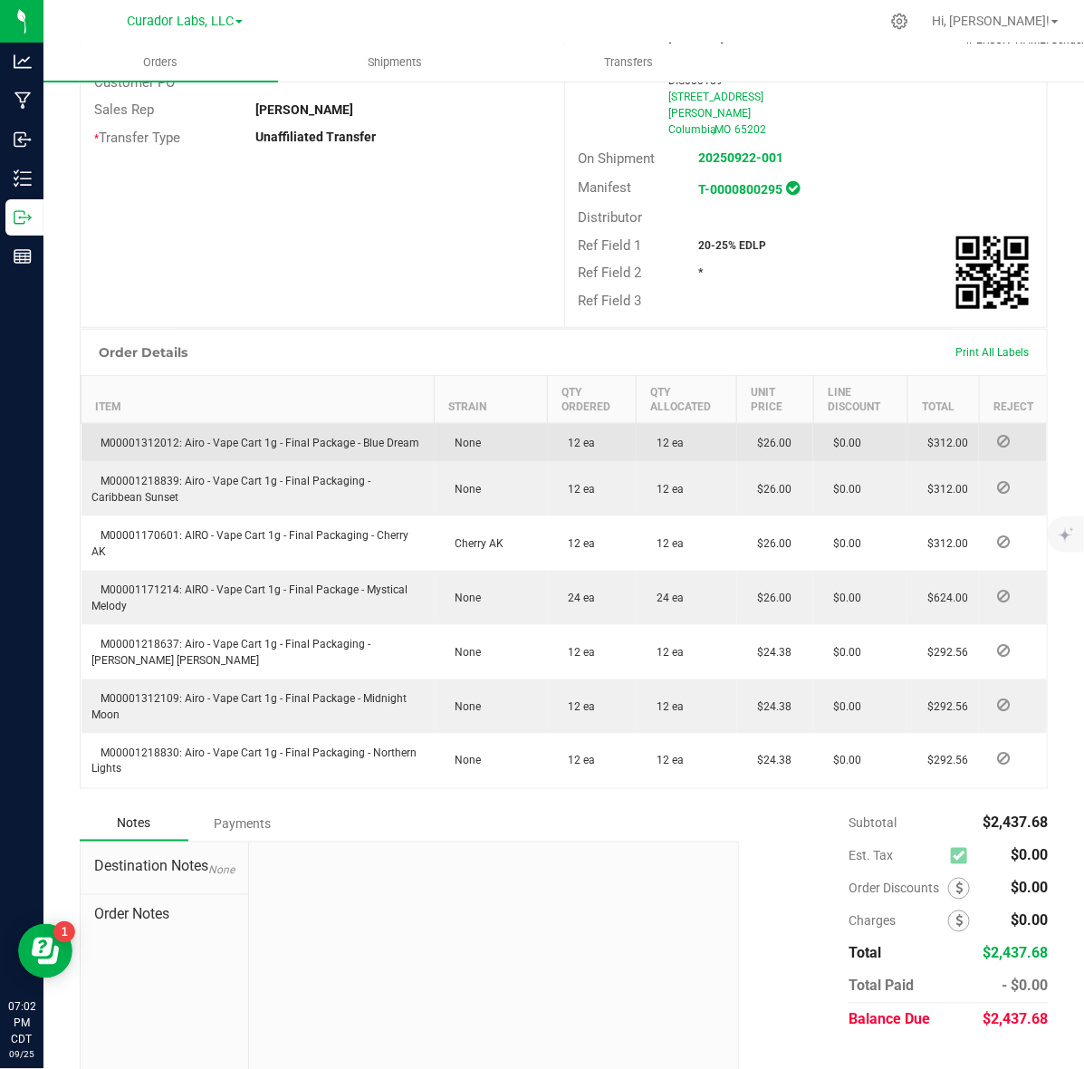
click at [156, 437] on span "M00001312012: Airo - Vape Cart 1g - Final Package - Blue Dream" at bounding box center [256, 443] width 328 height 13
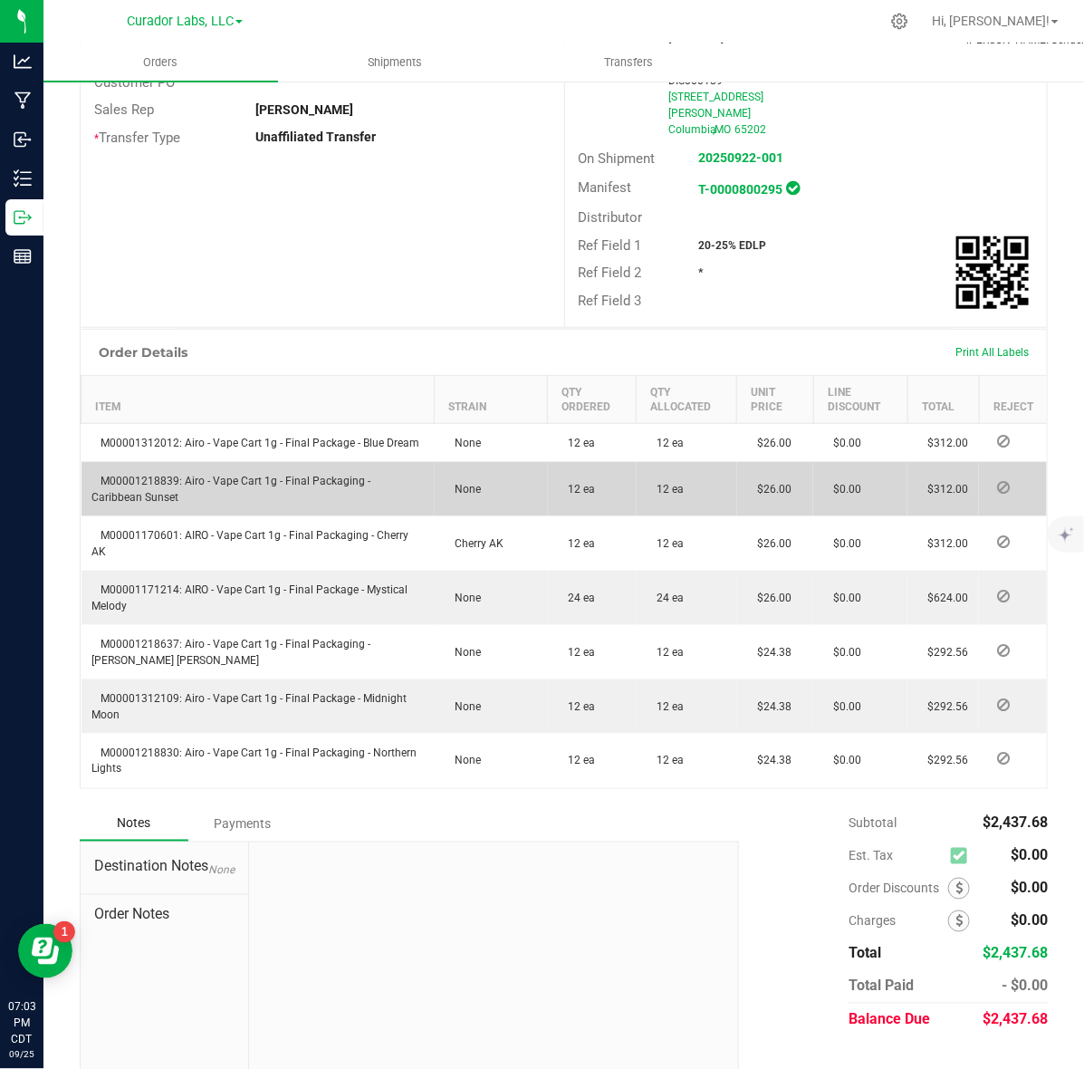
click at [131, 462] on td "M00001218839: Airo - Vape Cart 1g - Final Packaging - Caribbean Sunset" at bounding box center [258, 489] width 353 height 54
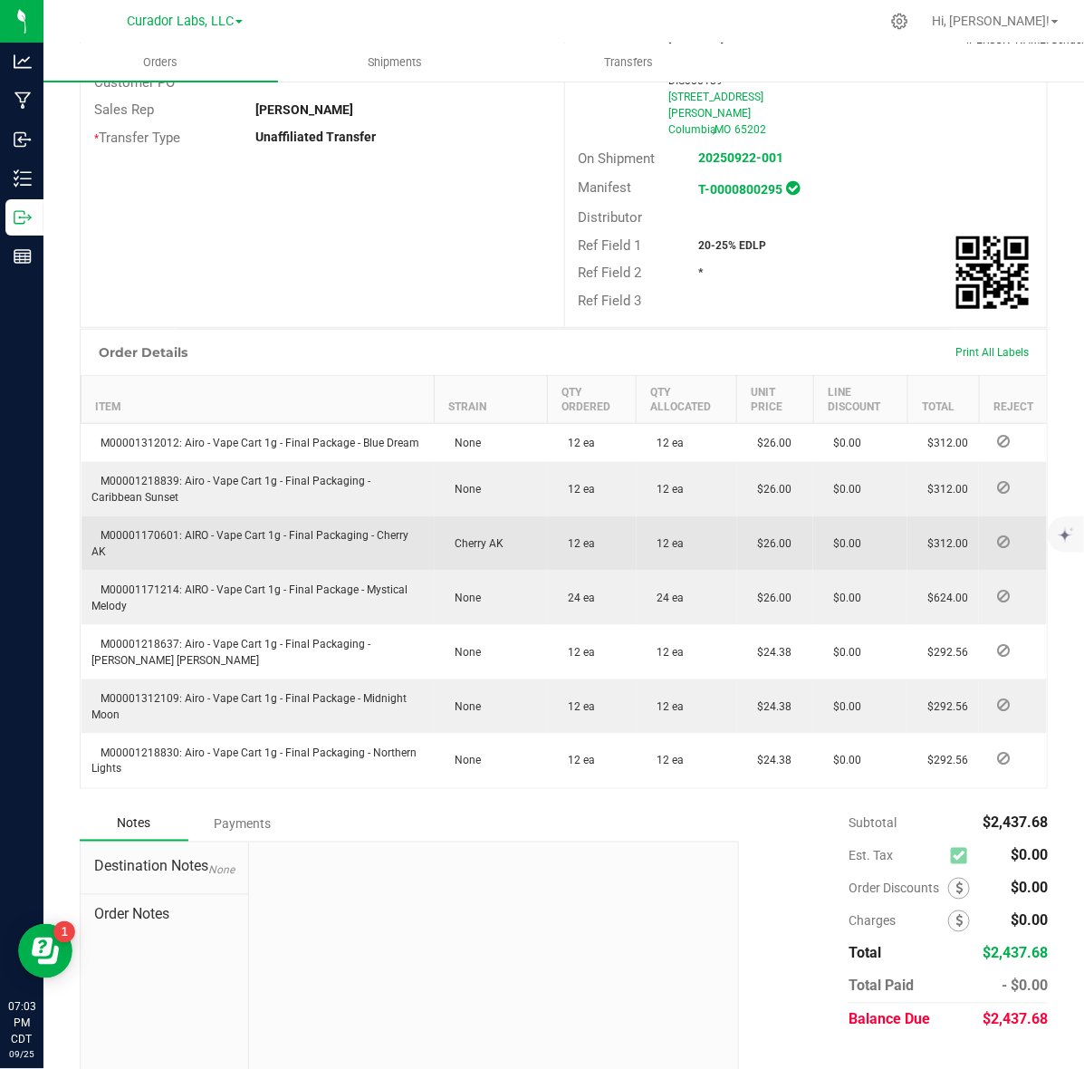
click at [110, 529] on span "M00001170601: AIRO - Vape Cart 1g - Final Packaging - Cherry AK" at bounding box center [250, 543] width 317 height 29
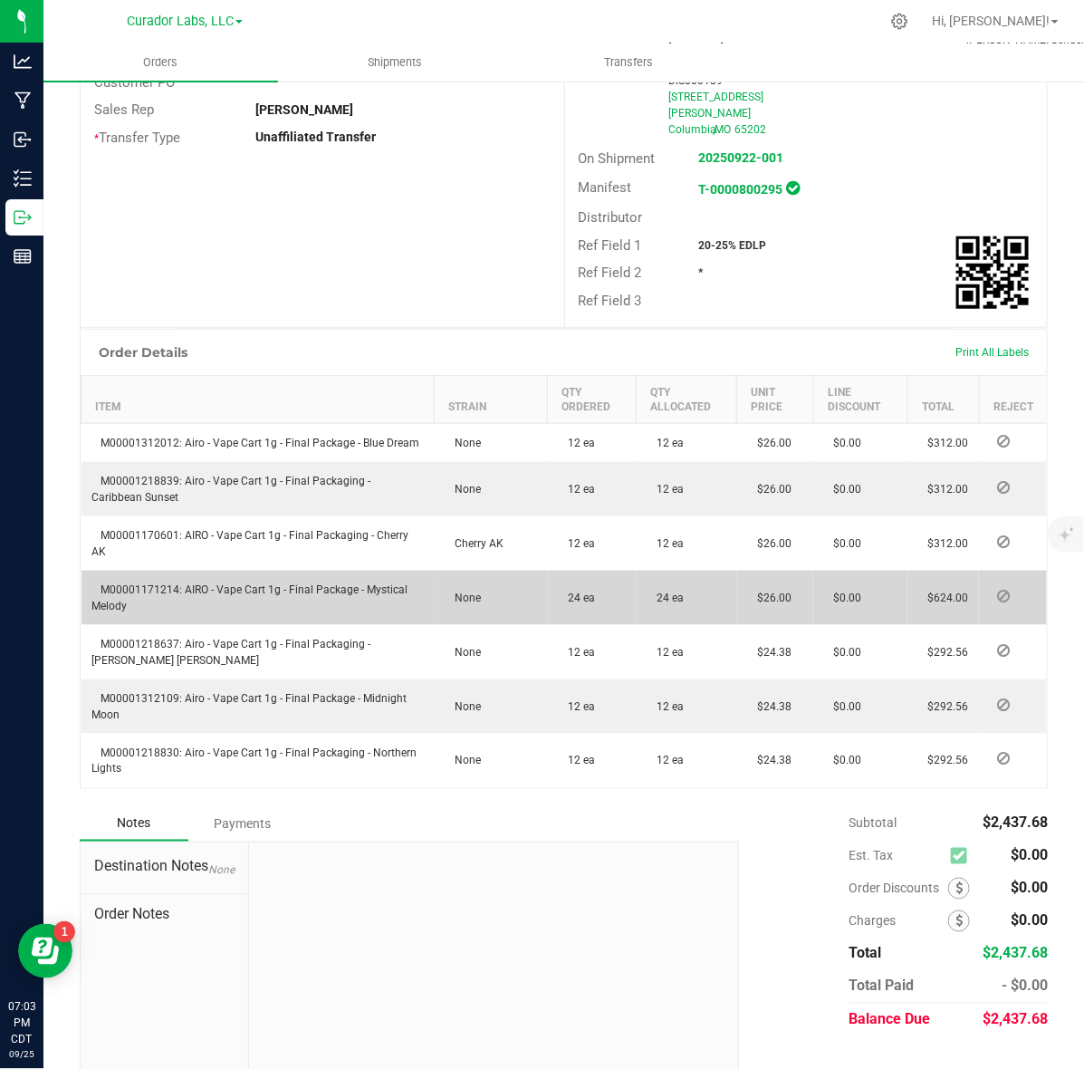
click at [130, 583] on span "M00001171214: AIRO - Vape Cart 1g - Final Package - Mystical Melody" at bounding box center [250, 597] width 316 height 29
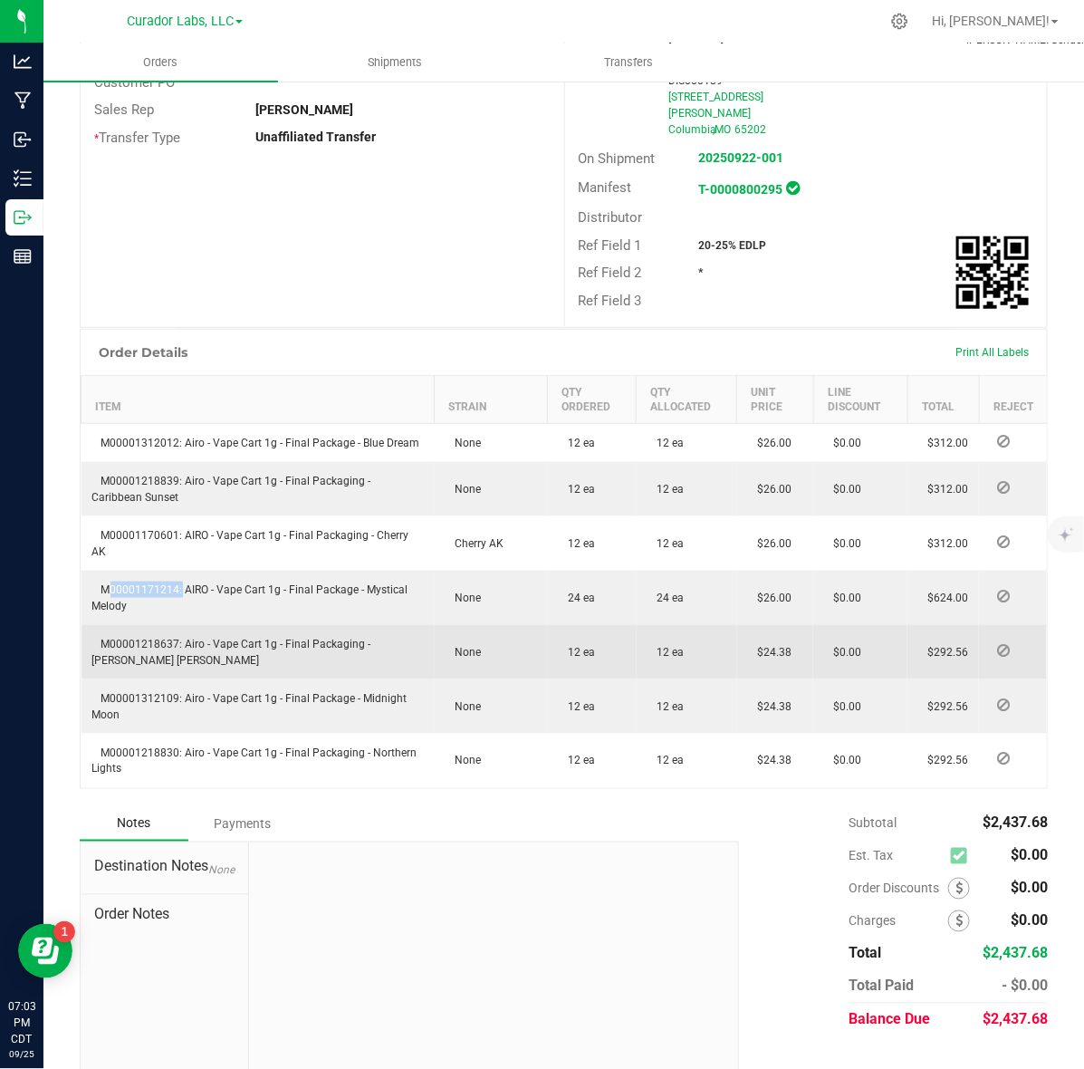
click at [115, 638] on span "M00001218637: Airo - Vape Cart 1g - Final Packaging - [PERSON_NAME] [PERSON_NAM…" at bounding box center [231, 652] width 279 height 29
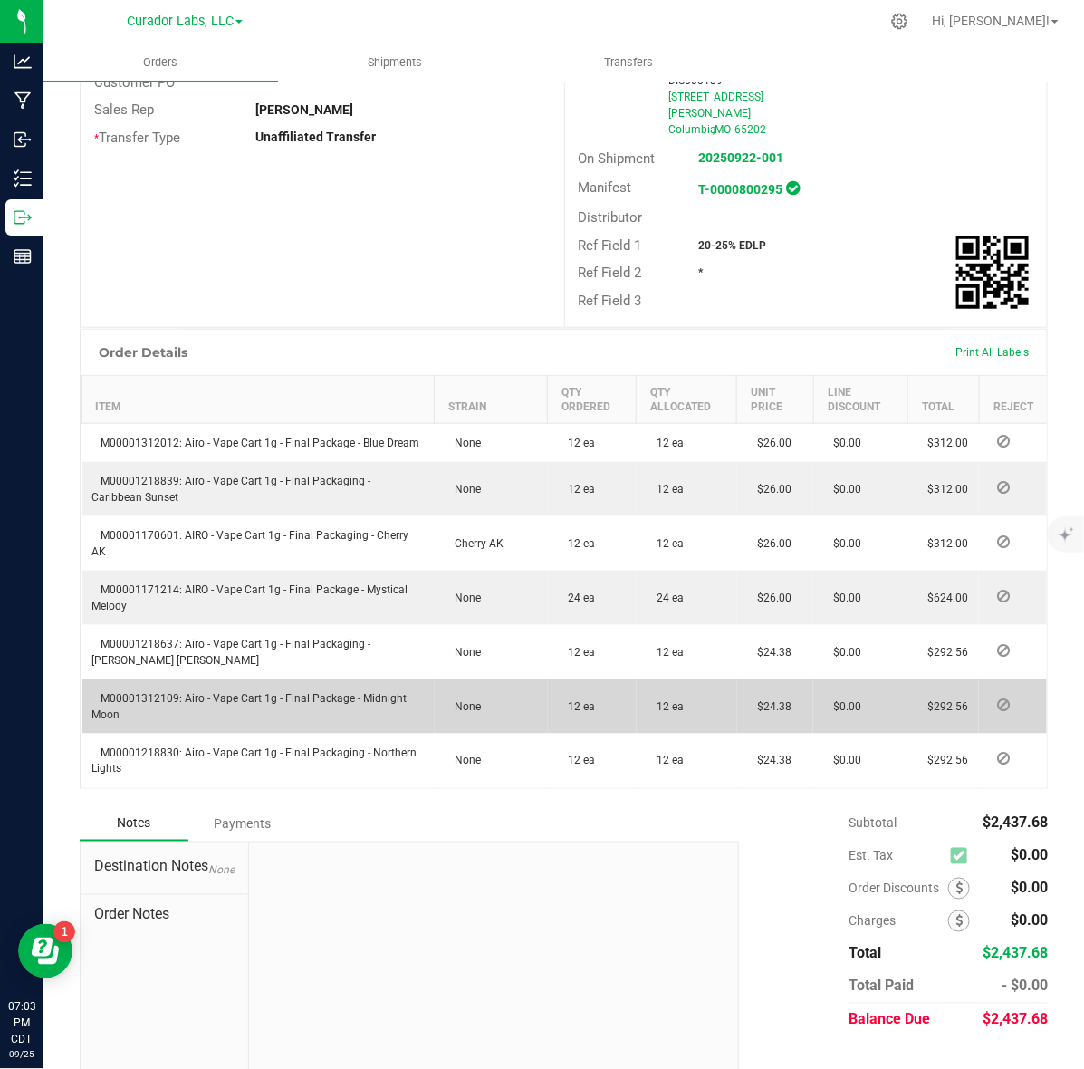
click at [120, 679] on td "M00001312109: Airo - Vape Cart 1g - Final Package - Midnight Moon" at bounding box center [258, 706] width 353 height 54
click at [120, 692] on span "M00001312109: Airo - Vape Cart 1g - Final Package - Midnight Moon" at bounding box center [249, 706] width 315 height 29
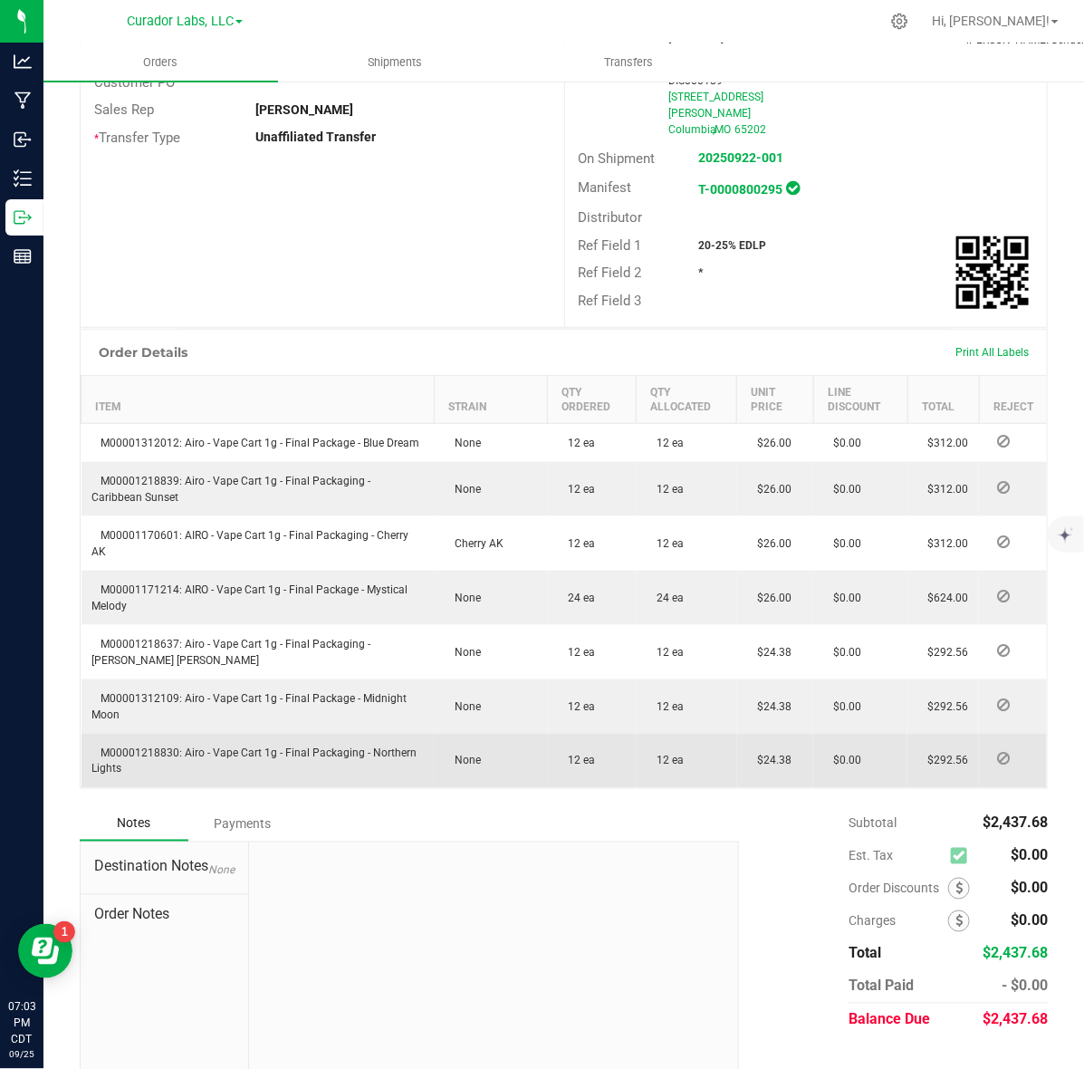
click at [139, 746] on span "M00001218830: Airo - Vape Cart 1g - Final Packaging - Northern Lights" at bounding box center [254, 760] width 325 height 29
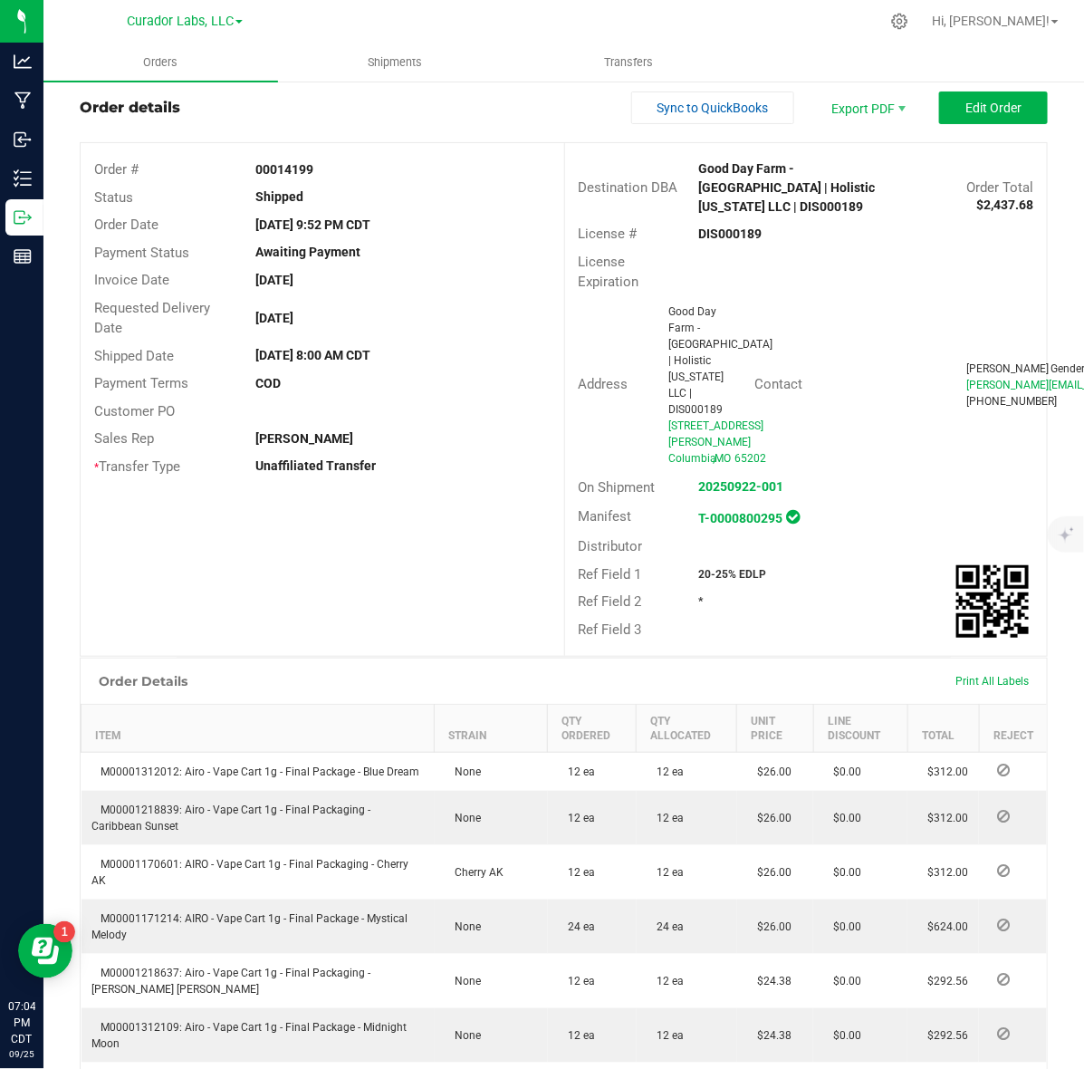
scroll to position [0, 0]
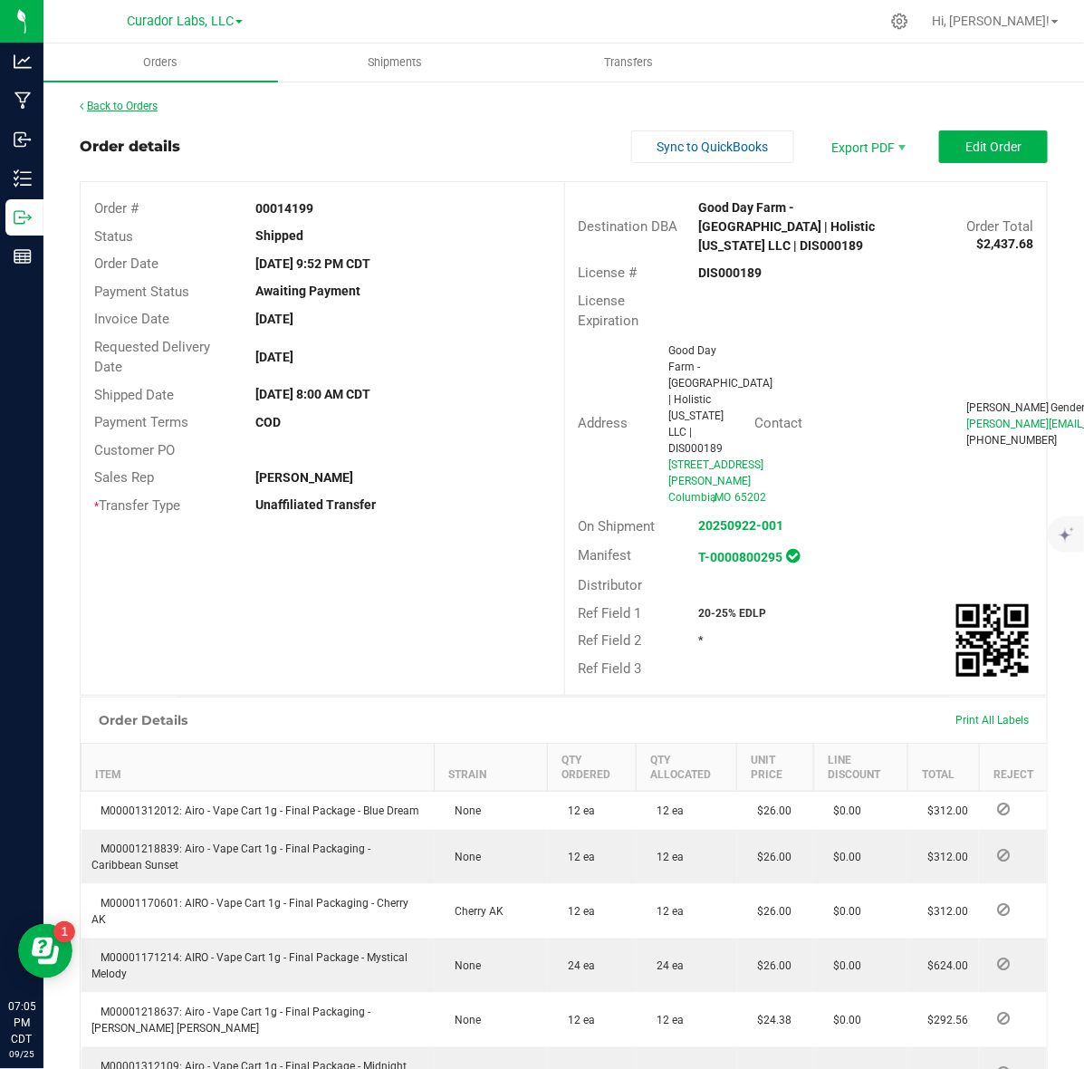
click at [122, 109] on link "Back to Orders" at bounding box center [119, 106] width 78 height 13
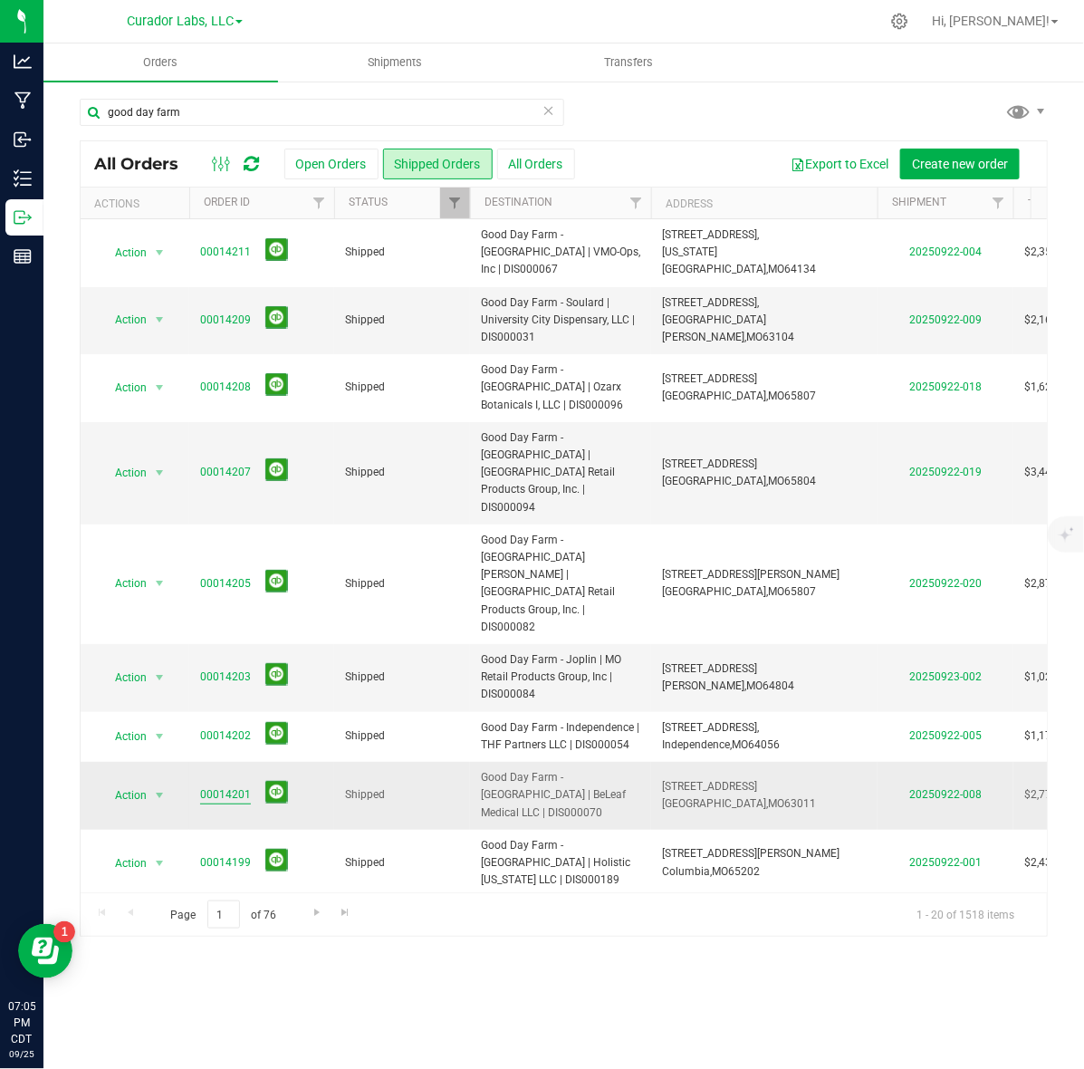
click at [224, 786] on link "00014201" at bounding box center [225, 794] width 51 height 17
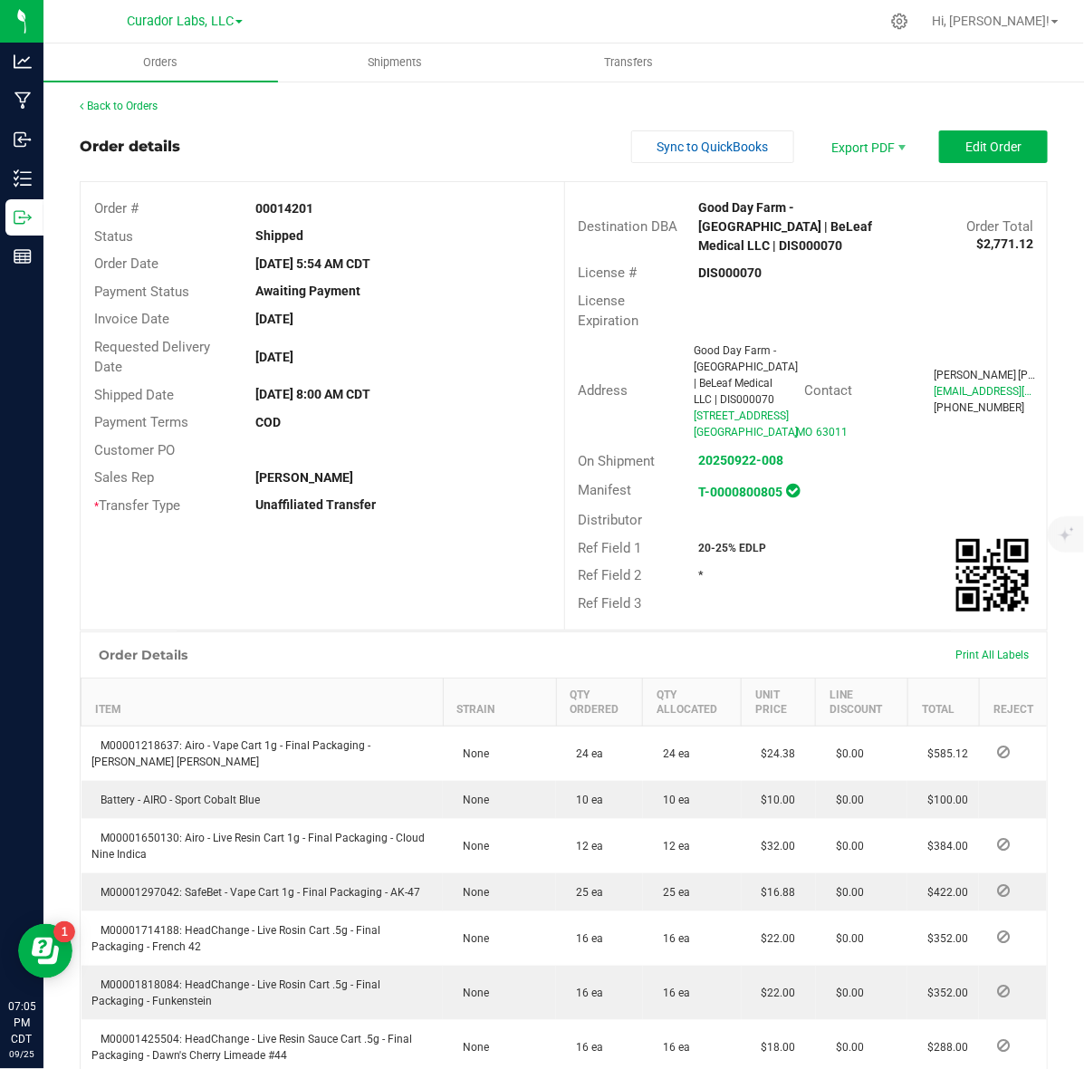
click at [709, 265] on strong "DIS000070" at bounding box center [730, 272] width 63 height 14
click at [726, 265] on strong "DIS000070" at bounding box center [730, 272] width 63 height 14
click at [283, 210] on strong "00014201" at bounding box center [284, 208] width 58 height 14
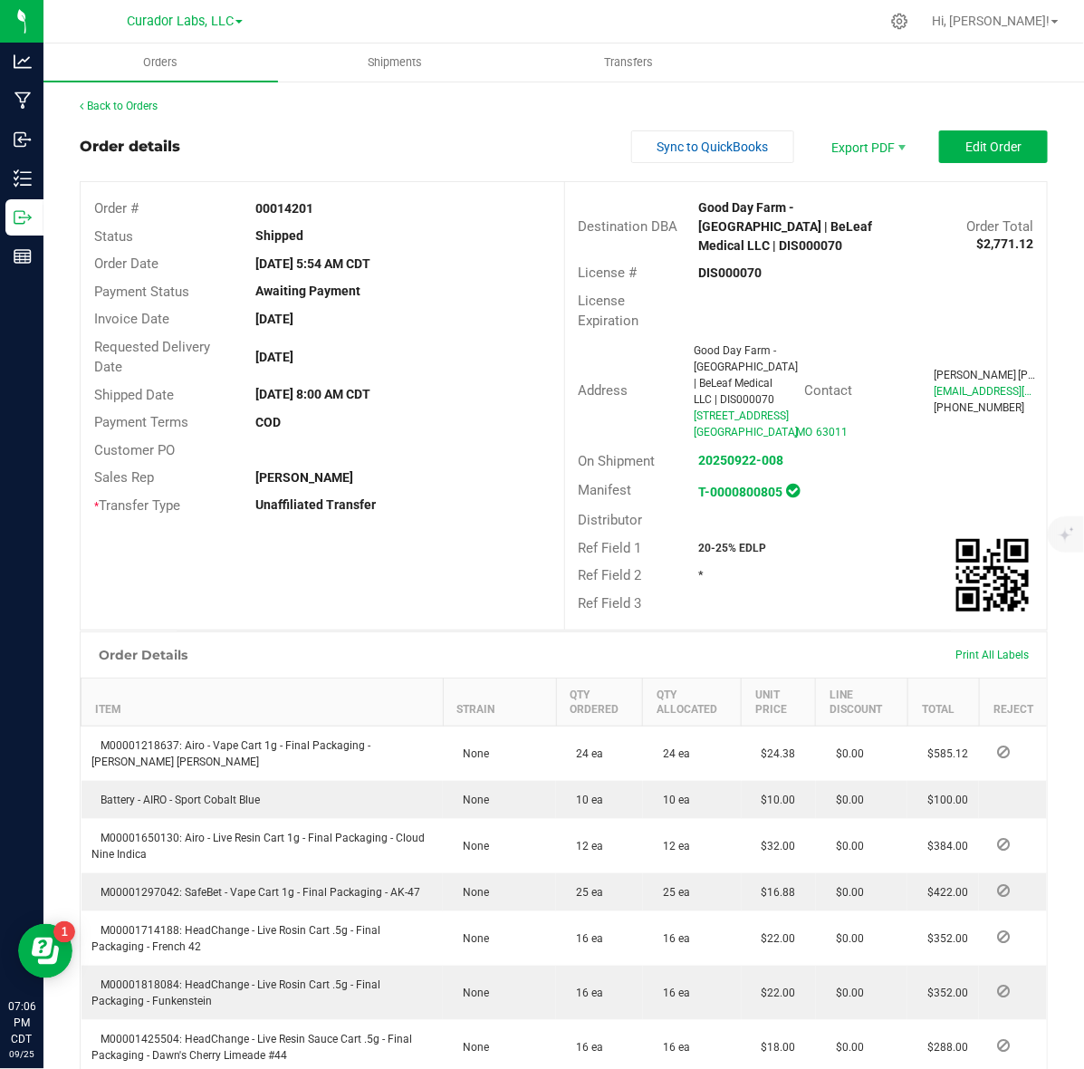
click at [283, 210] on strong "00014201" at bounding box center [284, 208] width 58 height 14
click at [711, 544] on strong "20-25% EDLP" at bounding box center [733, 548] width 68 height 13
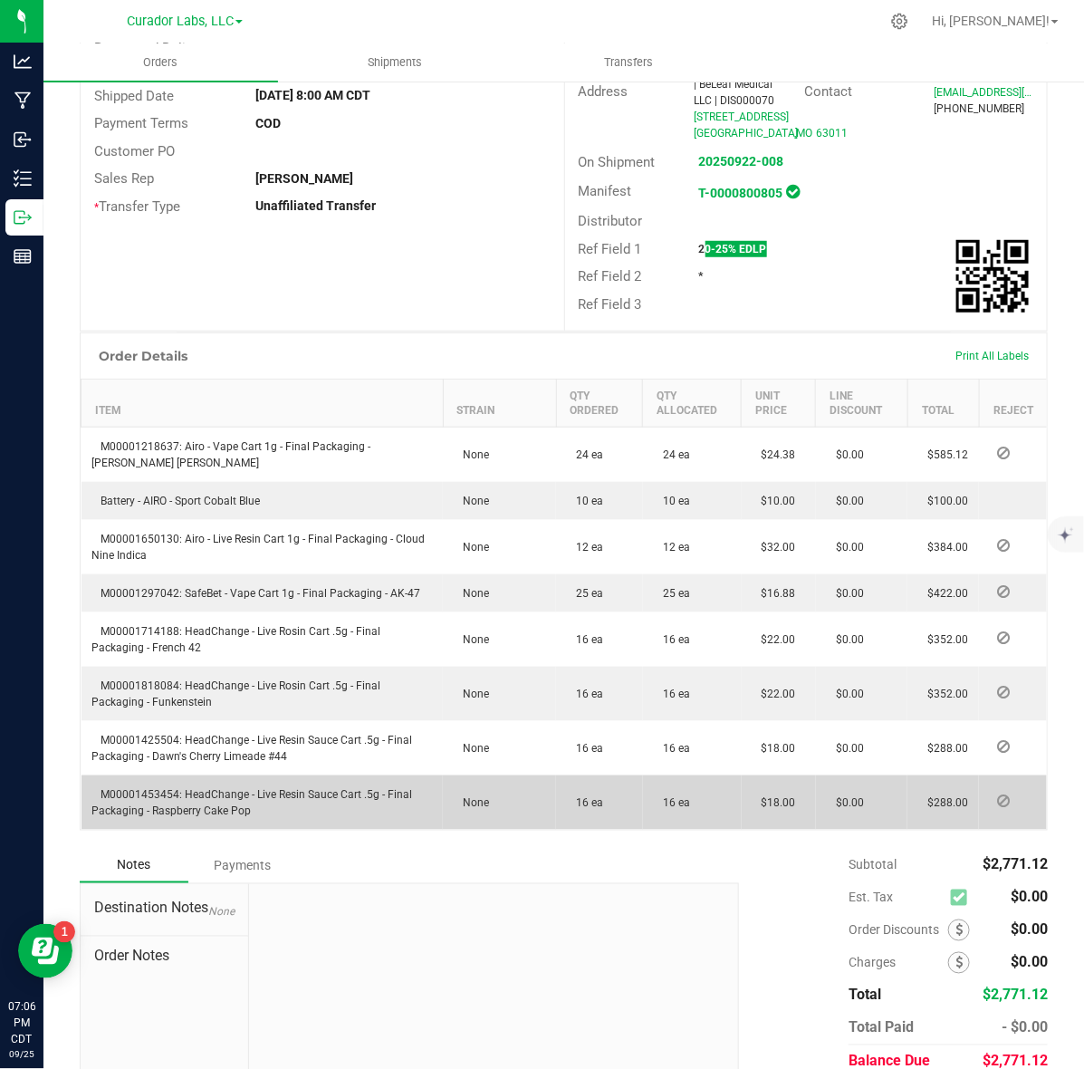
scroll to position [340, 0]
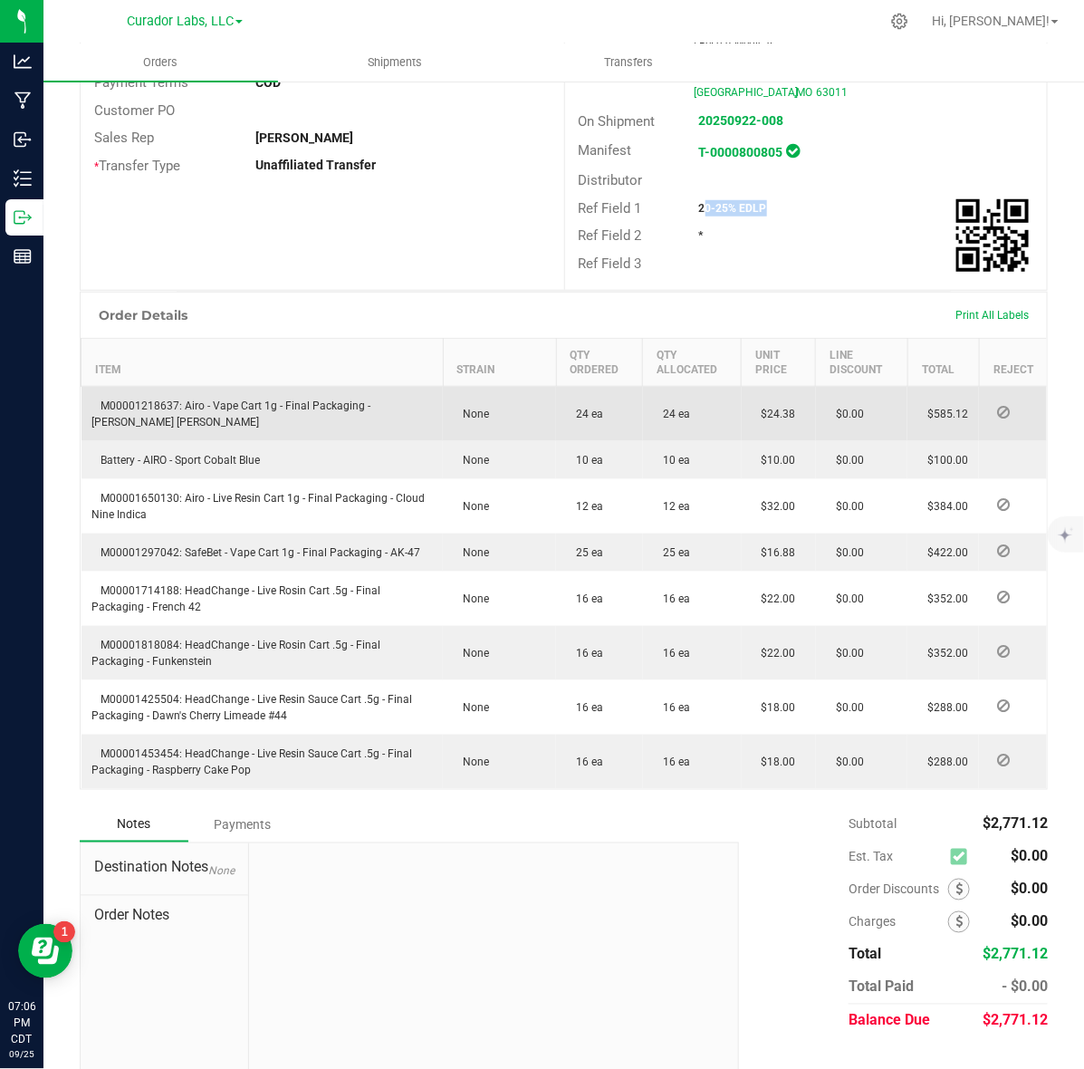
click at [151, 403] on span "M00001218637: Airo - Vape Cart 1g - Final Packaging - [PERSON_NAME] [PERSON_NAM…" at bounding box center [231, 413] width 279 height 29
click at [150, 409] on td "M00001218637: Airo - Vape Cart 1g - Final Packaging - [PERSON_NAME] [PERSON_NAM…" at bounding box center [263, 414] width 362 height 55
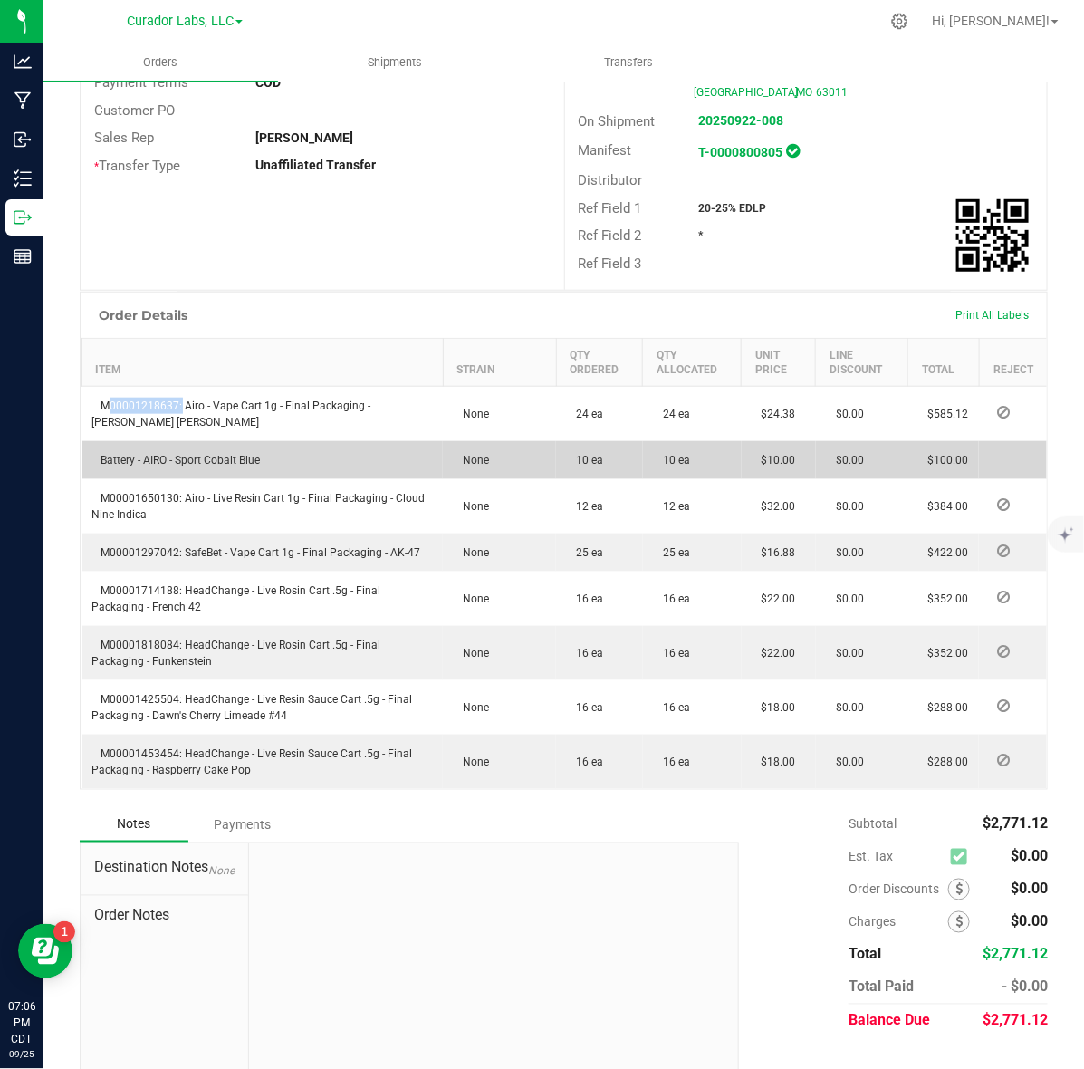
click at [168, 454] on span "Battery - AIRO - Sport Cobalt Blue" at bounding box center [176, 460] width 168 height 13
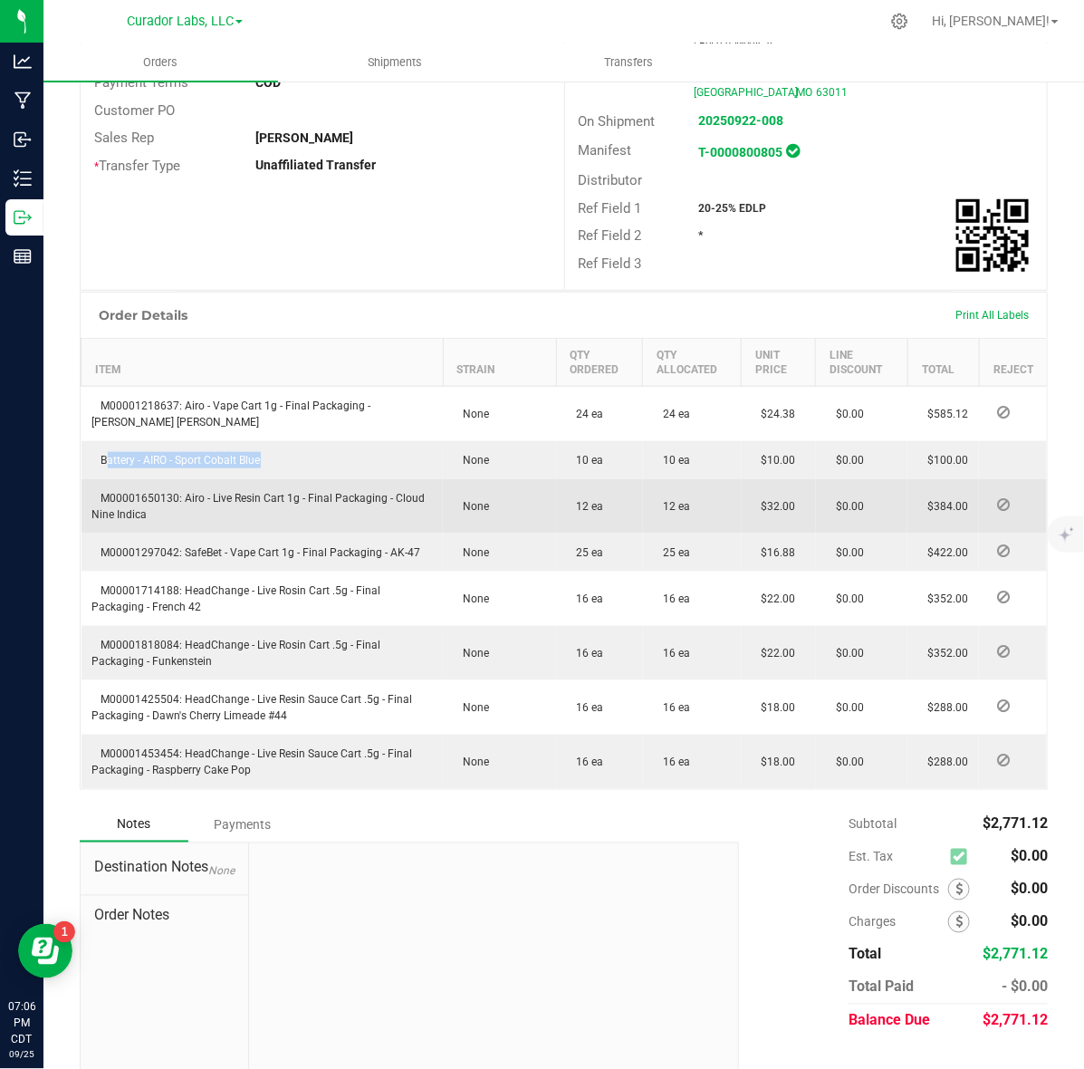
click at [125, 492] on span "M00001650130: Airo - Live Resin Cart 1g - Final Packaging - Cloud Nine Indica" at bounding box center [258, 506] width 333 height 29
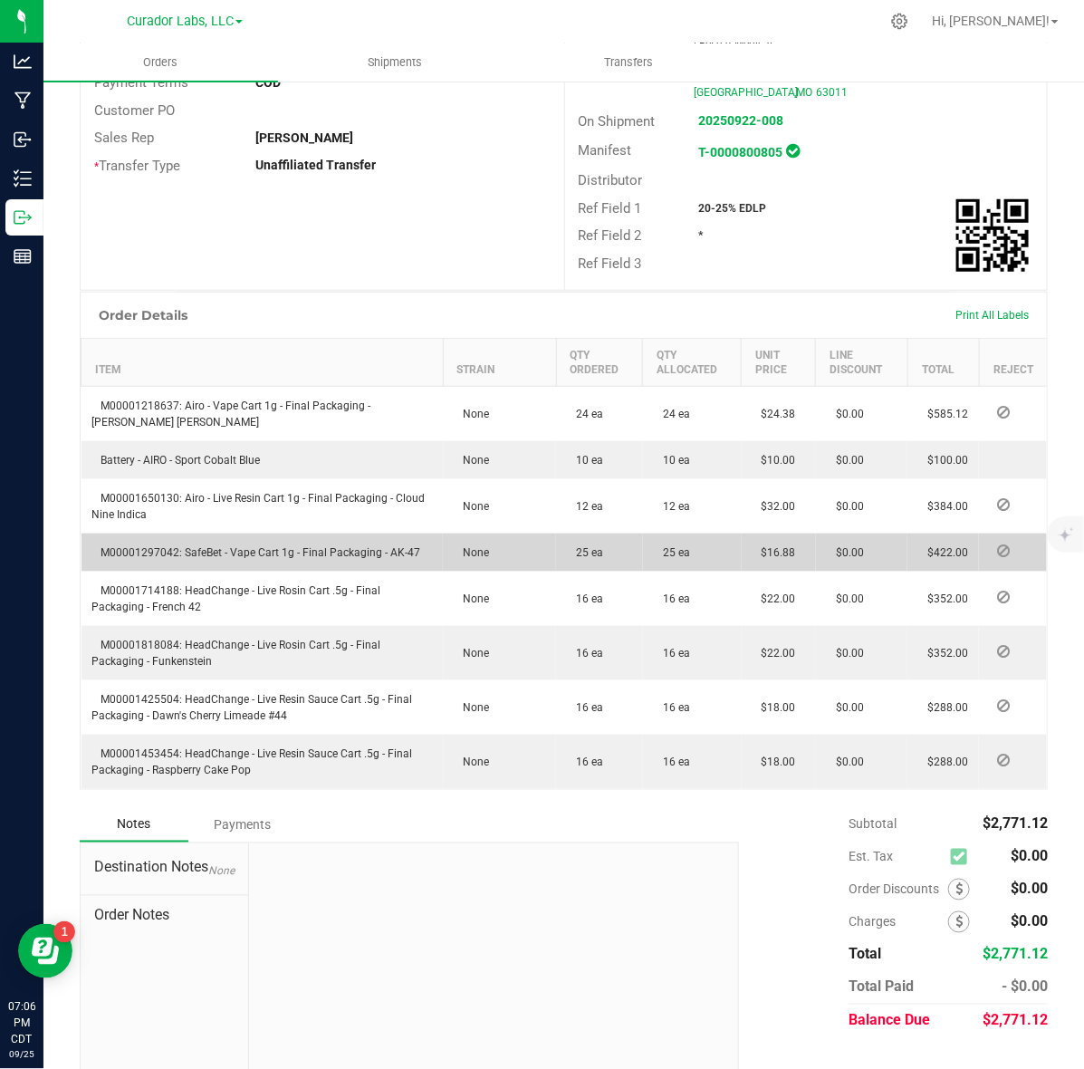
click at [116, 546] on span "M00001297042: SafeBet - Vape Cart 1g - Final Packaging - AK-47" at bounding box center [256, 552] width 329 height 13
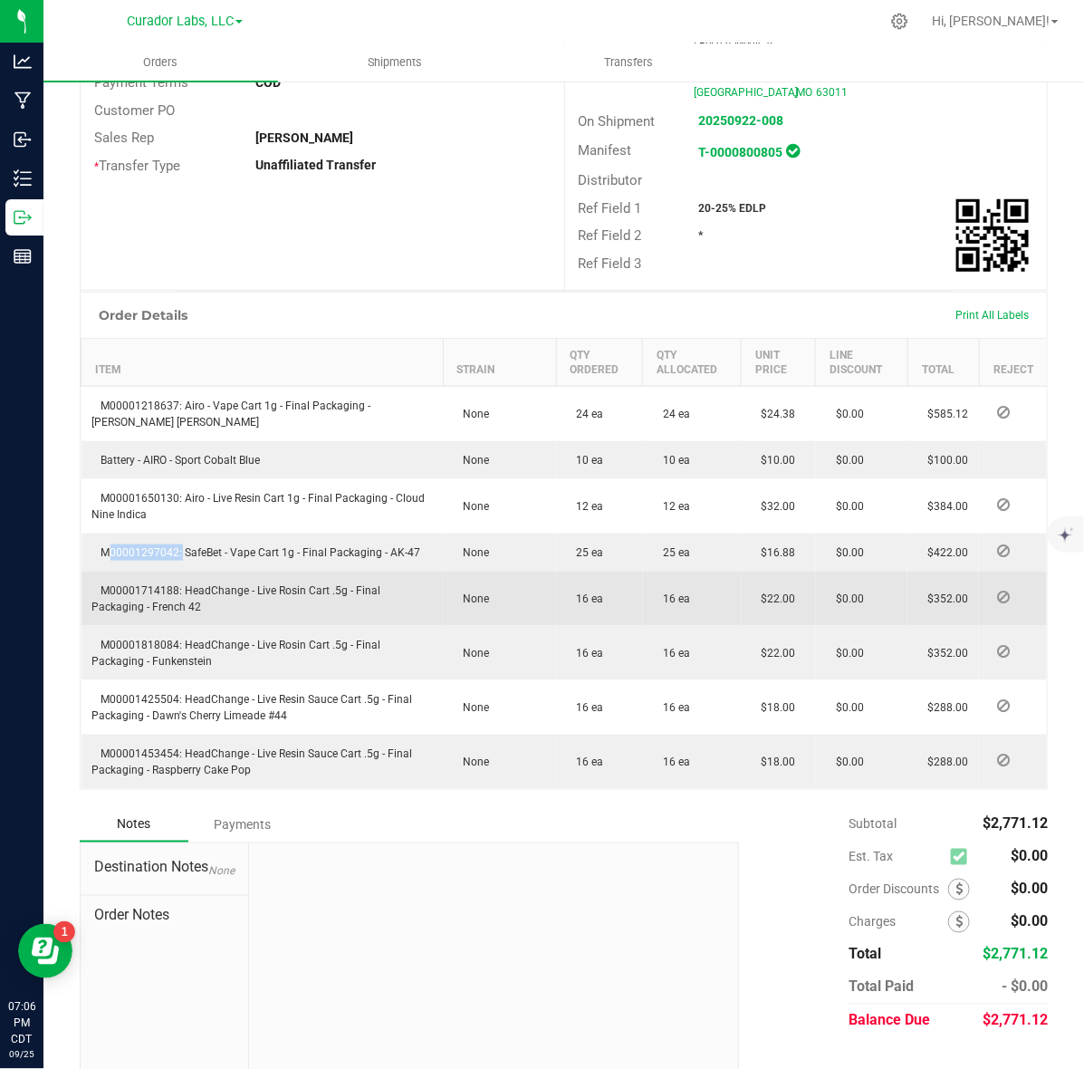
click at [134, 584] on span "M00001714188: HeadChange - Live Rosin Cart .5g - Final Packaging - French 42" at bounding box center [236, 598] width 289 height 29
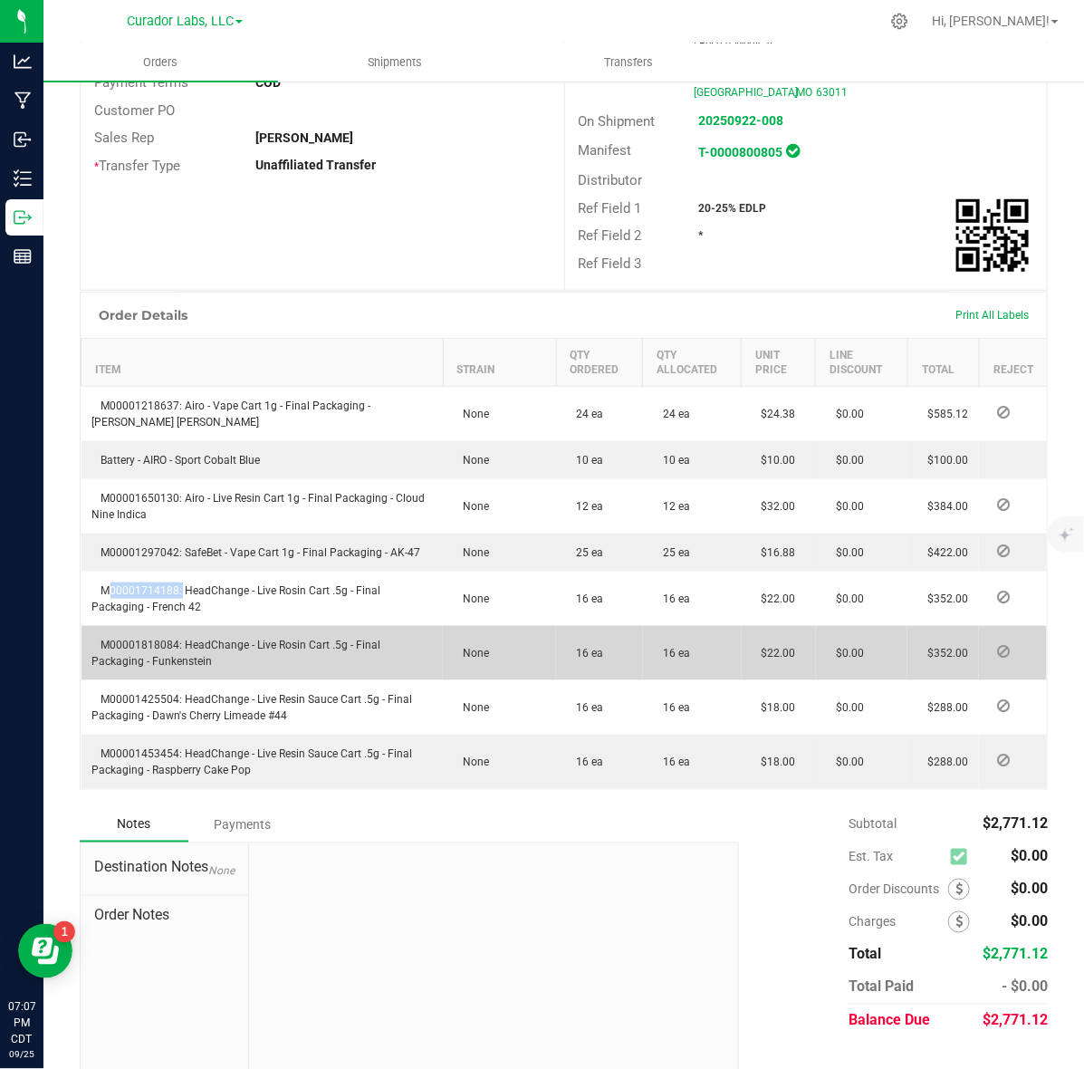
click at [151, 626] on td "M00001818084: HeadChange - Live Rosin Cart .5g - Final Packaging - Funkenstein" at bounding box center [263, 653] width 362 height 54
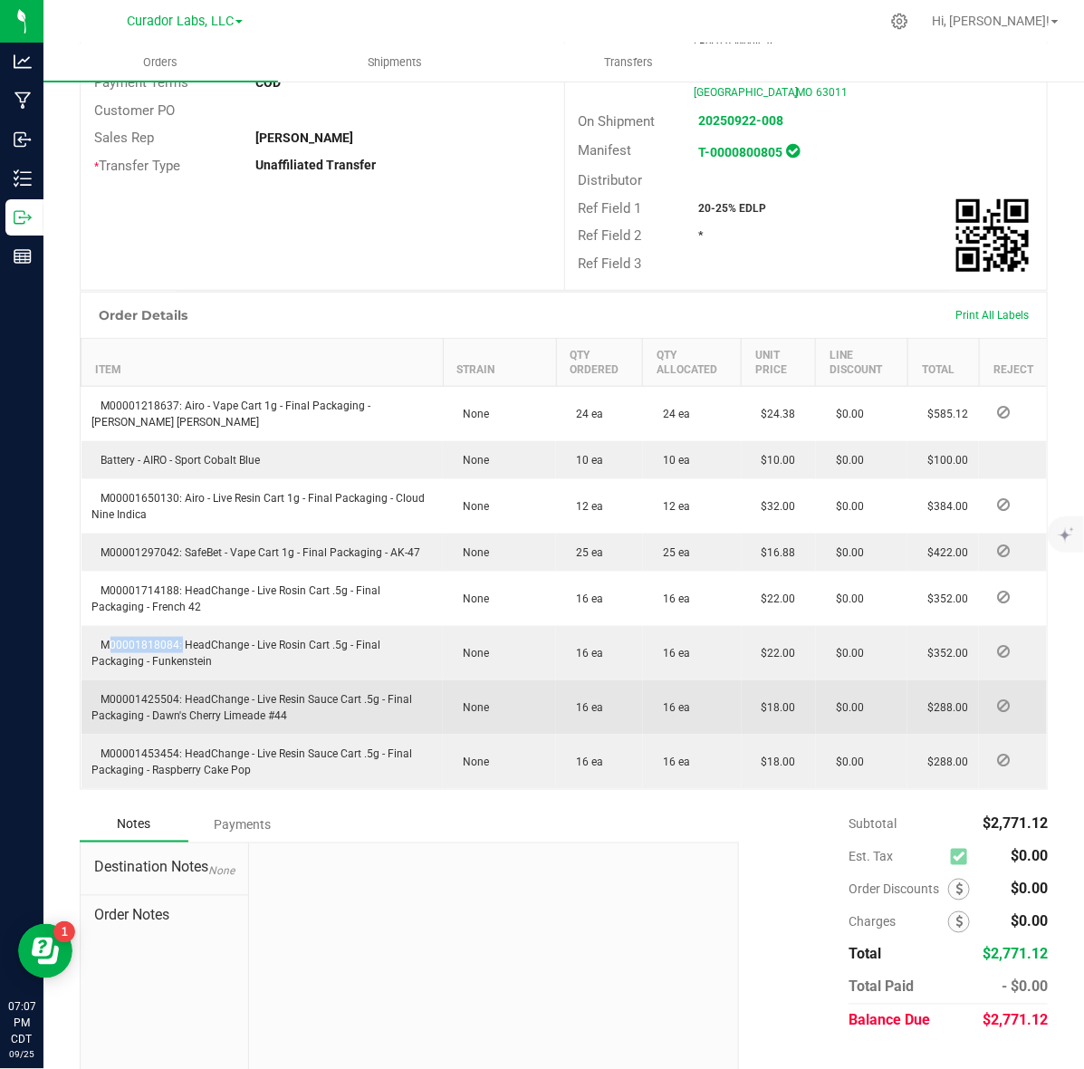
click at [131, 687] on td "M00001425504: HeadChange - Live Resin Sauce Cart .5g - Final Packaging - Dawn's…" at bounding box center [263, 707] width 362 height 54
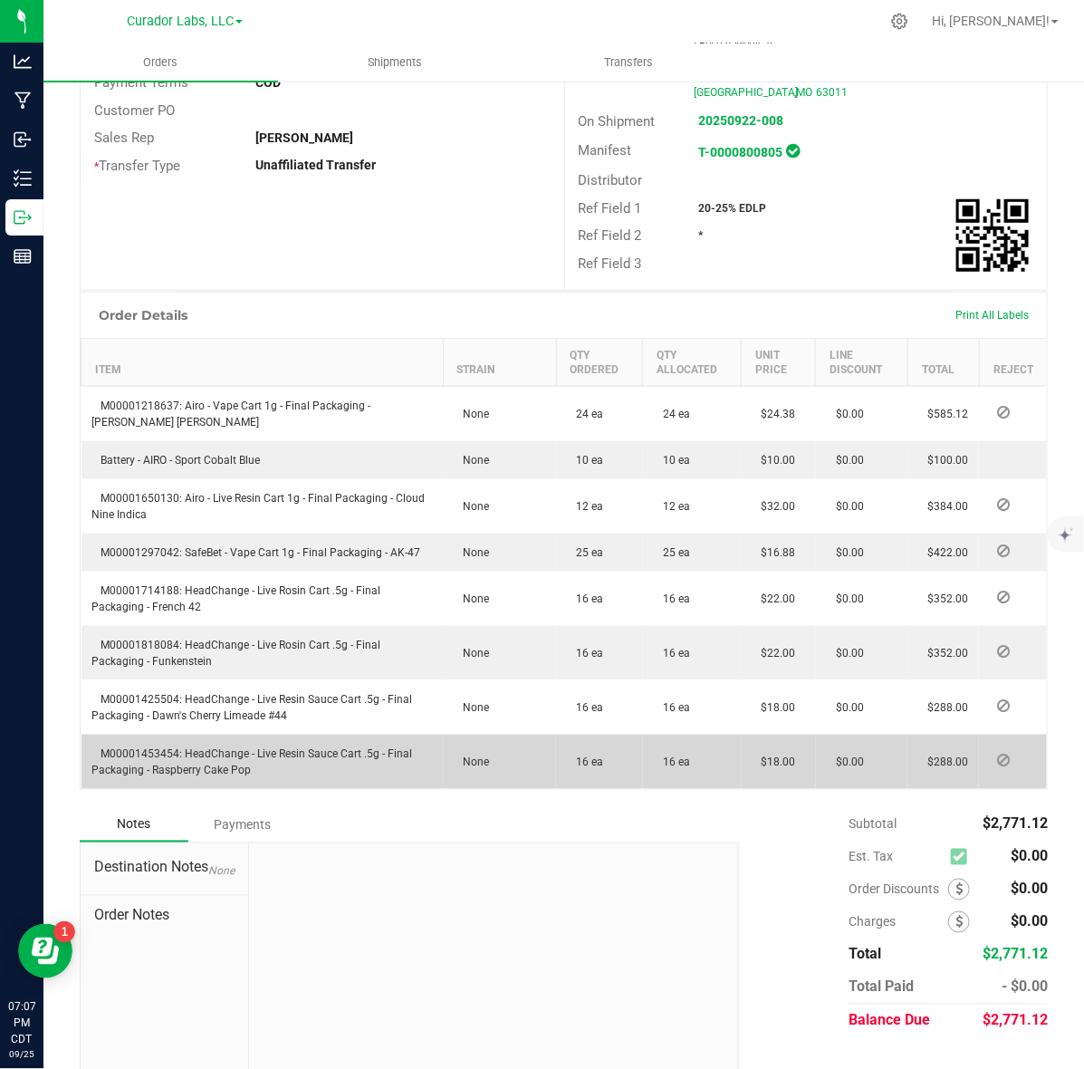
click at [109, 735] on td "M00001453454: HeadChange - Live Resin Sauce Cart .5g - Final Packaging - Raspbe…" at bounding box center [263, 762] width 362 height 54
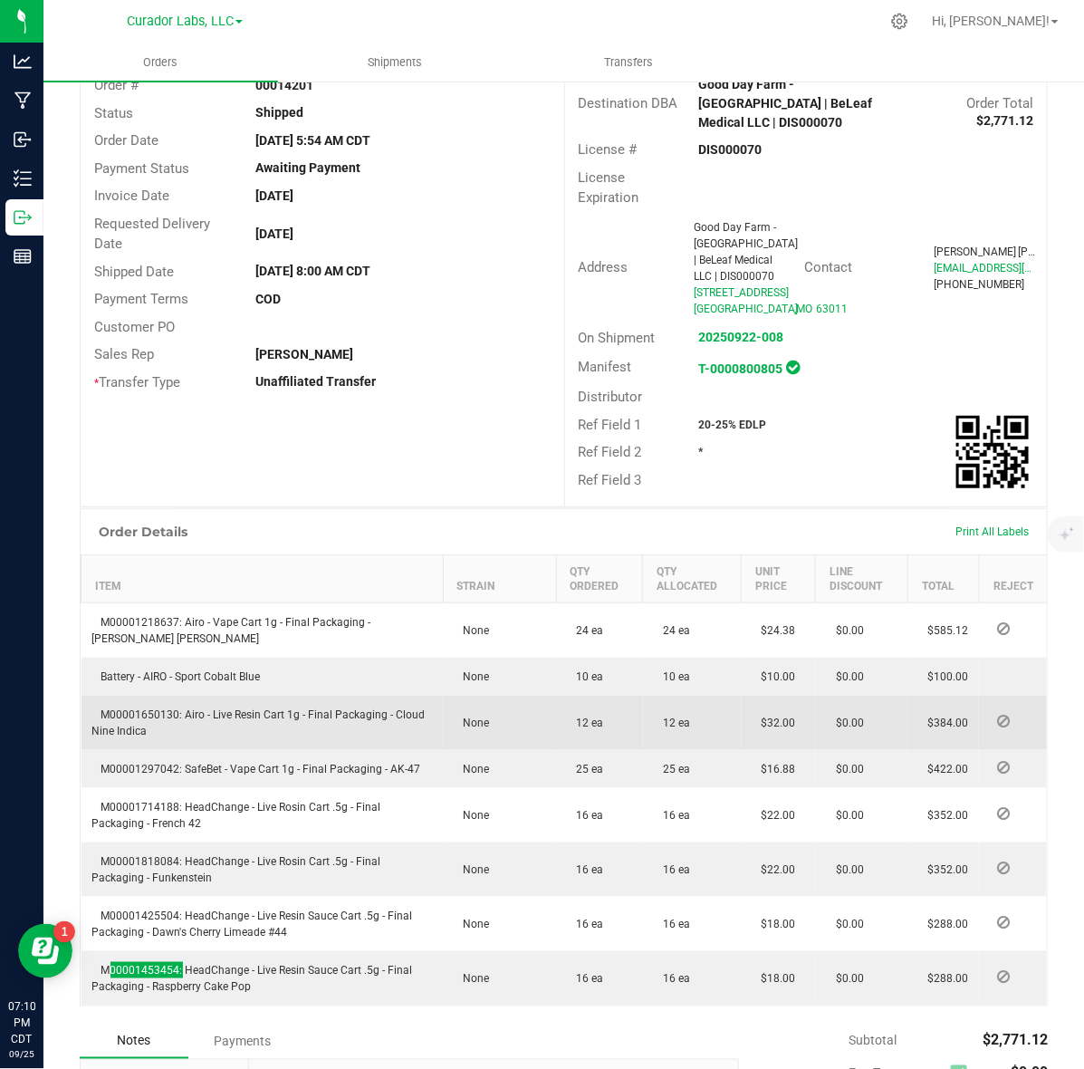
scroll to position [0, 0]
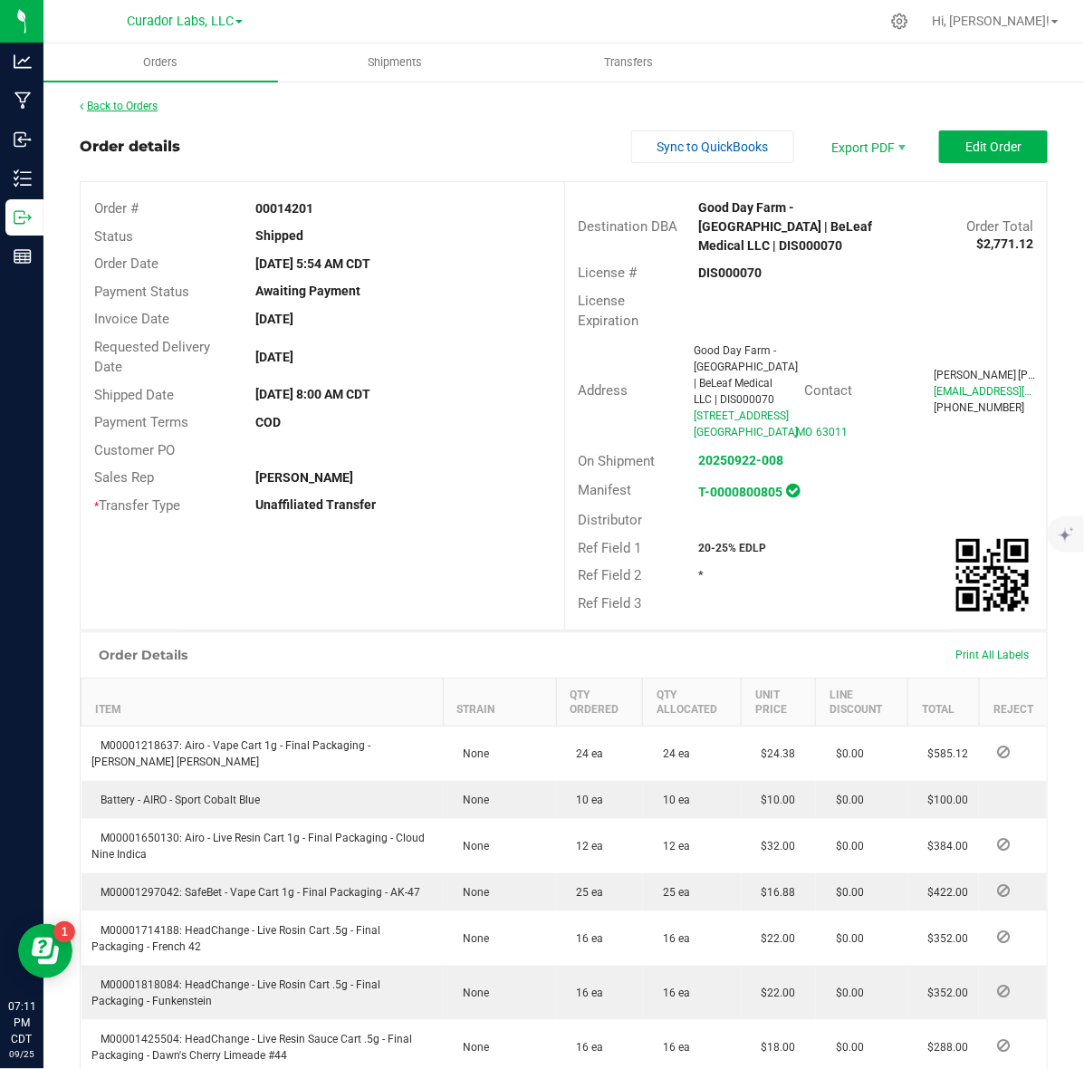
click at [128, 102] on link "Back to Orders" at bounding box center [119, 106] width 78 height 13
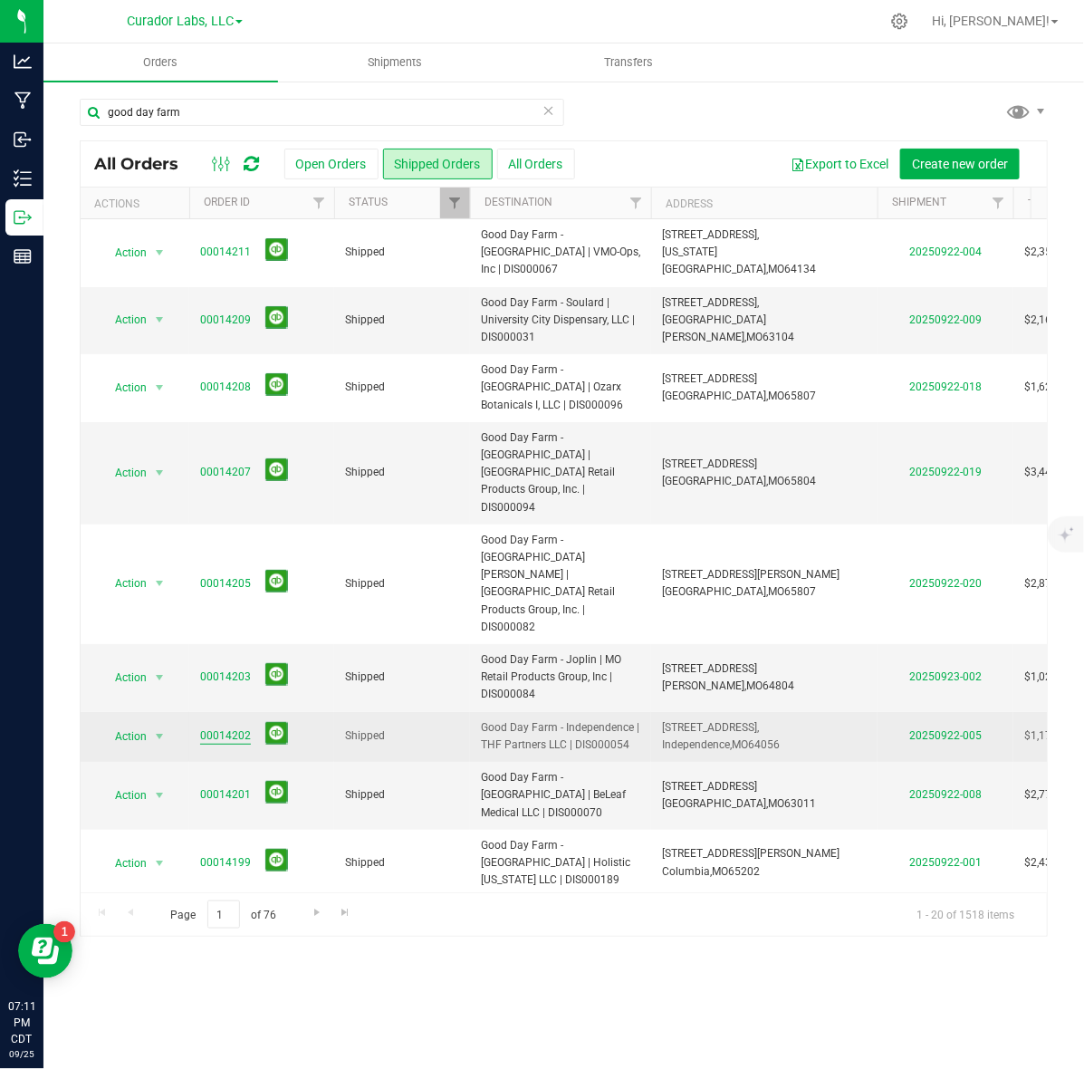
click at [223, 727] on link "00014202" at bounding box center [225, 735] width 51 height 17
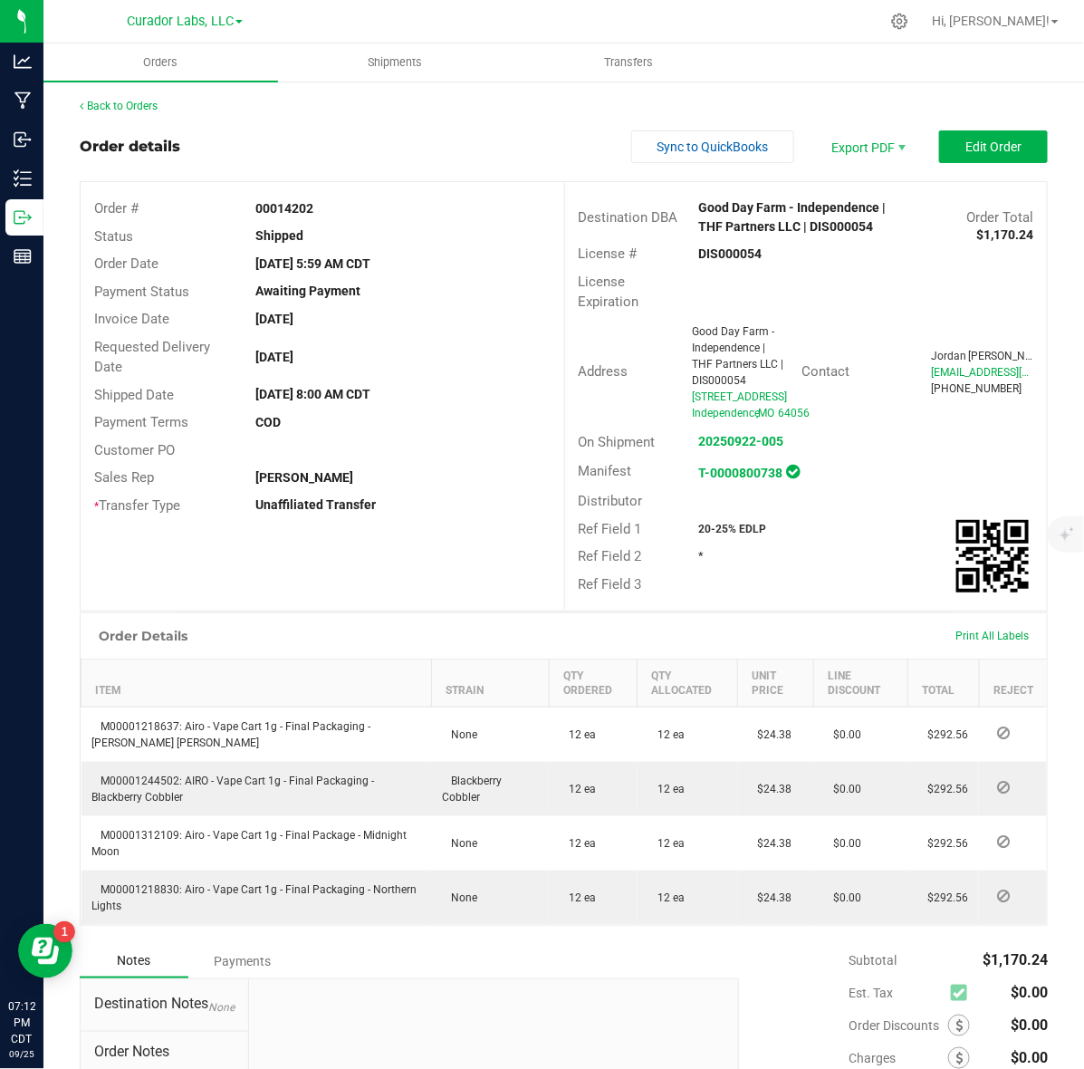
click at [274, 208] on strong "00014202" at bounding box center [284, 208] width 58 height 14
click at [717, 252] on strong "DIS000054" at bounding box center [730, 253] width 63 height 14
click at [279, 201] on strong "00014202" at bounding box center [284, 208] width 58 height 14
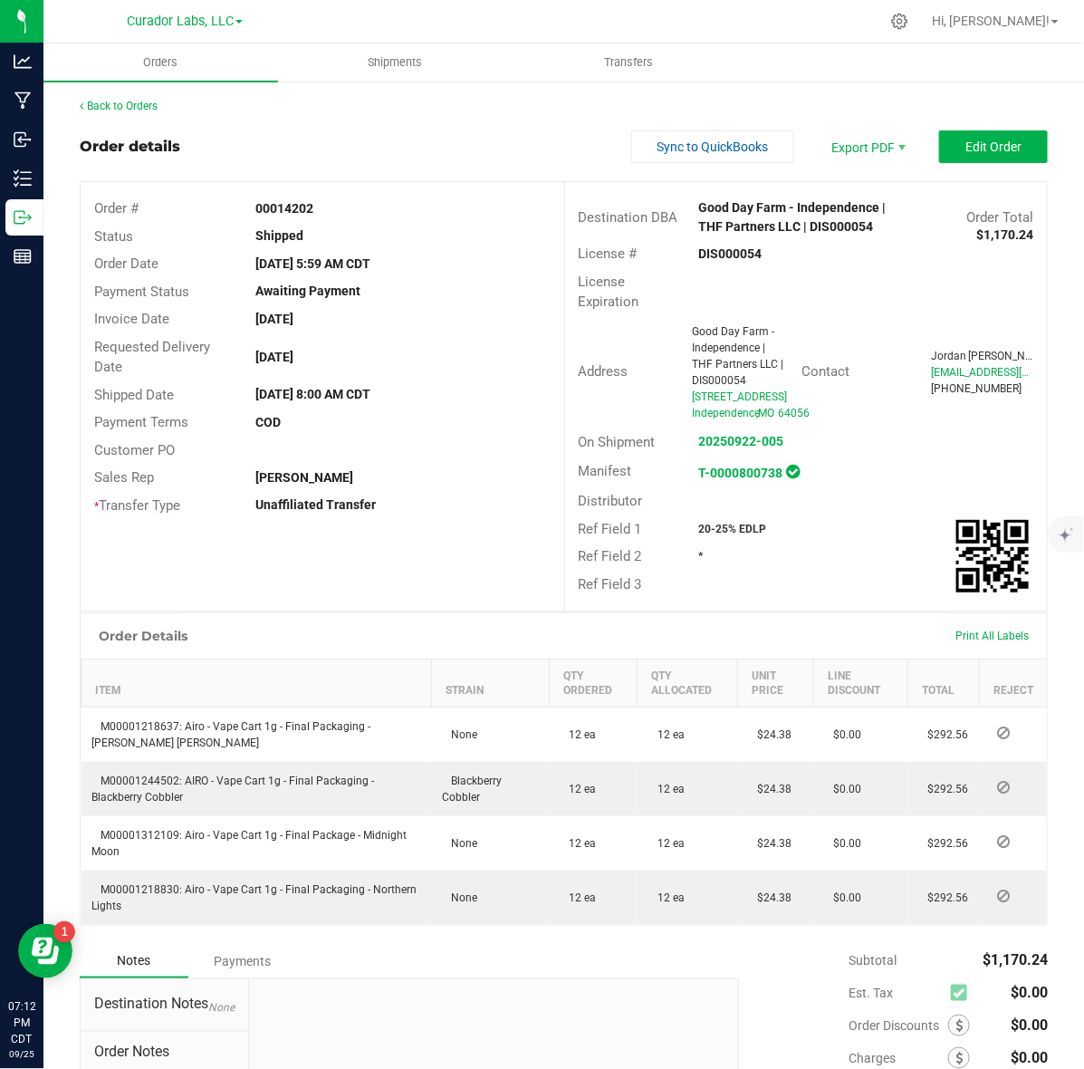
click at [279, 201] on strong "00014202" at bounding box center [284, 208] width 58 height 14
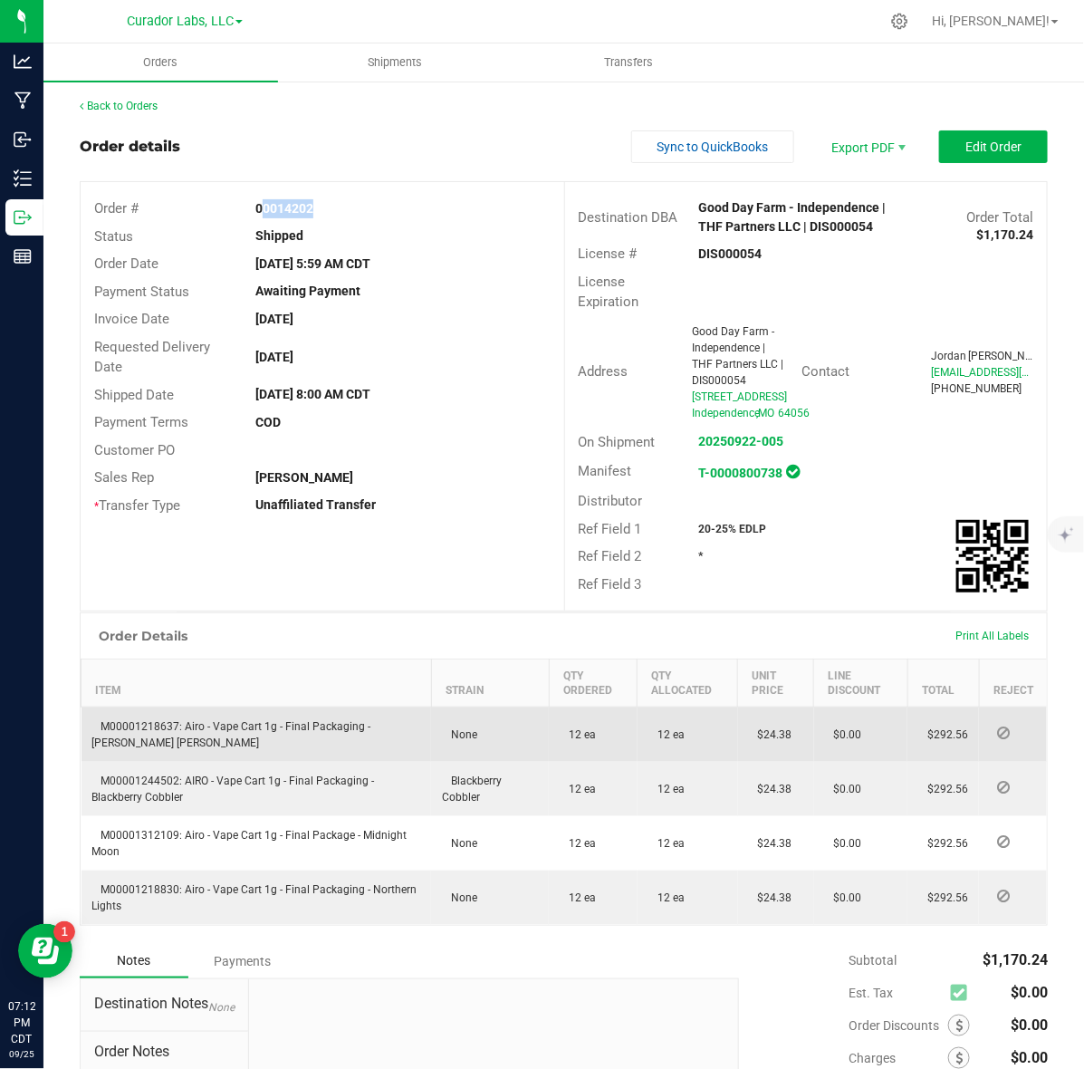
click at [164, 736] on span "M00001218637: Airo - Vape Cart 1g - Final Packaging - [PERSON_NAME] [PERSON_NAM…" at bounding box center [231, 734] width 279 height 29
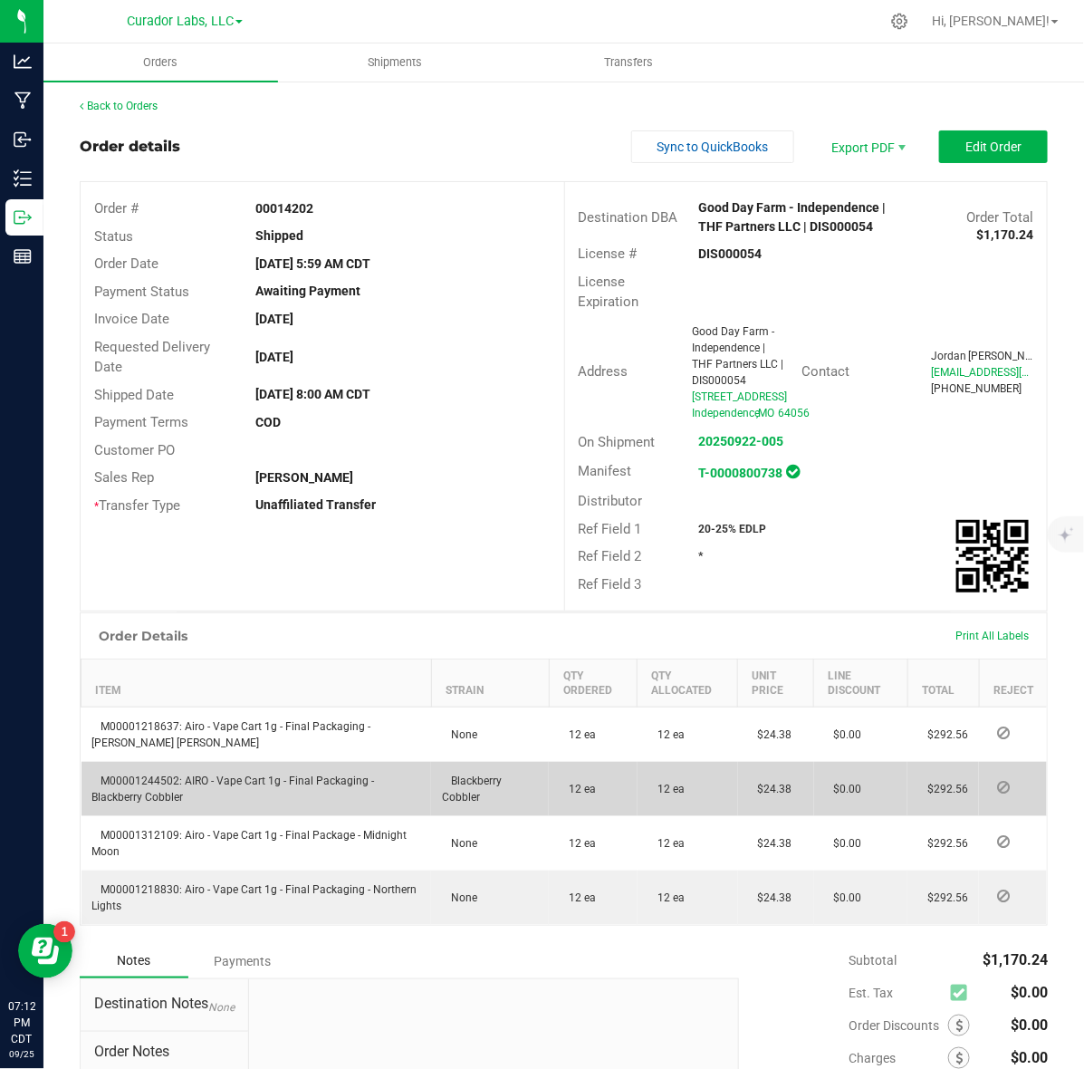
click at [152, 794] on span "M00001244502: AIRO - Vape Cart 1g - Final Packaging - Blackberry Cobbler" at bounding box center [233, 789] width 283 height 29
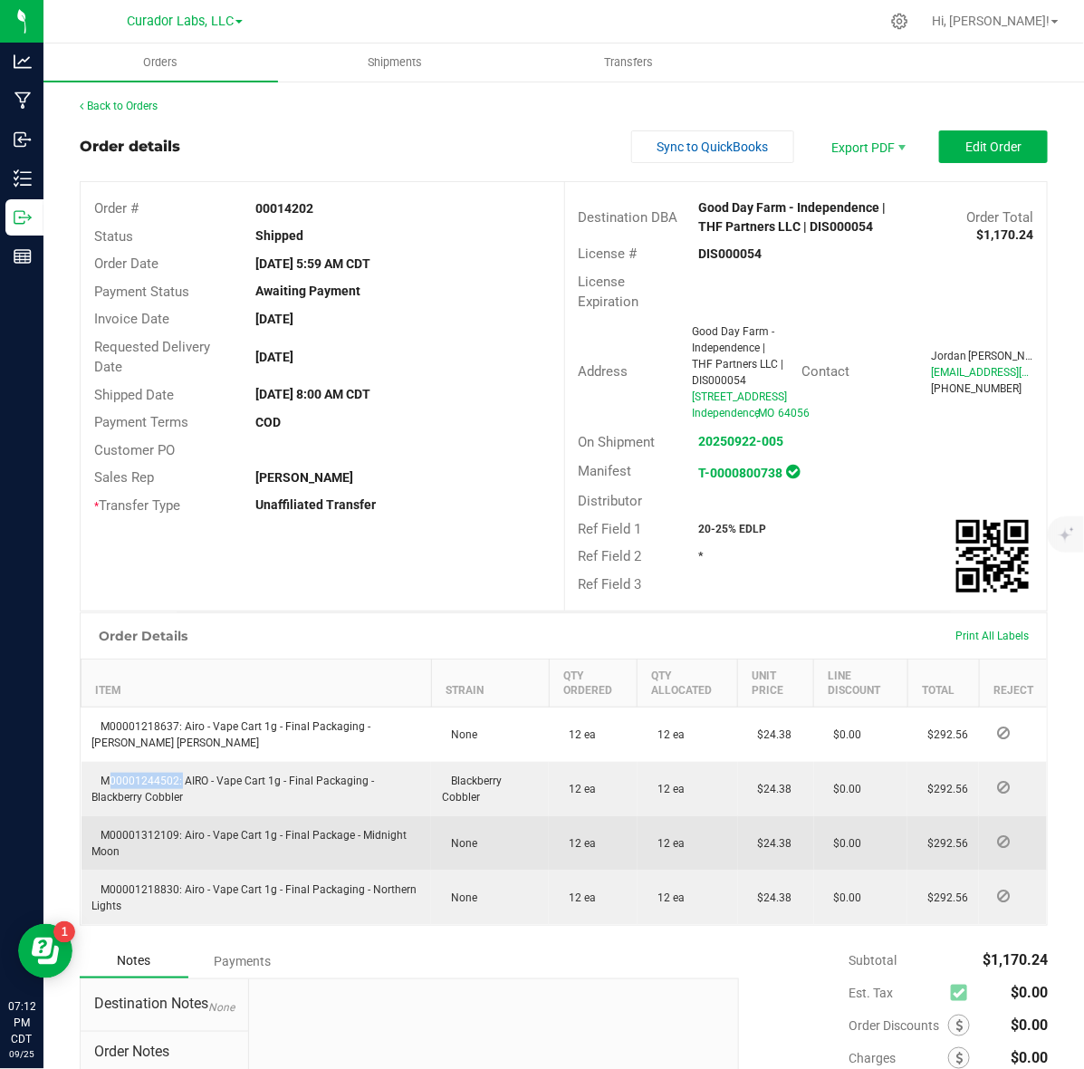
click at [143, 850] on span "M00001312109: Airo - Vape Cart 1g - Final Package - Midnight Moon" at bounding box center [249, 843] width 315 height 29
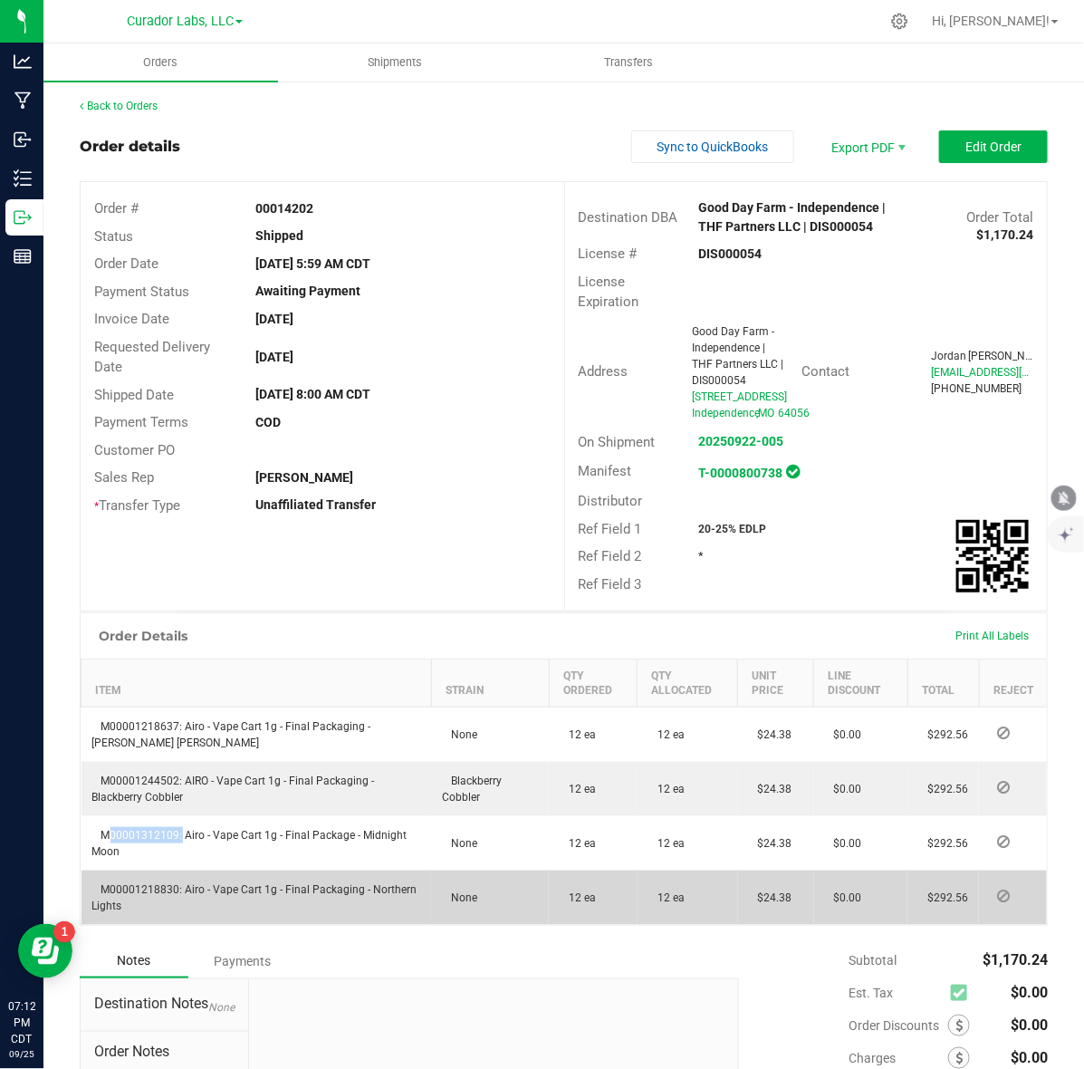
click at [124, 900] on span "M00001218830: Airo - Vape Cart 1g - Final Packaging - Northern Lights" at bounding box center [254, 897] width 325 height 29
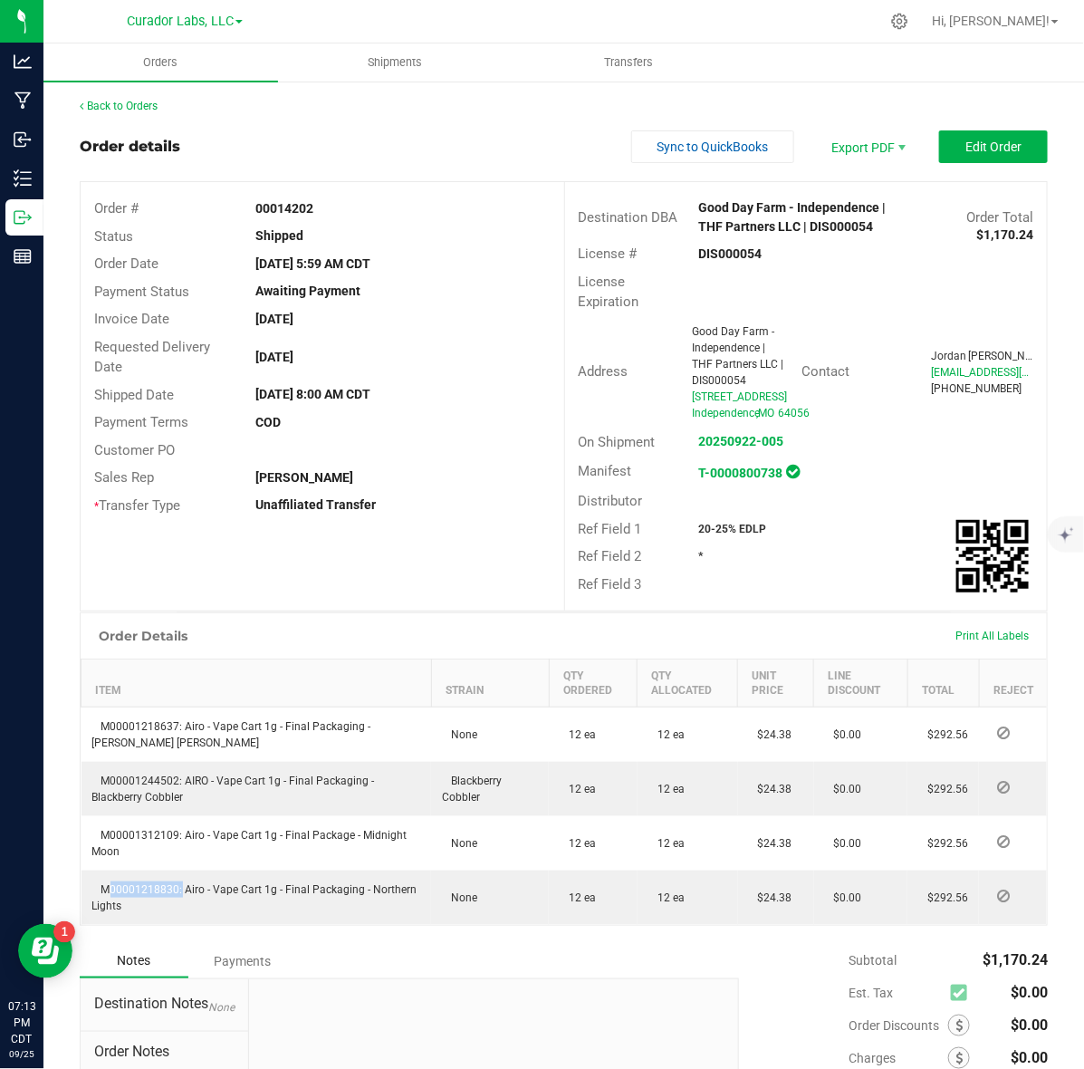
click at [727, 534] on div "Ref Field 1 20-25% EDLP" at bounding box center [806, 529] width 483 height 28
click at [107, 104] on link "Back to Orders" at bounding box center [119, 106] width 78 height 13
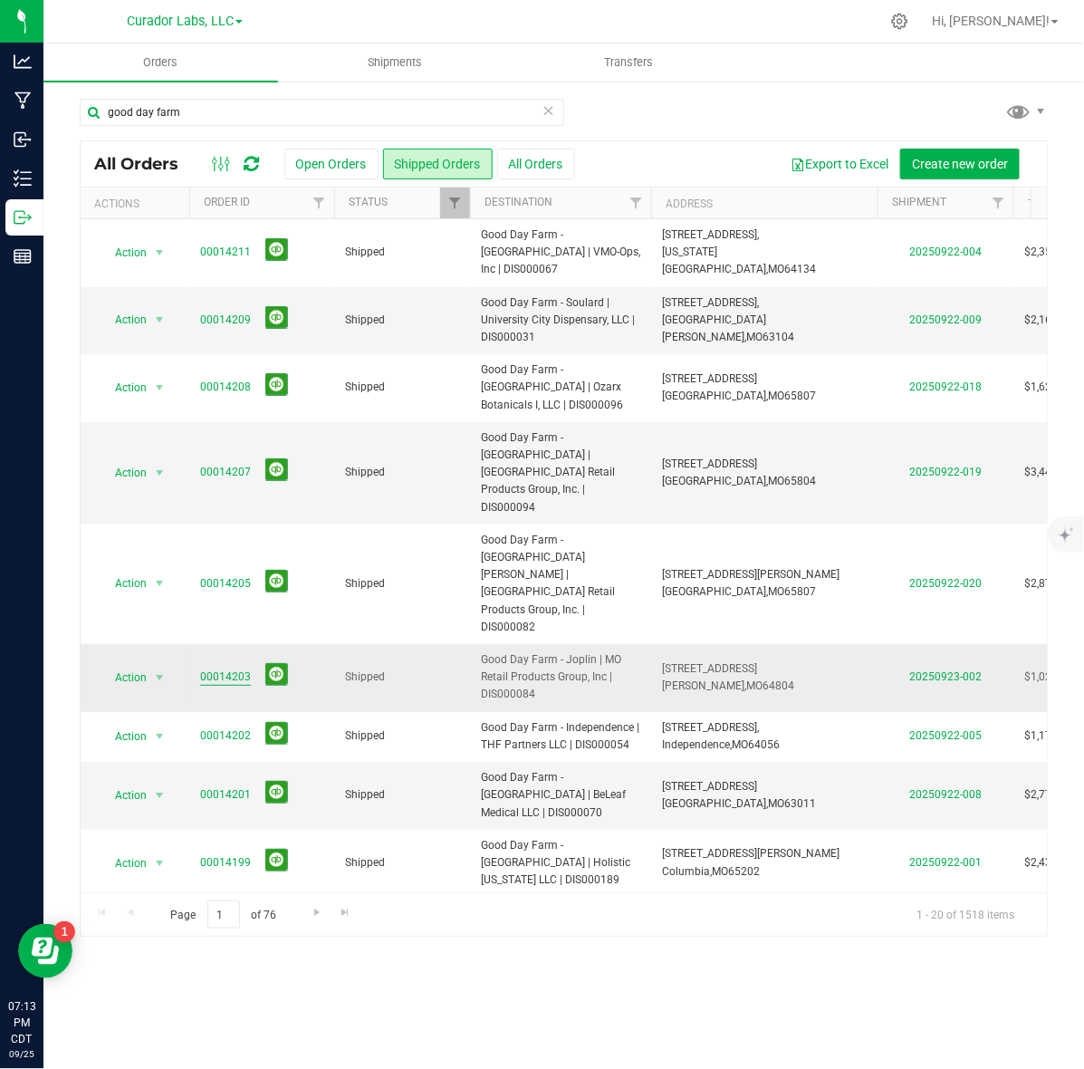
click at [223, 669] on link "00014203" at bounding box center [225, 677] width 51 height 17
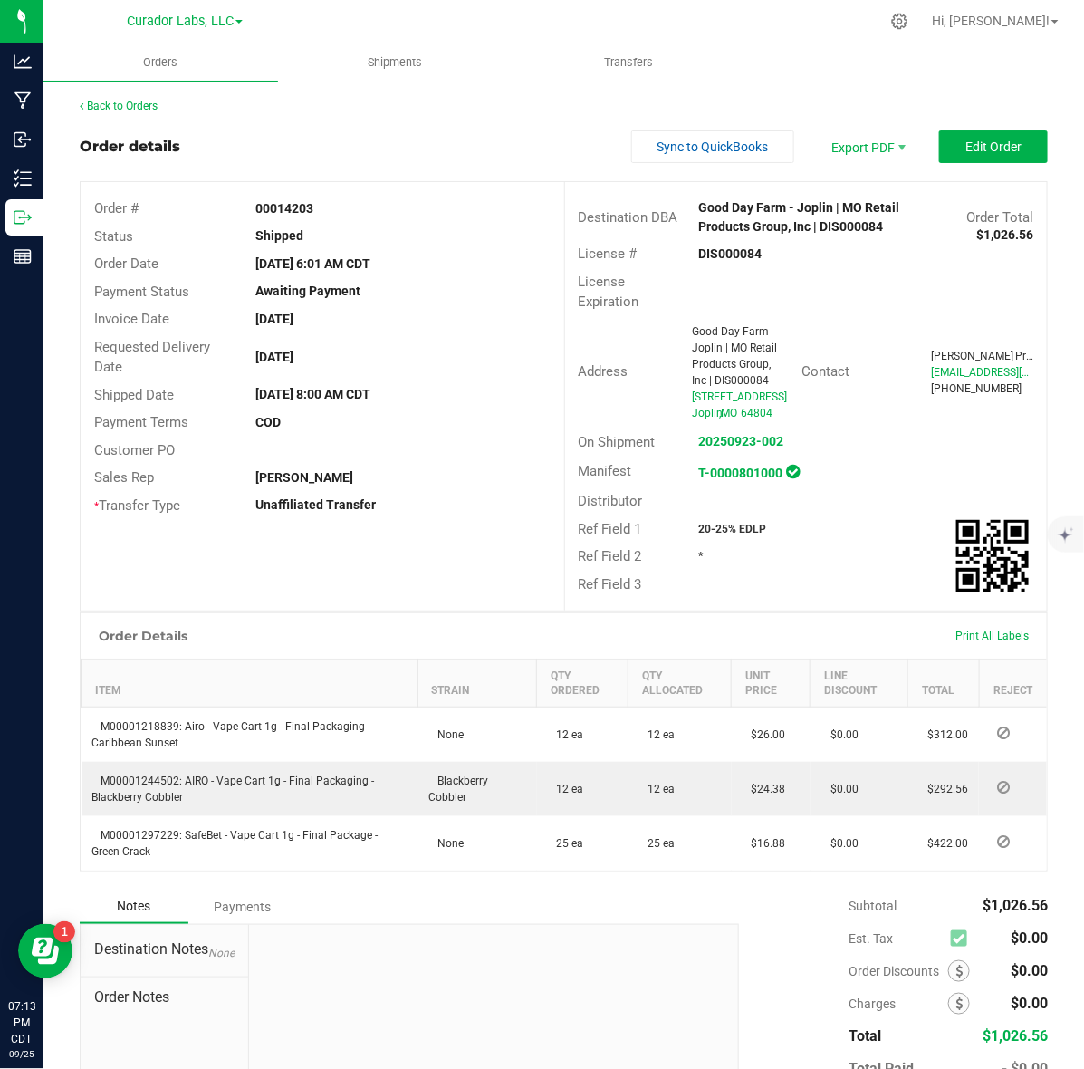
click at [293, 207] on strong "00014203" at bounding box center [284, 208] width 58 height 14
click at [741, 254] on strong "DIS000084" at bounding box center [730, 253] width 63 height 14
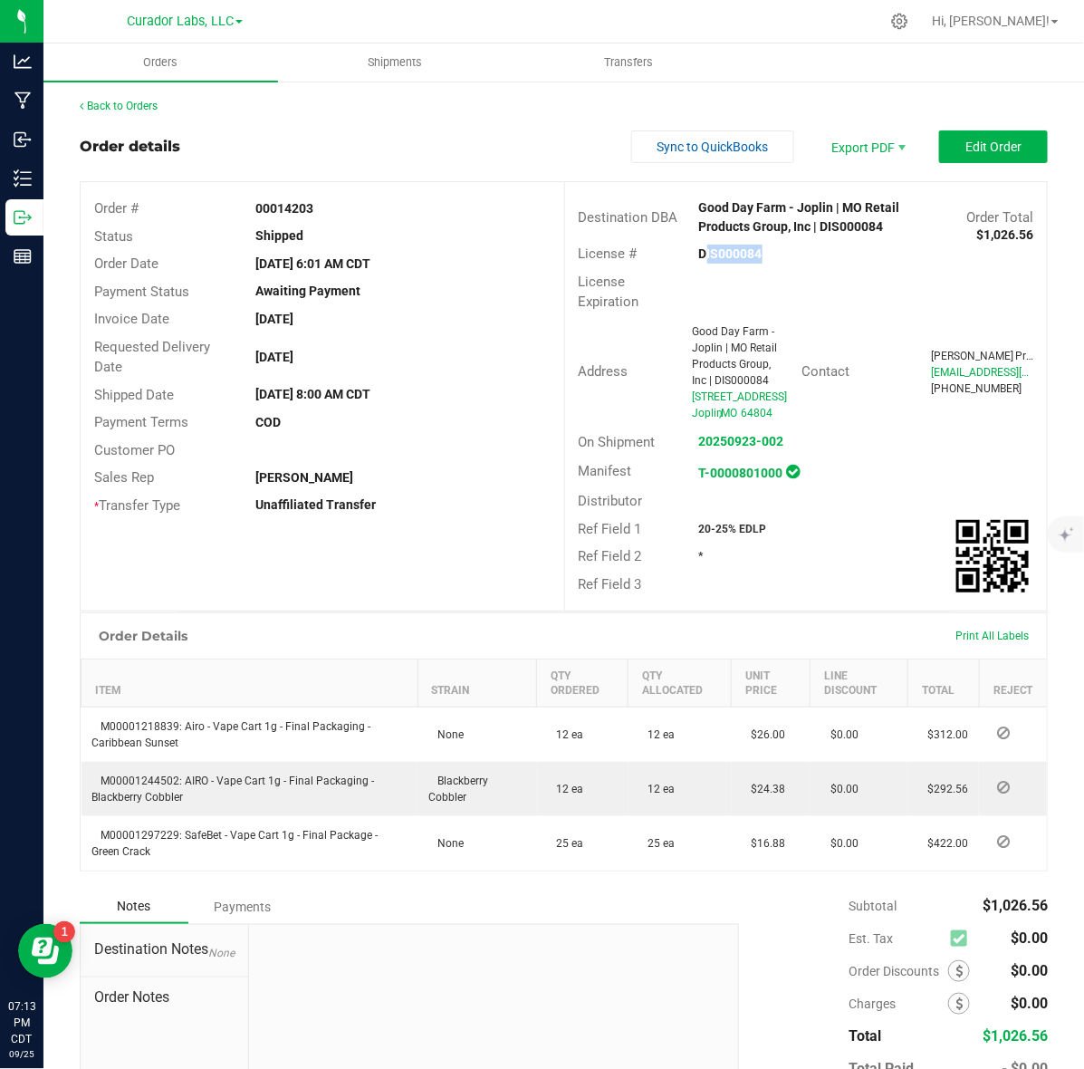
click at [741, 254] on strong "DIS000084" at bounding box center [730, 253] width 63 height 14
click at [256, 204] on strong "00014203" at bounding box center [284, 208] width 58 height 14
click at [714, 532] on strong "20-25% EDLP" at bounding box center [733, 529] width 68 height 13
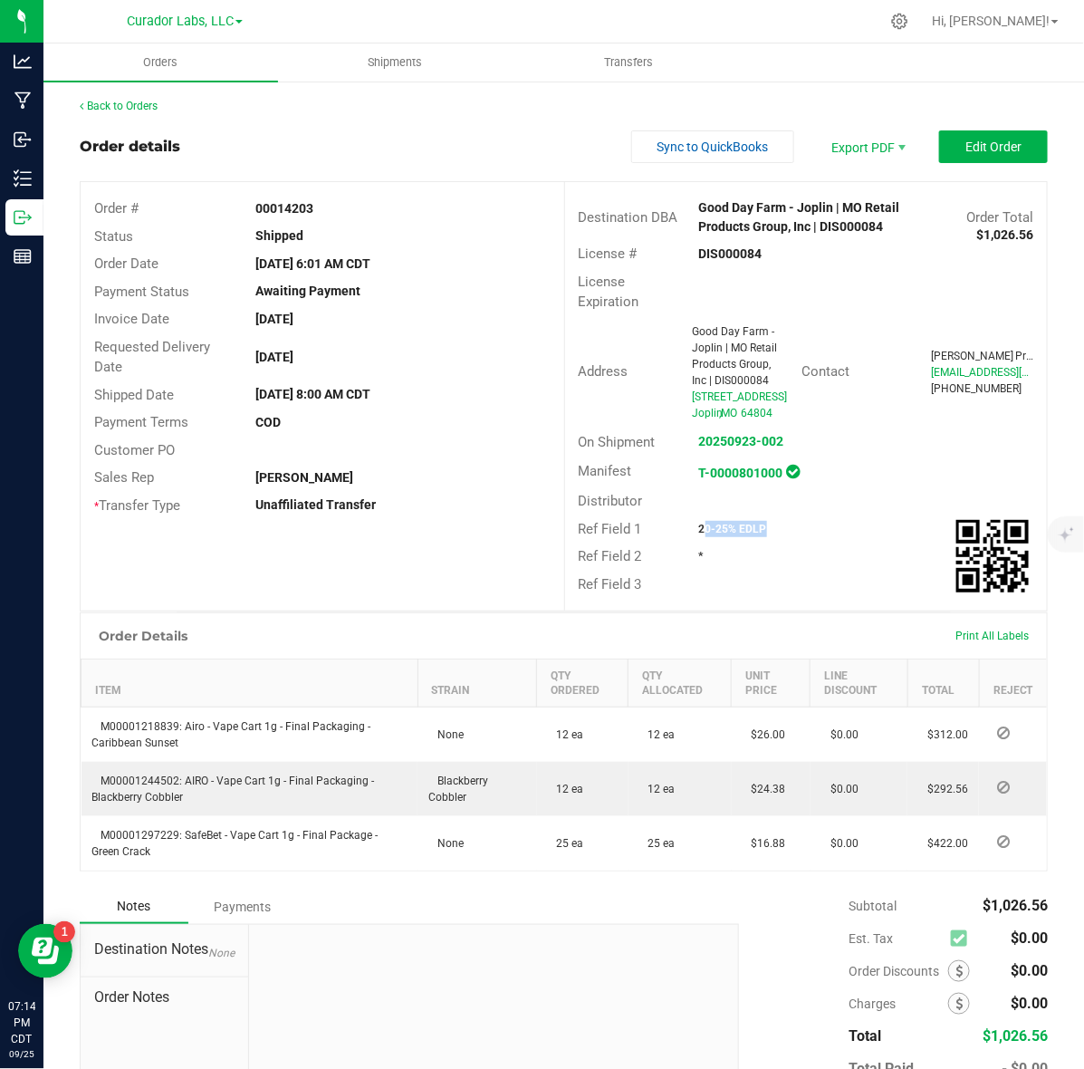
click at [714, 532] on strong "20-25% EDLP" at bounding box center [733, 529] width 68 height 13
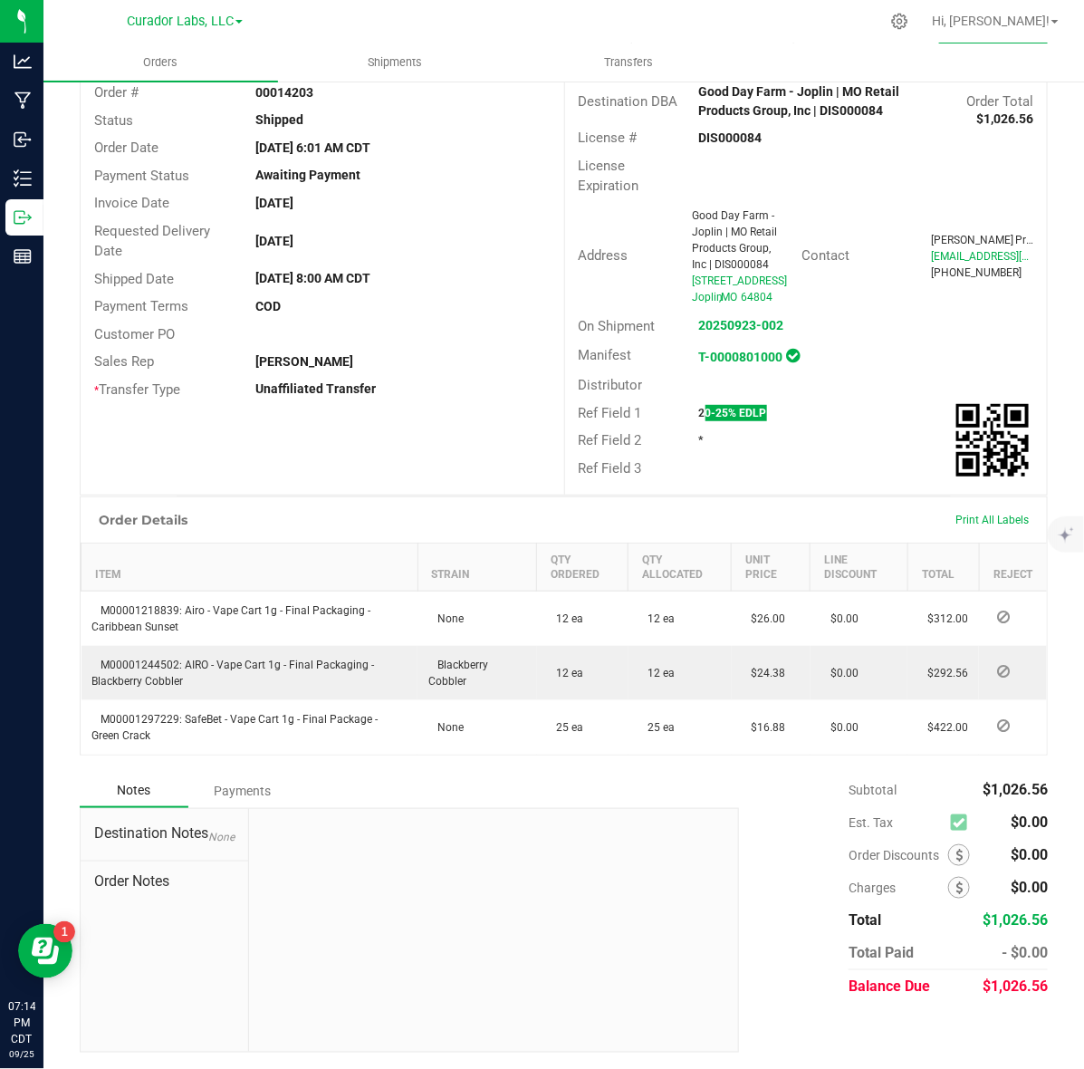
scroll to position [118, 0]
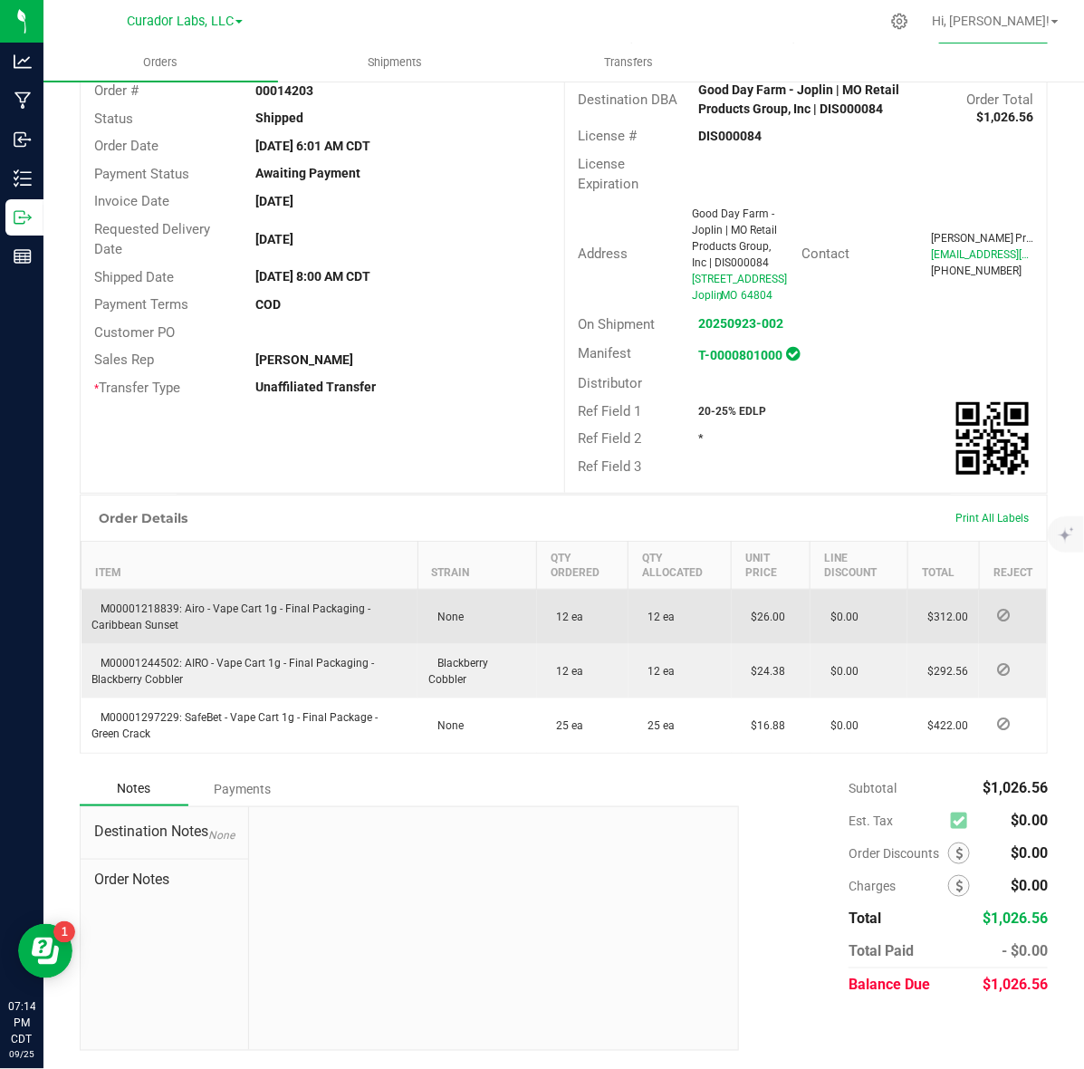
click at [130, 608] on span "M00001218839: Airo - Vape Cart 1g - Final Packaging - Caribbean Sunset" at bounding box center [231, 616] width 279 height 29
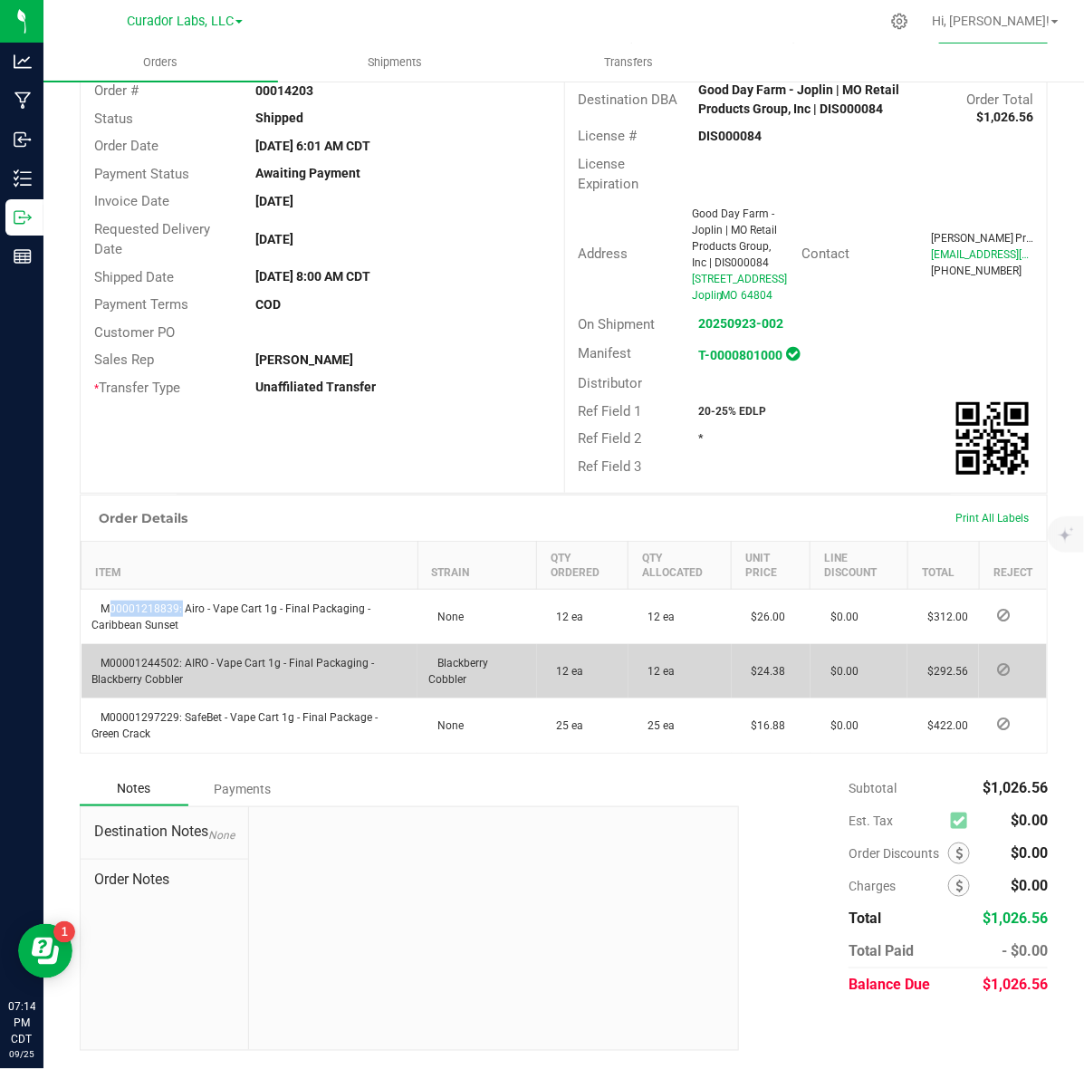
click at [152, 655] on td "M00001244502: AIRO - Vape Cart 1g - Final Packaging - Blackberry Cobbler" at bounding box center [250, 671] width 337 height 54
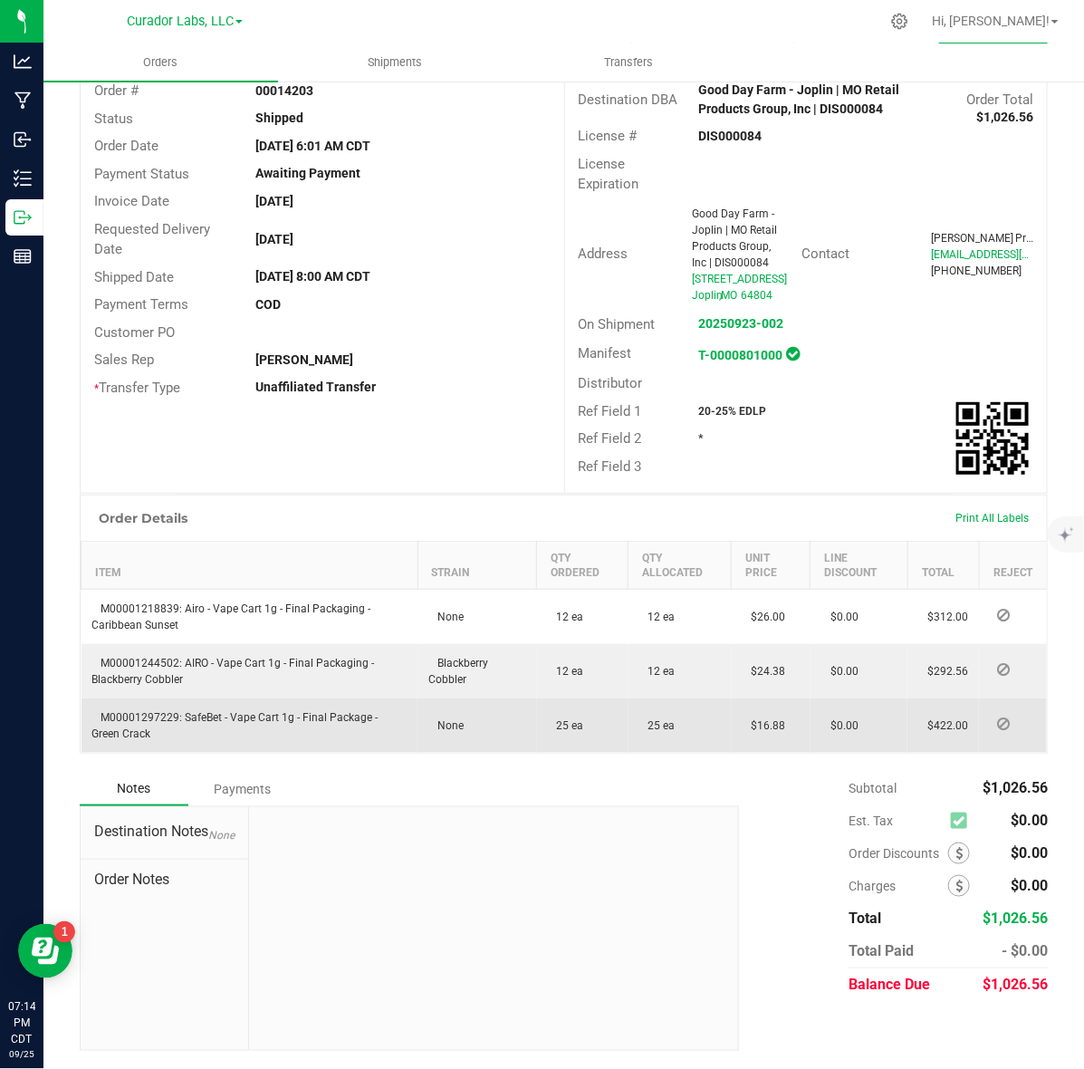
click at [120, 721] on span "M00001297229: SafeBet - Vape Cart 1g - Final Package - Green Crack" at bounding box center [235, 725] width 286 height 29
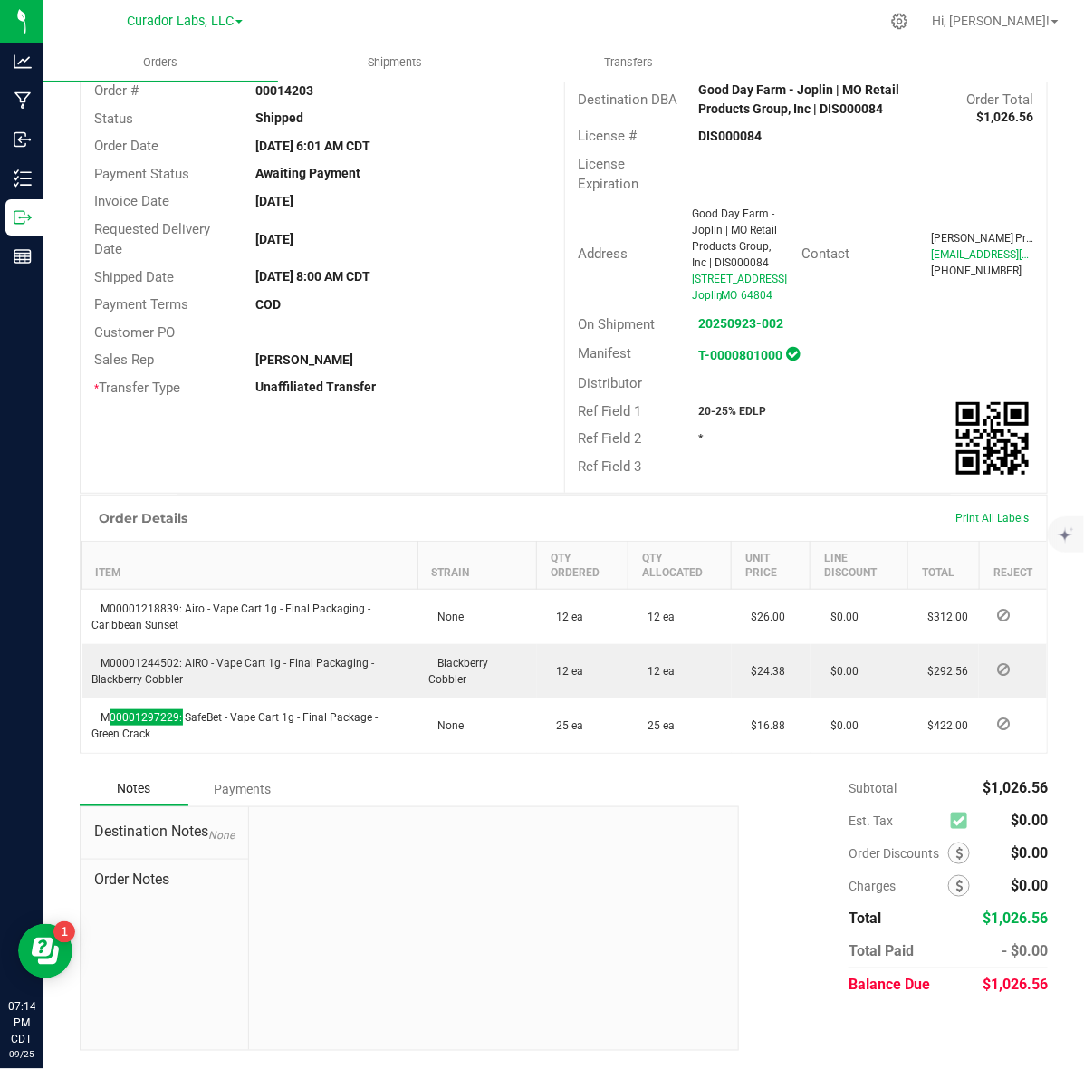
scroll to position [0, 0]
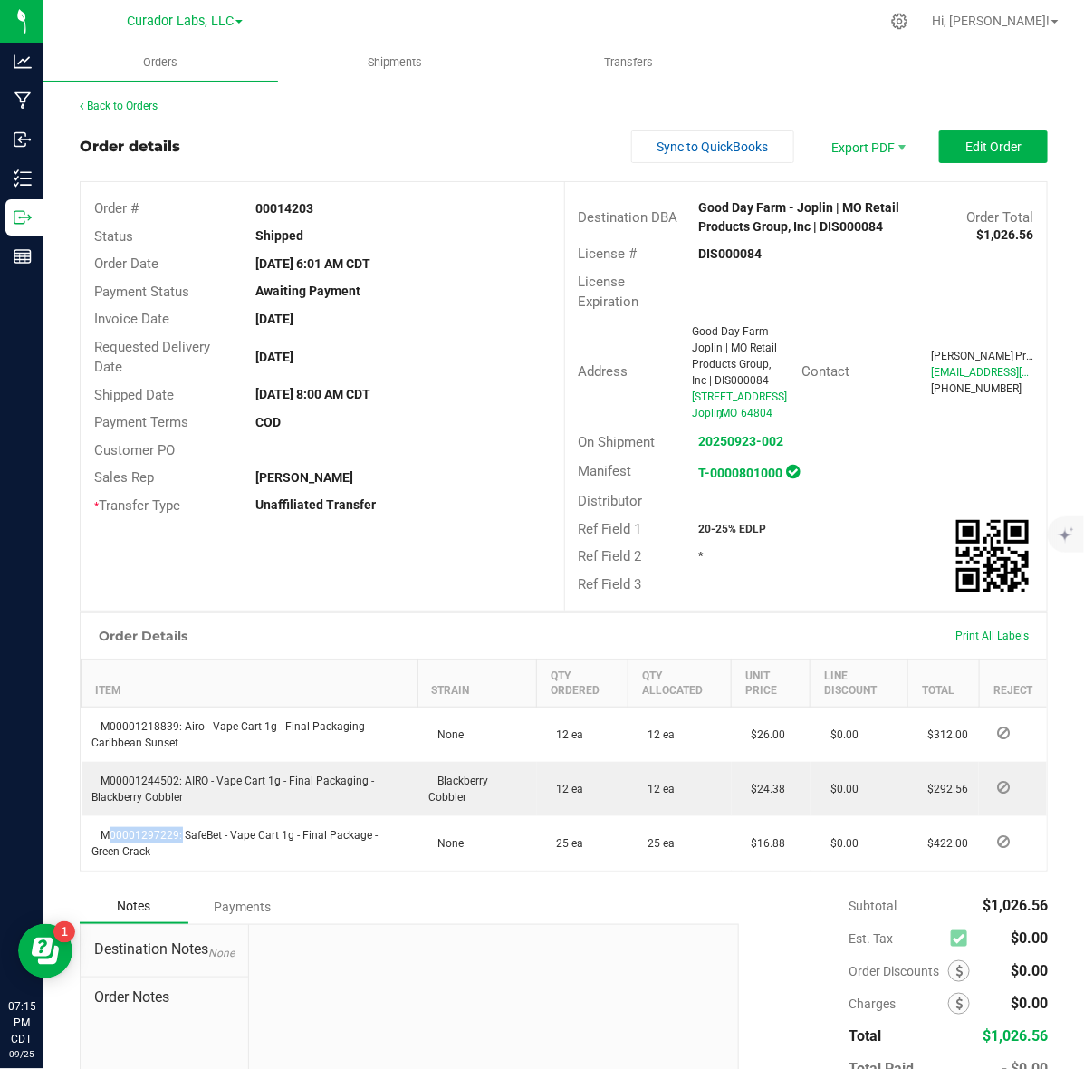
click at [147, 98] on div "Back to Orders" at bounding box center [564, 106] width 968 height 16
click at [146, 100] on link "Back to Orders" at bounding box center [119, 106] width 78 height 13
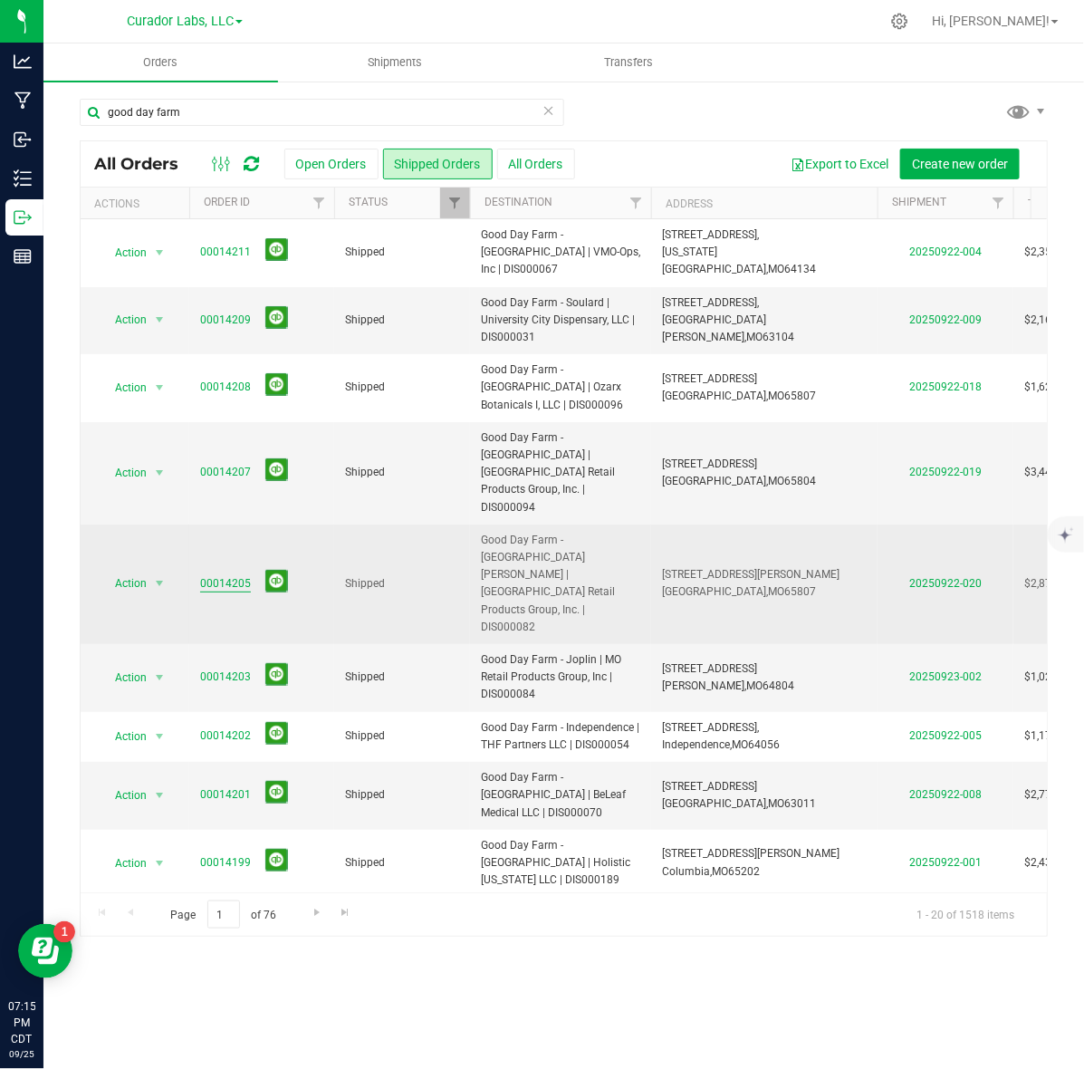
click at [219, 575] on link "00014205" at bounding box center [225, 583] width 51 height 17
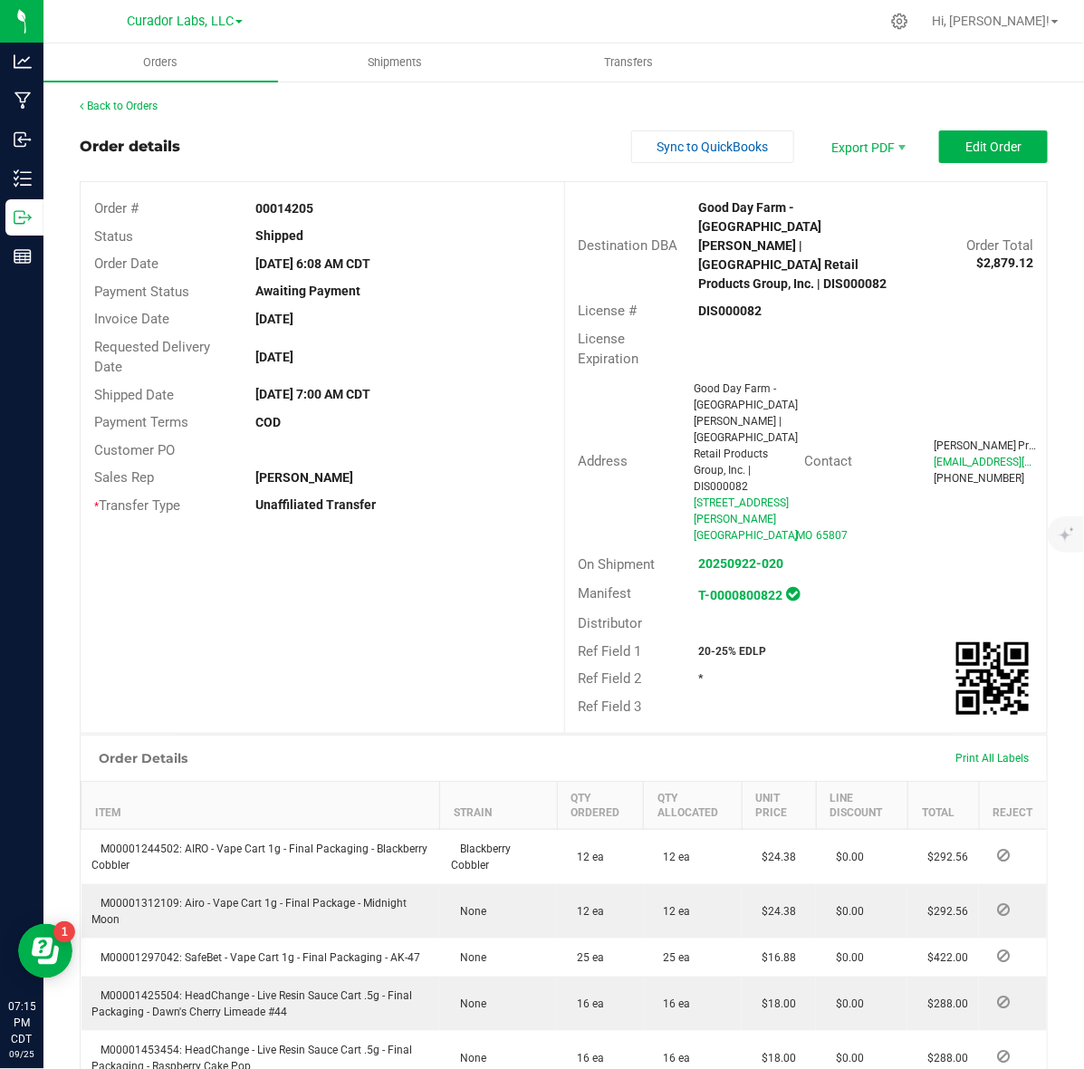
click at [720, 303] on strong "DIS000082" at bounding box center [730, 310] width 63 height 14
click at [296, 201] on strong "00014205" at bounding box center [284, 208] width 58 height 14
click at [707, 303] on strong "DIS000082" at bounding box center [730, 310] width 63 height 14
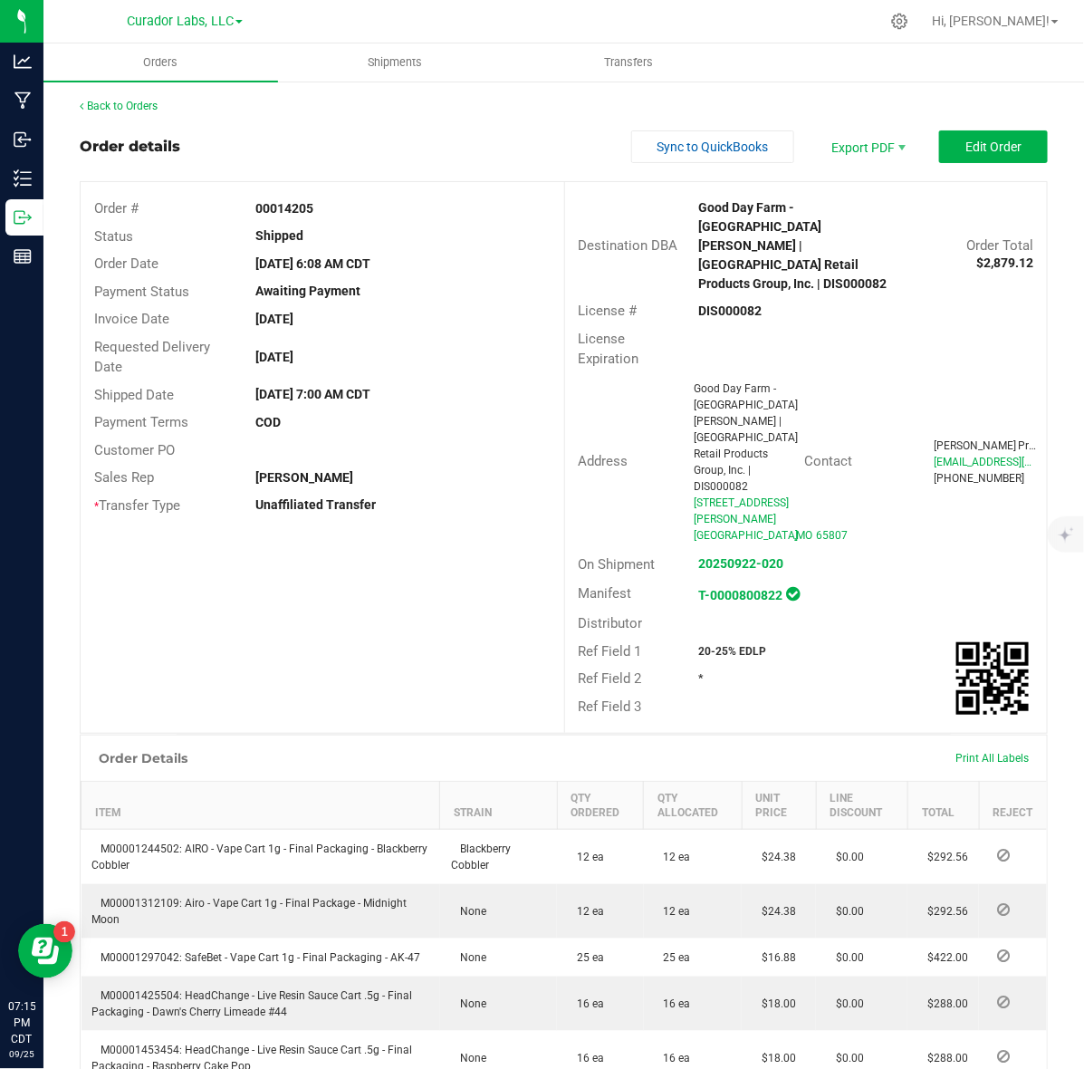
click at [707, 303] on strong "DIS000082" at bounding box center [730, 310] width 63 height 14
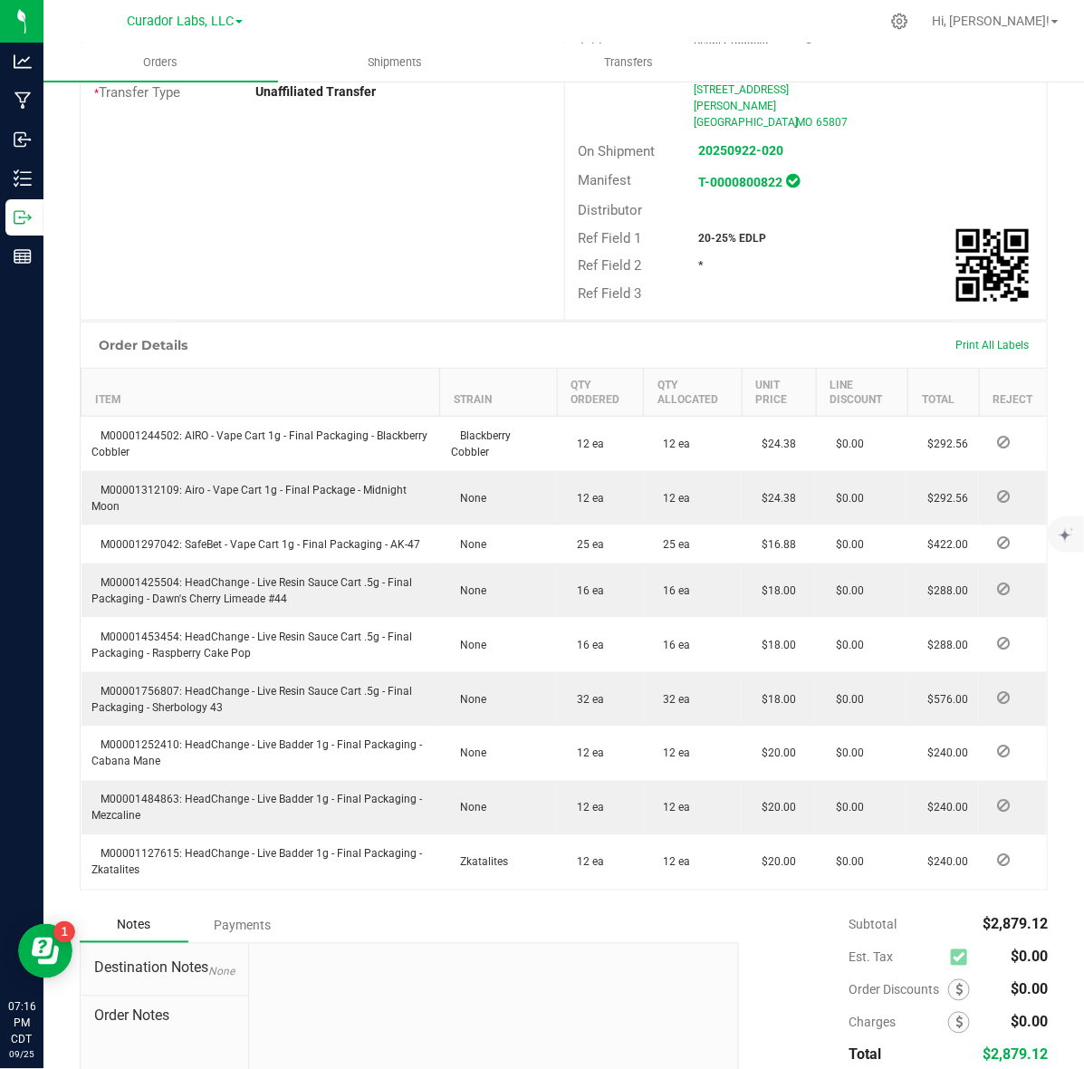
scroll to position [453, 0]
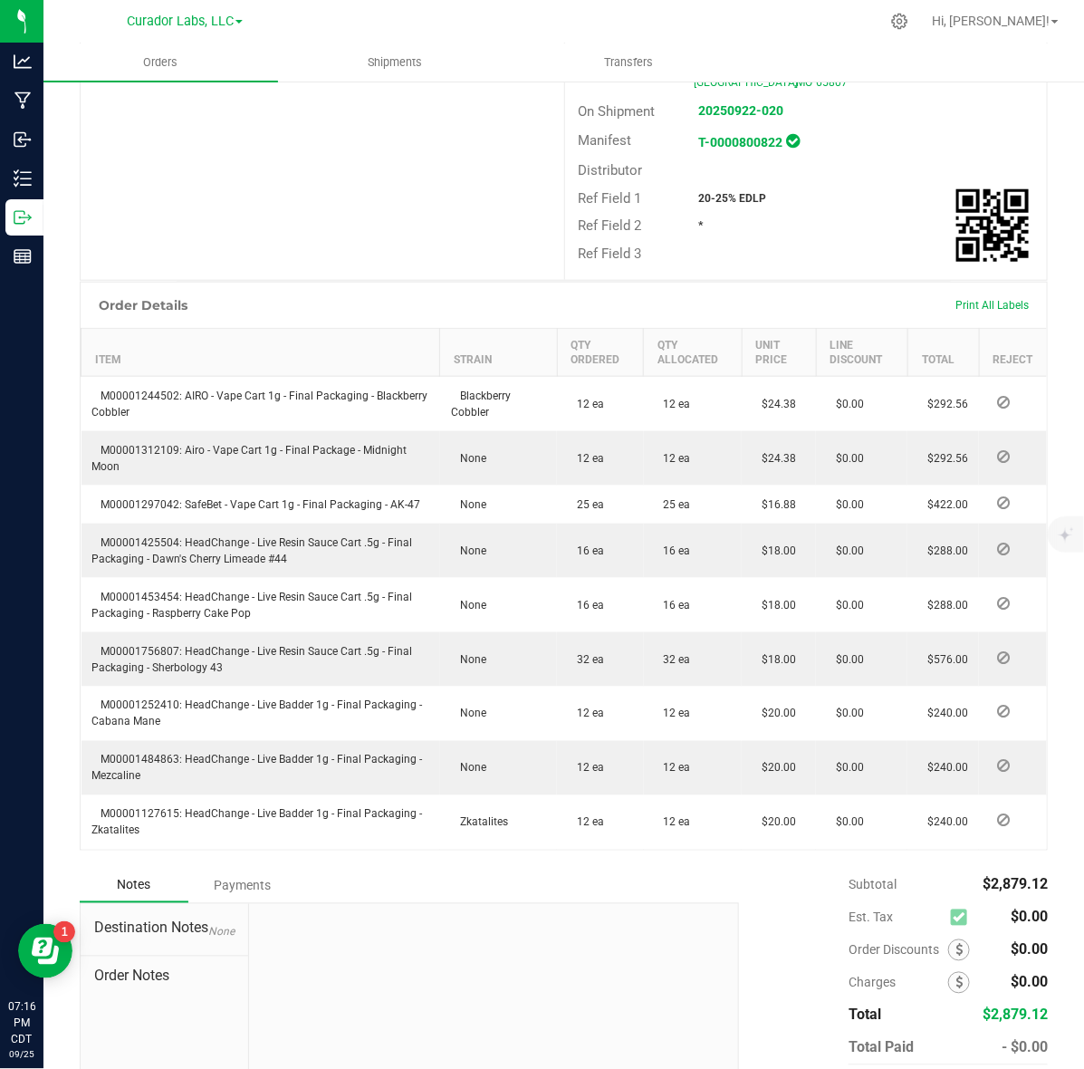
click at [727, 192] on strong "20-25% EDLP" at bounding box center [733, 198] width 68 height 13
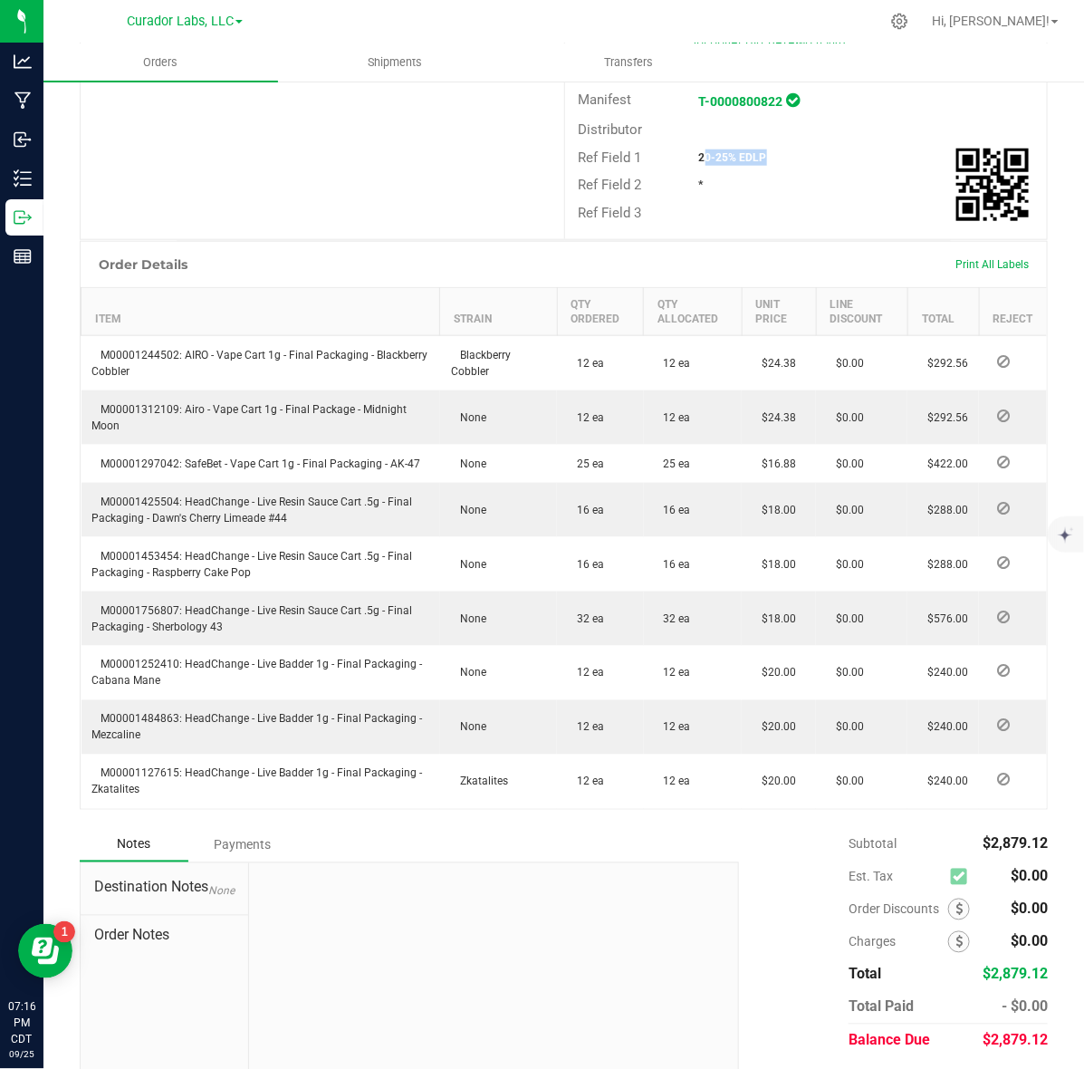
scroll to position [495, 0]
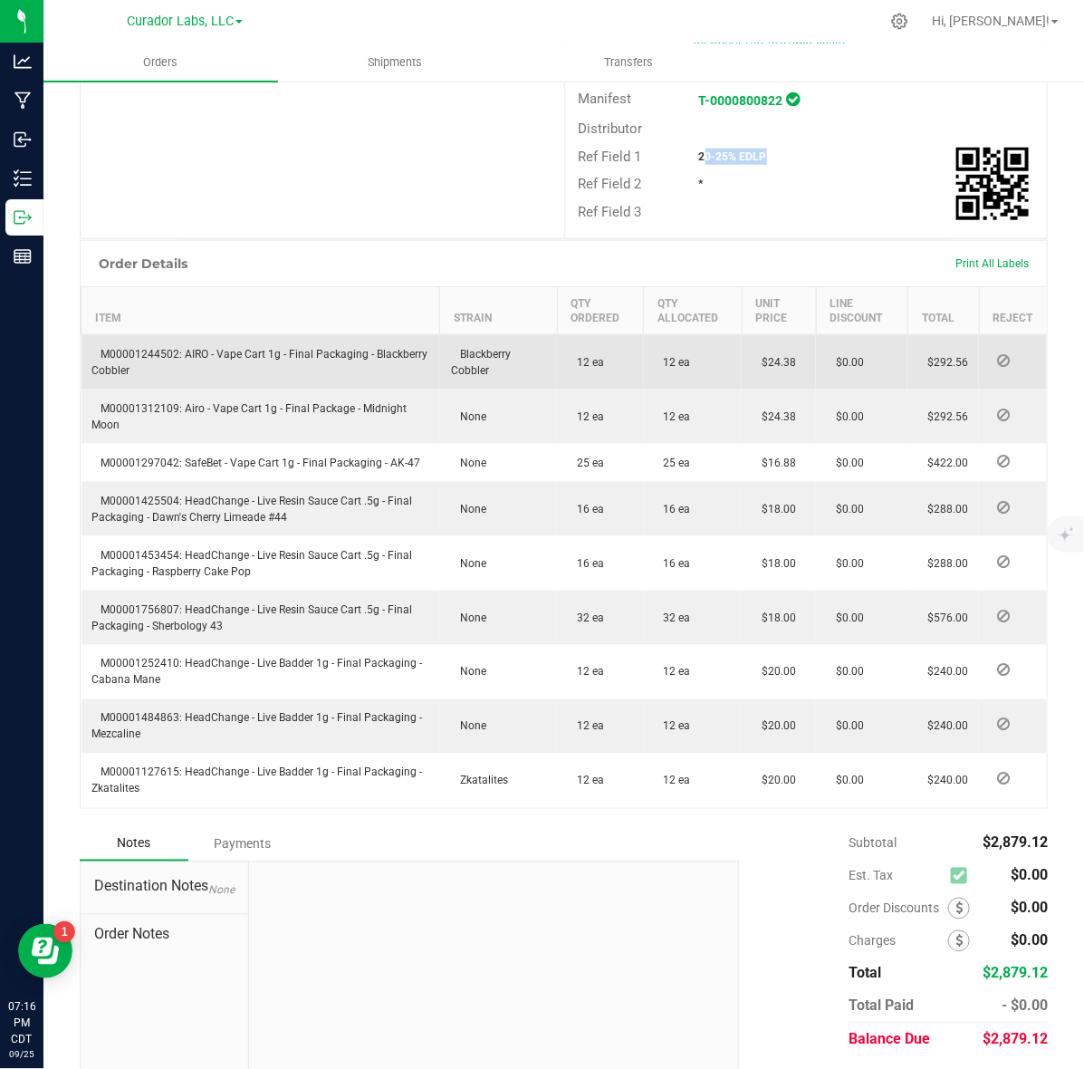
click at [163, 335] on td "M00001244502: AIRO - Vape Cart 1g - Final Packaging - Blackberry Cobbler" at bounding box center [261, 362] width 359 height 55
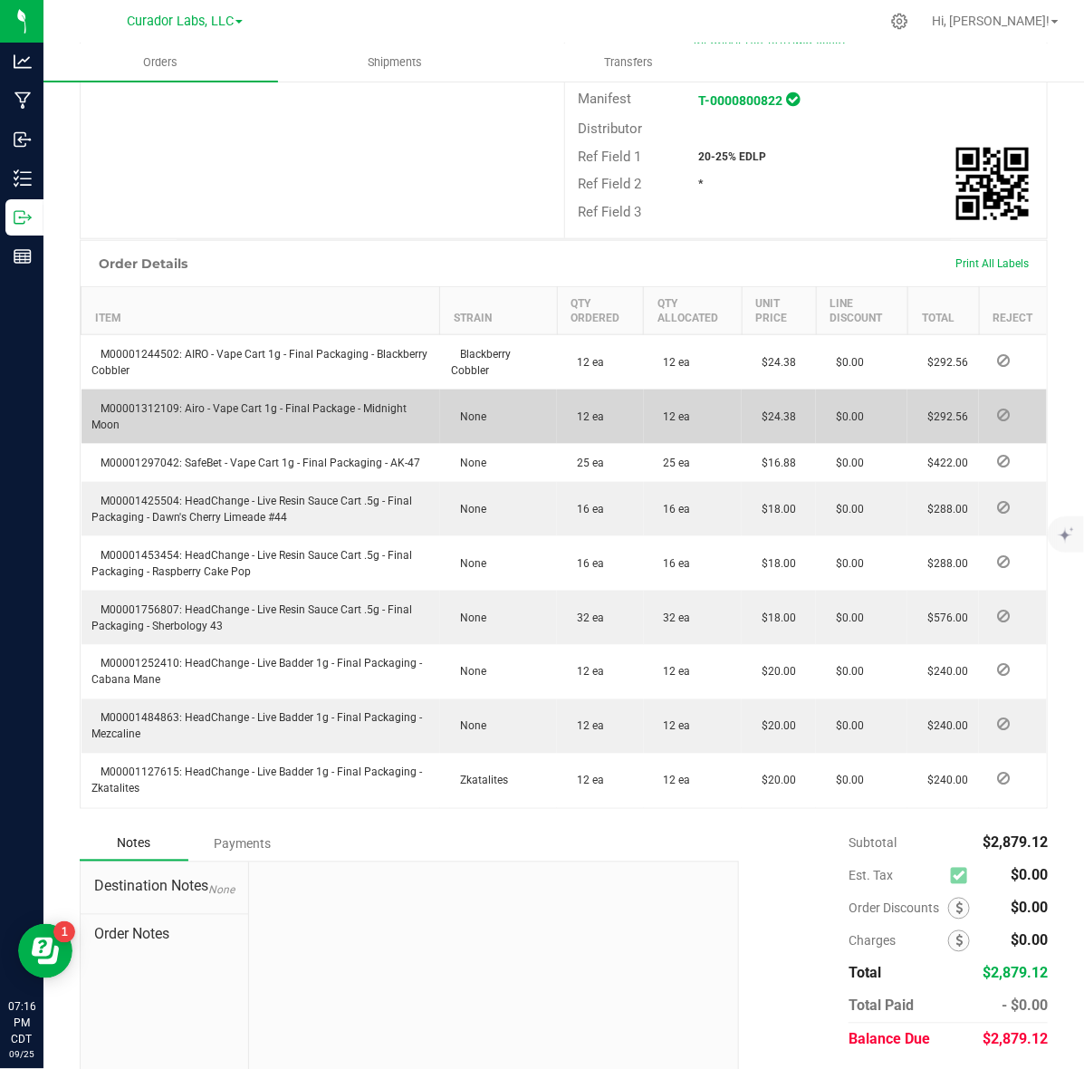
click at [120, 390] on td "M00001312109: Airo - Vape Cart 1g - Final Package - Midnight Moon" at bounding box center [261, 417] width 359 height 54
click at [134, 402] on span "M00001312109: Airo - Vape Cart 1g - Final Package - Midnight Moon" at bounding box center [249, 416] width 315 height 29
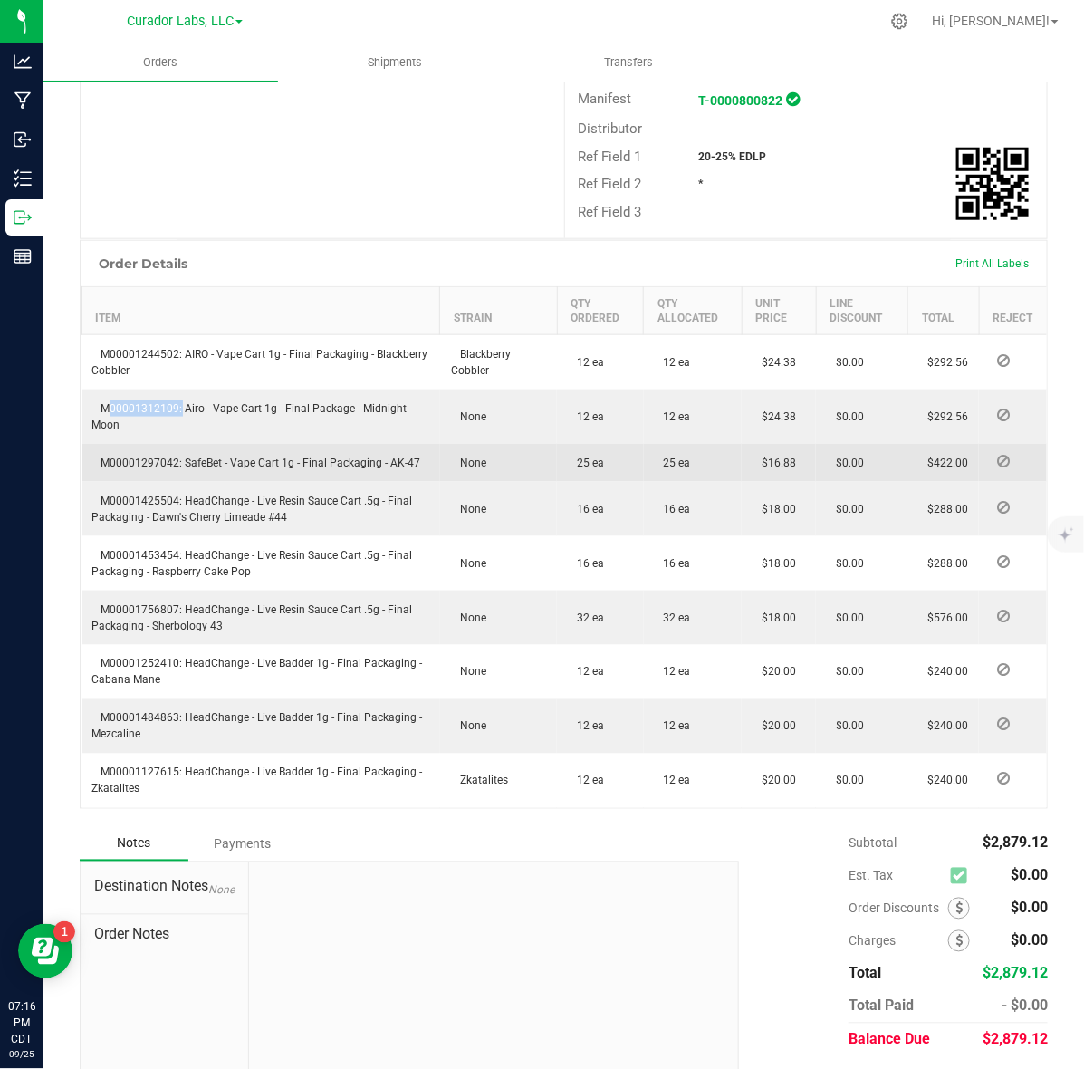
click at [123, 444] on td "M00001297042: SafeBet - Vape Cart 1g - Final Packaging - AK-47" at bounding box center [261, 463] width 359 height 38
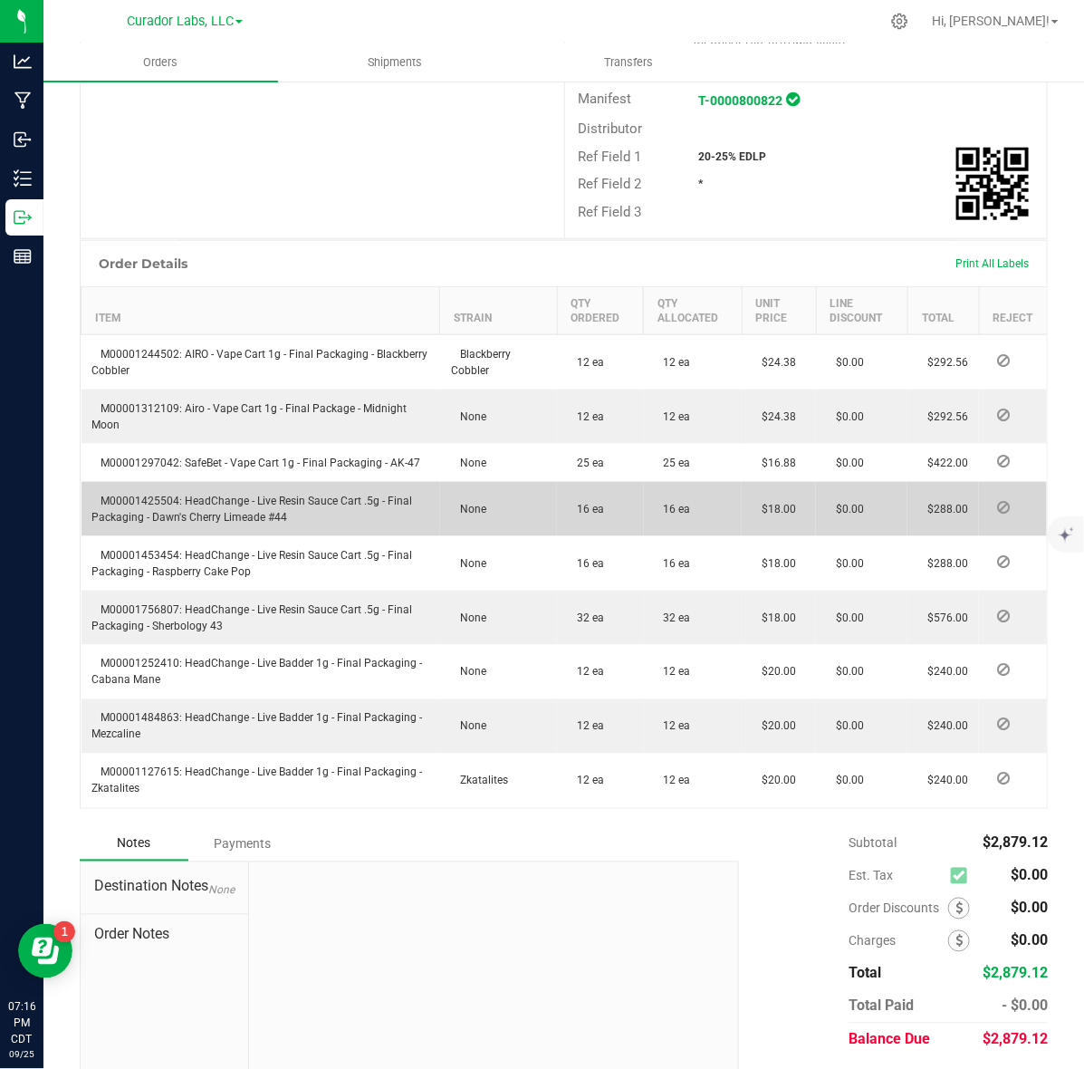
click at [120, 495] on span "M00001425504: HeadChange - Live Resin Sauce Cart .5g - Final Packaging - Dawn's…" at bounding box center [252, 509] width 321 height 29
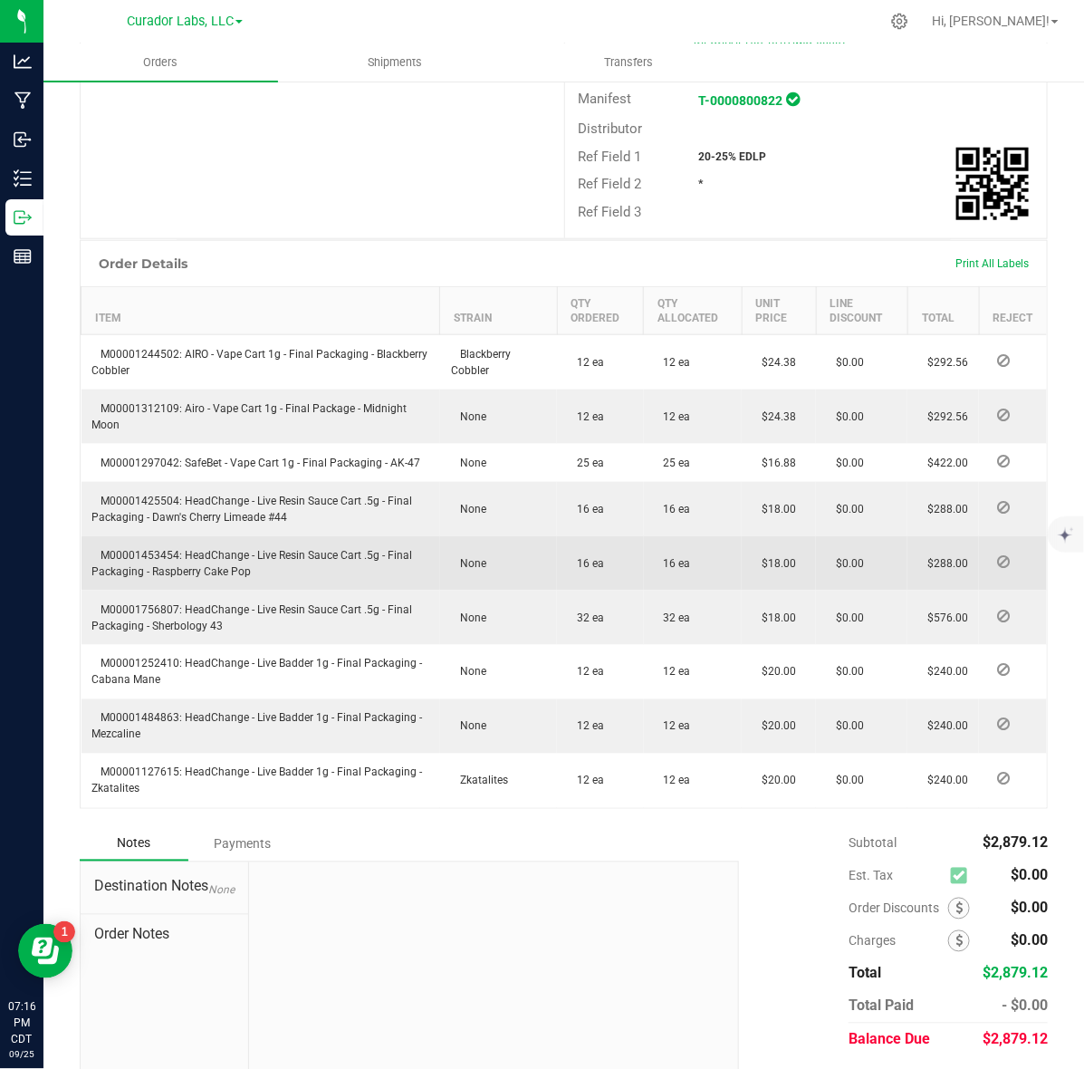
click at [165, 549] on span "M00001453454: HeadChange - Live Resin Sauce Cart .5g - Final Packaging - Raspbe…" at bounding box center [252, 563] width 321 height 29
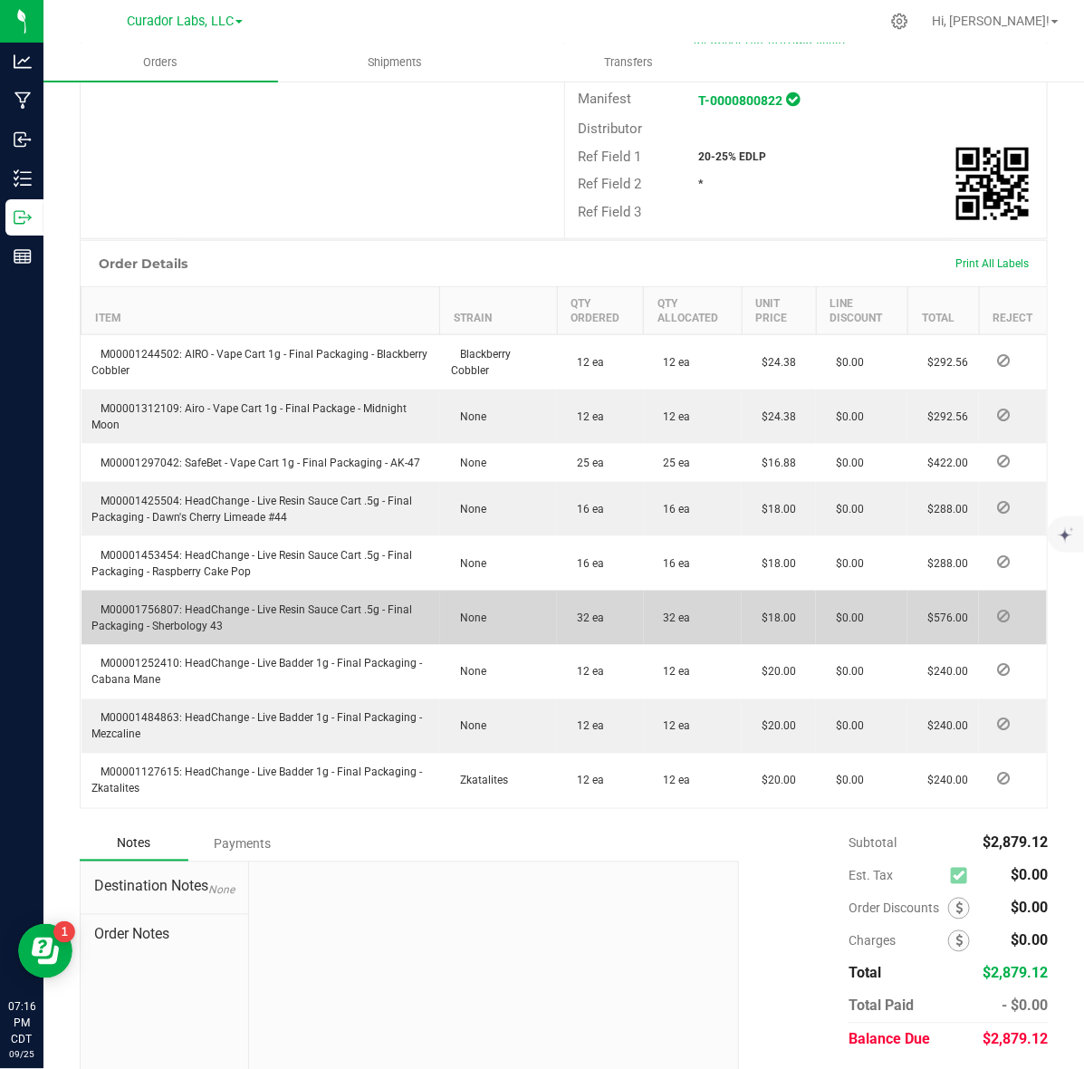
click at [145, 603] on span "M00001756807: HeadChange - Live Resin Sauce Cart .5g - Final Packaging - Sherbo…" at bounding box center [252, 617] width 321 height 29
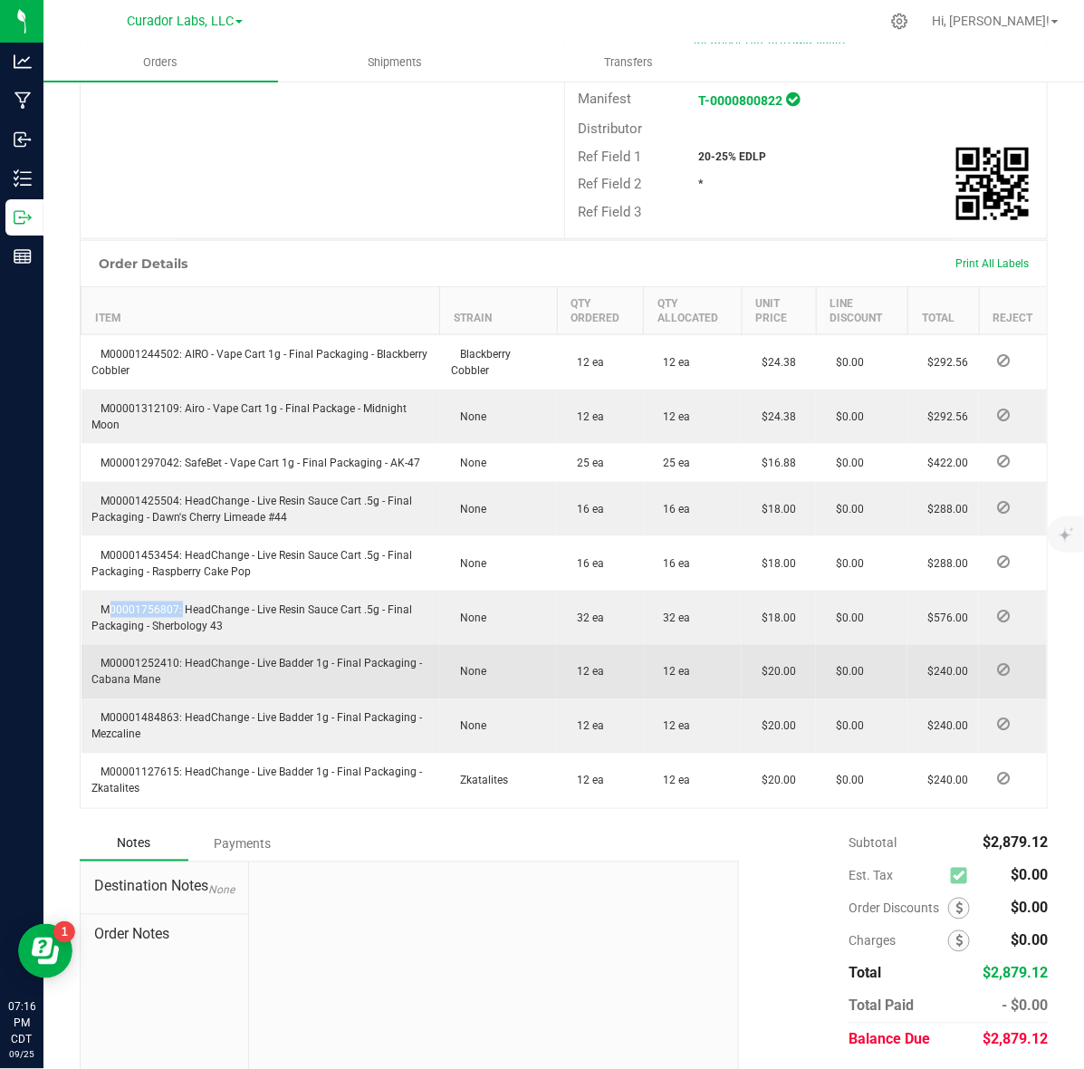
click at [170, 658] on span "M00001252410: HeadChange - Live Badder 1g - Final Packaging - Cabana Mane" at bounding box center [257, 672] width 331 height 29
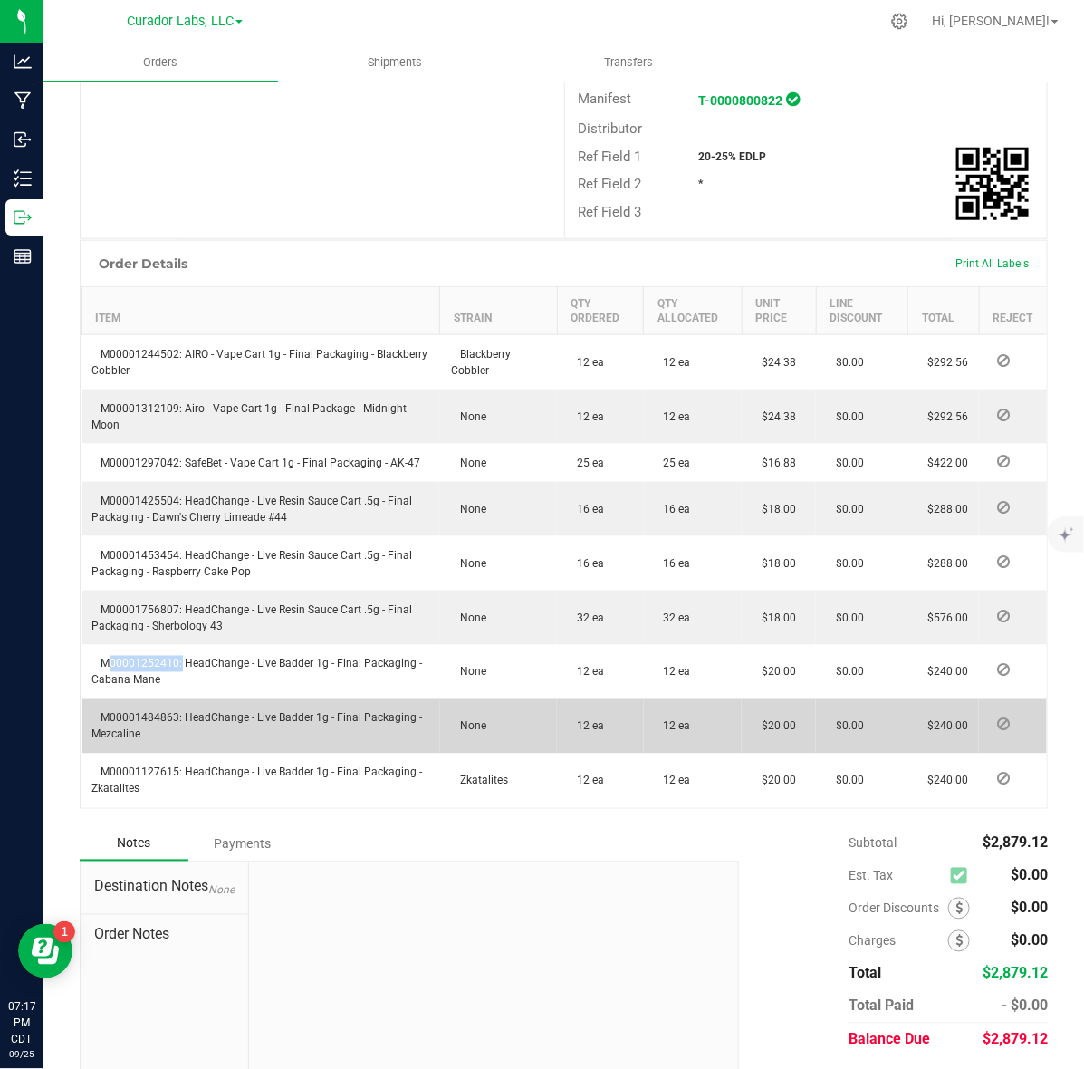
click at [125, 712] on span "M00001484863: HeadChange - Live Badder 1g - Final Packaging - Mezcaline" at bounding box center [257, 726] width 331 height 29
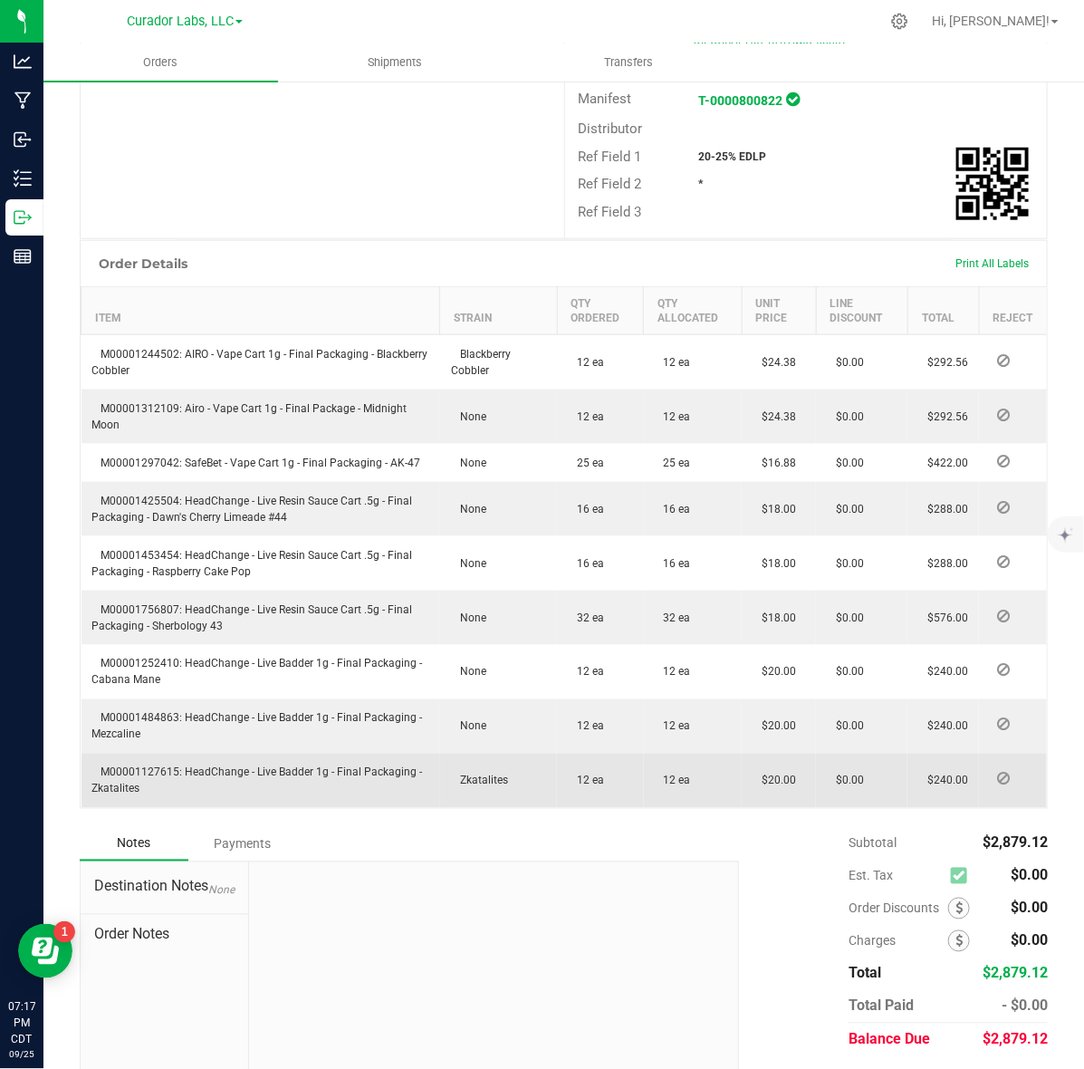
click at [154, 766] on span "M00001127615: HeadChange - Live Badder 1g - Final Packaging - Zkatalites" at bounding box center [257, 780] width 331 height 29
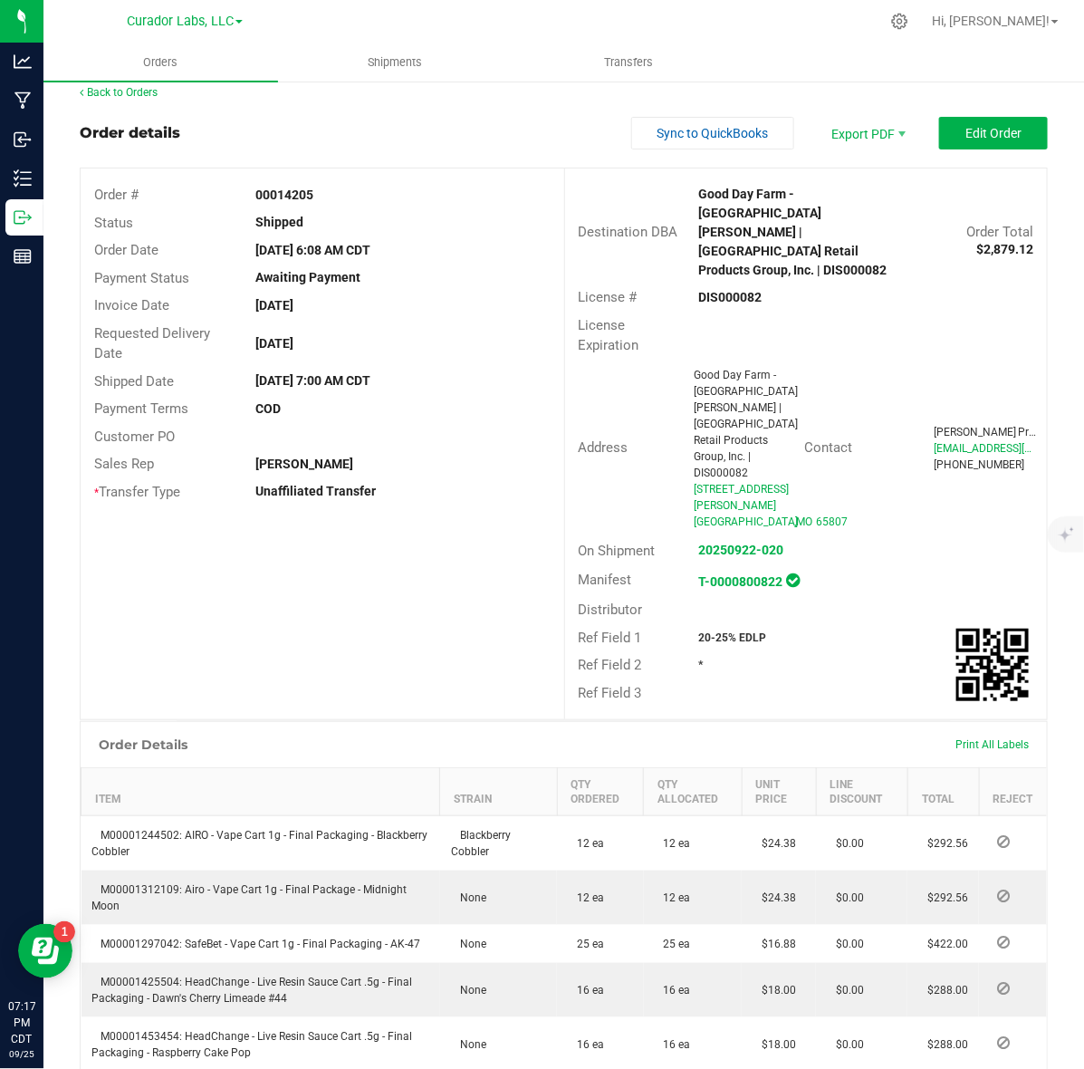
scroll to position [0, 0]
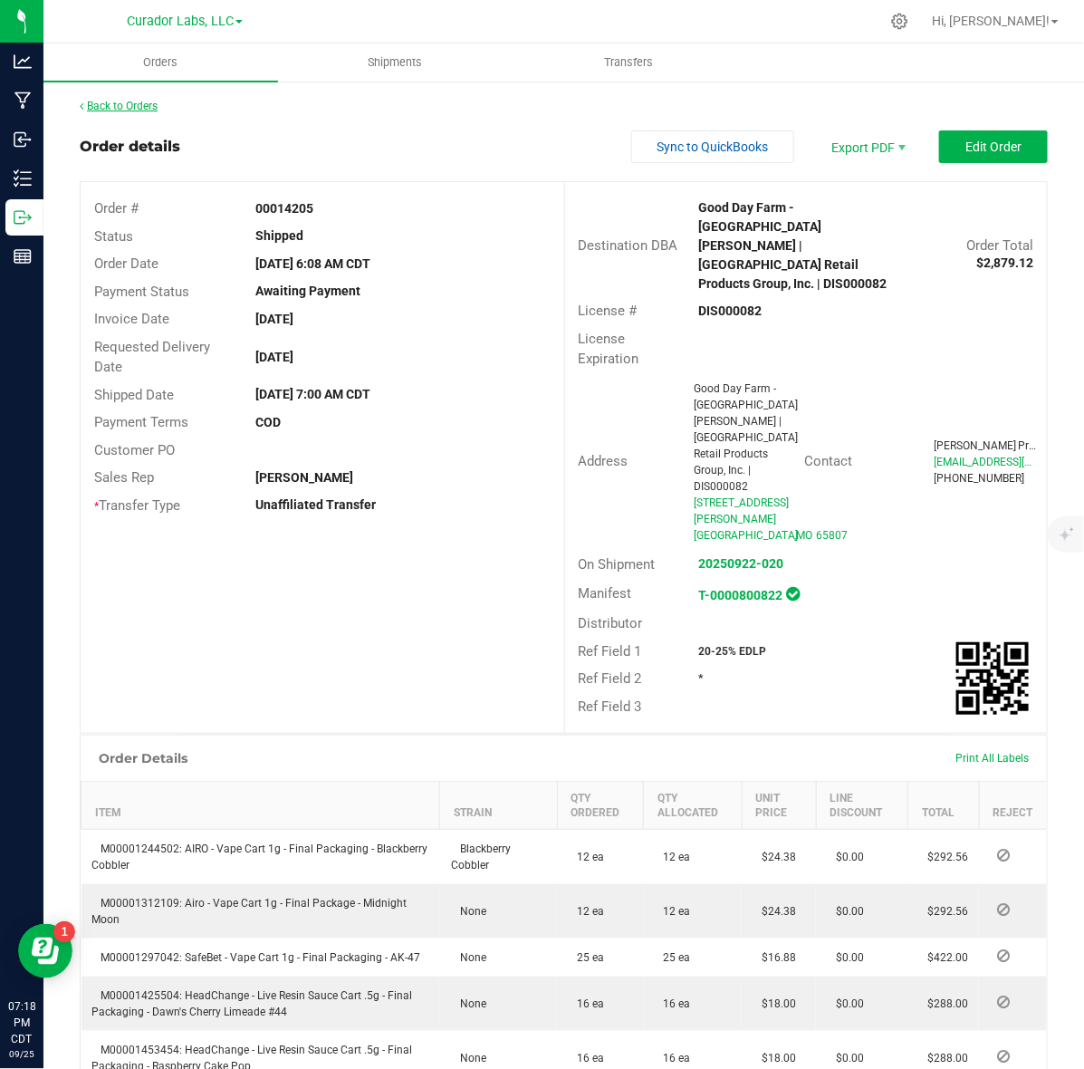
click at [111, 107] on link "Back to Orders" at bounding box center [119, 106] width 78 height 13
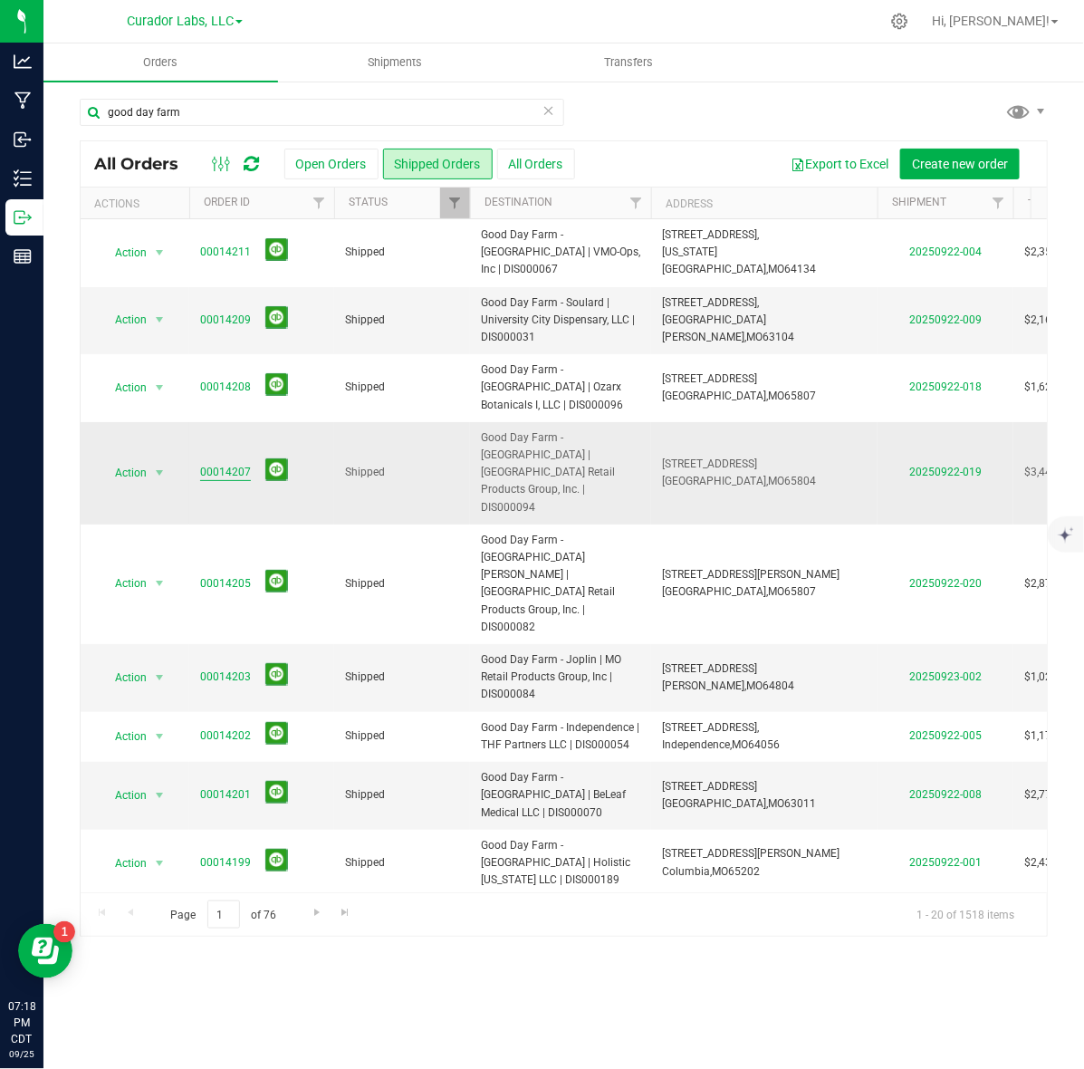
click at [233, 464] on link "00014207" at bounding box center [225, 472] width 51 height 17
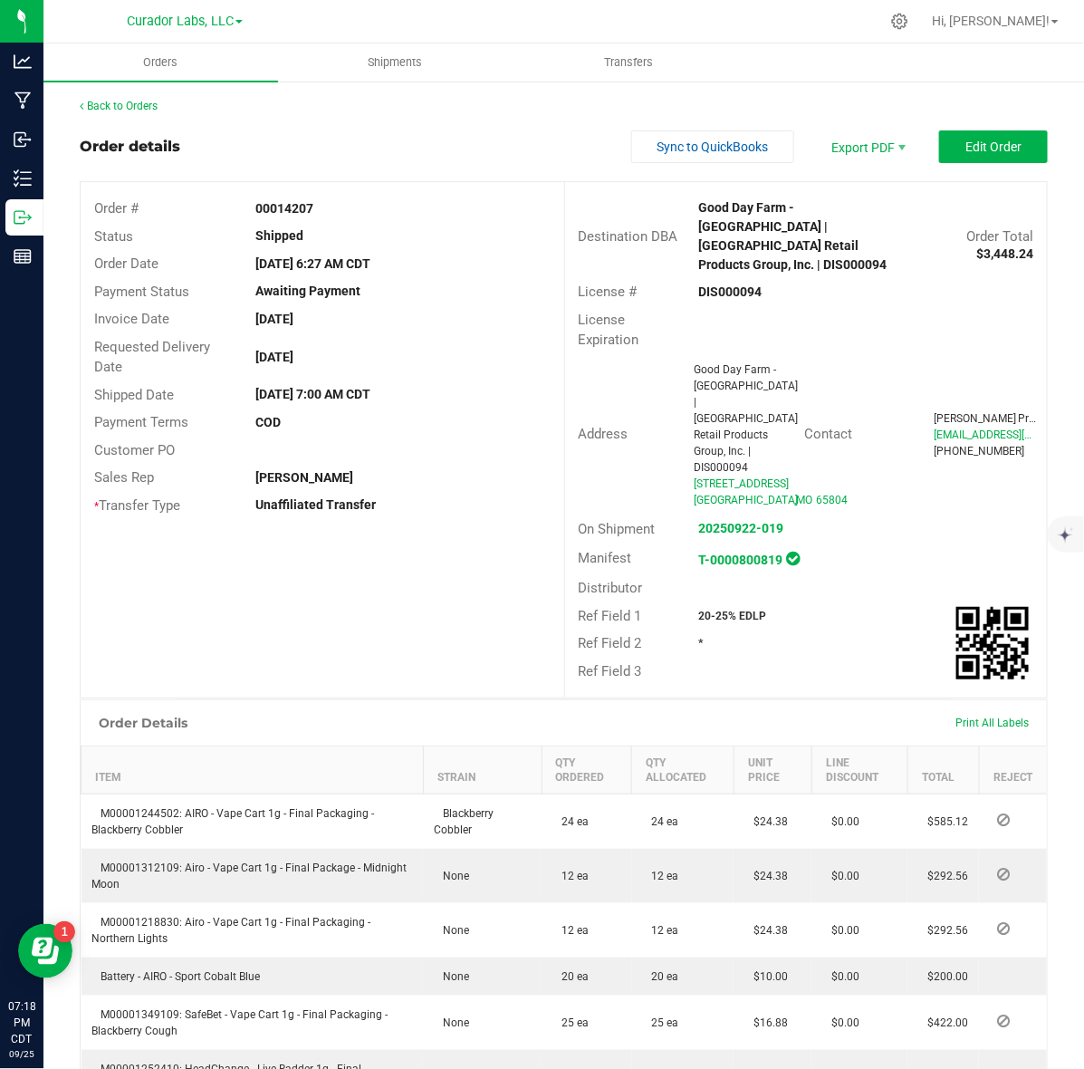
click at [277, 206] on strong "00014207" at bounding box center [284, 208] width 58 height 14
click at [739, 284] on strong "DIS000094" at bounding box center [730, 291] width 63 height 14
click at [278, 214] on strong "00014207" at bounding box center [284, 208] width 58 height 14
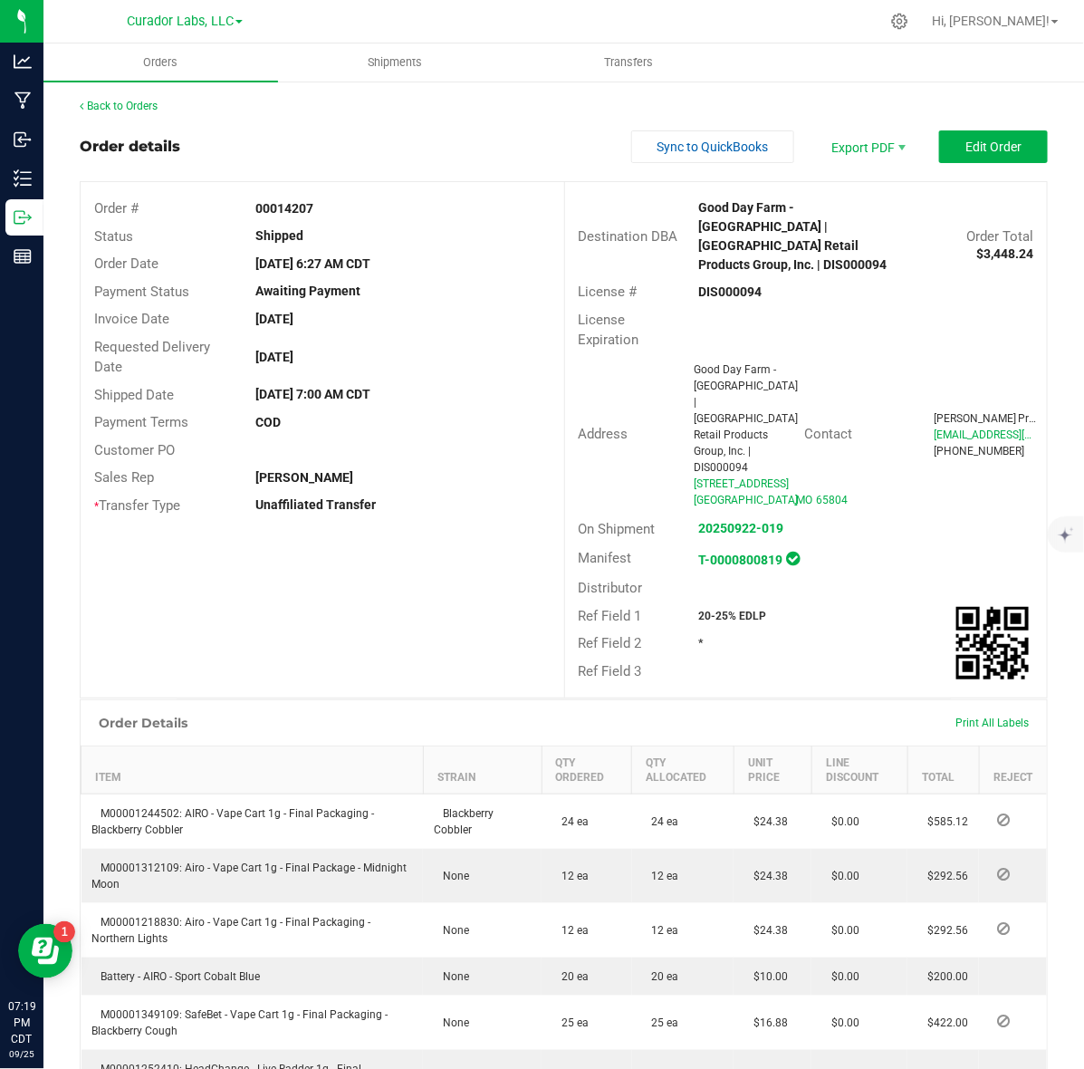
click at [278, 214] on strong "00014207" at bounding box center [284, 208] width 58 height 14
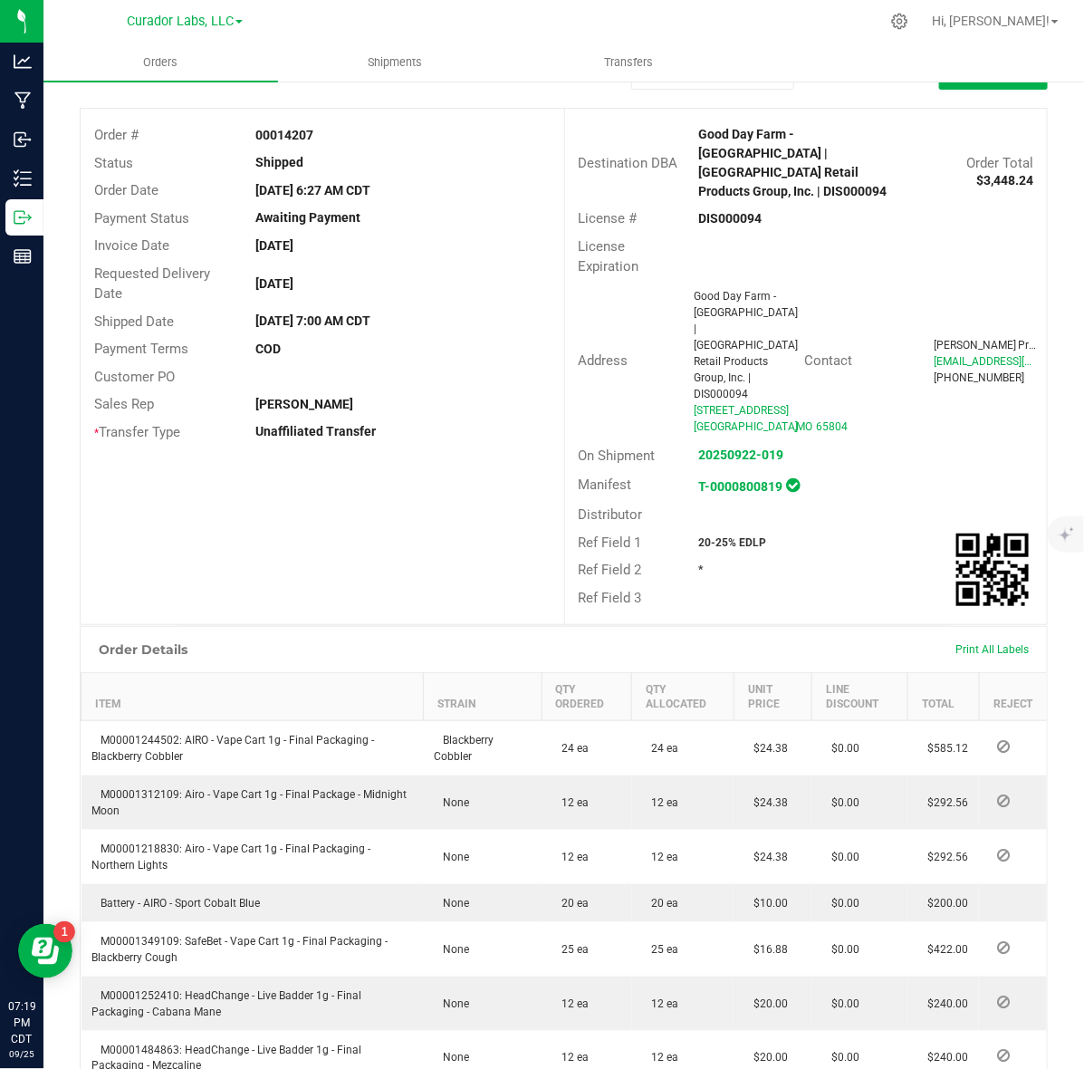
scroll to position [113, 0]
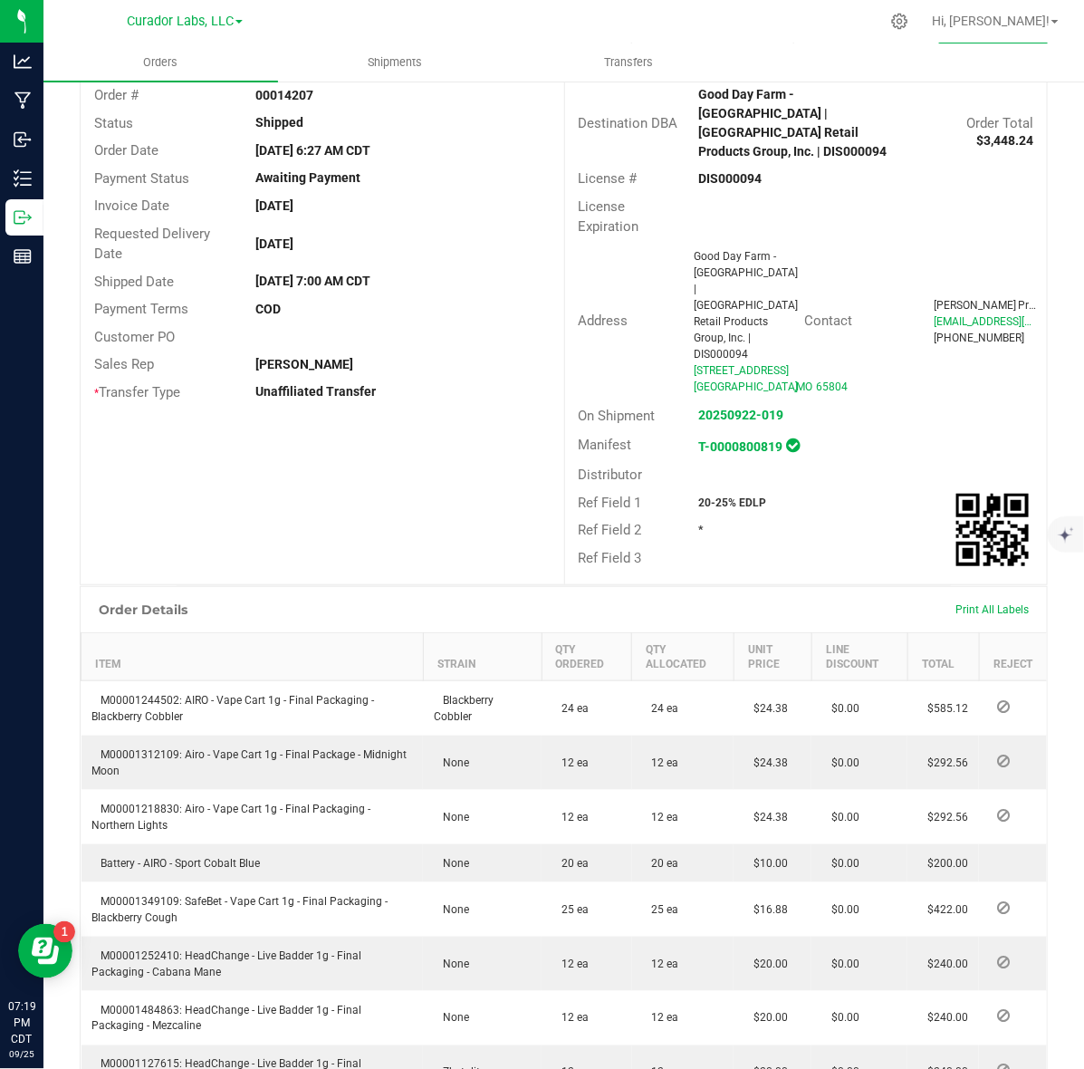
click at [711, 496] on strong "20-25% EDLP" at bounding box center [733, 502] width 68 height 13
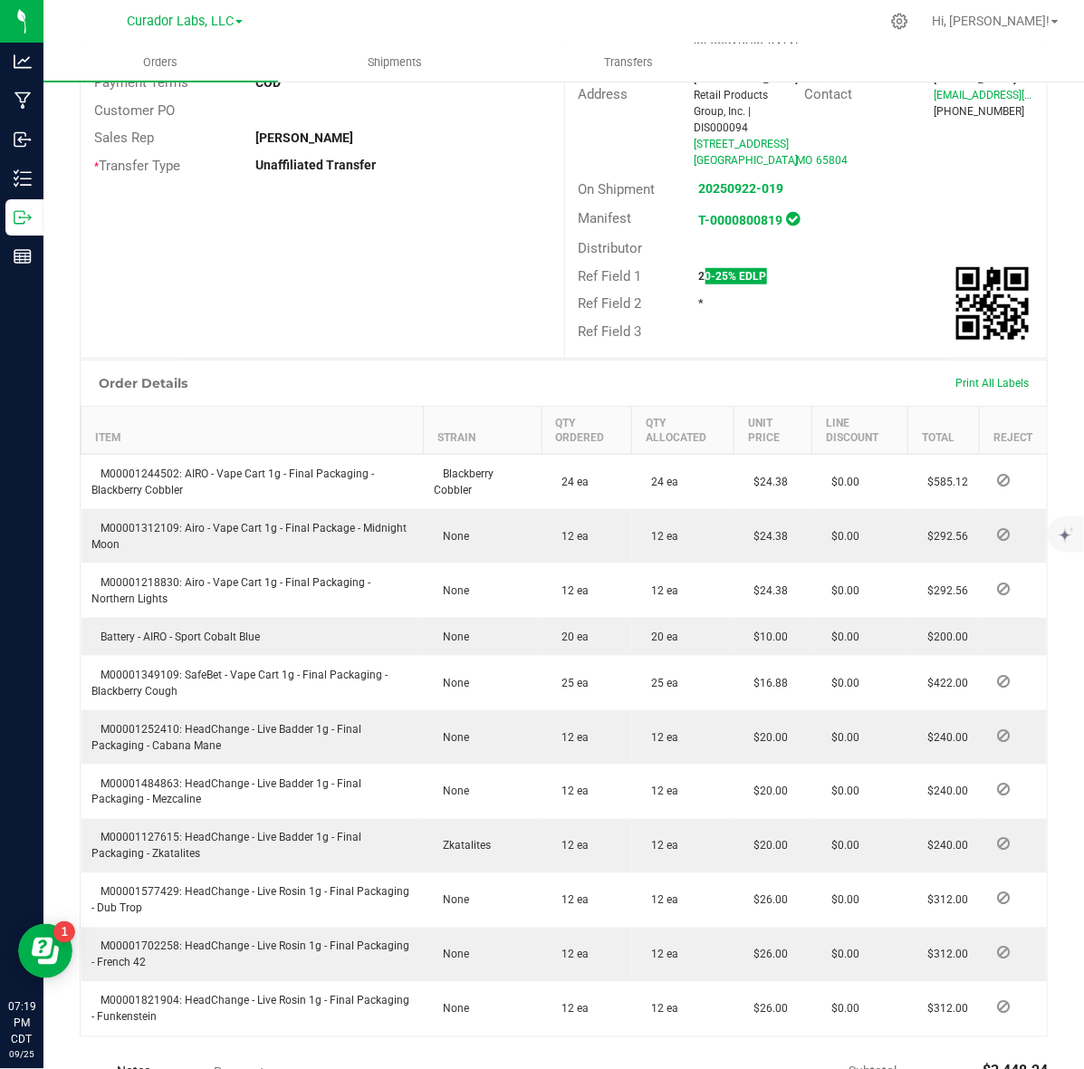
scroll to position [453, 0]
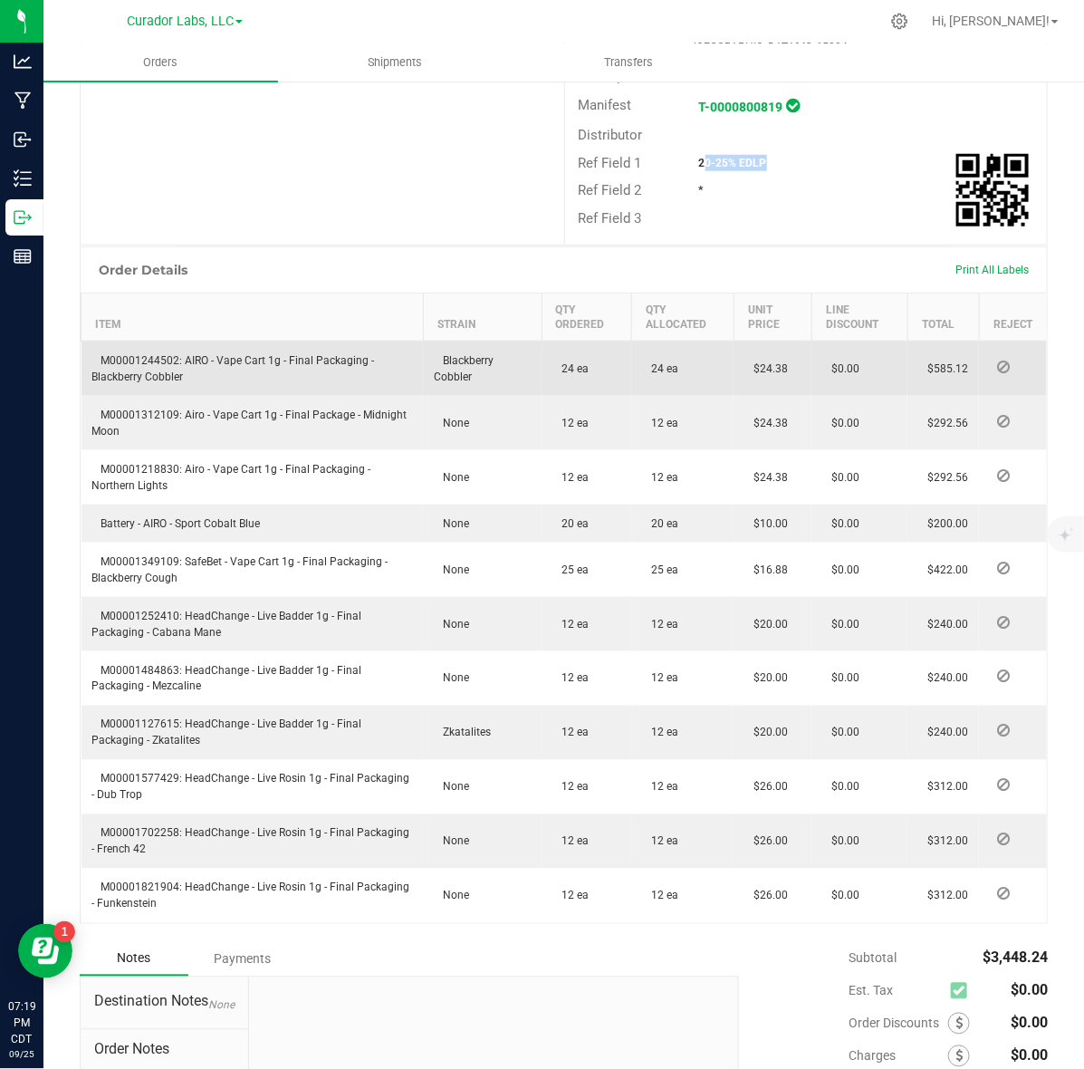
click at [124, 342] on td "M00001244502: AIRO - Vape Cart 1g - Final Packaging - Blackberry Cobbler" at bounding box center [253, 369] width 342 height 55
click at [133, 342] on td "M00001244502: AIRO - Vape Cart 1g - Final Packaging - Blackberry Cobbler" at bounding box center [253, 369] width 342 height 55
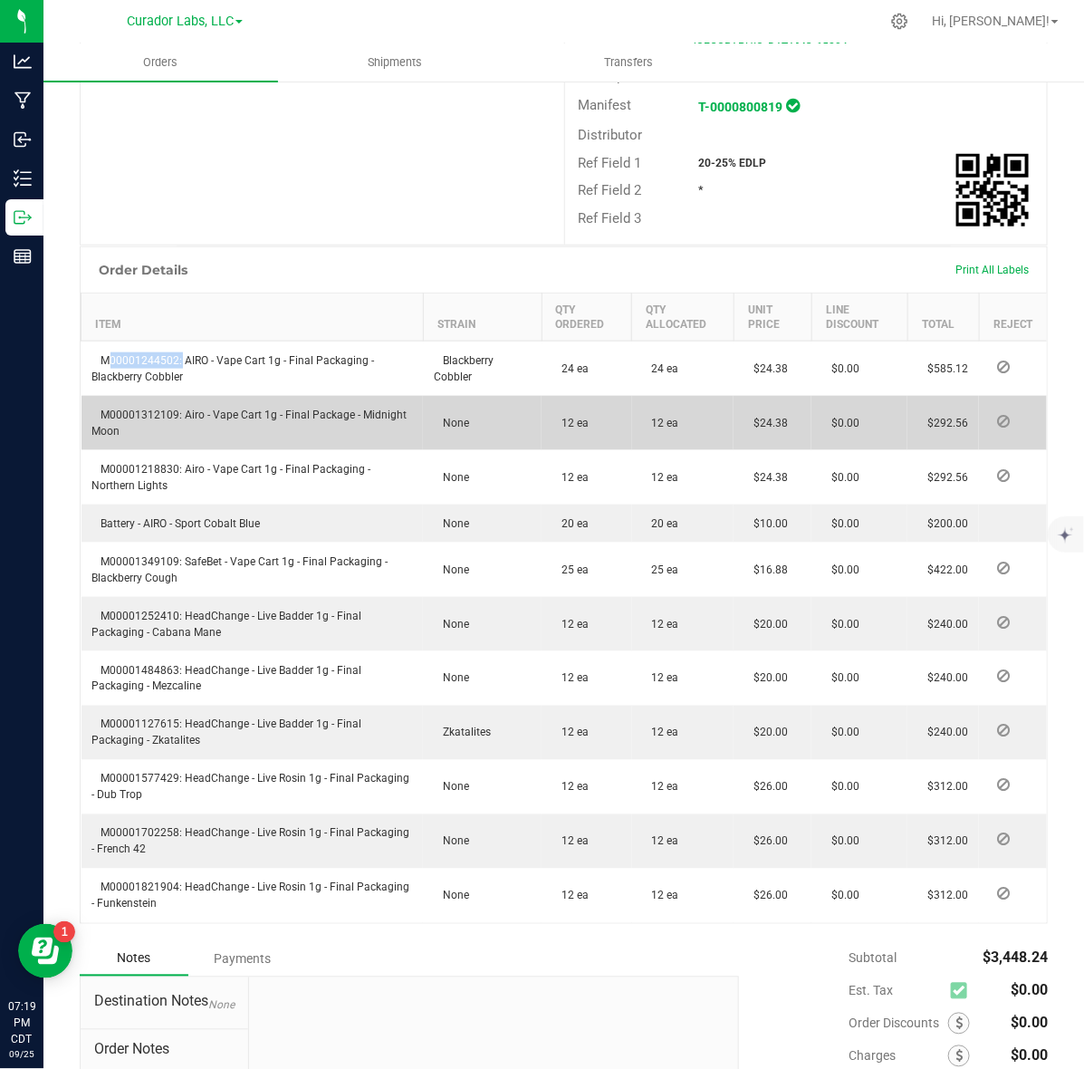
click at [134, 396] on td "M00001312109: Airo - Vape Cart 1g - Final Package - Midnight Moon" at bounding box center [253, 423] width 342 height 54
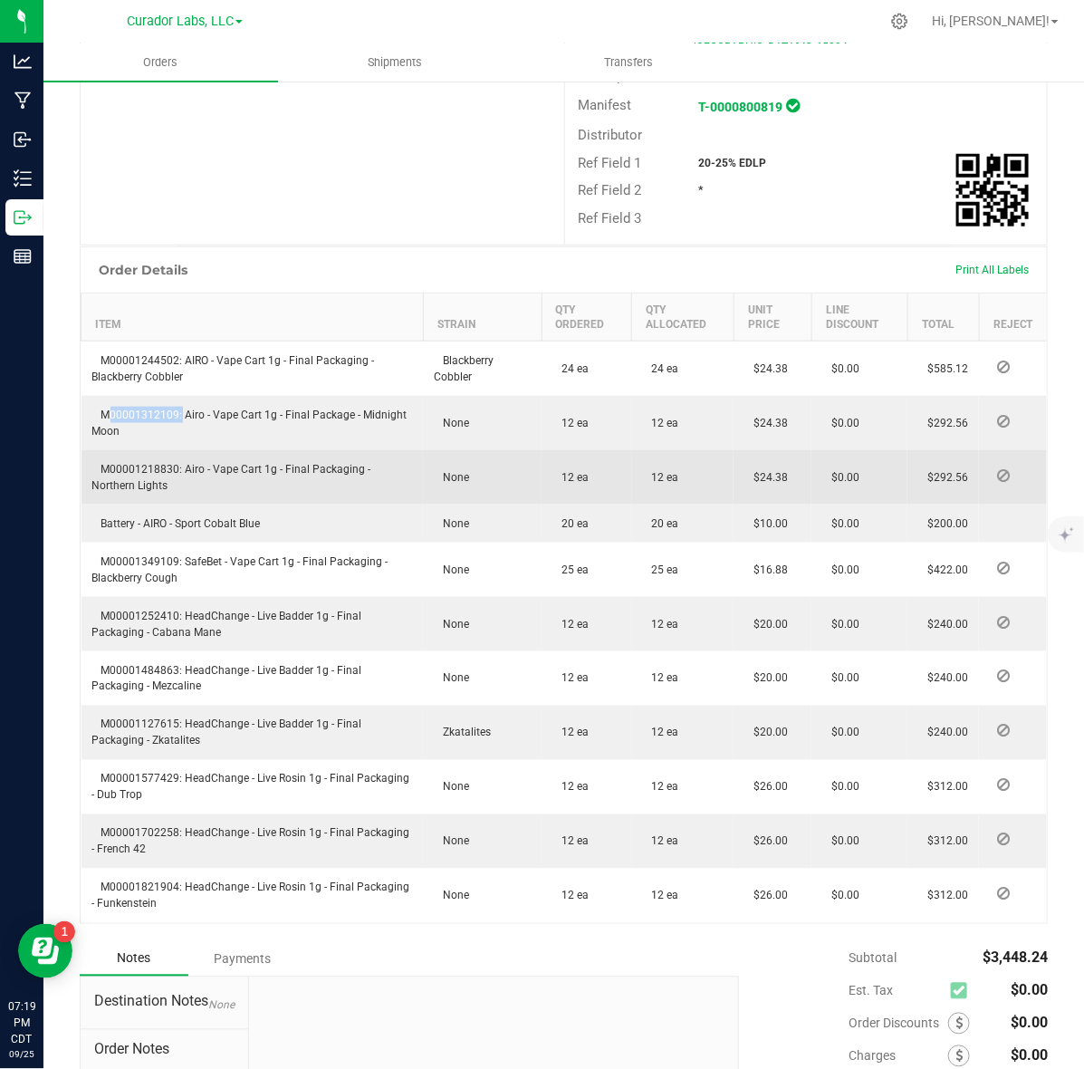
click at [142, 450] on td "M00001218830: Airo - Vape Cart 1g - Final Packaging - Northern Lights" at bounding box center [253, 477] width 342 height 54
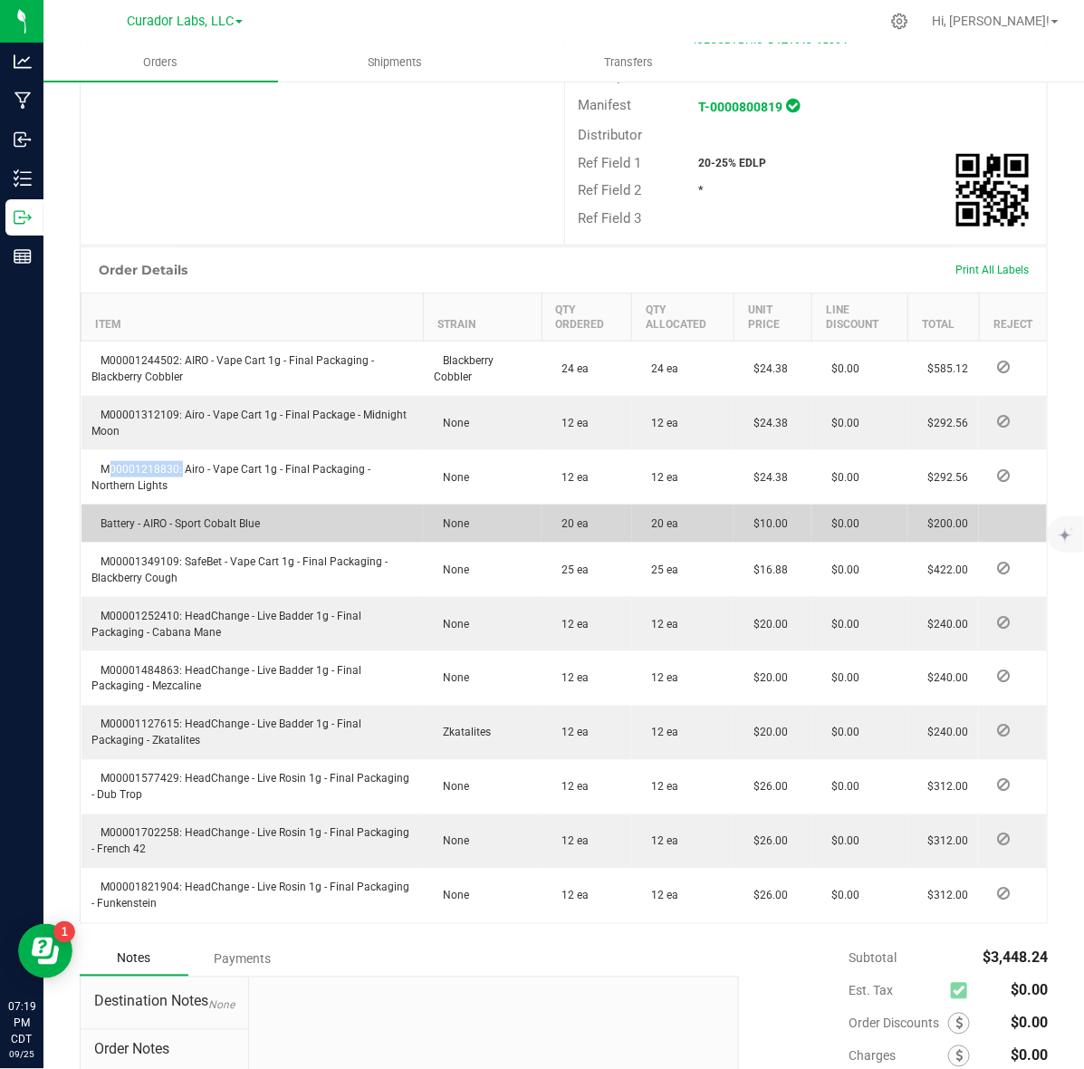
click at [149, 517] on span "Battery - AIRO - Sport Cobalt Blue" at bounding box center [176, 523] width 168 height 13
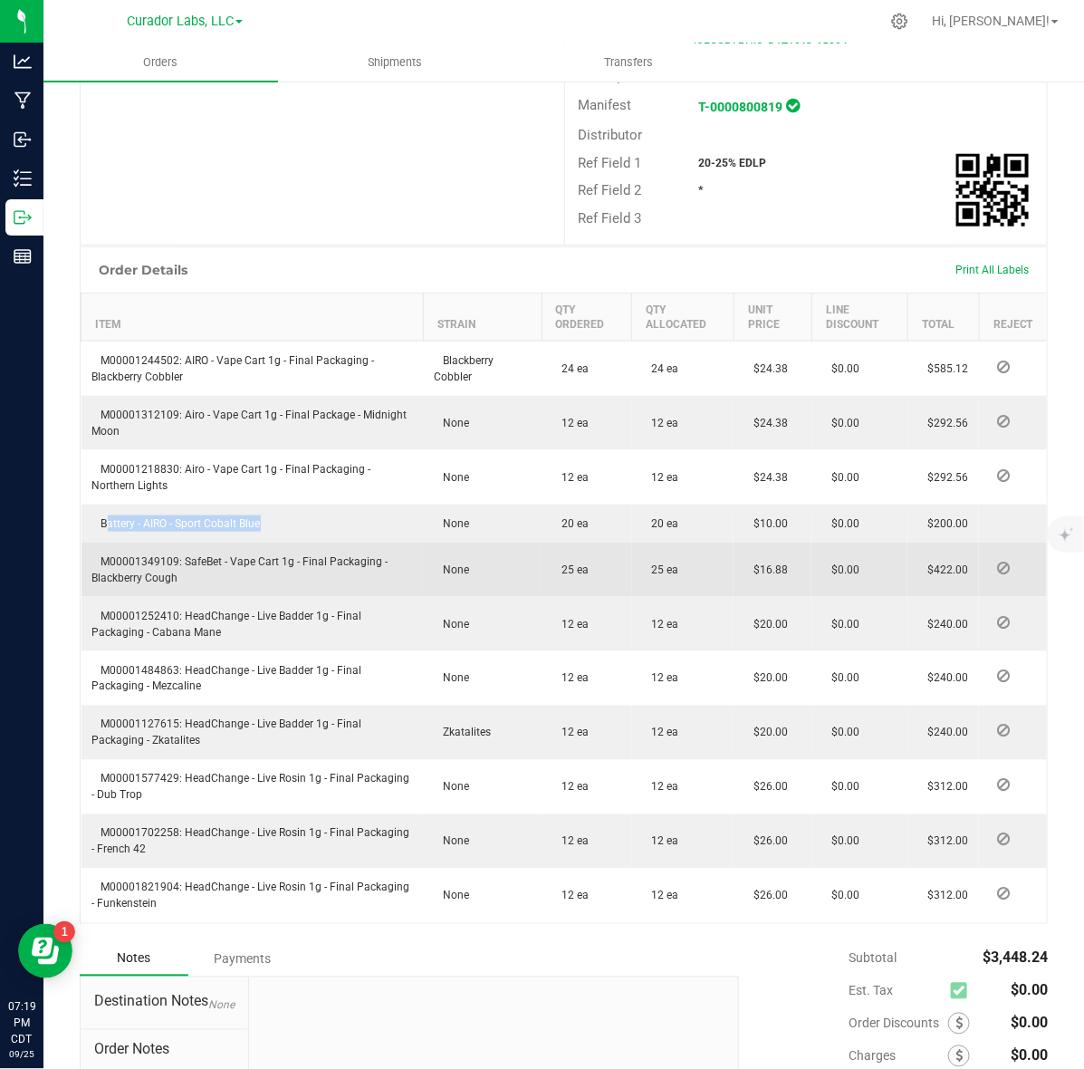
click at [130, 555] on span "M00001349109: SafeBet - Vape Cart 1g - Final Packaging - Blackberry Cough" at bounding box center [240, 569] width 296 height 29
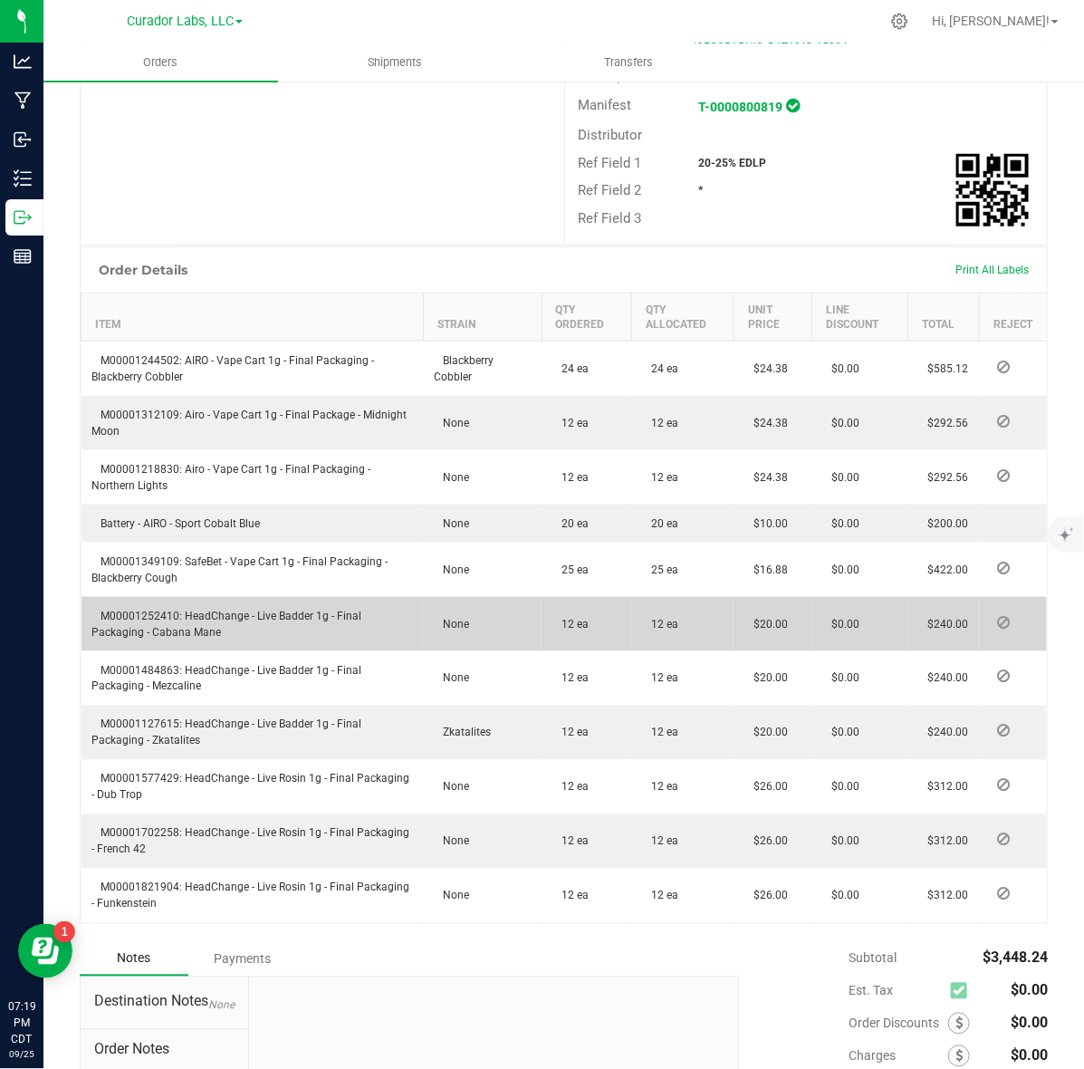
click at [143, 610] on span "M00001252410: HeadChange - Live Badder 1g - Final Packaging - Cabana Mane" at bounding box center [227, 624] width 270 height 29
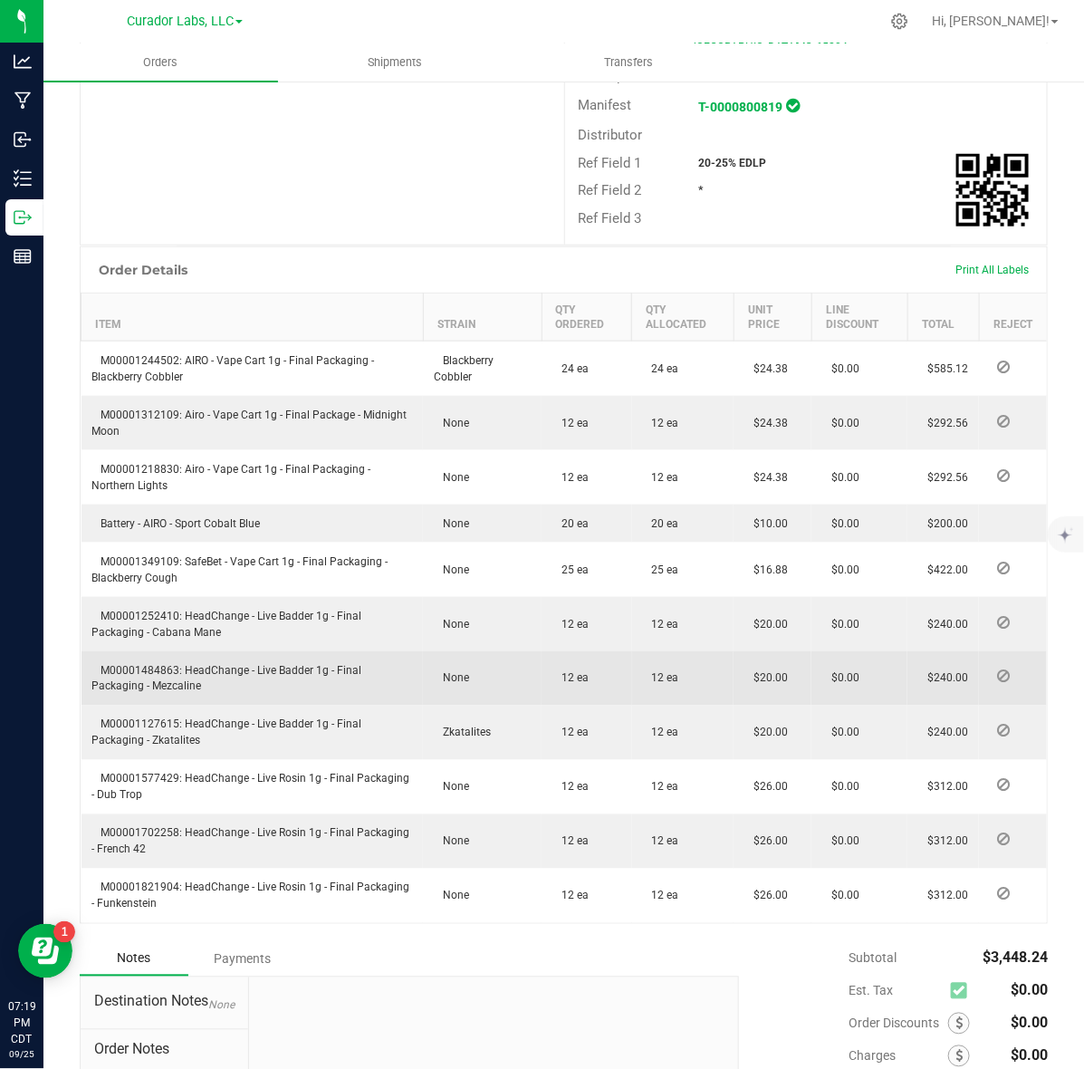
click at [133, 651] on td "M00001484863: HeadChange - Live Badder 1g - Final Packaging - Mezcaline" at bounding box center [253, 678] width 342 height 54
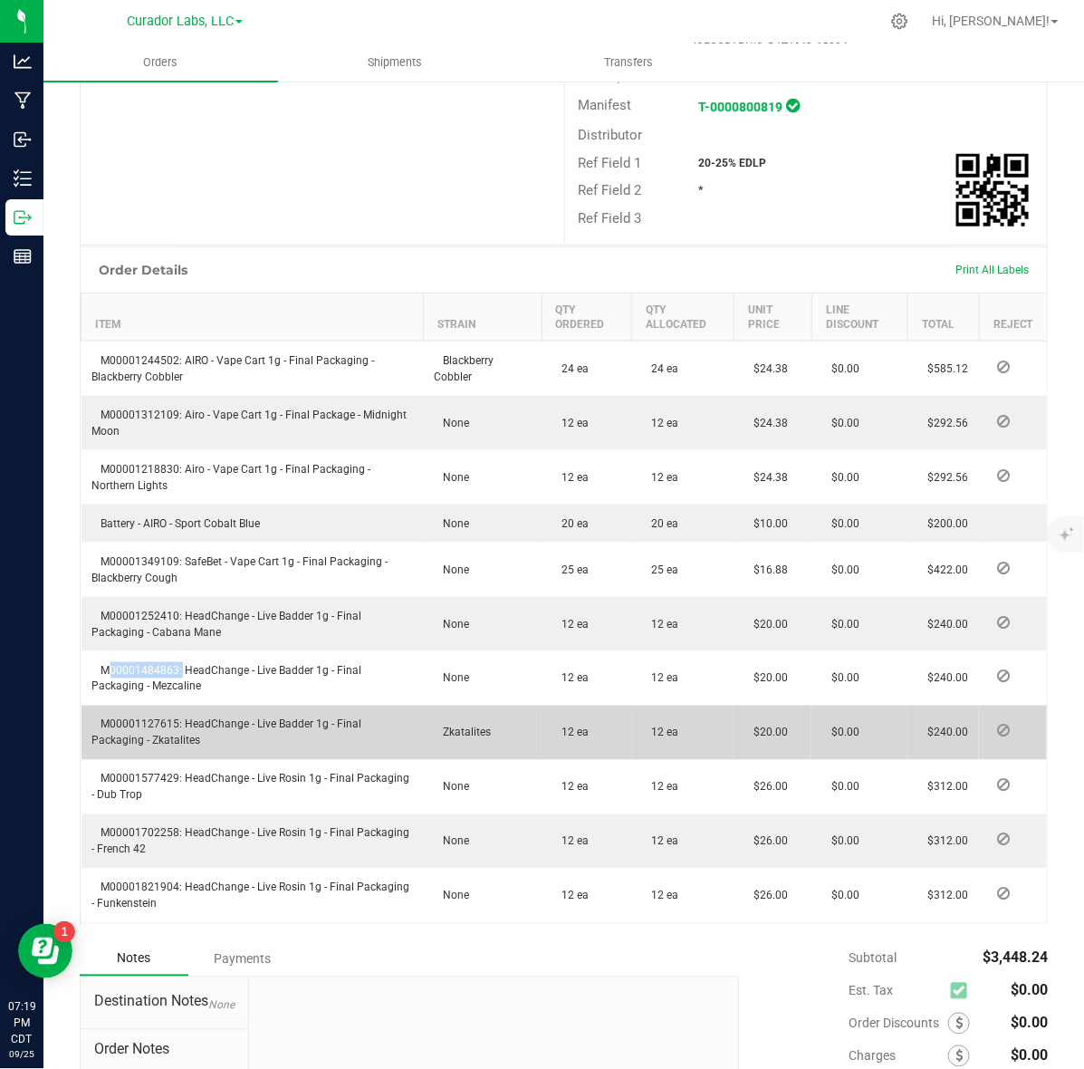
click at [111, 718] on span "M00001127615: HeadChange - Live Badder 1g - Final Packaging - Zkatalites" at bounding box center [227, 732] width 270 height 29
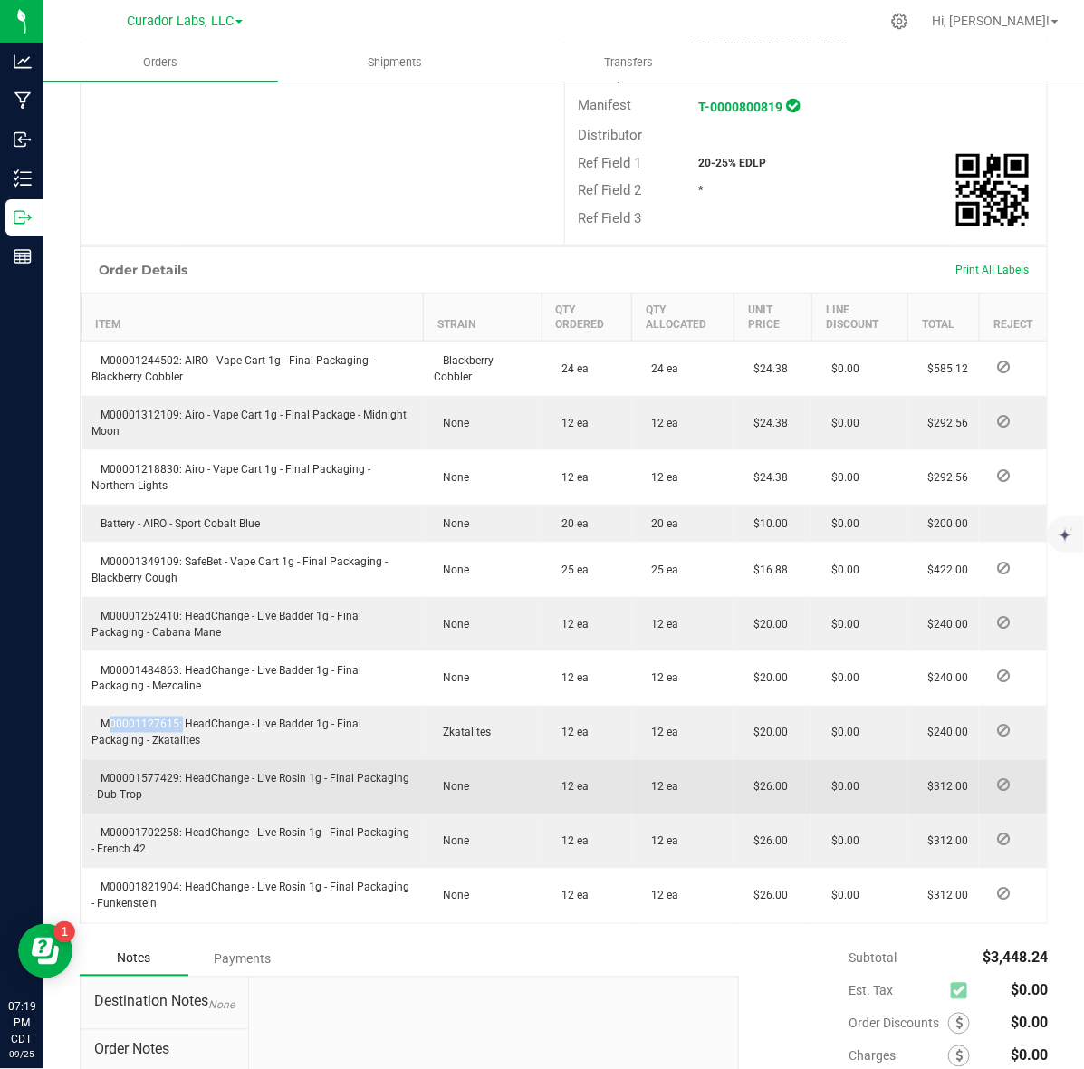
click at [122, 760] on td "M00001577429: HeadChange - Live Rosin 1g - Final Packaging - Dub Trop" at bounding box center [253, 787] width 342 height 54
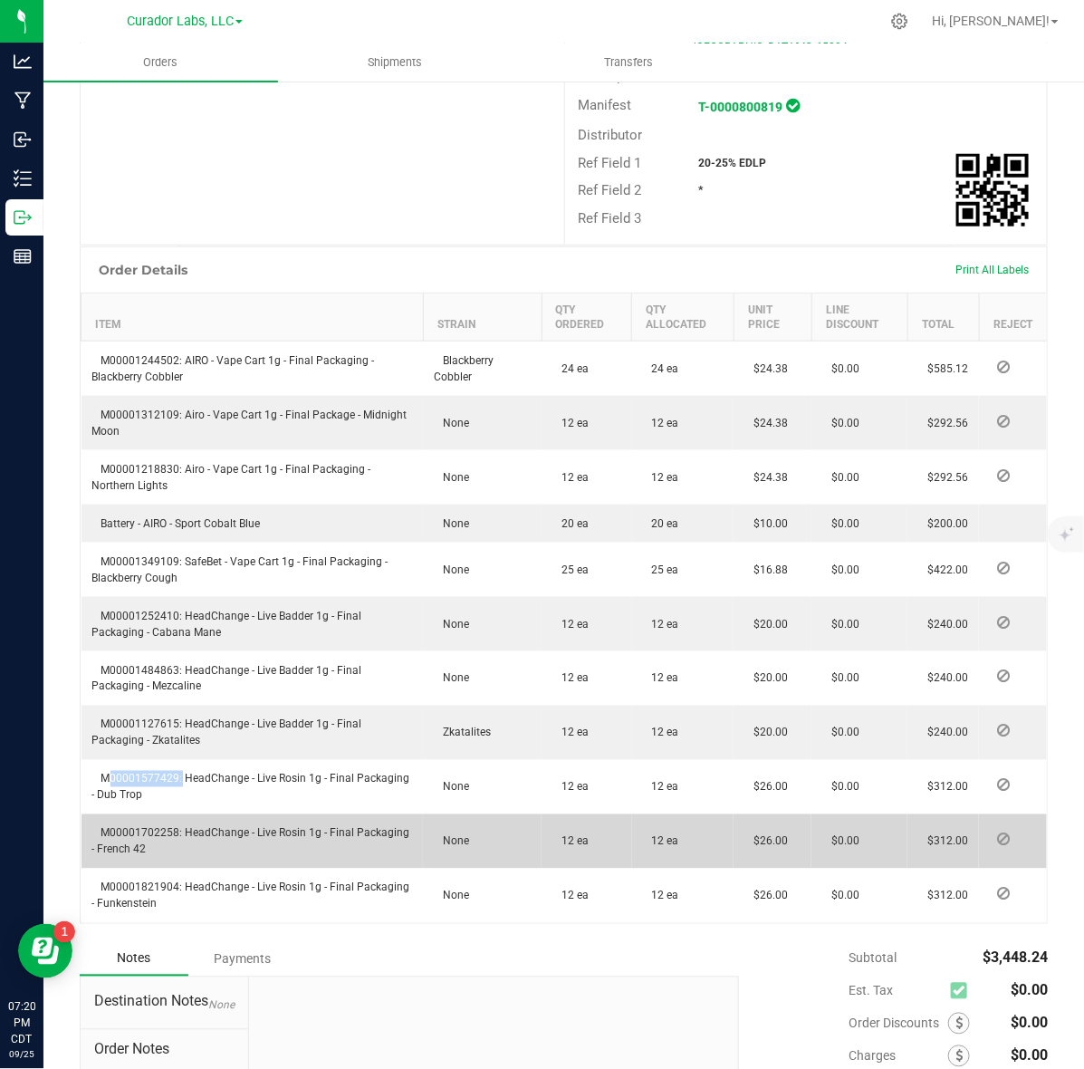
click at [134, 814] on td "M00001702258: HeadChange - Live Rosin 1g - Final Packaging - French 42" at bounding box center [253, 841] width 342 height 54
click at [152, 827] on span "M00001702258: HeadChange - Live Rosin 1g - Final Packaging - French 42" at bounding box center [251, 841] width 318 height 29
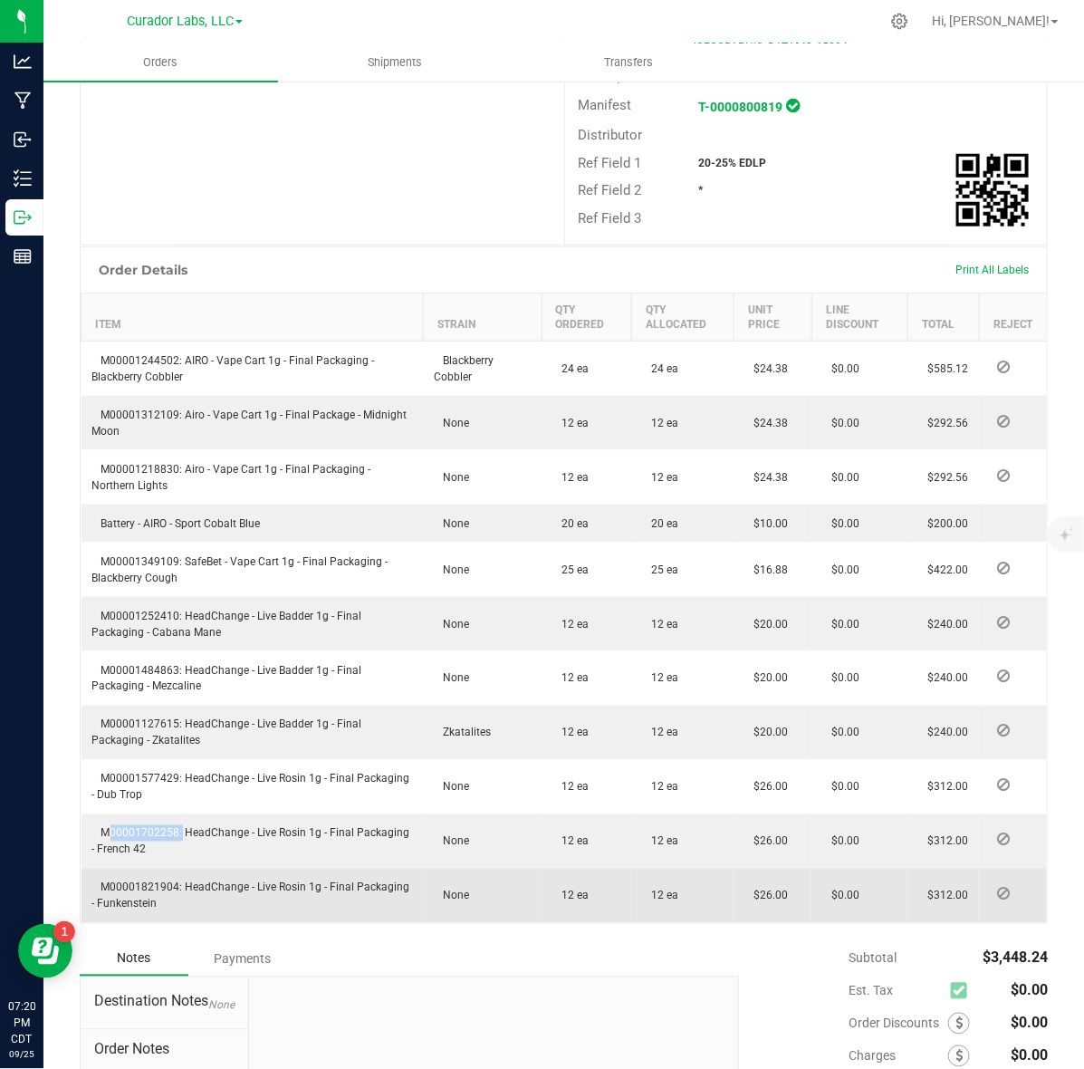
click at [165, 881] on span "M00001821904: HeadChange - Live Rosin 1g - Final Packaging - Funkenstein" at bounding box center [251, 895] width 318 height 29
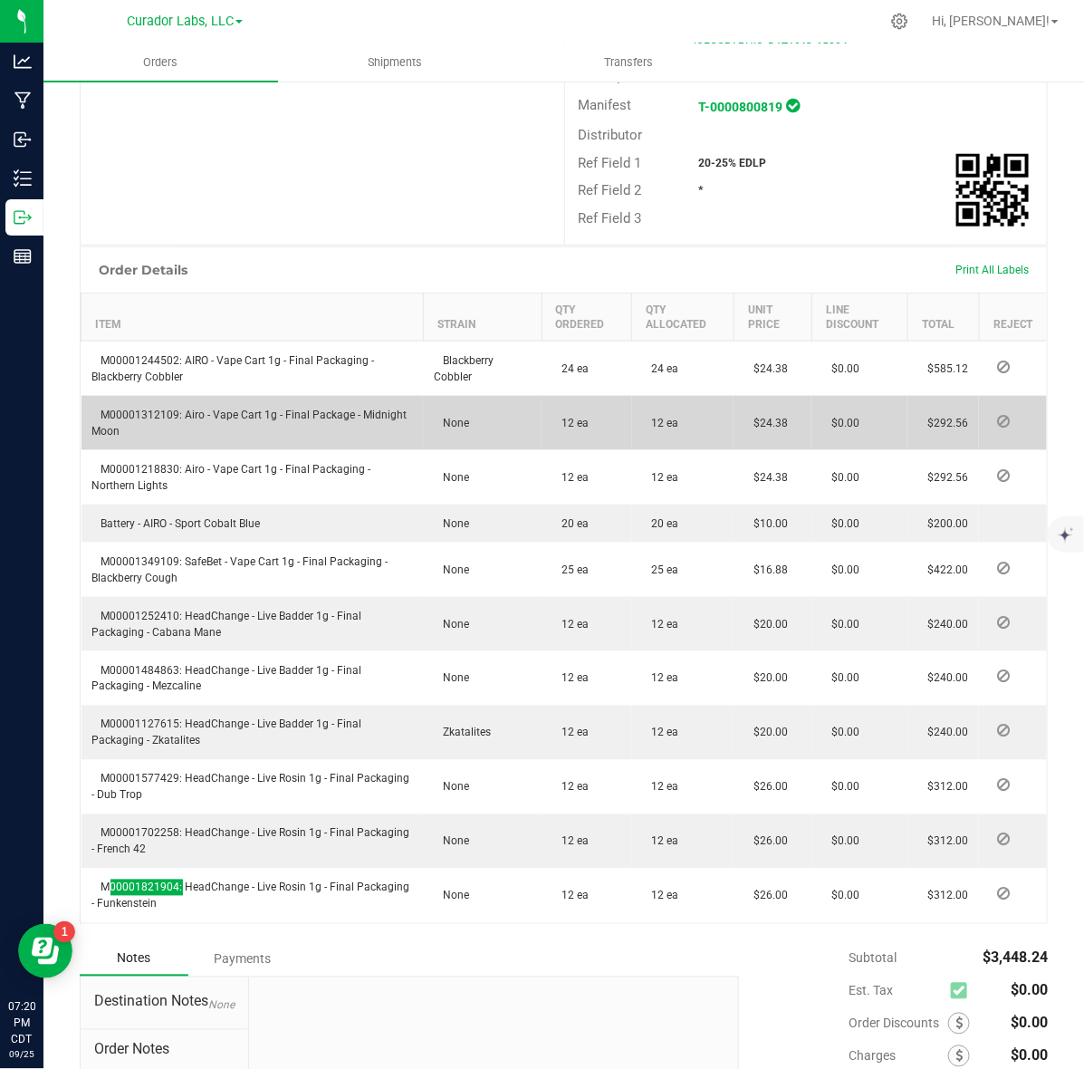
scroll to position [0, 0]
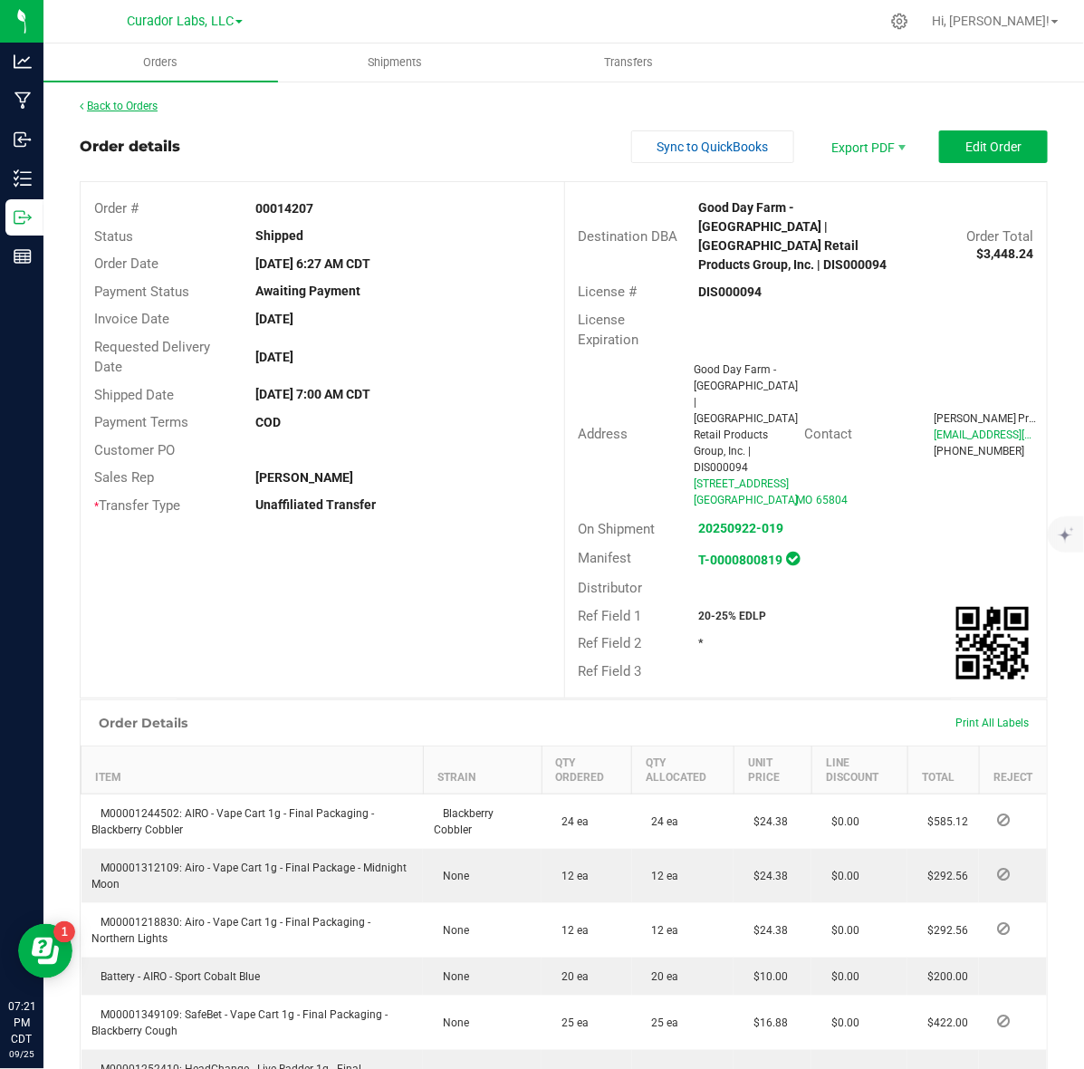
click at [147, 101] on link "Back to Orders" at bounding box center [119, 106] width 78 height 13
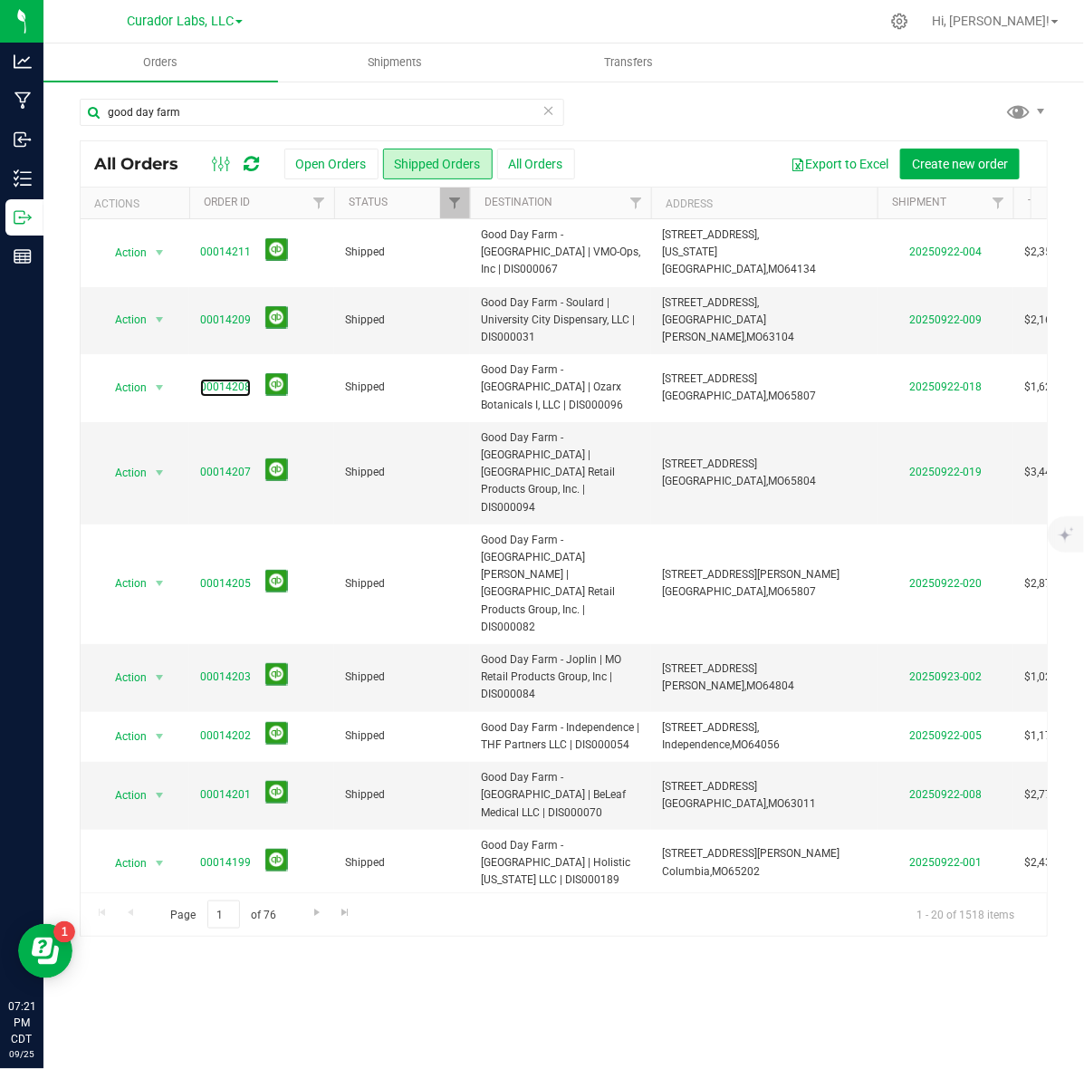
click at [227, 379] on link "00014208" at bounding box center [225, 387] width 51 height 17
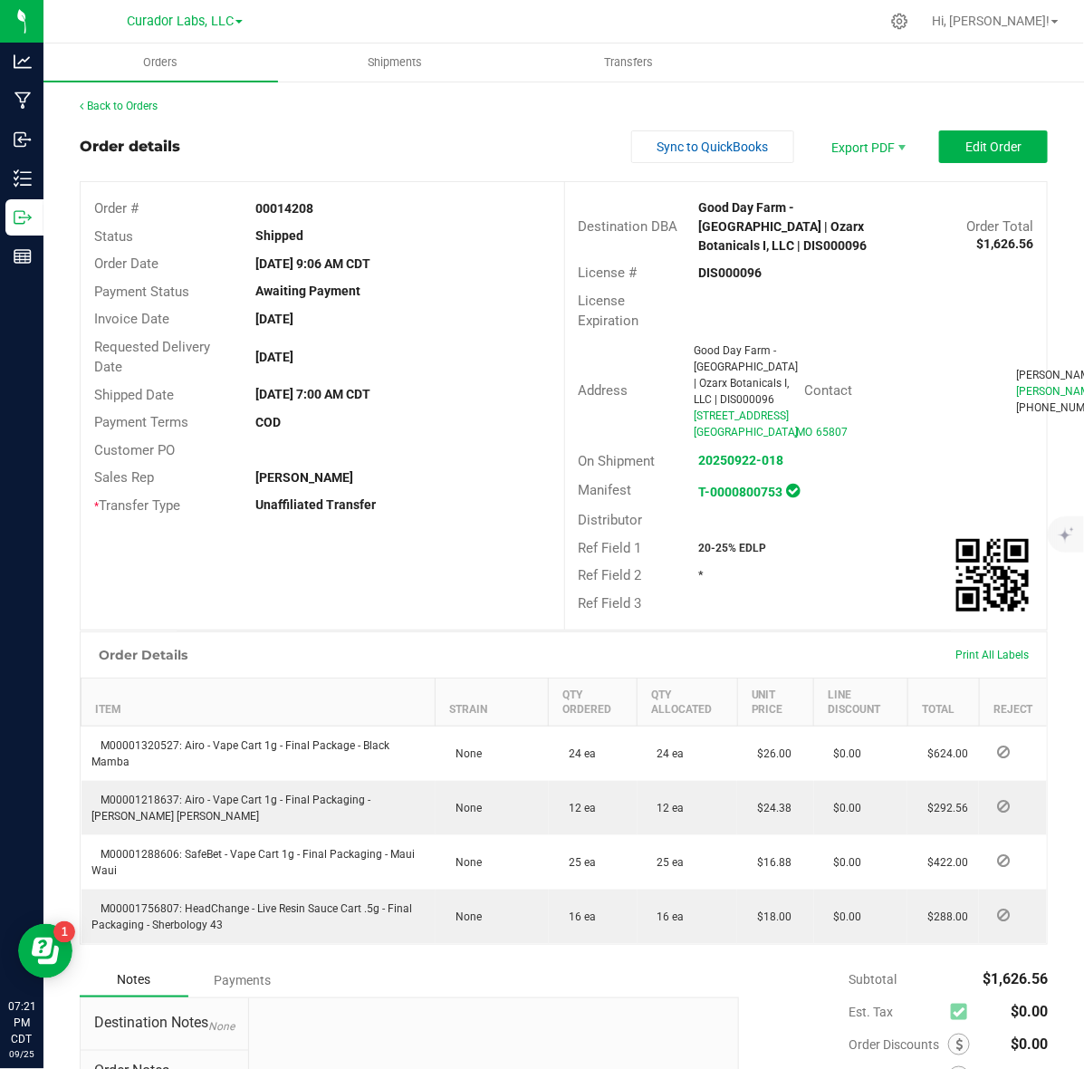
click at [707, 270] on strong "DIS000096" at bounding box center [730, 272] width 63 height 14
click at [304, 217] on div "00014208" at bounding box center [403, 208] width 322 height 19
click at [300, 208] on strong "00014208" at bounding box center [284, 208] width 58 height 14
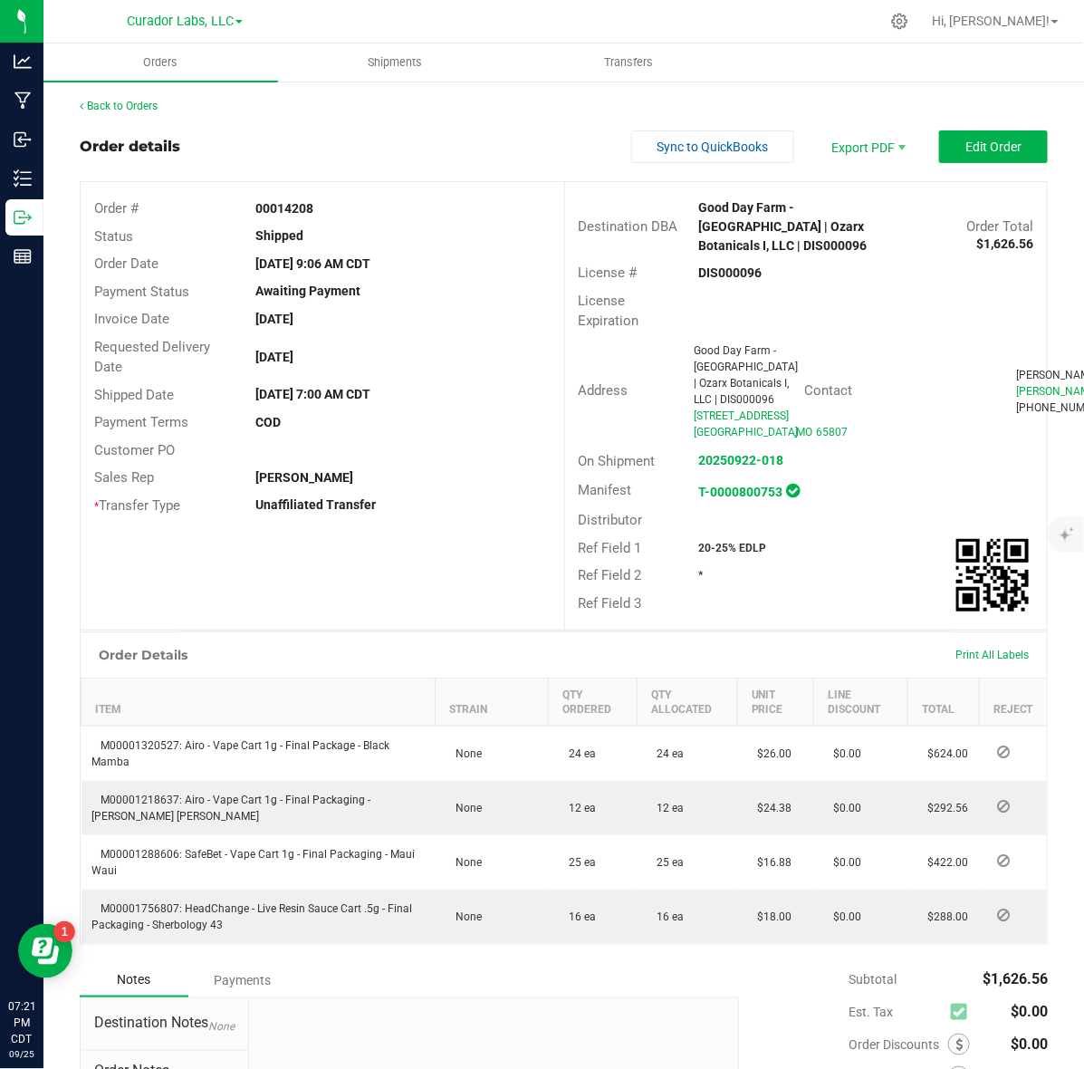
click at [734, 269] on strong "DIS000096" at bounding box center [730, 272] width 63 height 14
click at [258, 207] on strong "00014208" at bounding box center [284, 208] width 58 height 14
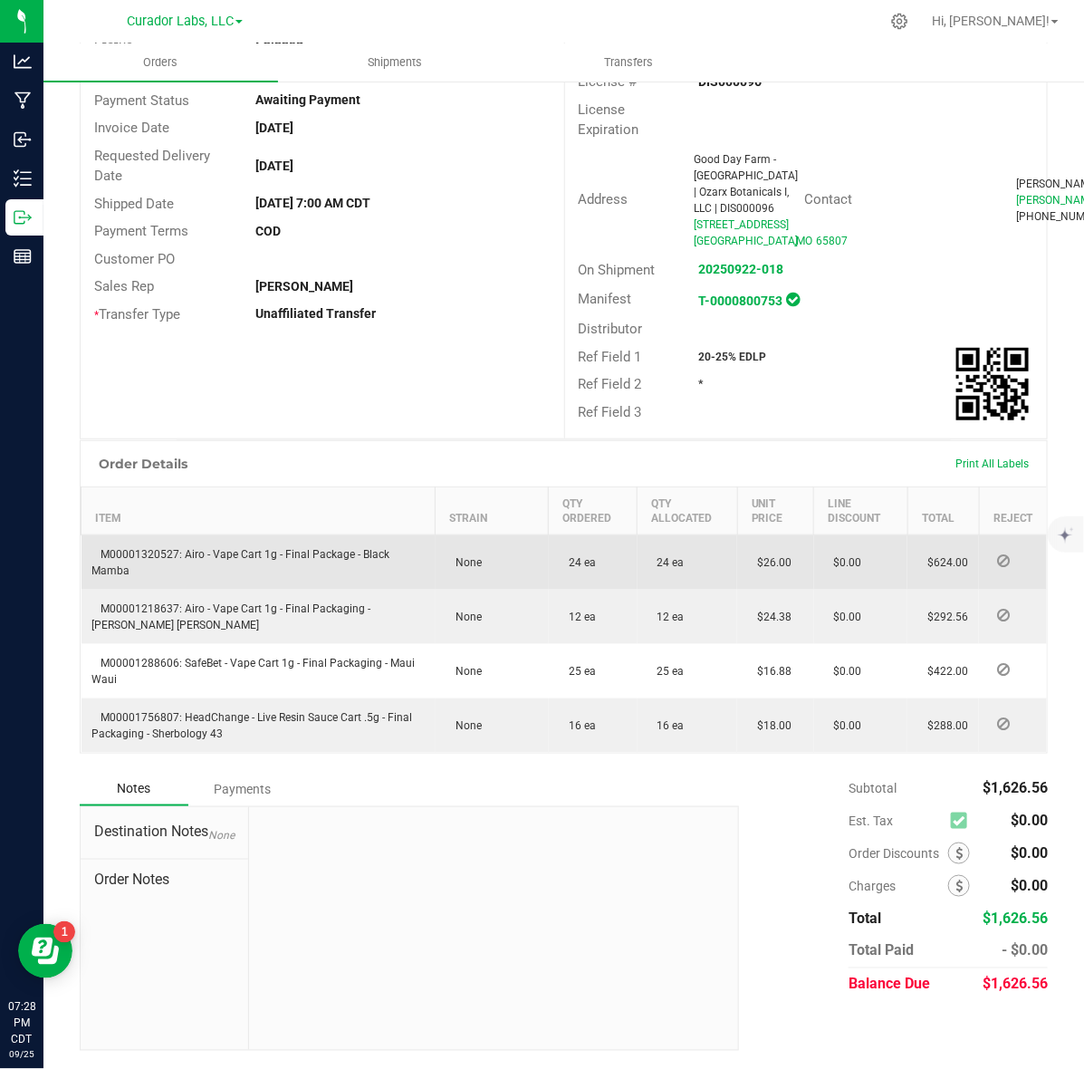
click at [150, 546] on td "M00001320527: Airo - Vape Cart 1g - Final Package - Black Mamba" at bounding box center [259, 562] width 354 height 55
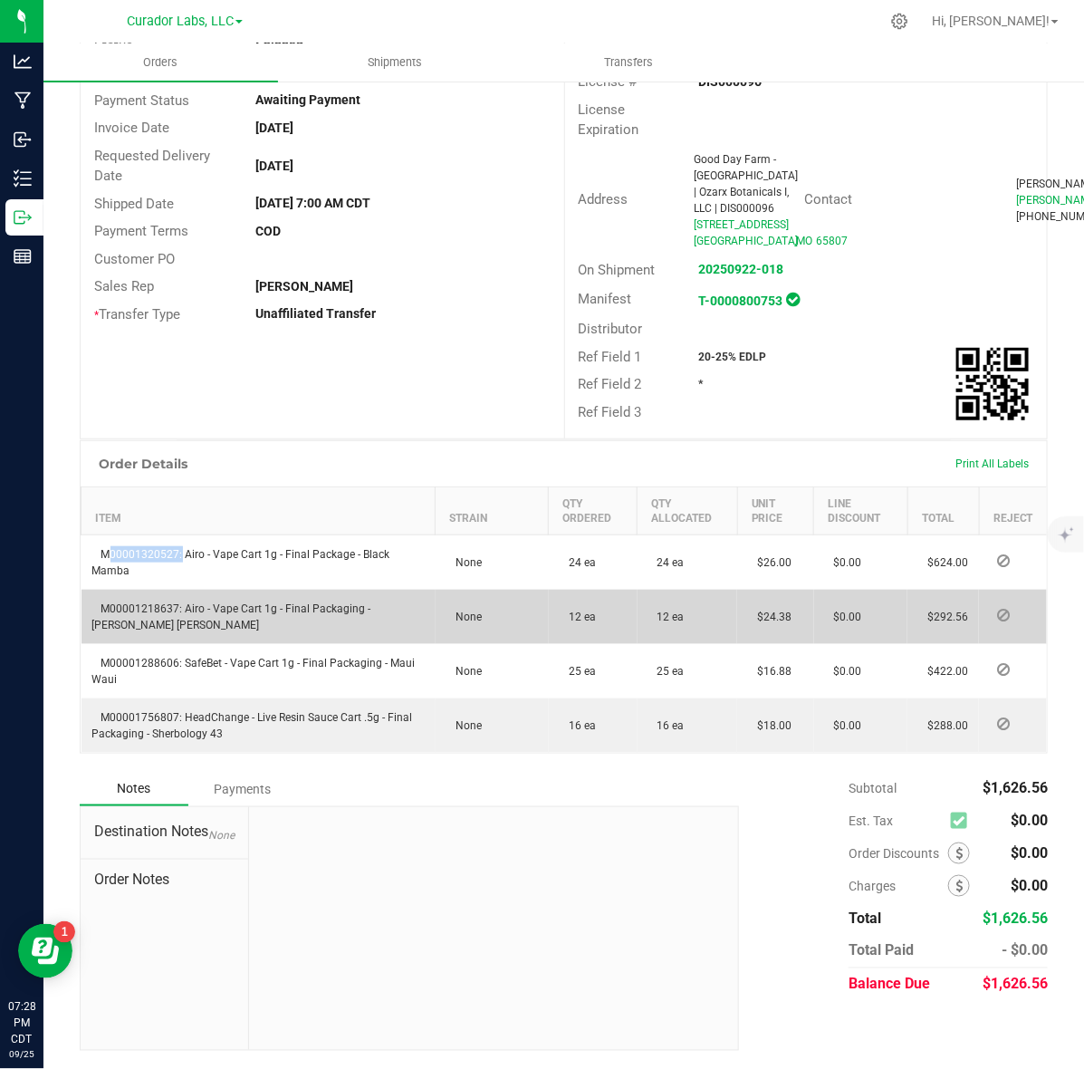
click at [131, 617] on td "M00001218637: Airo - Vape Cart 1g - Final Packaging - [PERSON_NAME] [PERSON_NAM…" at bounding box center [259, 617] width 354 height 54
click at [131, 613] on span "M00001218637: Airo - Vape Cart 1g - Final Packaging - [PERSON_NAME] [PERSON_NAM…" at bounding box center [231, 616] width 279 height 29
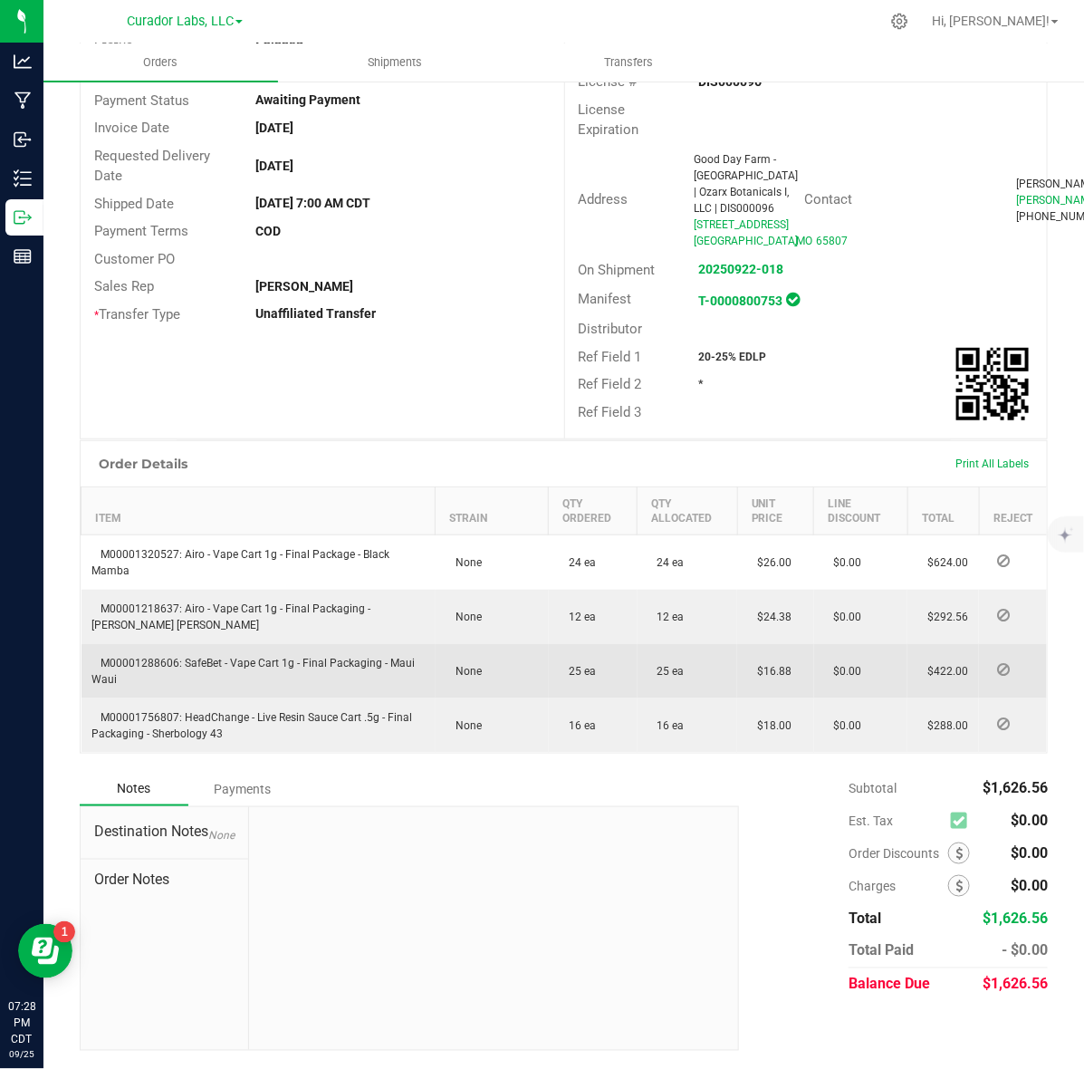
click at [124, 664] on span "M00001288606: SafeBet - Vape Cart 1g - Final Packaging - Maui Waui" at bounding box center [253, 671] width 323 height 29
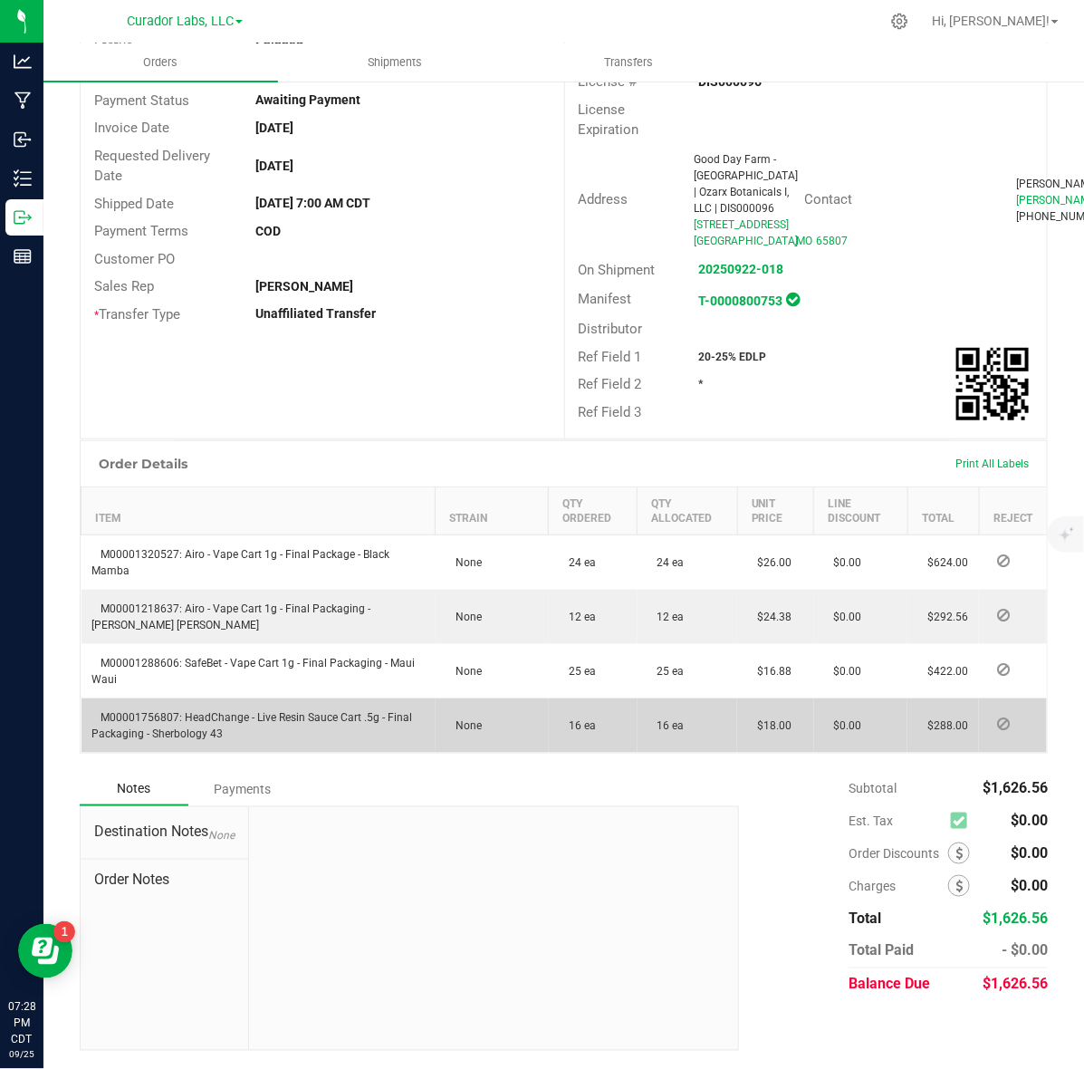
click at [148, 707] on td "M00001756807: HeadChange - Live Resin Sauce Cart .5g - Final Packaging - Sherbo…" at bounding box center [259, 725] width 354 height 54
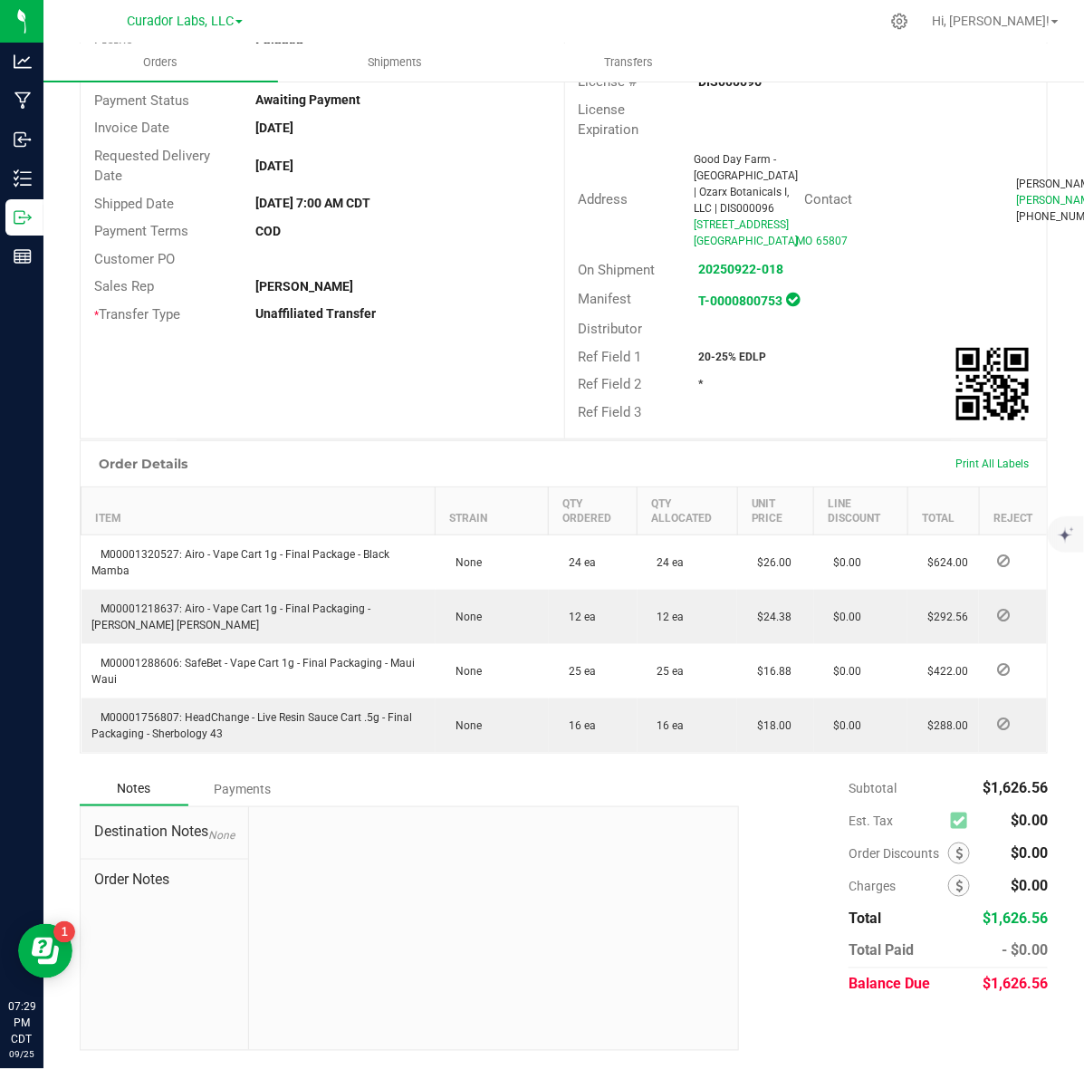
click at [736, 345] on div "Ref Field 1 20-25% EDLP" at bounding box center [806, 357] width 483 height 28
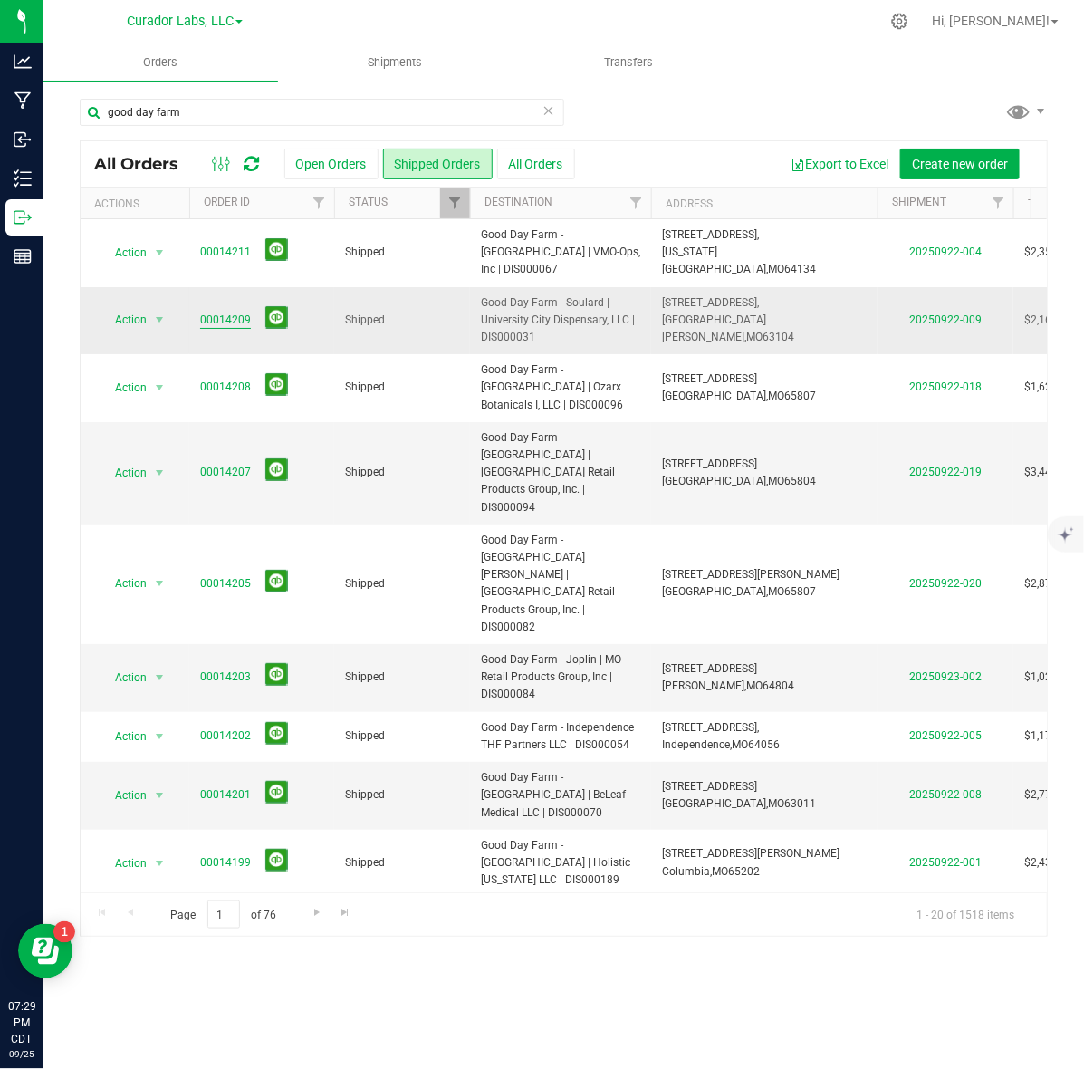
click at [220, 312] on link "00014209" at bounding box center [225, 320] width 51 height 17
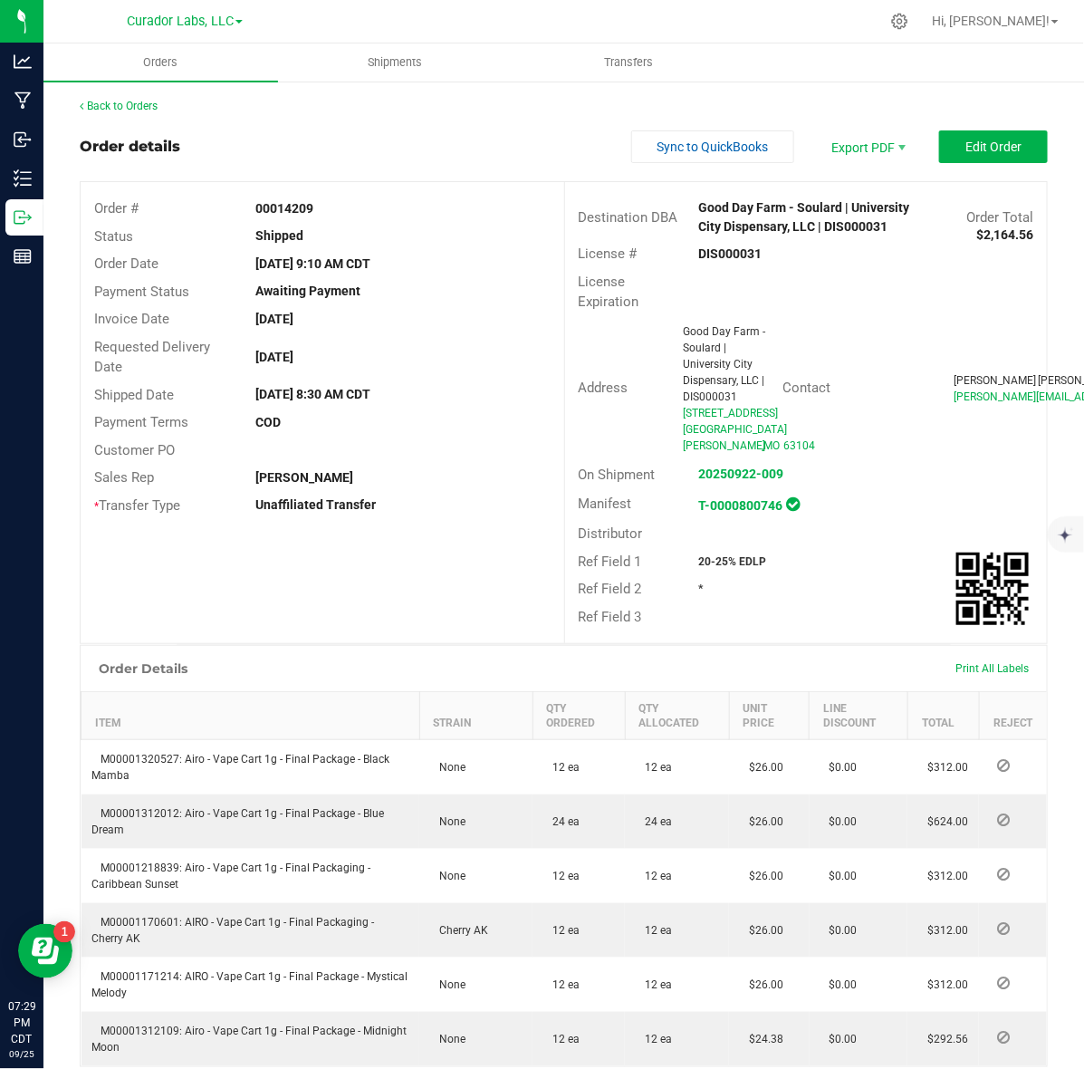
click at [725, 246] on strong "DIS000031" at bounding box center [730, 253] width 63 height 14
click at [273, 206] on strong "00014209" at bounding box center [284, 208] width 58 height 14
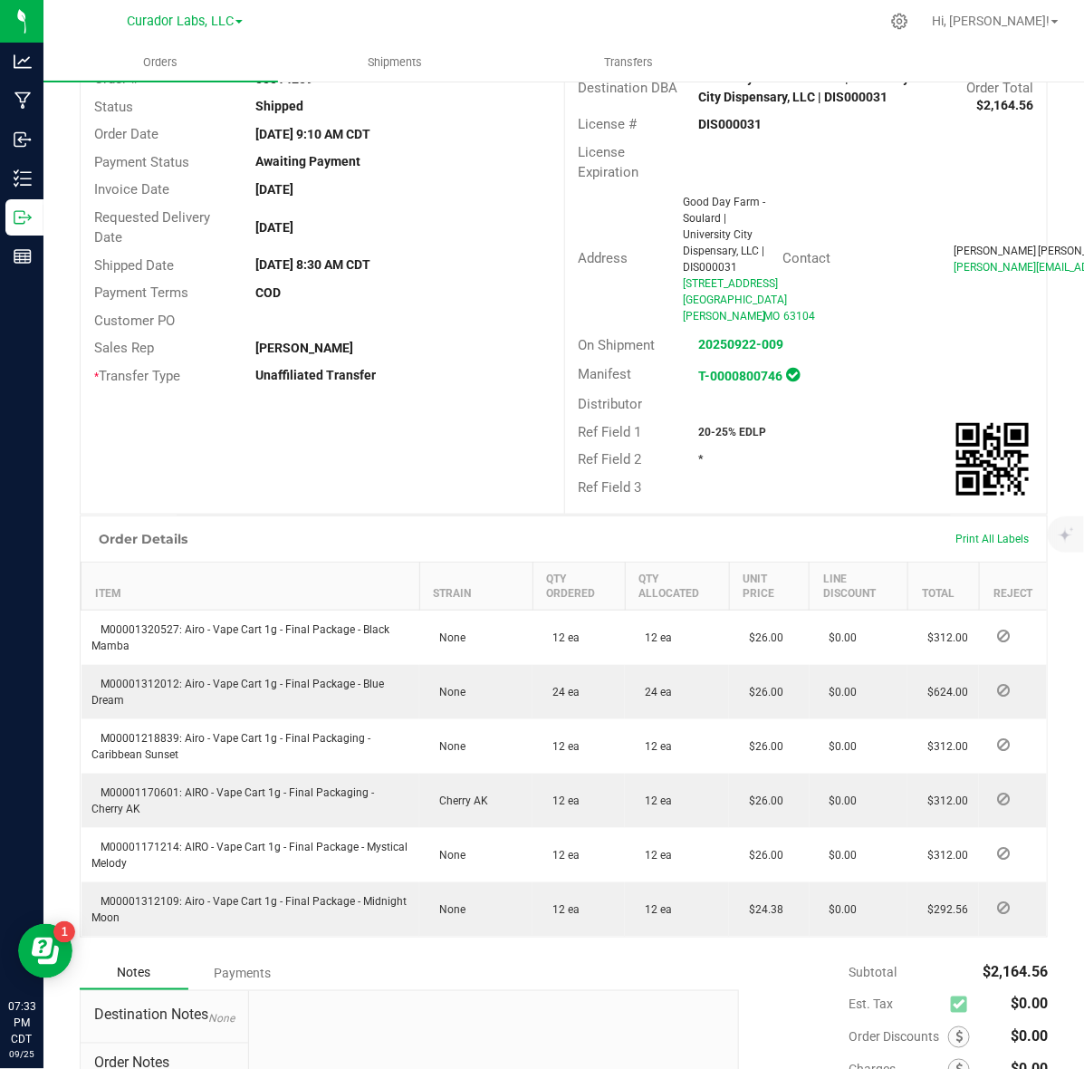
scroll to position [281, 0]
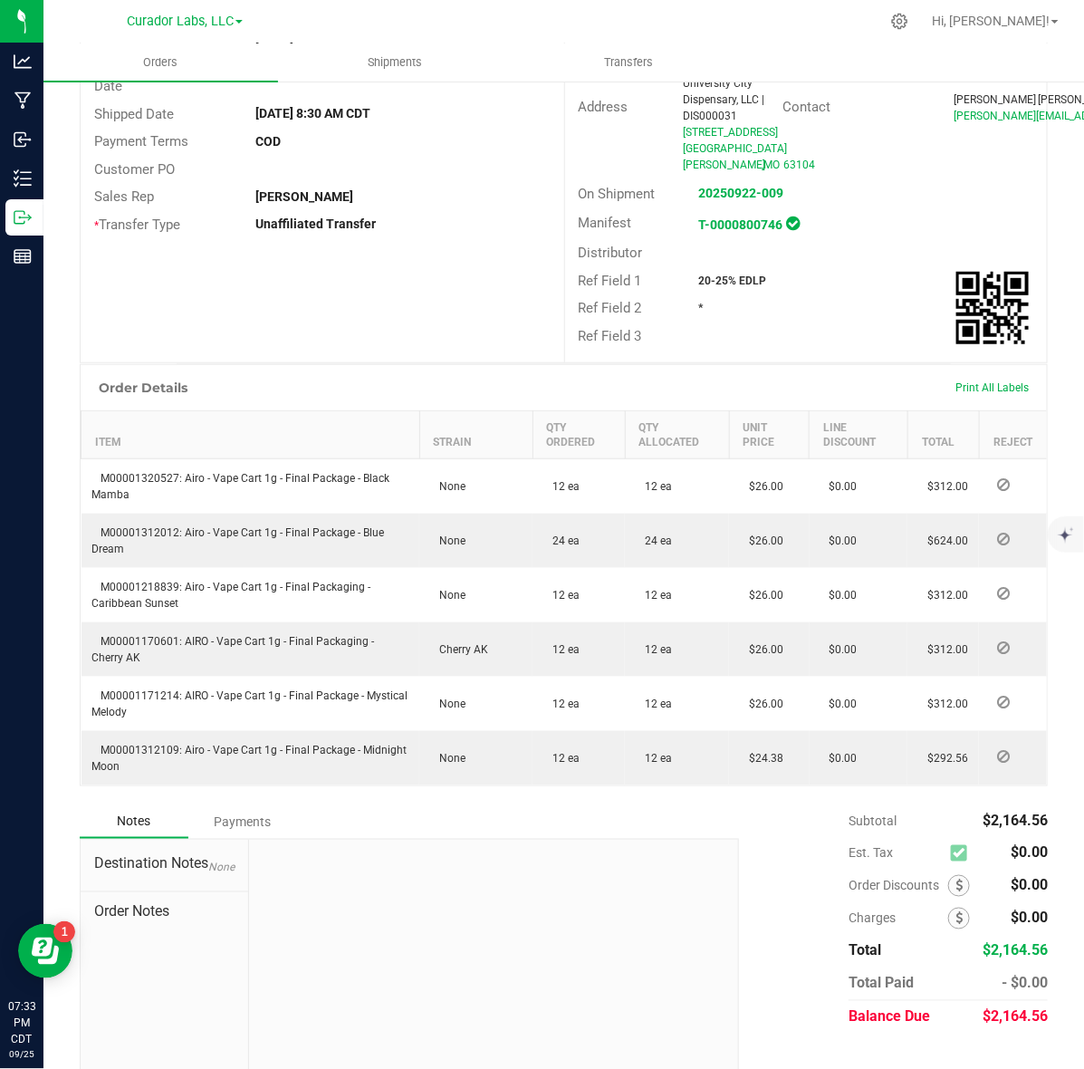
click at [744, 274] on strong "20-25% EDLP" at bounding box center [733, 280] width 68 height 13
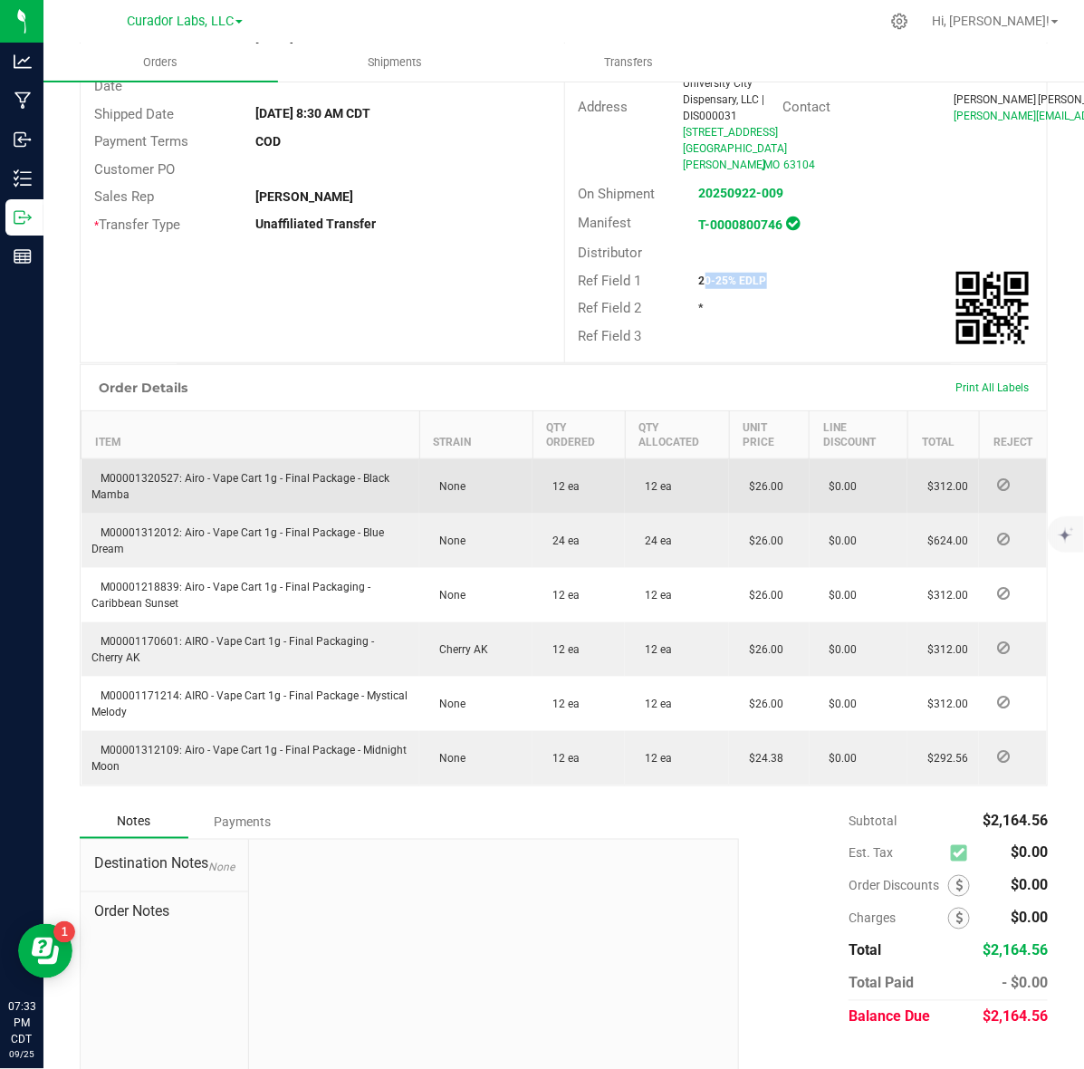
click at [149, 472] on span "M00001320527: Airo - Vape Cart 1g - Final Package - Black Mamba" at bounding box center [241, 486] width 298 height 29
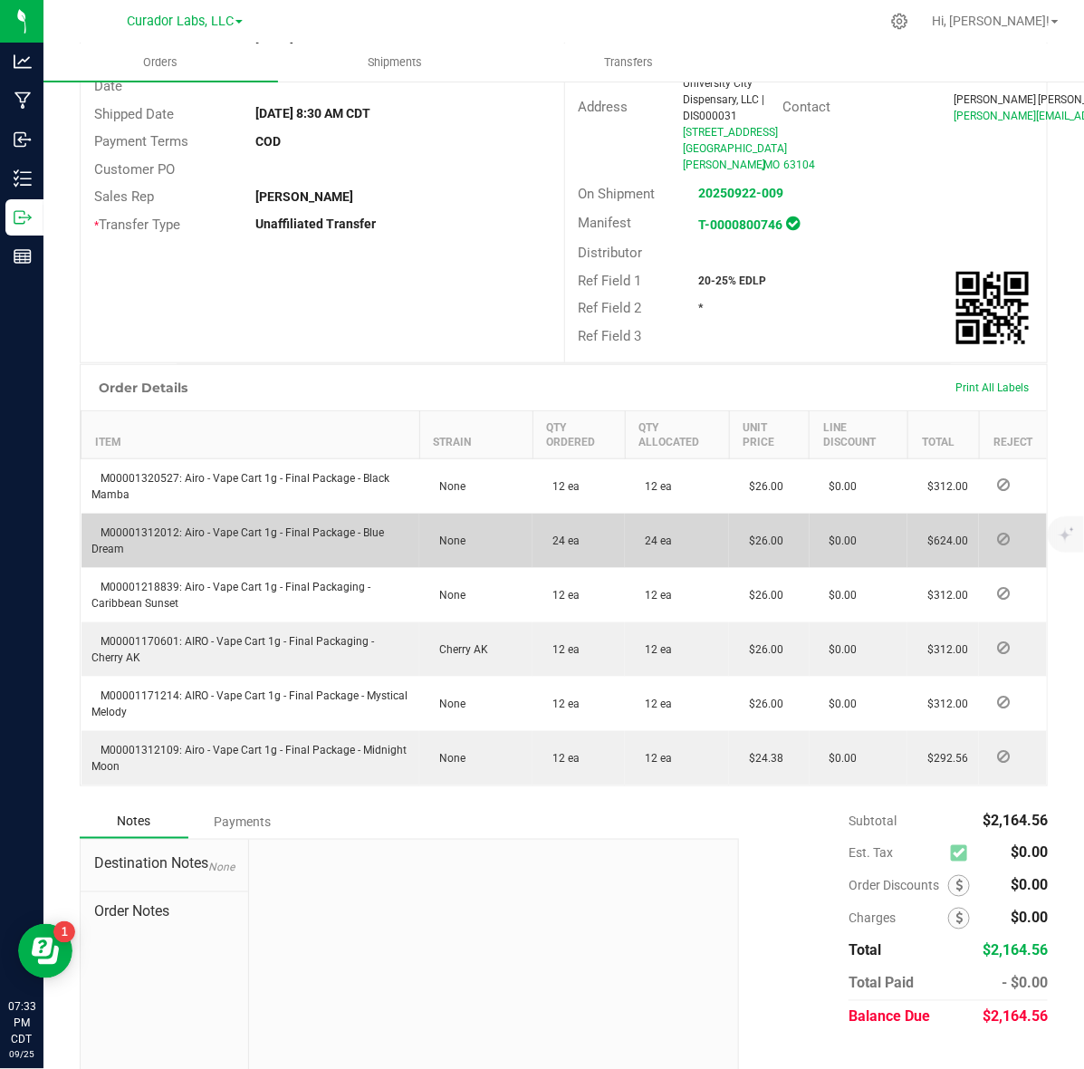
click at [151, 514] on td "M00001312012: Airo - Vape Cart 1g - Final Package - Blue Dream" at bounding box center [251, 541] width 339 height 54
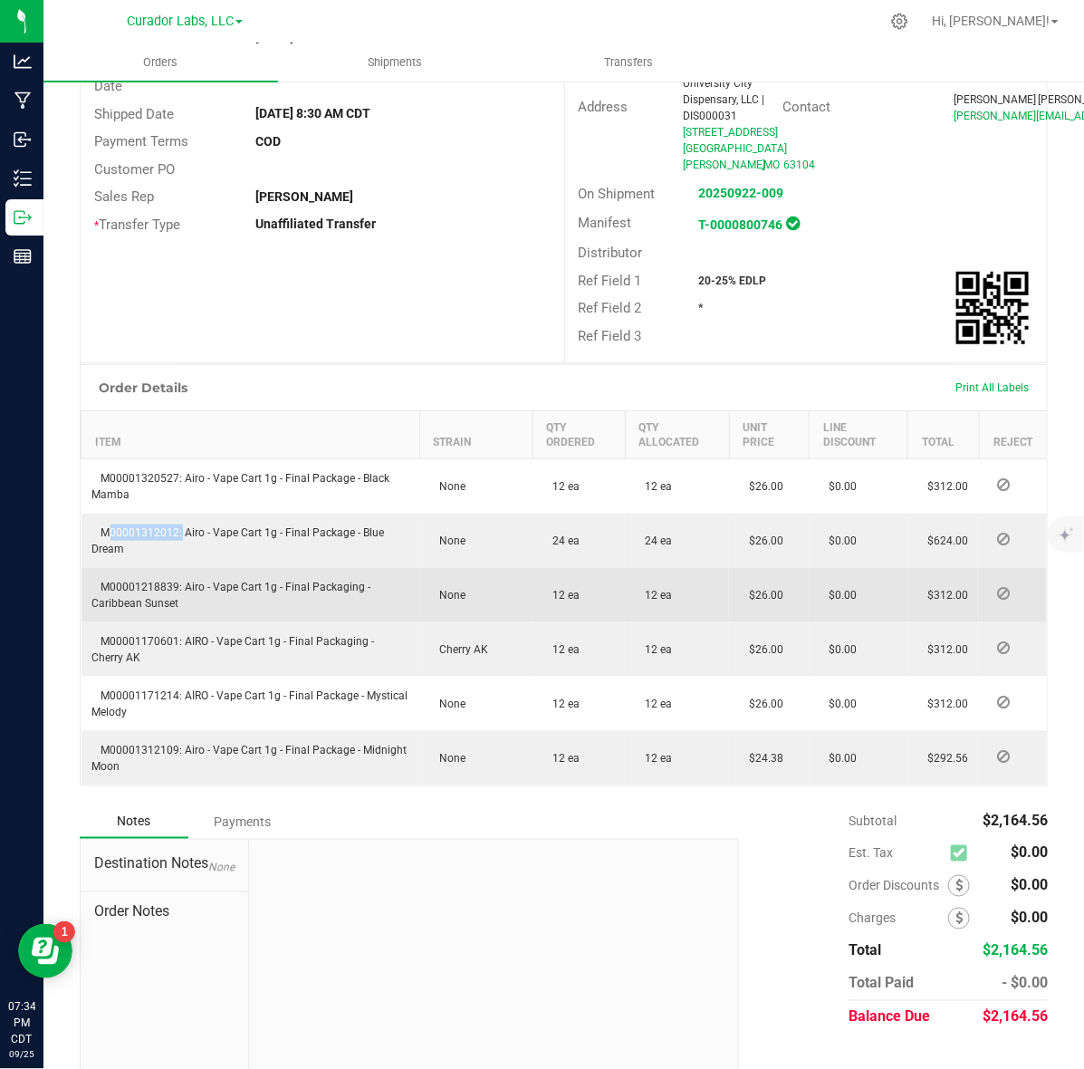
click at [124, 581] on span "M00001218839: Airo - Vape Cart 1g - Final Packaging - Caribbean Sunset" at bounding box center [231, 595] width 279 height 29
click at [123, 581] on span "M00001218839: Airo - Vape Cart 1g - Final Packaging - Caribbean Sunset" at bounding box center [231, 595] width 279 height 29
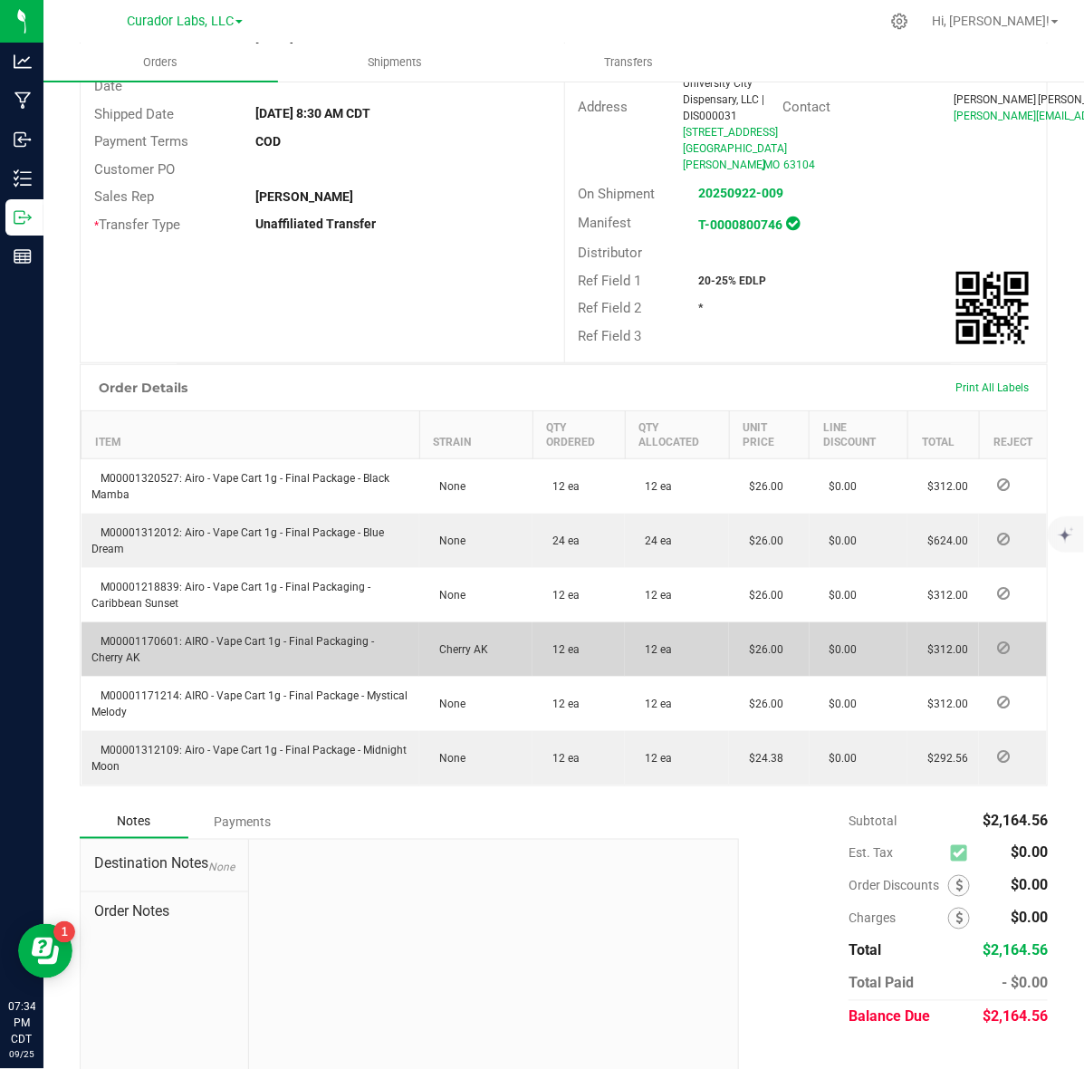
click at [113, 635] on span "M00001170601: AIRO - Vape Cart 1g - Final Packaging - Cherry AK" at bounding box center [233, 649] width 283 height 29
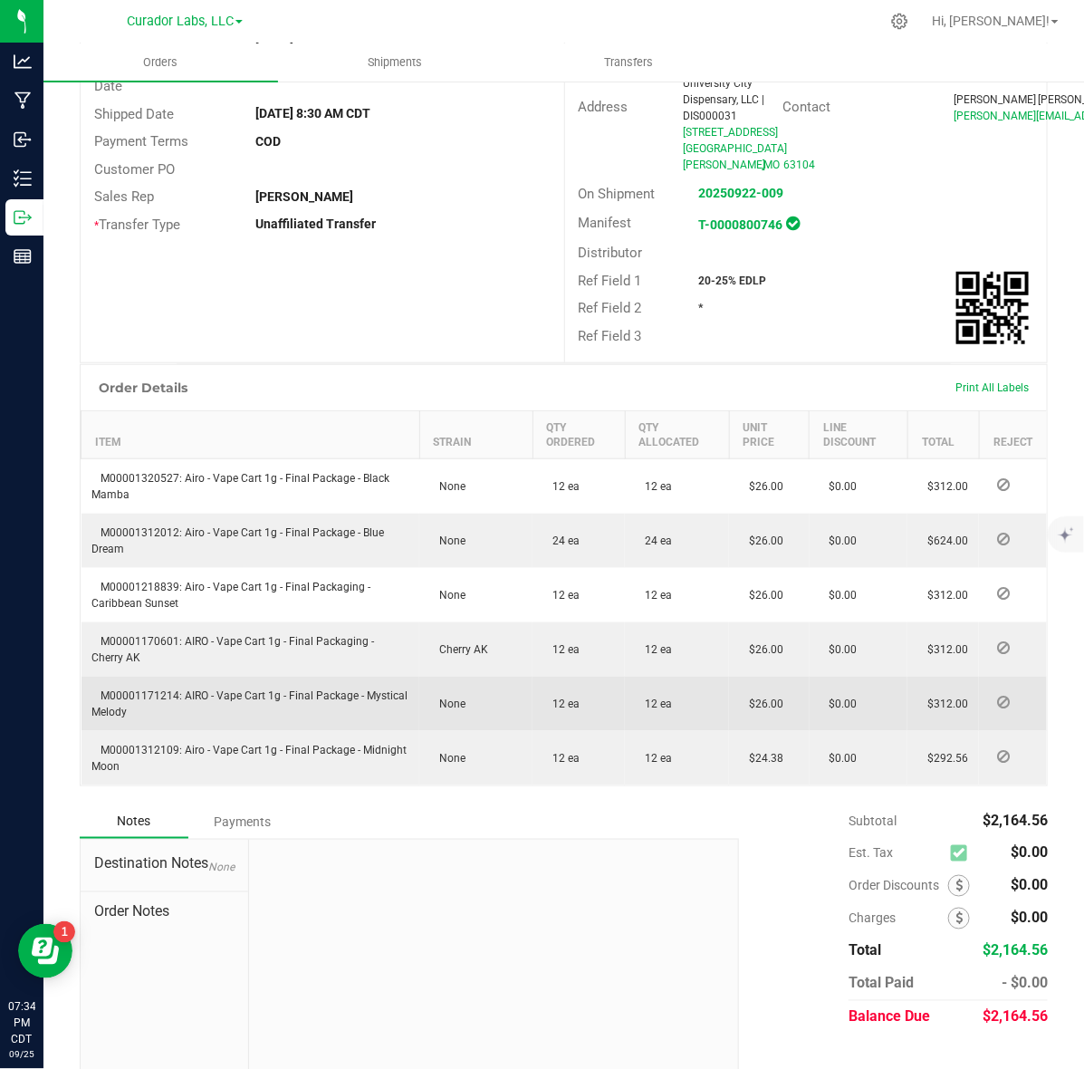
click at [118, 689] on span "M00001171214: AIRO - Vape Cart 1g - Final Package - Mystical Melody" at bounding box center [250, 703] width 316 height 29
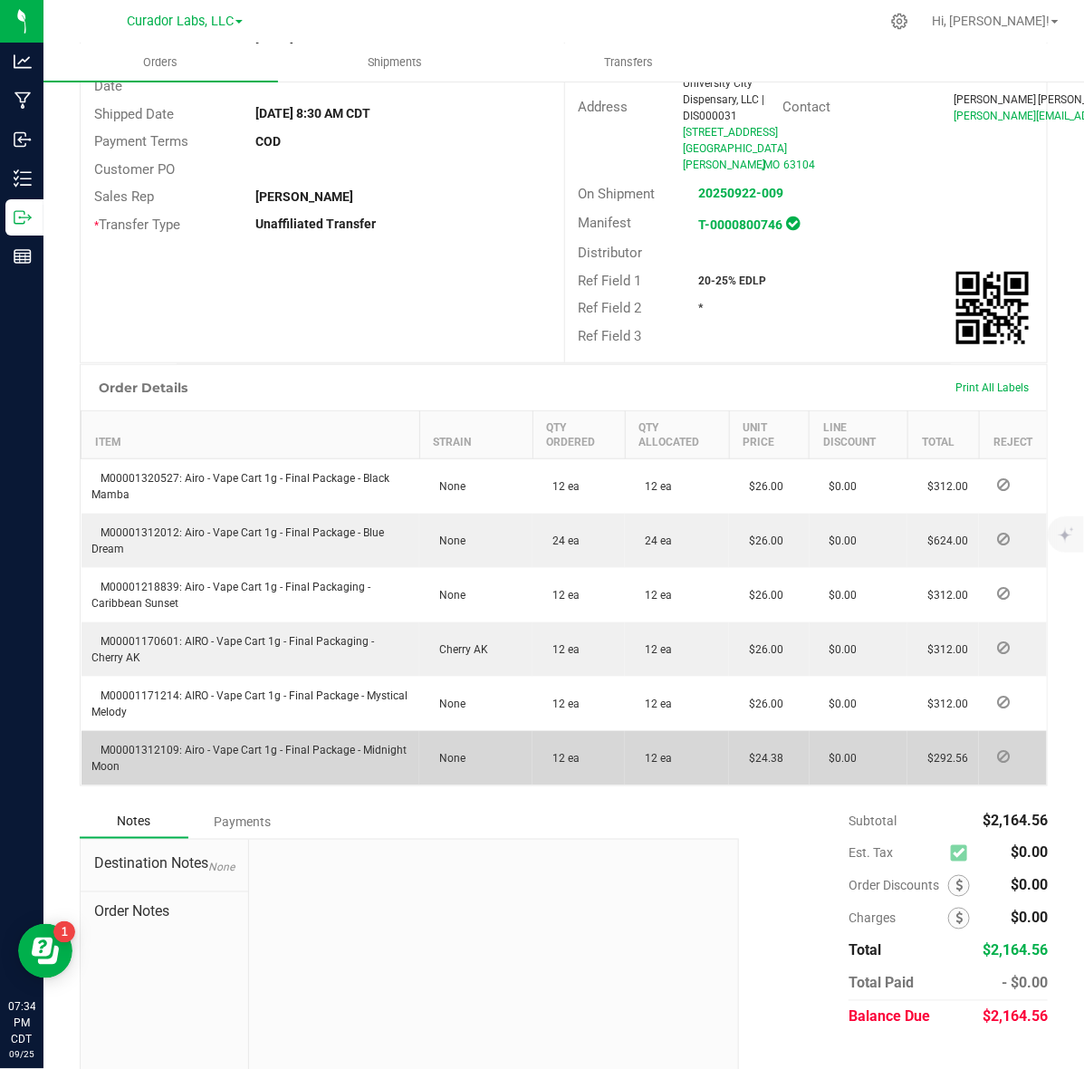
click at [155, 731] on td "M00001312109: Airo - Vape Cart 1g - Final Package - Midnight Moon" at bounding box center [251, 758] width 339 height 54
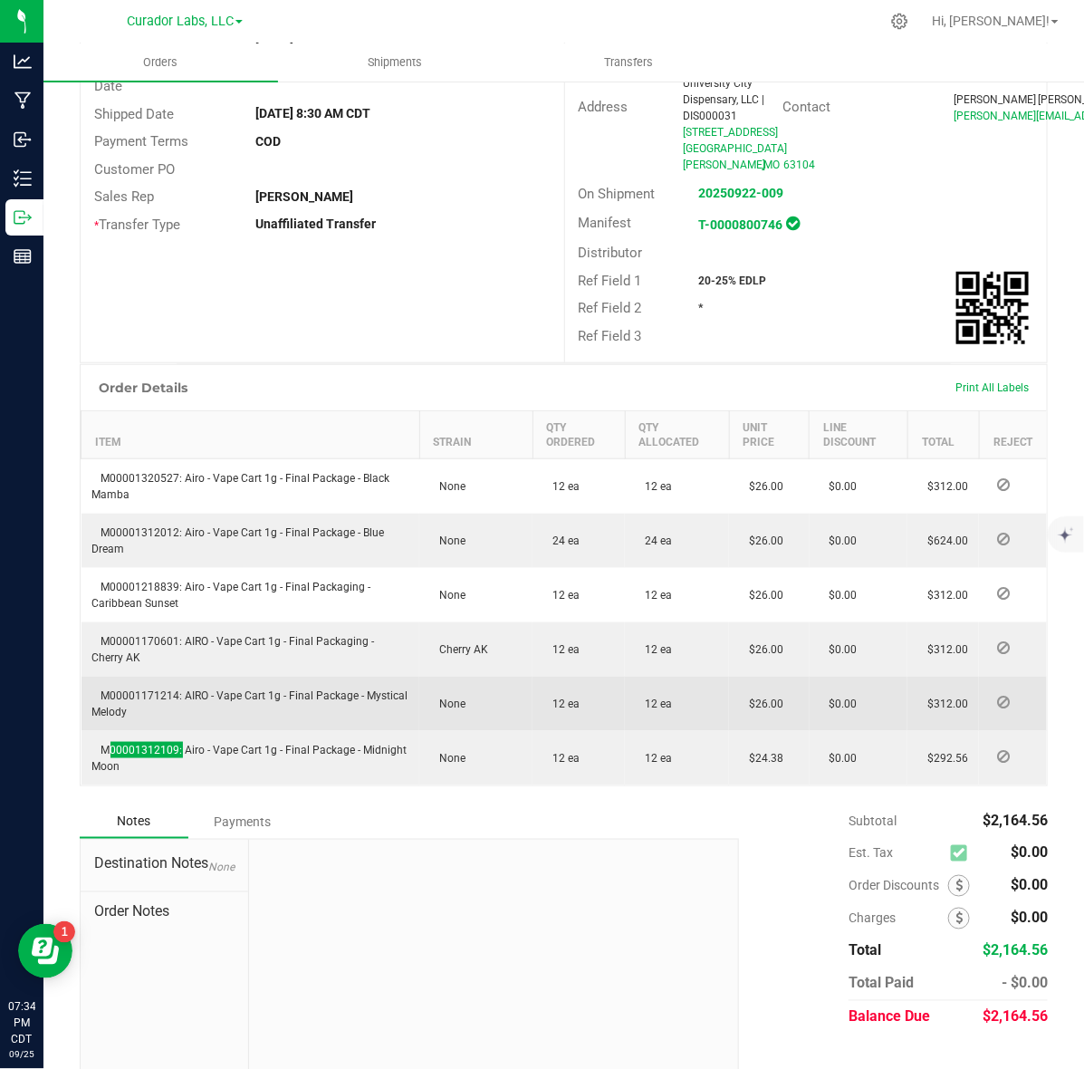
scroll to position [0, 0]
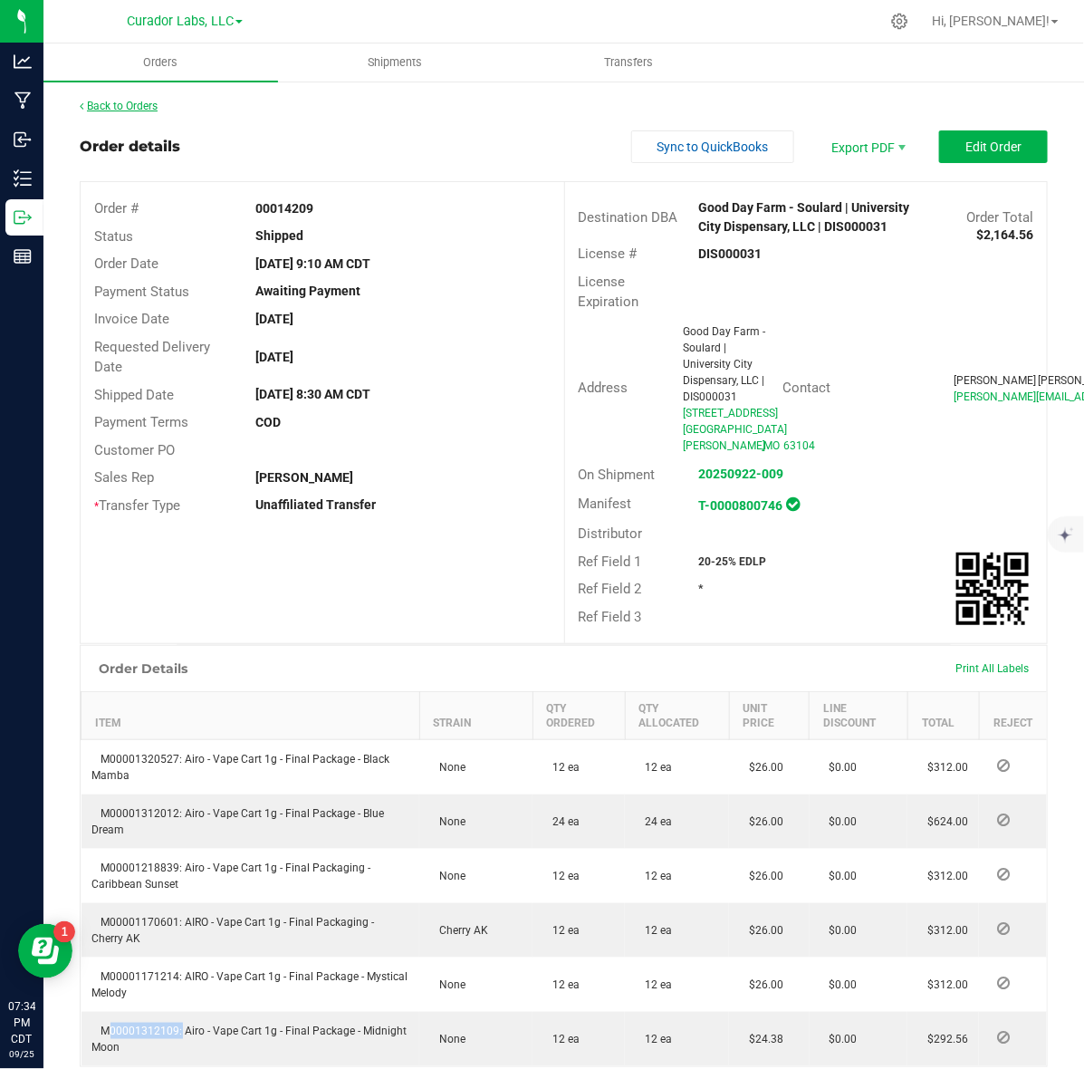
click at [148, 109] on link "Back to Orders" at bounding box center [119, 106] width 78 height 13
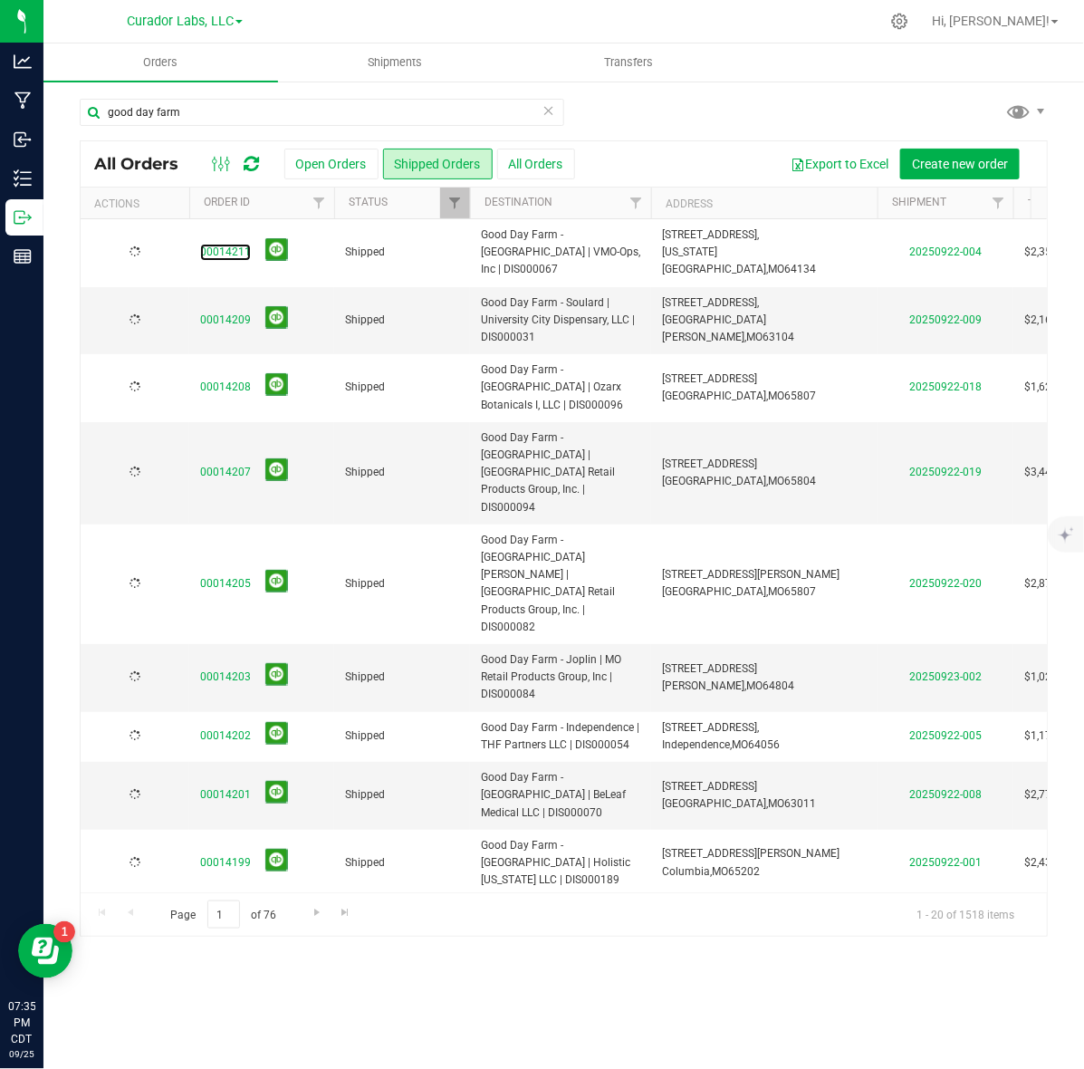
click at [224, 244] on link "00014211" at bounding box center [225, 252] width 51 height 17
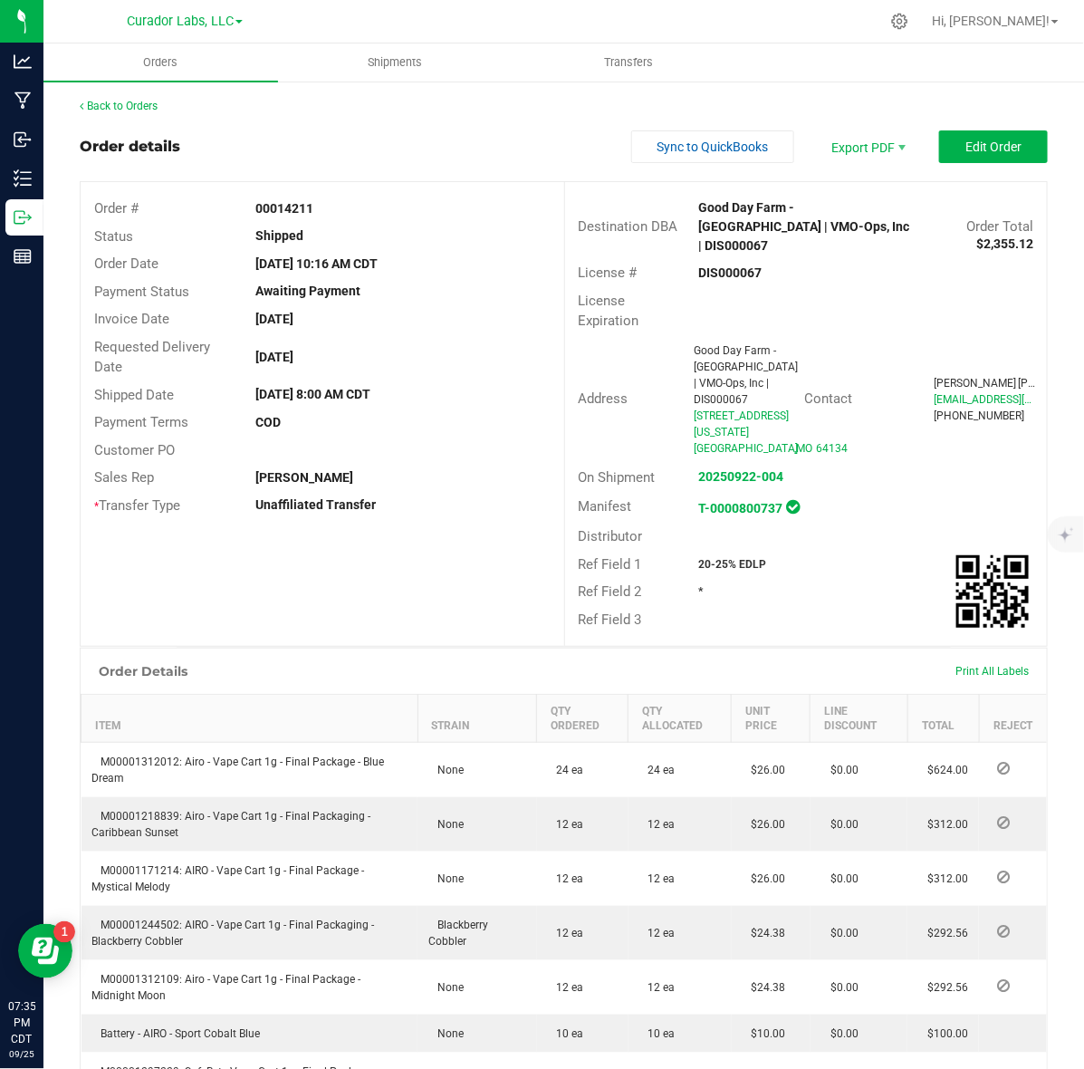
click at [729, 265] on strong "DIS000067" at bounding box center [730, 272] width 63 height 14
click at [261, 201] on strong "00014211" at bounding box center [284, 208] width 58 height 14
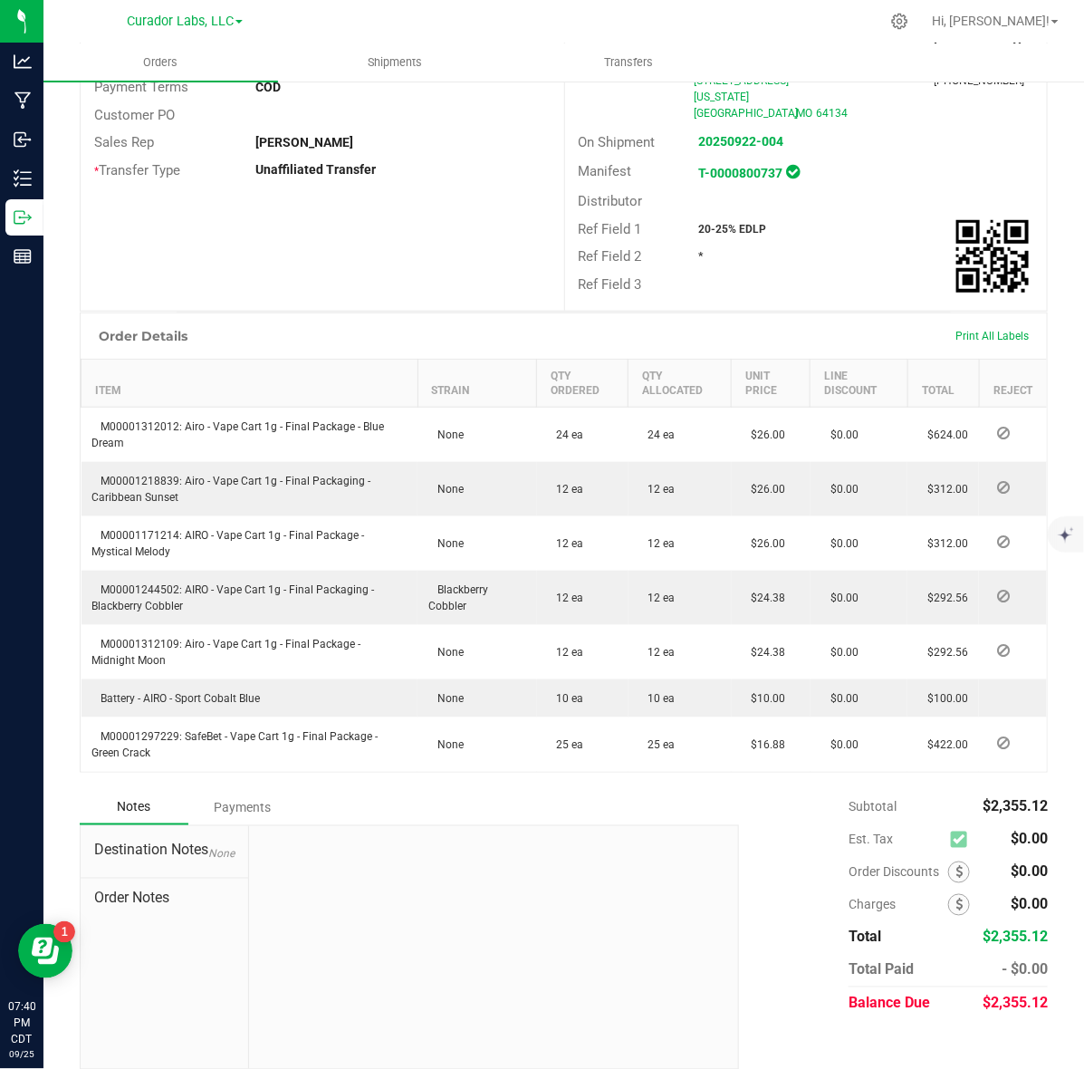
click at [731, 223] on strong "20-25% EDLP" at bounding box center [733, 229] width 68 height 13
click at [730, 223] on strong "20-25% EDLP" at bounding box center [733, 229] width 68 height 13
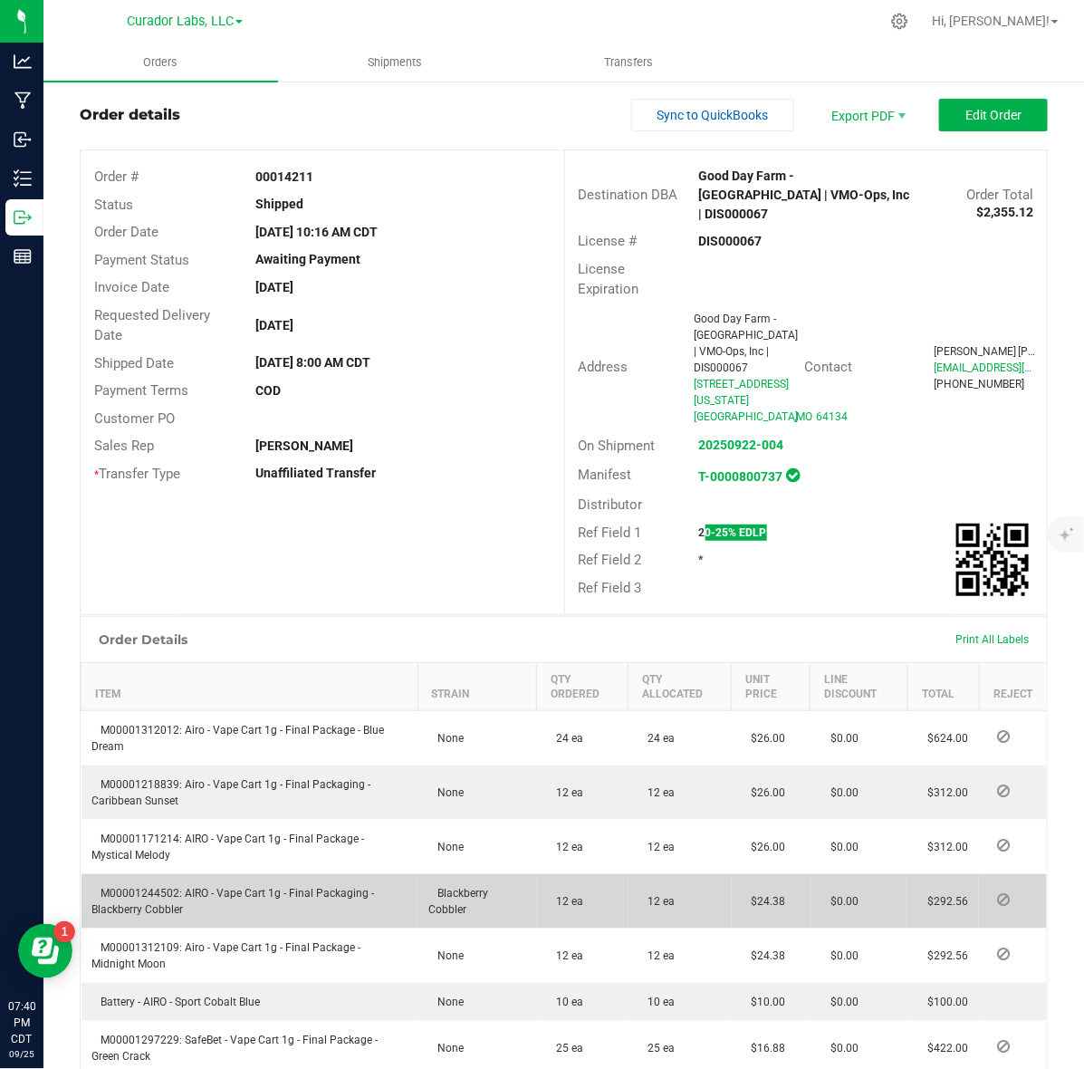
scroll to position [0, 0]
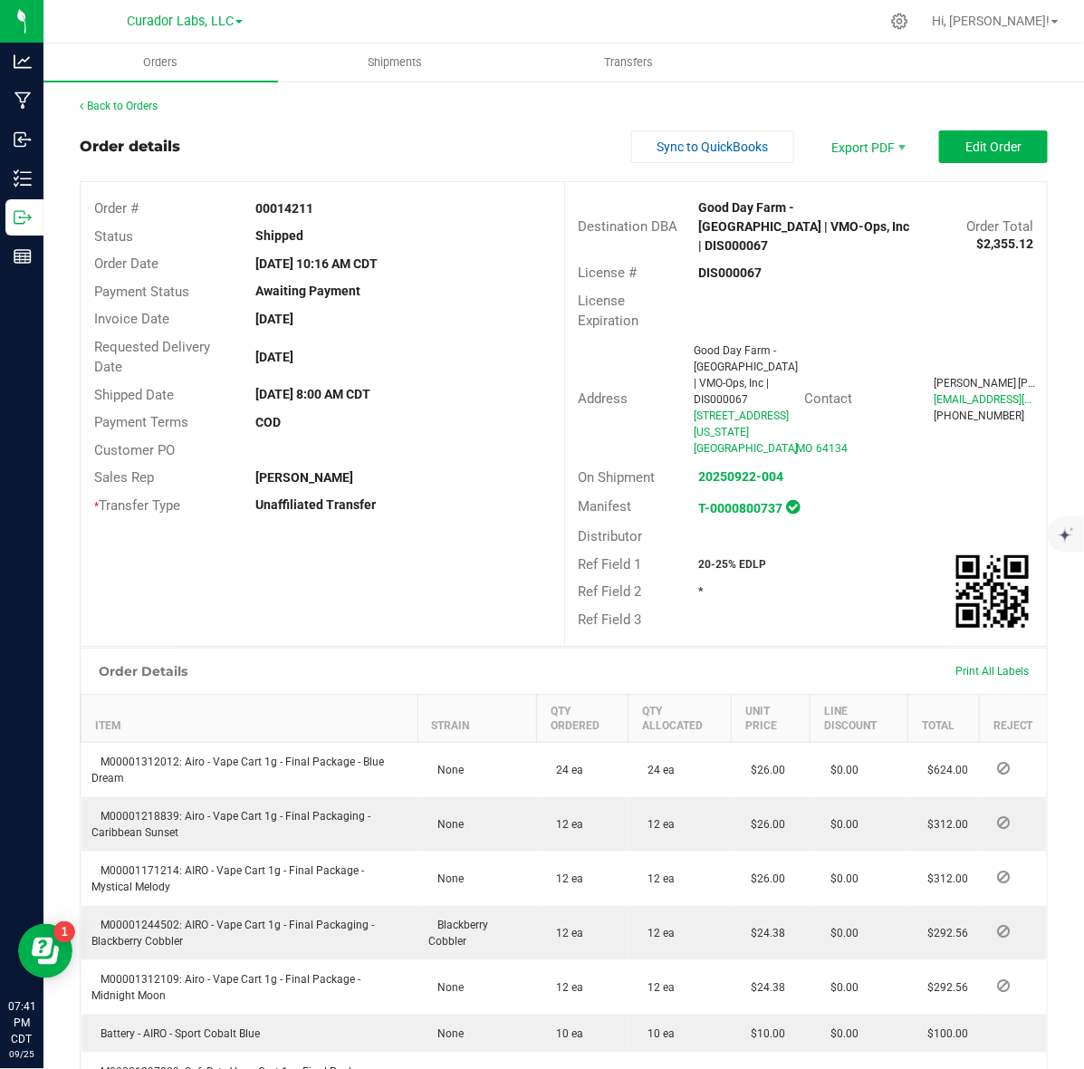
click at [294, 211] on strong "00014211" at bounding box center [284, 208] width 58 height 14
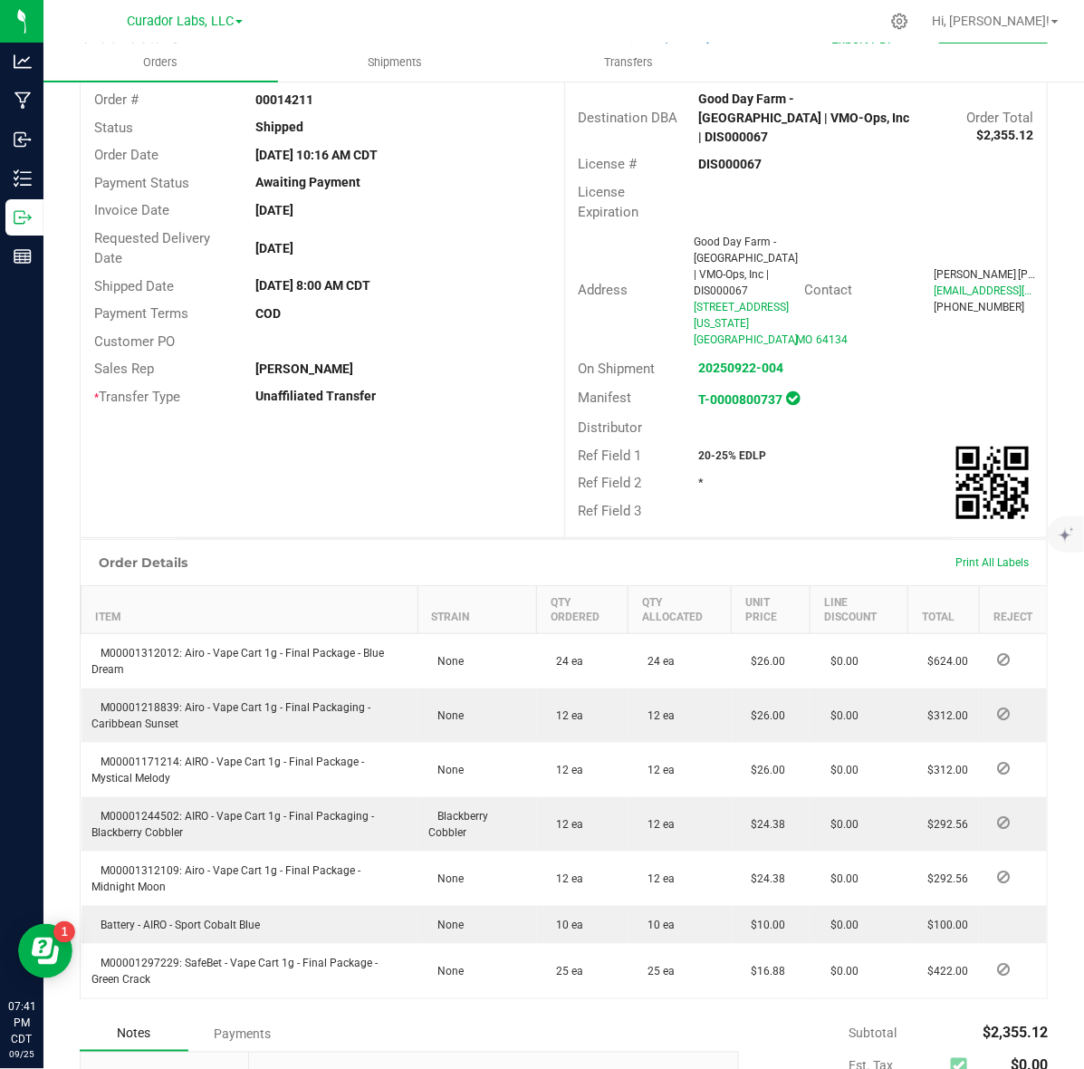
scroll to position [226, 0]
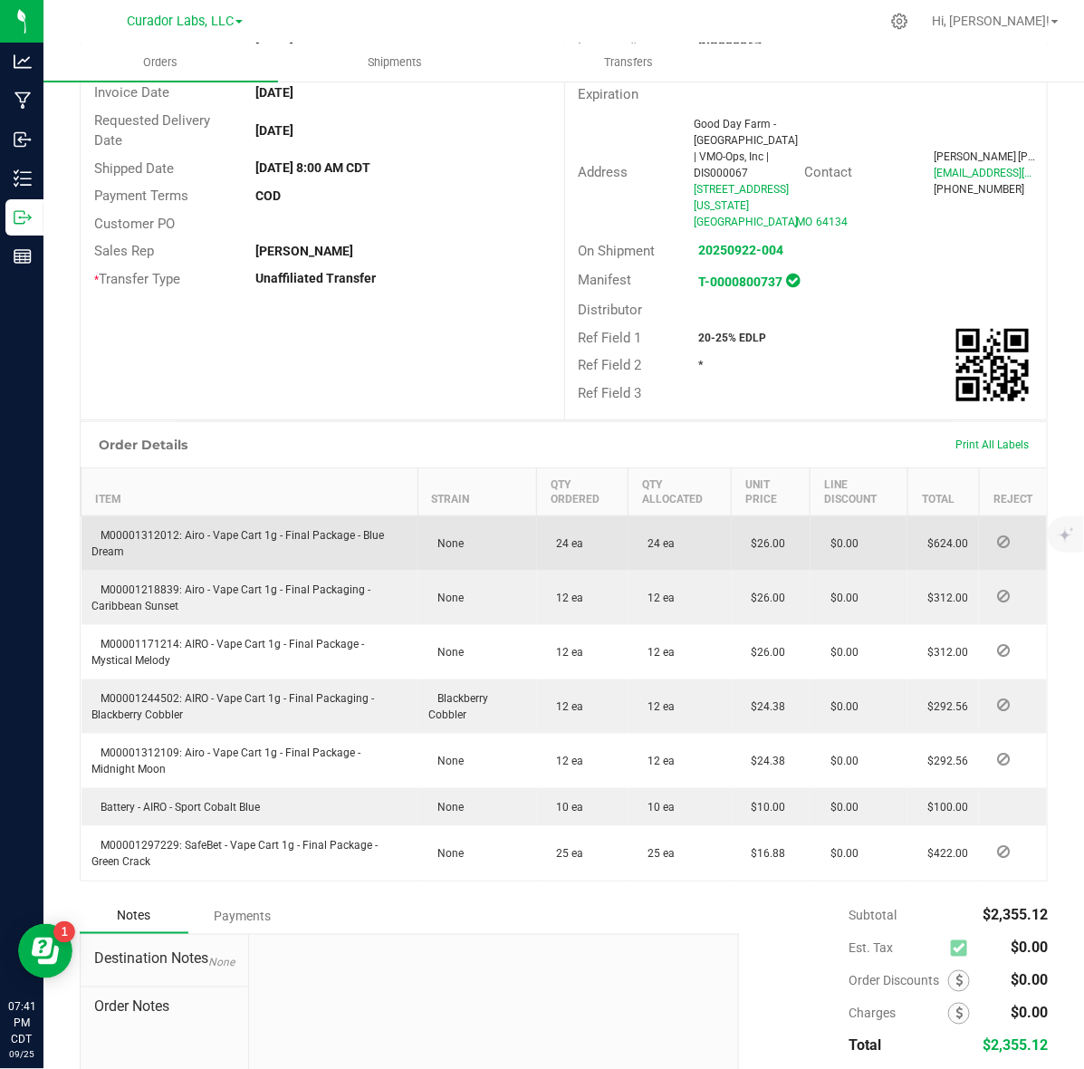
click at [159, 529] on span "M00001312012: Airo - Vape Cart 1g - Final Package - Blue Dream" at bounding box center [238, 543] width 293 height 29
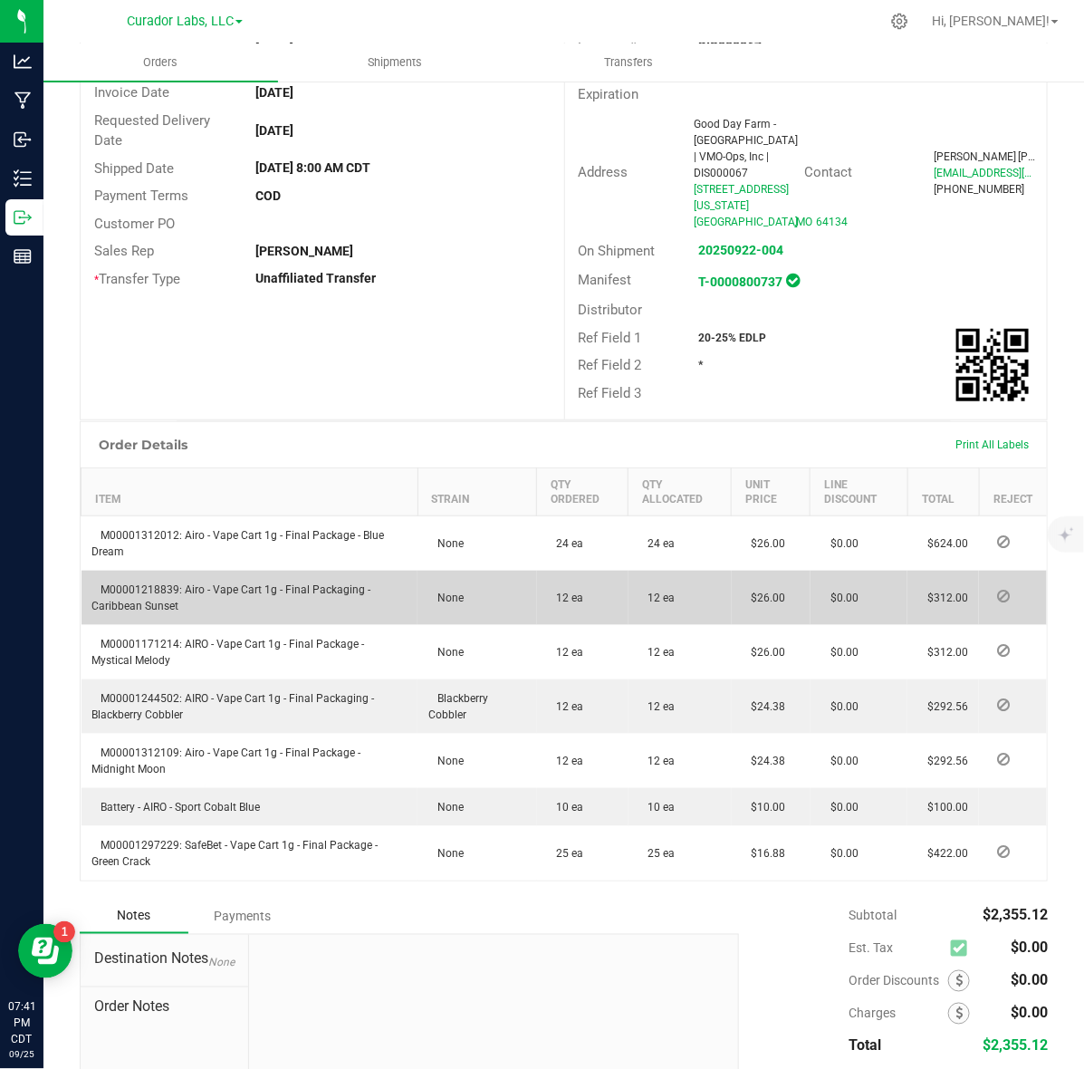
click at [163, 583] on span "M00001218839: Airo - Vape Cart 1g - Final Packaging - Caribbean Sunset" at bounding box center [231, 597] width 279 height 29
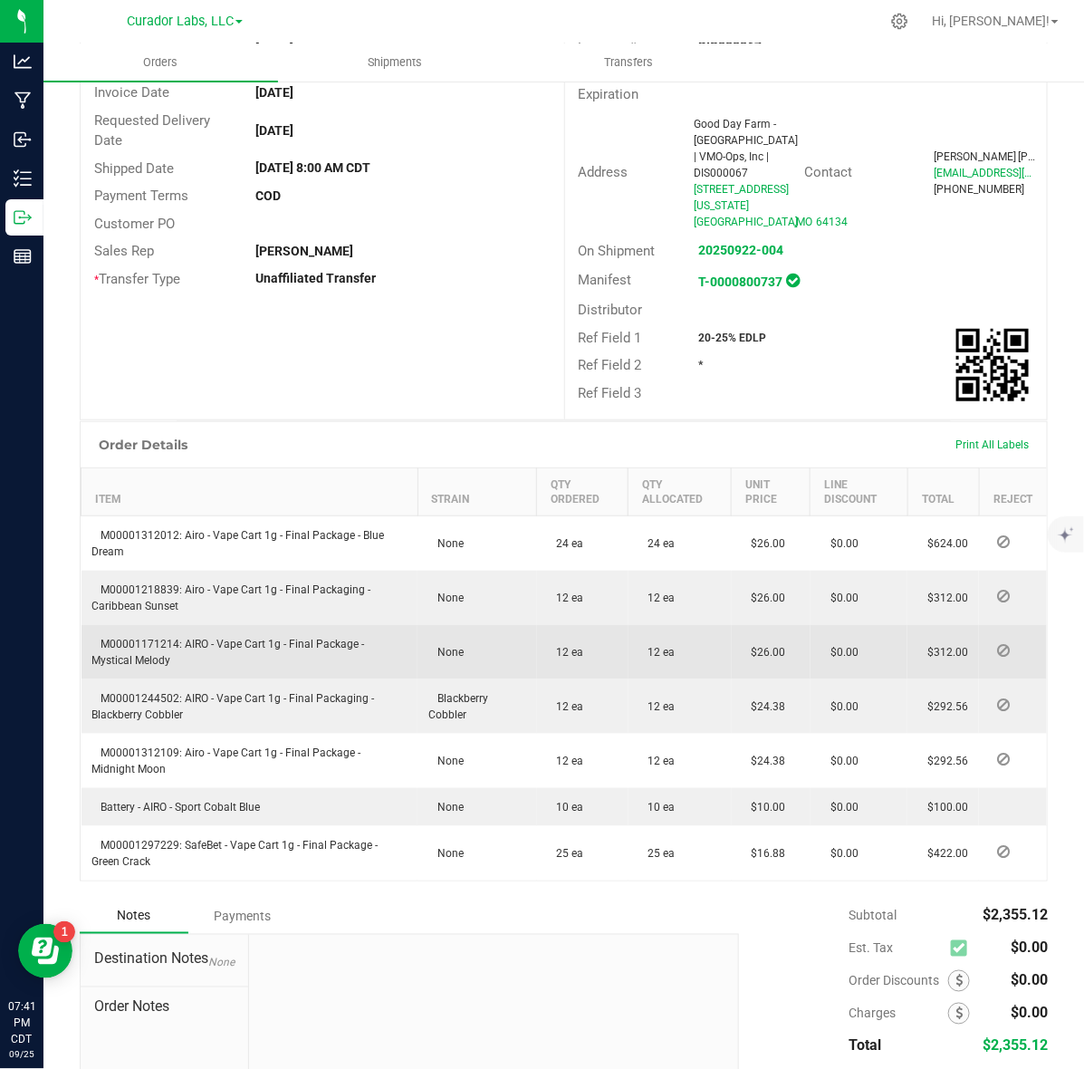
click at [113, 638] on span "M00001171214: AIRO - Vape Cart 1g - Final Package - Mystical Melody" at bounding box center [228, 652] width 273 height 29
click at [129, 625] on td "M00001171214: AIRO - Vape Cart 1g - Final Package - Mystical Melody" at bounding box center [250, 652] width 337 height 54
click at [140, 638] on span "M00001171214: AIRO - Vape Cart 1g - Final Package - Mystical Melody" at bounding box center [228, 652] width 273 height 29
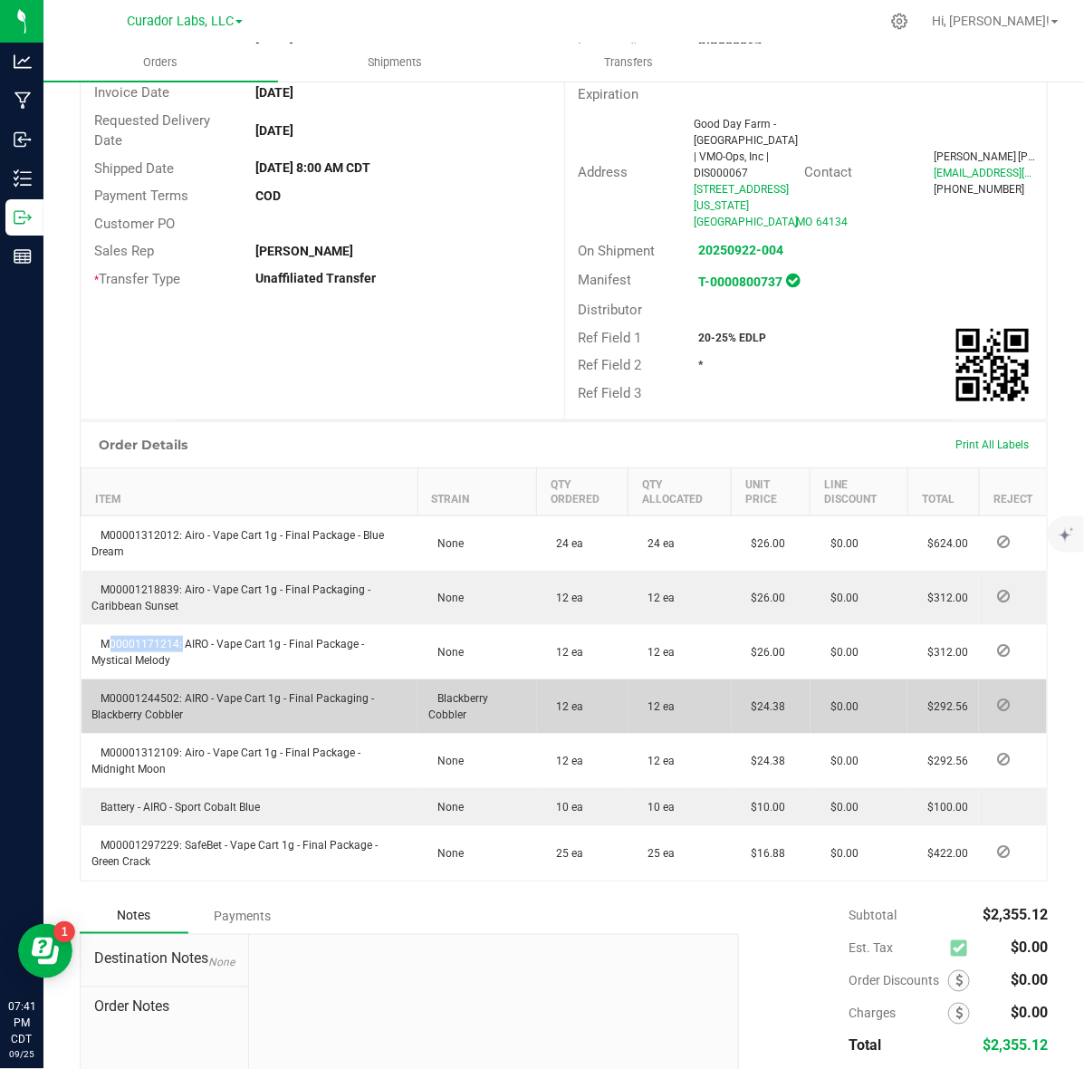
click at [128, 692] on span "M00001244502: AIRO - Vape Cart 1g - Final Packaging - Blackberry Cobbler" at bounding box center [233, 706] width 283 height 29
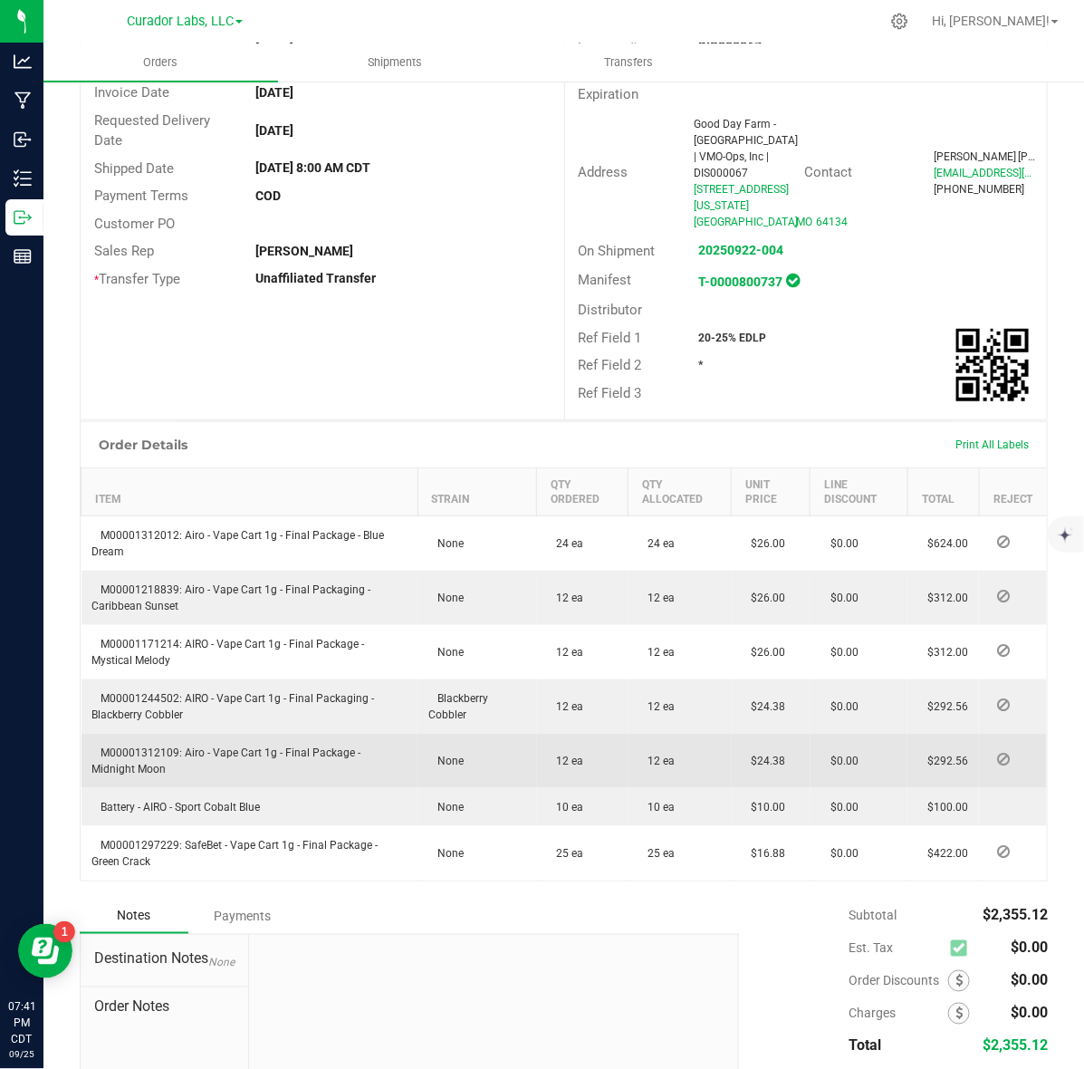
click at [143, 734] on td "M00001312109: Airo - Vape Cart 1g - Final Package - Midnight Moon" at bounding box center [250, 761] width 337 height 54
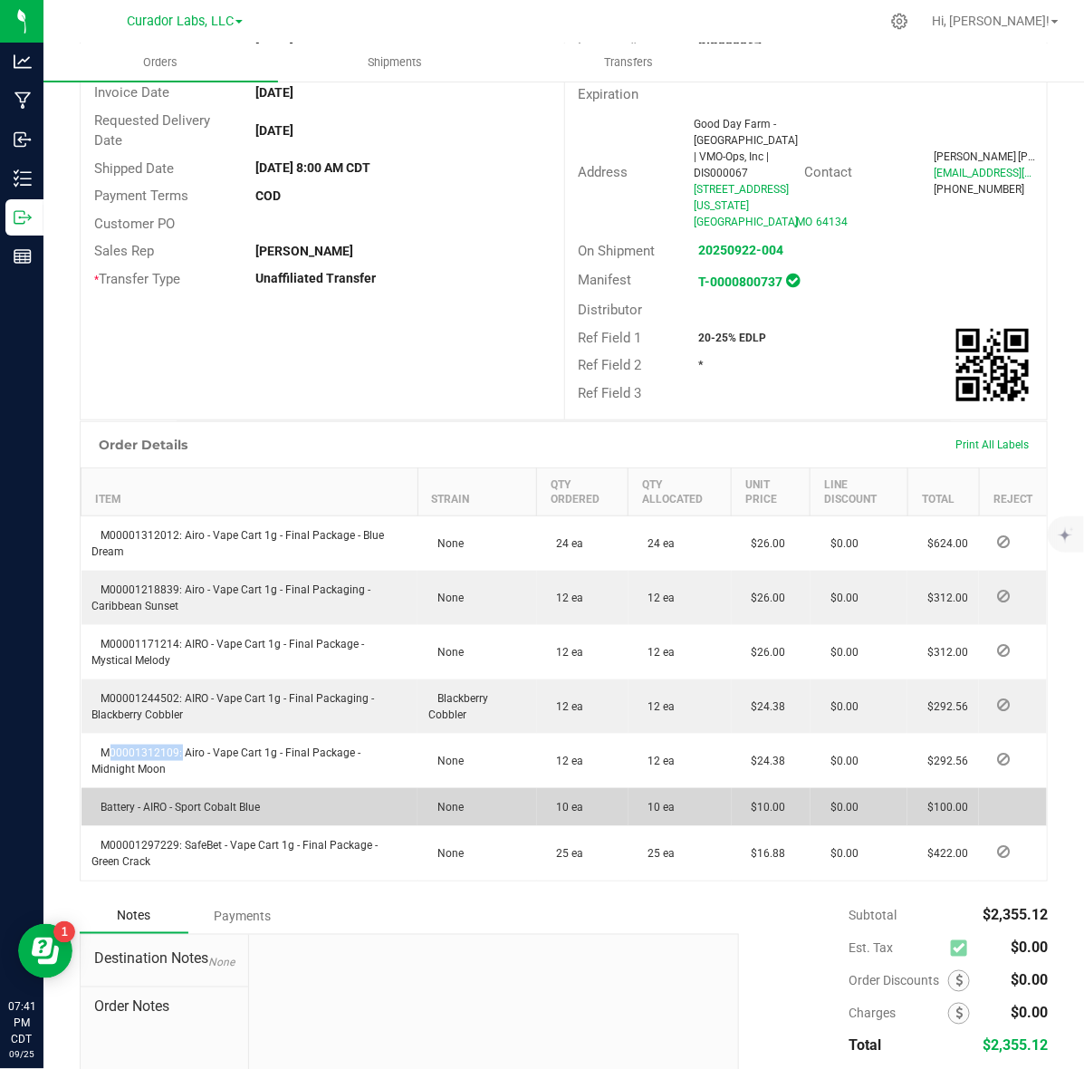
click at [159, 801] on span "Battery - AIRO - Sport Cobalt Blue" at bounding box center [176, 807] width 168 height 13
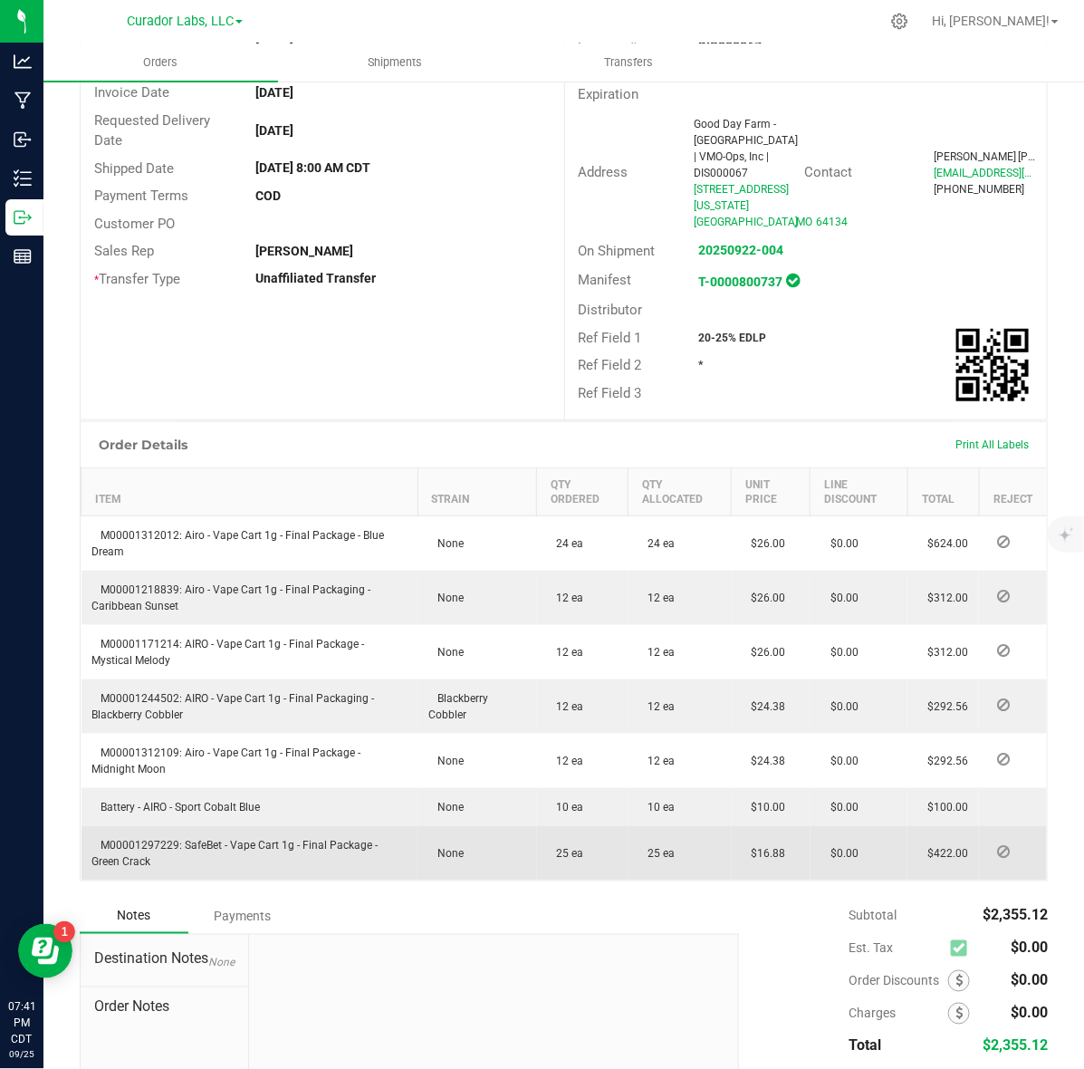
click at [164, 839] on span "M00001297229: SafeBet - Vape Cart 1g - Final Package - Green Crack" at bounding box center [235, 853] width 286 height 29
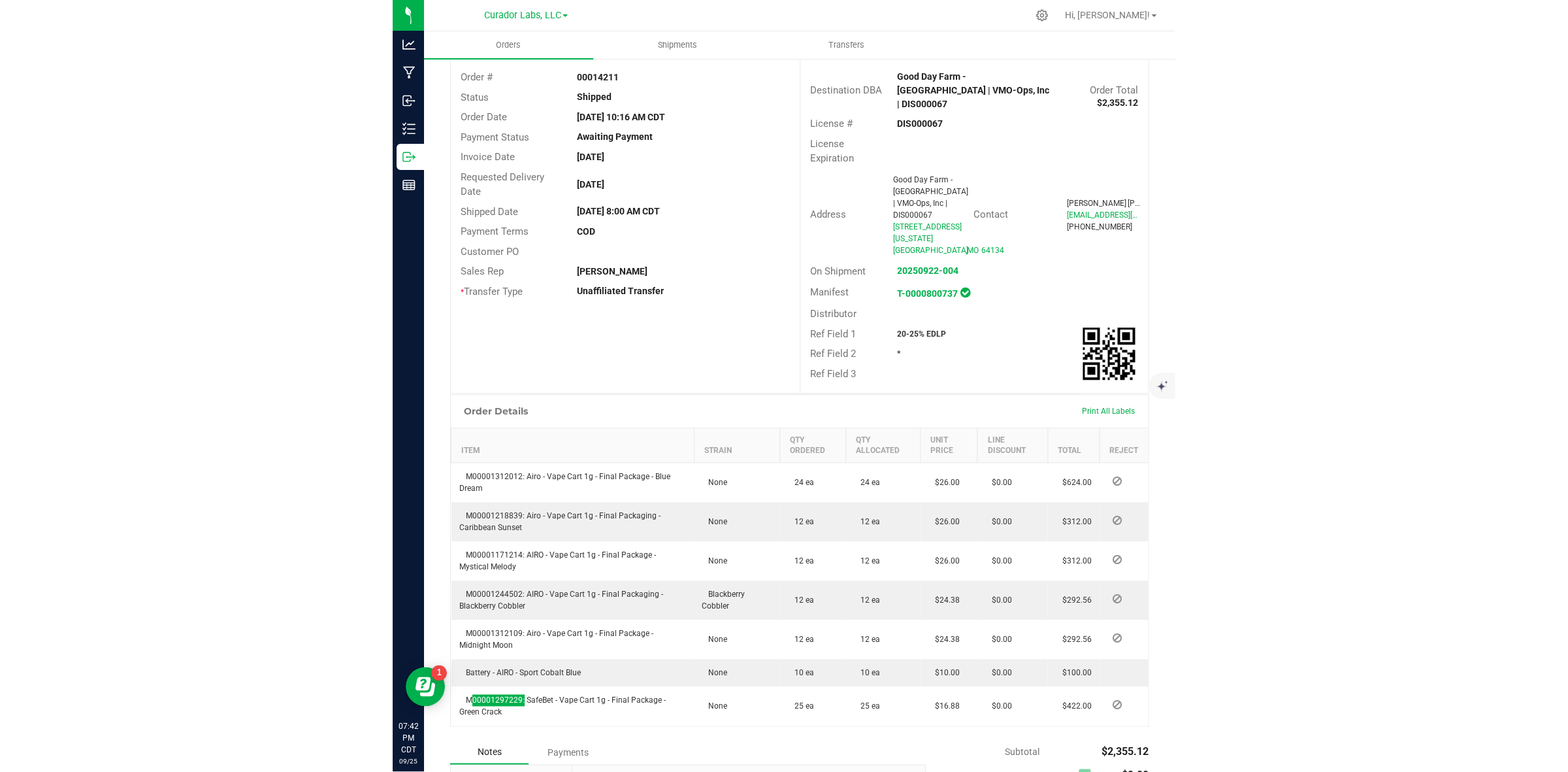
scroll to position [0, 0]
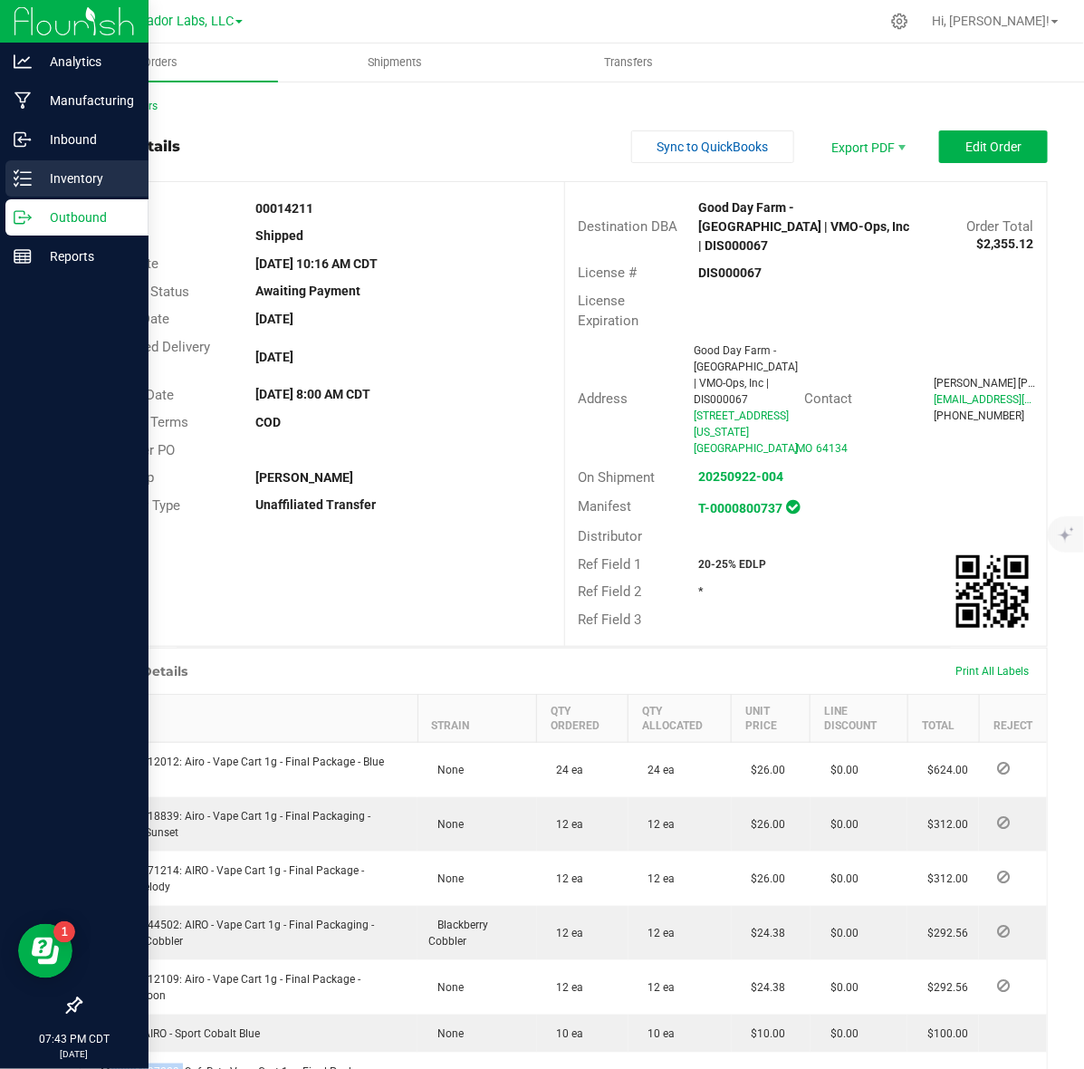
click at [39, 169] on p "Inventory" at bounding box center [86, 179] width 109 height 22
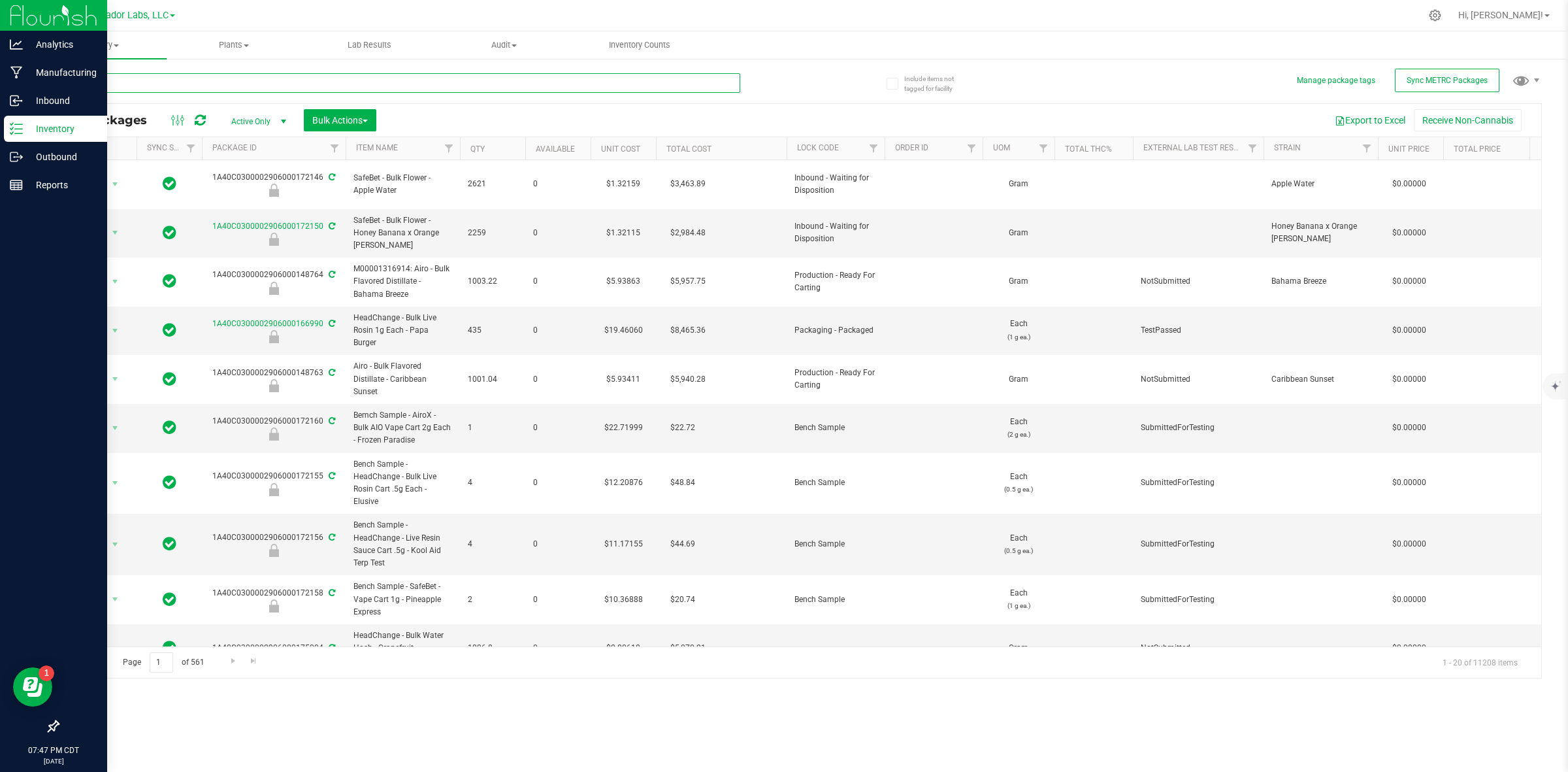
click at [265, 88] on input "text" at bounding box center [399, 82] width 683 height 19
type input "puck"
